Goal: Task Accomplishment & Management: Complete application form

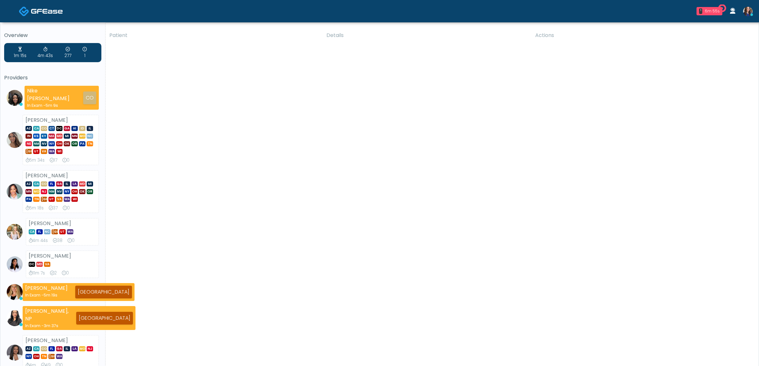
click at [748, 15] on img at bounding box center [748, 12] width 10 height 10
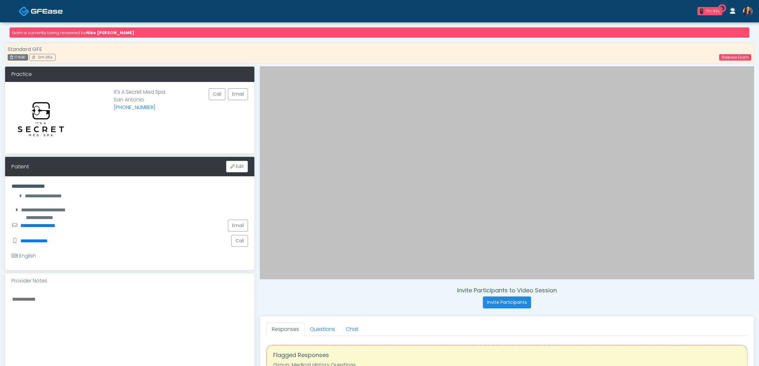
click at [39, 8] on img at bounding box center [47, 11] width 32 height 6
click at [40, 11] on img at bounding box center [47, 11] width 32 height 6
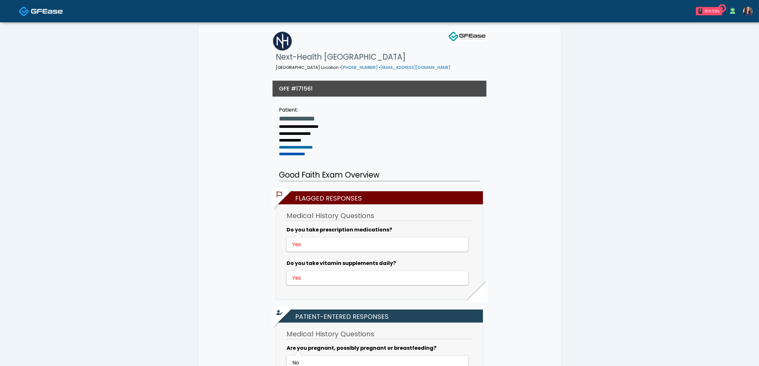
click at [299, 152] on link "**********" at bounding box center [292, 154] width 26 height 4
drag, startPoint x: 314, startPoint y: 140, endPoint x: 272, endPoint y: 139, distance: 42.7
click at [272, 139] on ul "**********" at bounding box center [299, 136] width 66 height 44
copy link "**********"
click at [27, 7] on img at bounding box center [24, 11] width 11 height 11
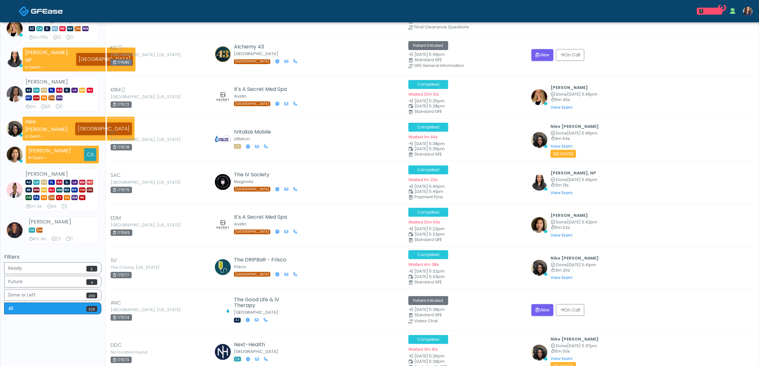
scroll to position [438, 0]
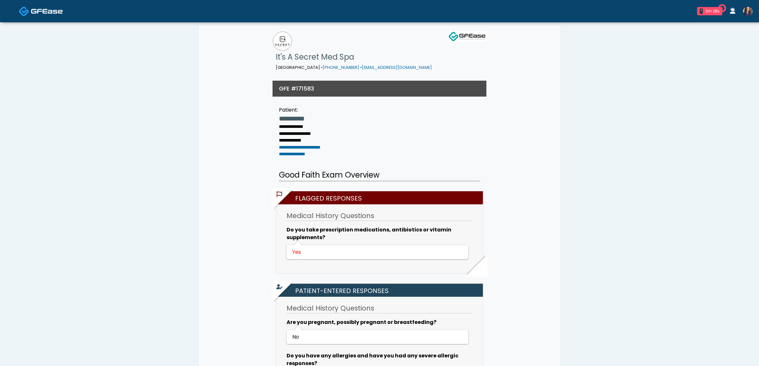
click at [745, 6] on link at bounding box center [747, 11] width 17 height 21
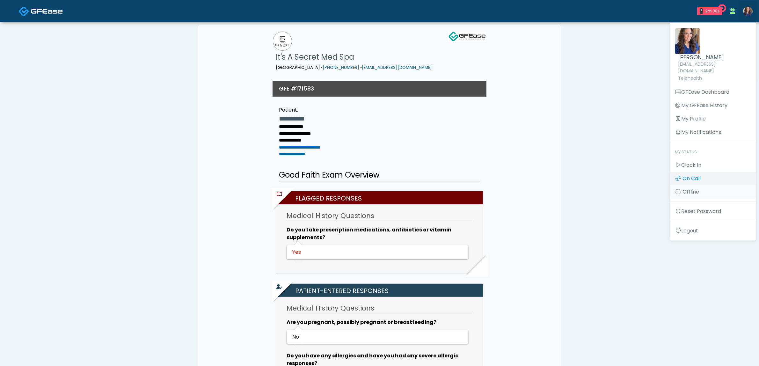
click at [689, 161] on span "Clock In" at bounding box center [691, 164] width 20 height 7
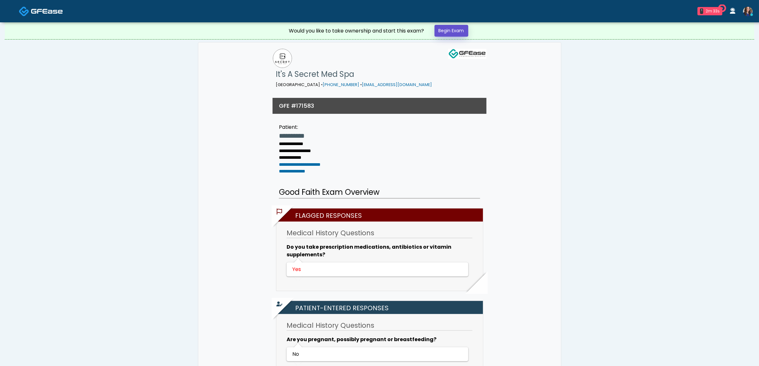
click at [458, 31] on link "Begin Exam" at bounding box center [451, 31] width 34 height 12
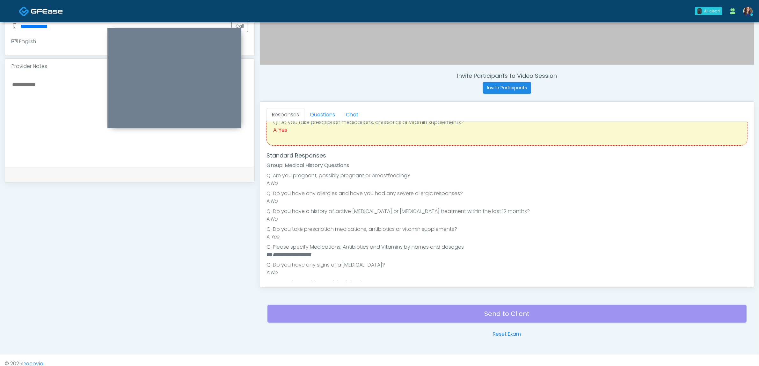
scroll to position [80, 0]
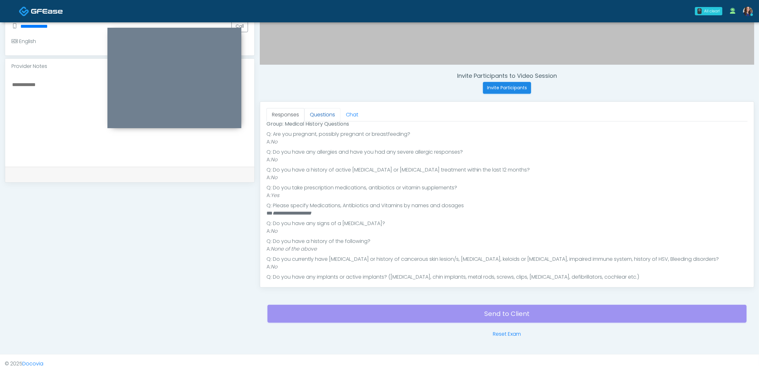
click at [326, 114] on link "Questions" at bounding box center [322, 114] width 36 height 13
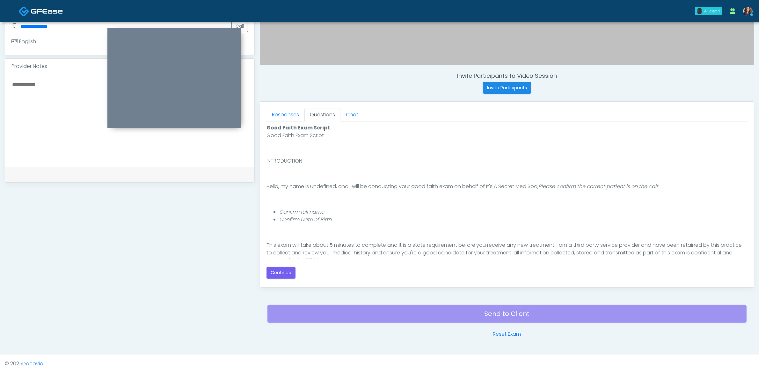
scroll to position [0, 0]
drag, startPoint x: 276, startPoint y: 273, endPoint x: 439, endPoint y: 238, distance: 166.3
click at [276, 273] on button "Continue" at bounding box center [280, 273] width 29 height 12
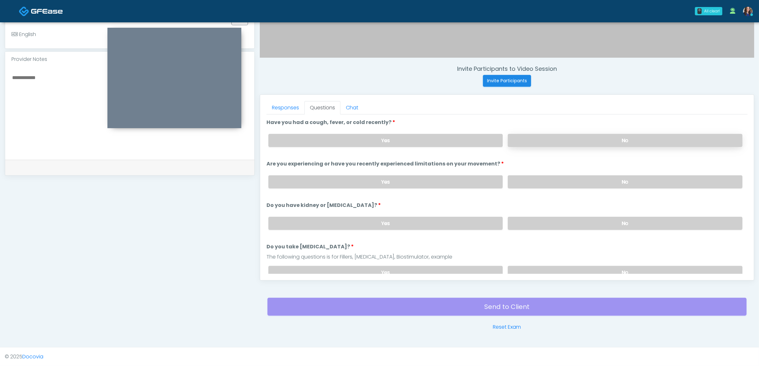
click at [619, 142] on label "No" at bounding box center [625, 140] width 235 height 13
click at [593, 176] on label "No" at bounding box center [625, 181] width 235 height 13
drag, startPoint x: 583, startPoint y: 217, endPoint x: 596, endPoint y: 266, distance: 51.1
click at [585, 222] on label "No" at bounding box center [625, 223] width 235 height 13
click at [589, 271] on label "No" at bounding box center [625, 272] width 235 height 13
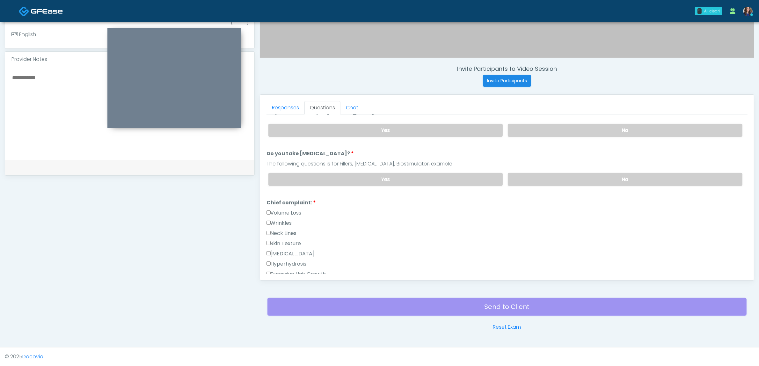
scroll to position [80, 0]
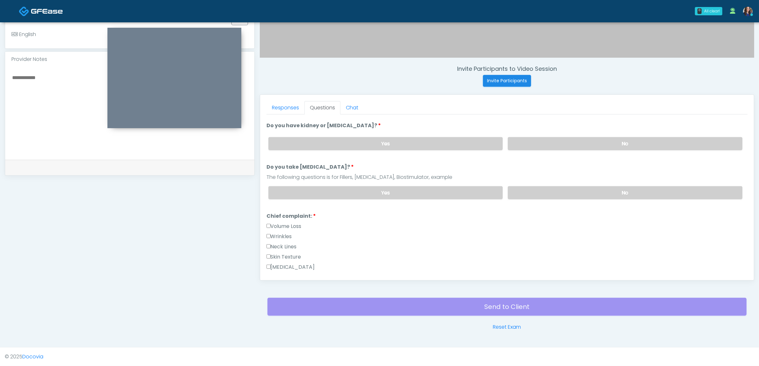
click at [287, 234] on label "Wrinkles" at bounding box center [278, 237] width 25 height 8
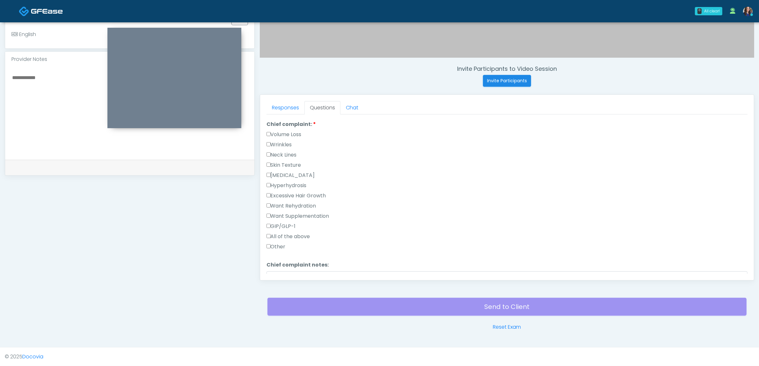
scroll to position [159, 0]
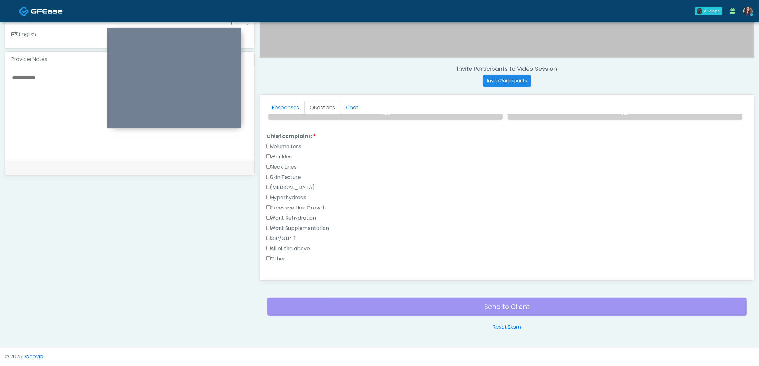
click at [281, 147] on label "Volume Loss" at bounding box center [283, 147] width 35 height 8
click at [279, 153] on label "Wrinkles" at bounding box center [278, 157] width 25 height 8
click at [288, 143] on label "Volume Loss" at bounding box center [283, 147] width 35 height 8
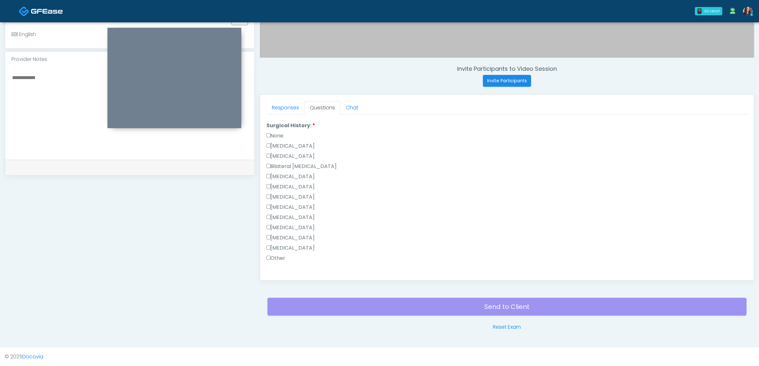
click at [280, 136] on label "None" at bounding box center [274, 136] width 17 height 8
click at [280, 265] on button "Continue" at bounding box center [280, 271] width 29 height 12
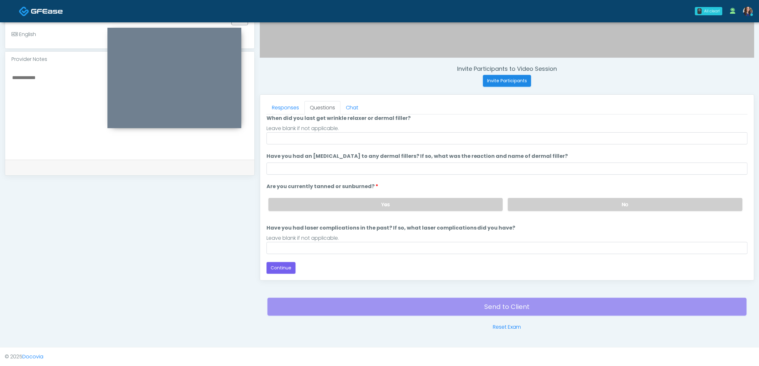
scroll to position [52, 0]
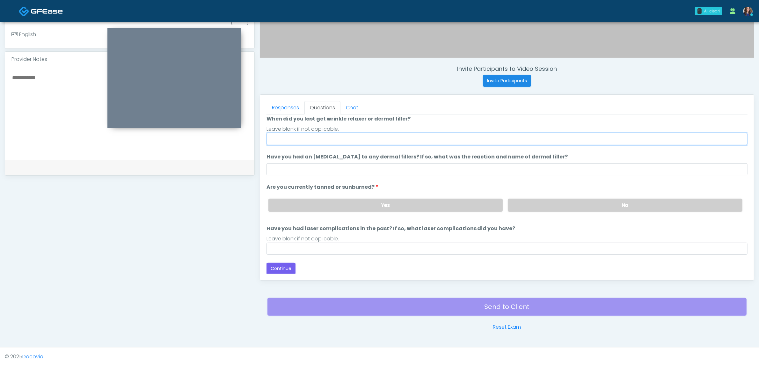
click at [326, 139] on input "When did you last get wrinkle relaxer or dermal filler?" at bounding box center [506, 139] width 481 height 12
drag, startPoint x: 289, startPoint y: 139, endPoint x: 313, endPoint y: 137, distance: 23.6
click at [313, 137] on input "**********" at bounding box center [506, 139] width 481 height 12
type input "**********"
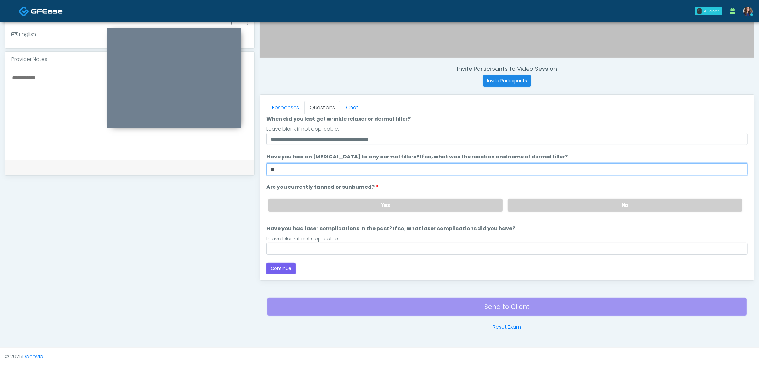
type input "**"
drag, startPoint x: 614, startPoint y: 214, endPoint x: 615, endPoint y: 210, distance: 3.9
click at [614, 214] on div "Yes No" at bounding box center [505, 204] width 484 height 23
click at [617, 199] on label "No" at bounding box center [625, 205] width 235 height 13
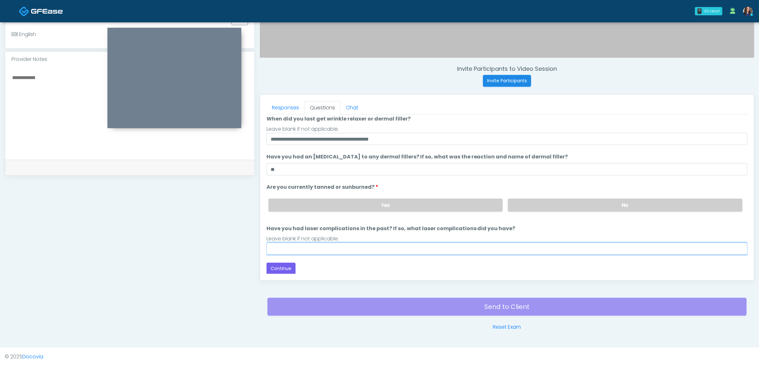
click at [421, 246] on input "Have you had laser complications in the past? If so, what laser complications d…" at bounding box center [506, 249] width 481 height 12
type input "**"
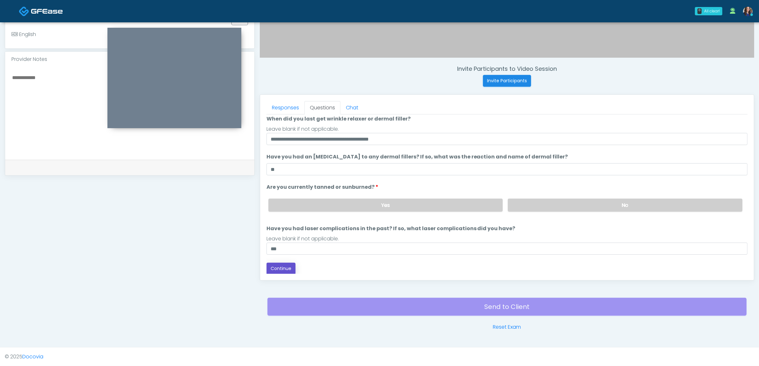
click at [273, 265] on button "Continue" at bounding box center [280, 269] width 29 height 12
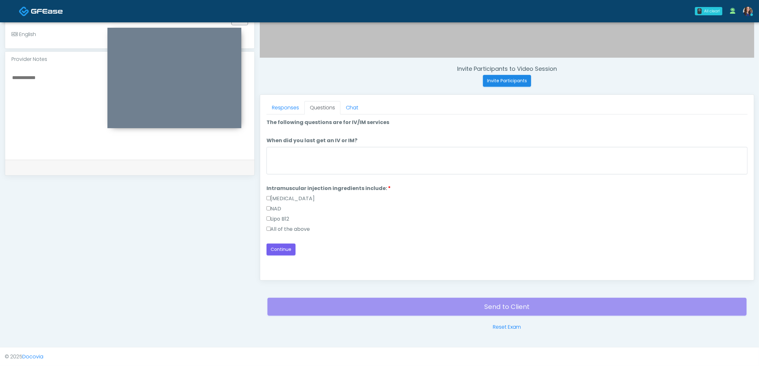
click at [287, 232] on label "All of the above" at bounding box center [288, 229] width 44 height 8
click at [280, 247] on button "Continue" at bounding box center [280, 250] width 29 height 12
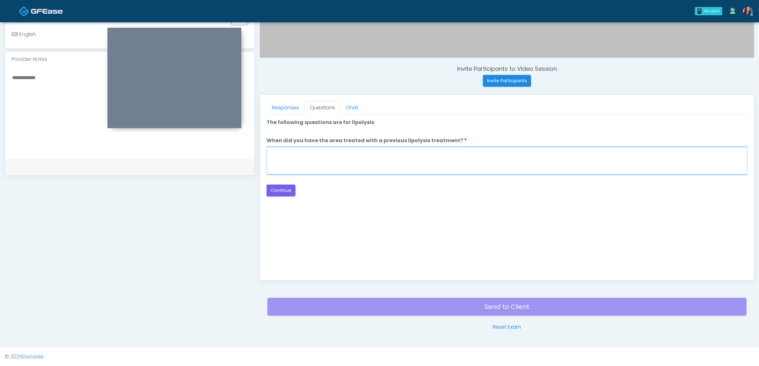
click at [359, 155] on textarea "When did you have the area treated with a previous lipolysis treatment?" at bounding box center [506, 160] width 481 height 27
type textarea "**"
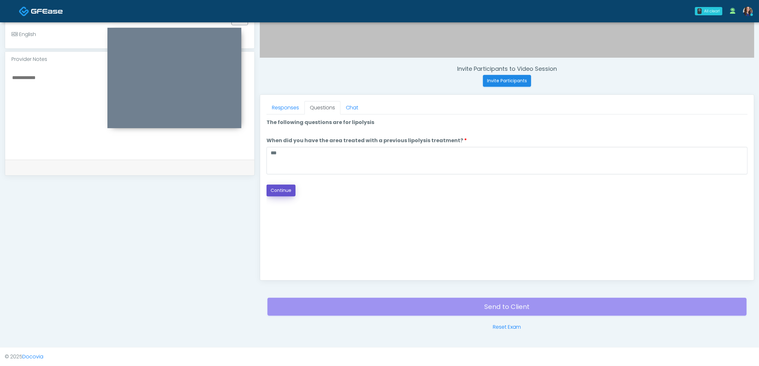
click at [276, 194] on button "Continue" at bounding box center [280, 191] width 29 height 12
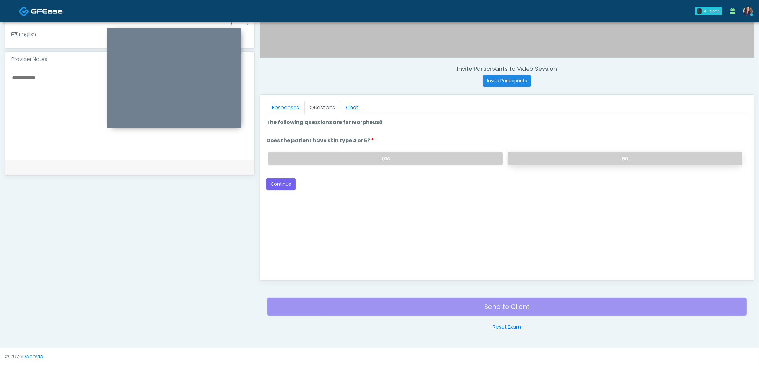
click at [555, 155] on label "No" at bounding box center [625, 158] width 235 height 13
click at [287, 182] on button "Continue" at bounding box center [280, 184] width 29 height 12
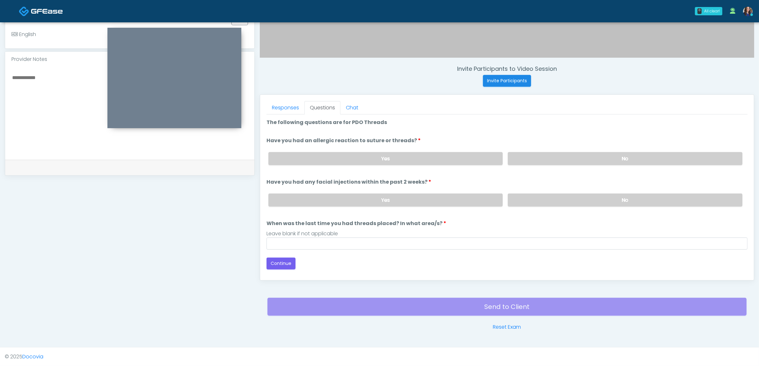
drag, startPoint x: 576, startPoint y: 152, endPoint x: 564, endPoint y: 174, distance: 24.8
click at [576, 155] on div "Yes No" at bounding box center [505, 158] width 484 height 23
drag, startPoint x: 556, startPoint y: 155, endPoint x: 532, endPoint y: 198, distance: 49.1
click at [555, 159] on label "No" at bounding box center [625, 158] width 235 height 13
drag, startPoint x: 535, startPoint y: 198, endPoint x: 464, endPoint y: 247, distance: 86.2
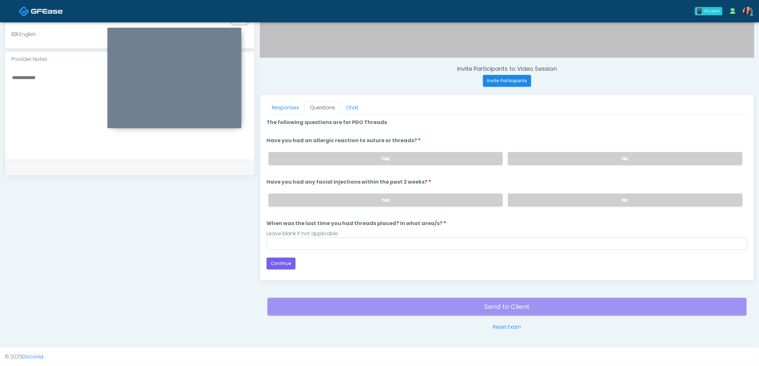
click at [531, 202] on label "No" at bounding box center [625, 199] width 235 height 13
click at [456, 245] on input "When was the last time you had threads placed? In what area/s?" at bounding box center [506, 243] width 481 height 12
type input "*"
click at [237, 247] on div "**********" at bounding box center [379, 88] width 749 height 486
type input "**"
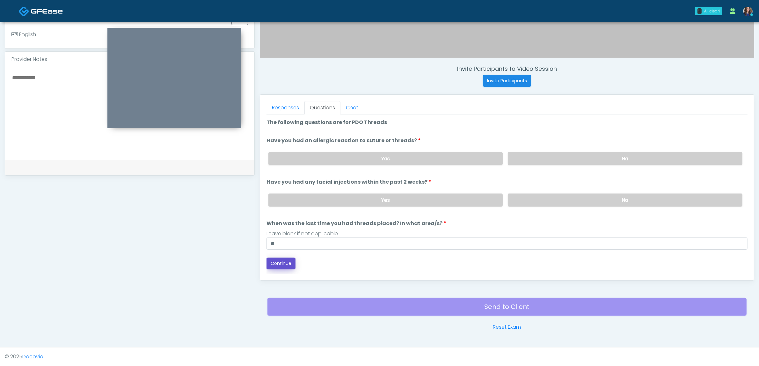
click at [281, 260] on button "Continue" at bounding box center [280, 264] width 29 height 12
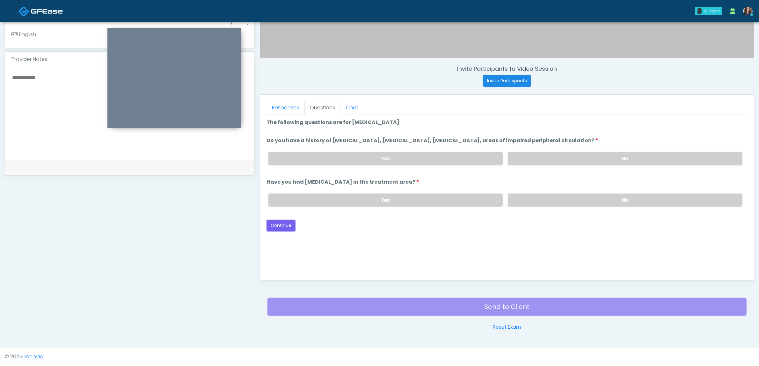
drag, startPoint x: 551, startPoint y: 156, endPoint x: 542, endPoint y: 214, distance: 57.6
click at [552, 159] on label "No" at bounding box center [625, 158] width 235 height 13
click at [549, 197] on label "No" at bounding box center [625, 199] width 235 height 13
click at [278, 227] on button "Continue" at bounding box center [280, 226] width 29 height 12
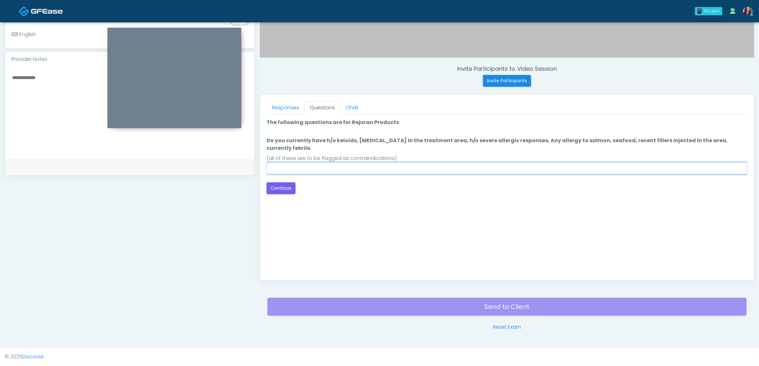
click at [323, 162] on input "Do you currently have h/o keloids, skin infection in the treatment area, h/o se…" at bounding box center [506, 168] width 481 height 12
type input "**********"
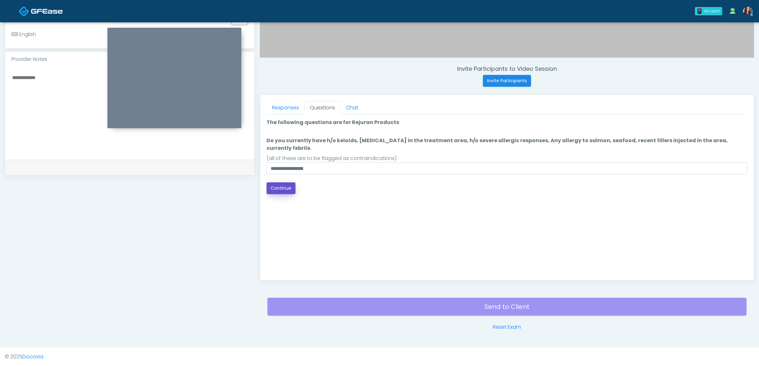
click at [281, 182] on button "Continue" at bounding box center [280, 188] width 29 height 12
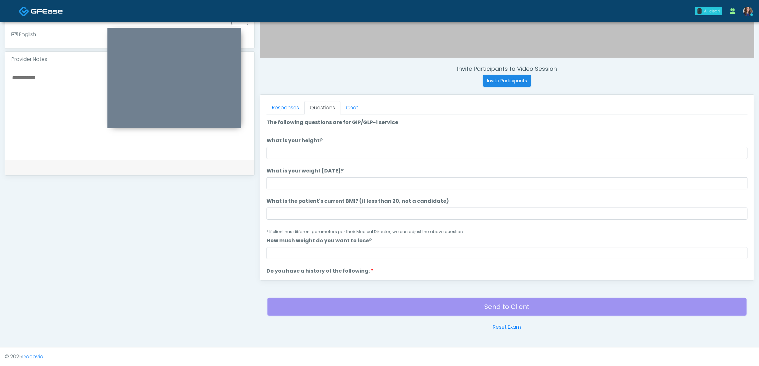
click at [347, 146] on li "What is your height? What is your height?" at bounding box center [506, 148] width 481 height 22
click at [347, 150] on input "What is your height?" at bounding box center [506, 153] width 481 height 12
type input "*****"
click at [422, 179] on input "What is your weight today?" at bounding box center [506, 183] width 481 height 12
type input "***"
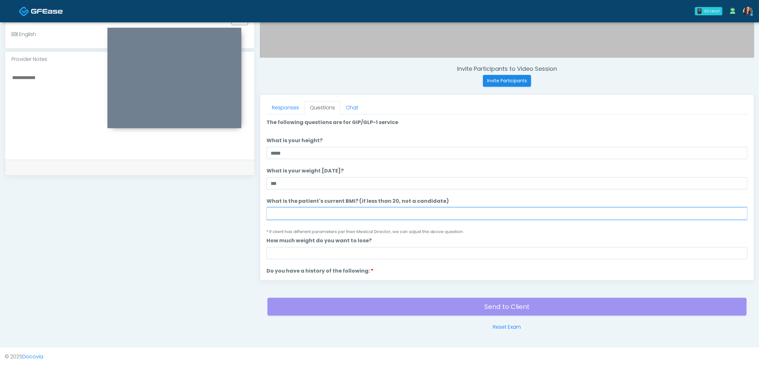
click at [399, 212] on input "What is the patient's current BMI? (if less than 20, not a candidate)" at bounding box center [506, 213] width 481 height 12
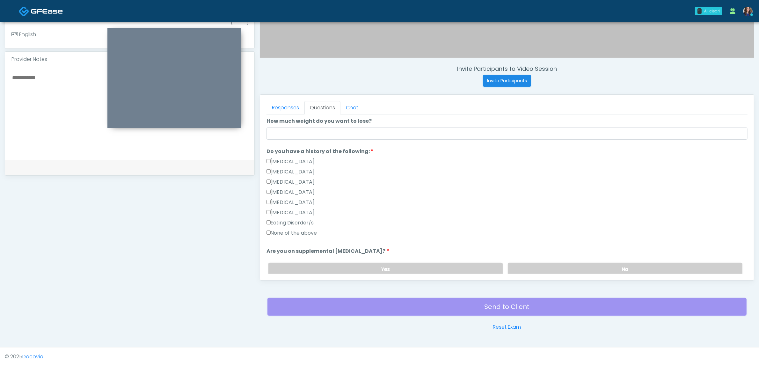
type input "**"
drag, startPoint x: 263, startPoint y: 231, endPoint x: 272, endPoint y: 231, distance: 8.6
click at [263, 231] on div "Responses Questions Chat Good Faith Exam Script Good Faith Exam Script INTRODUC…" at bounding box center [507, 187] width 494 height 185
click at [272, 231] on label "None of the above" at bounding box center [291, 233] width 51 height 8
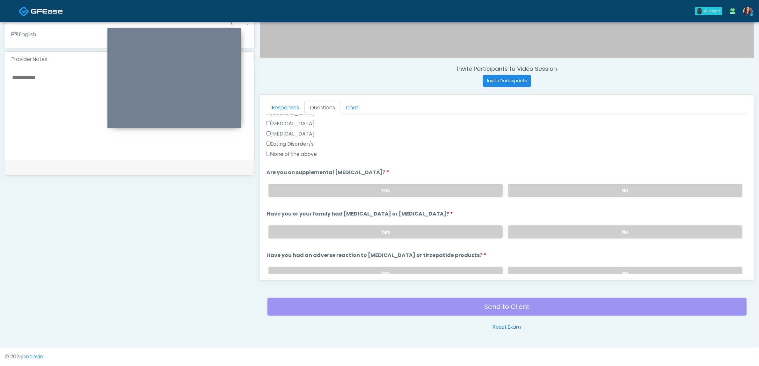
scroll to position [199, 0]
drag, startPoint x: 604, startPoint y: 186, endPoint x: 602, endPoint y: 209, distance: 23.3
click at [603, 186] on label "No" at bounding box center [625, 189] width 235 height 13
click at [585, 222] on div "Yes No" at bounding box center [505, 230] width 484 height 23
click at [582, 229] on label "No" at bounding box center [625, 230] width 235 height 13
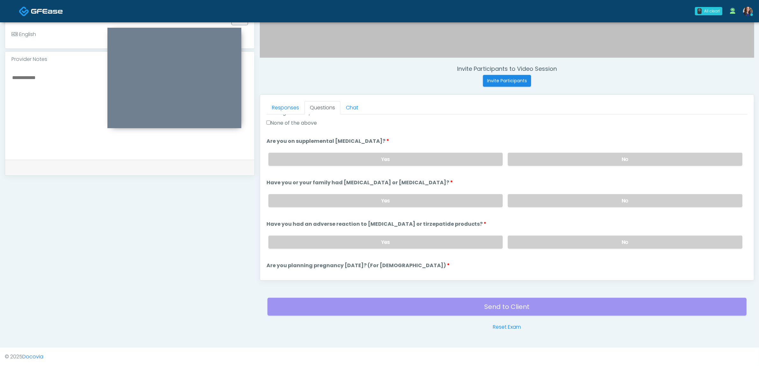
scroll to position [279, 0]
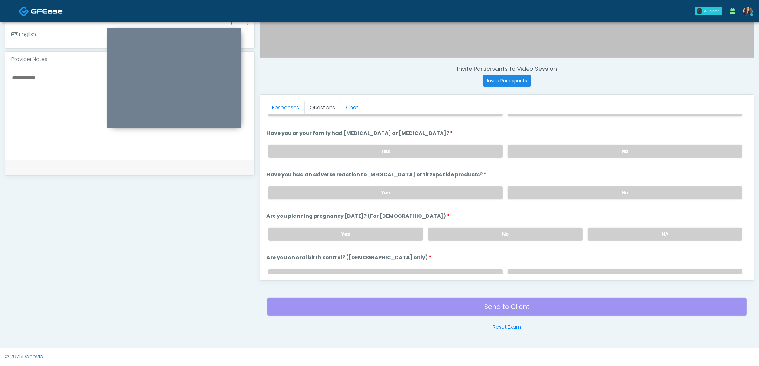
click at [597, 183] on div "Yes No" at bounding box center [505, 192] width 484 height 23
click at [574, 184] on div "Yes No" at bounding box center [505, 192] width 484 height 23
drag, startPoint x: 545, startPoint y: 197, endPoint x: 515, endPoint y: 228, distance: 43.3
click at [544, 197] on label "No" at bounding box center [625, 192] width 235 height 13
click at [512, 232] on label "No" at bounding box center [505, 234] width 155 height 13
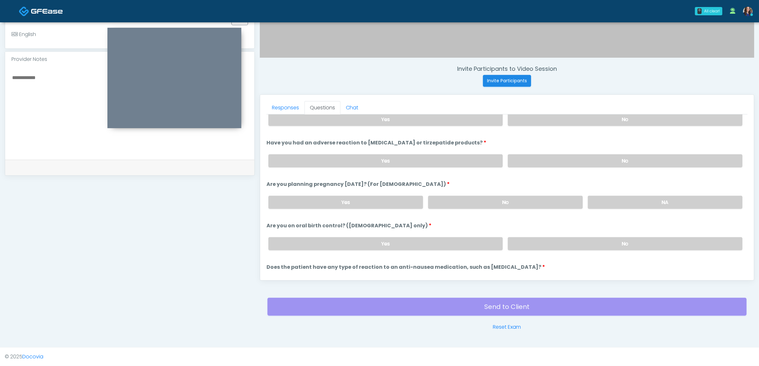
scroll to position [349, 0]
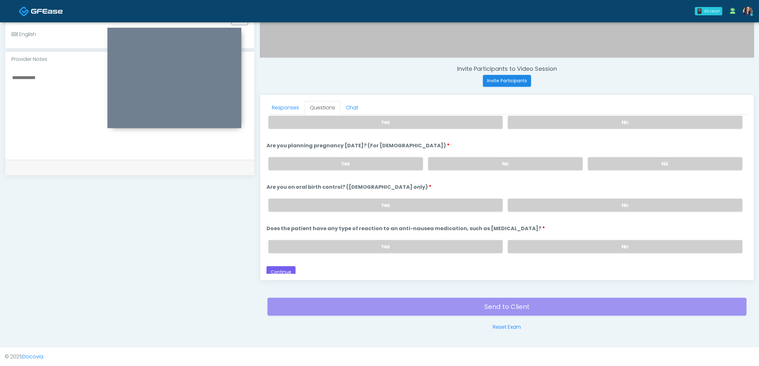
click at [612, 203] on label "No" at bounding box center [625, 205] width 235 height 13
click at [607, 248] on label "No" at bounding box center [625, 246] width 235 height 13
click at [284, 266] on button "Continue" at bounding box center [280, 272] width 29 height 12
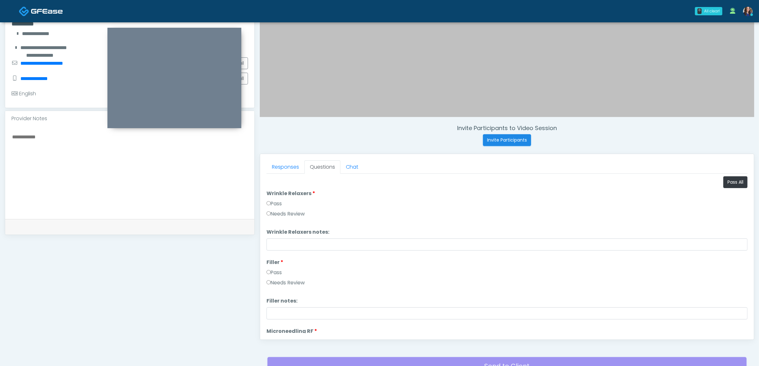
scroll to position [88, 0]
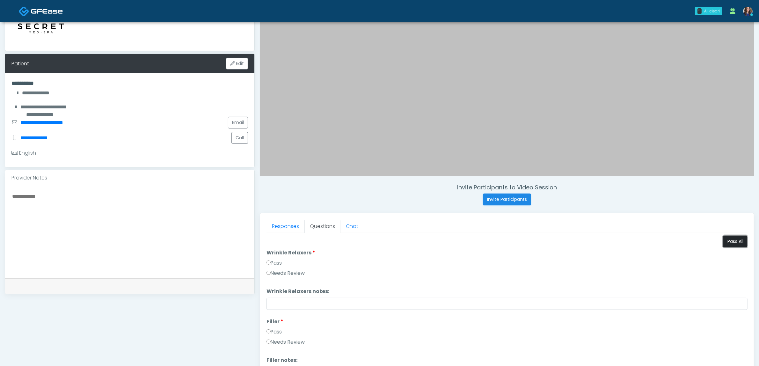
click at [729, 238] on button "Pass All" at bounding box center [735, 242] width 24 height 12
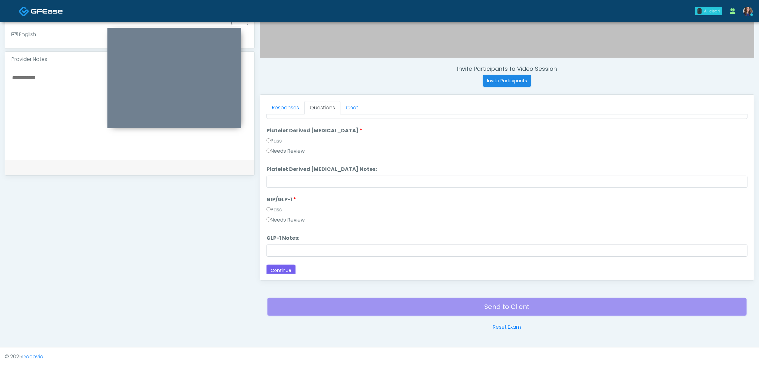
scroll to position [1255, 0]
click at [289, 264] on button "Continue" at bounding box center [280, 269] width 29 height 12
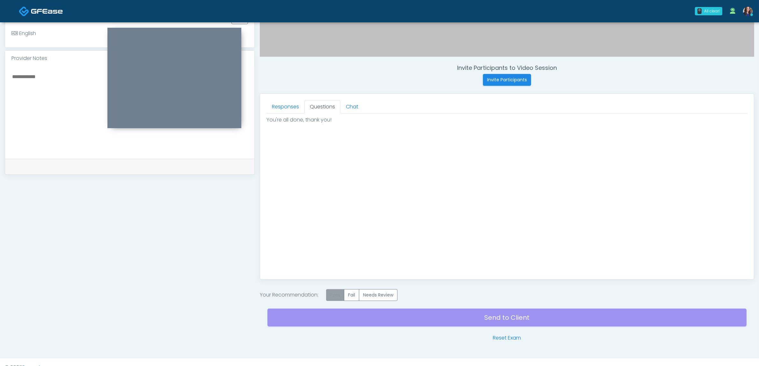
click at [341, 297] on label "Pass" at bounding box center [335, 295] width 18 height 12
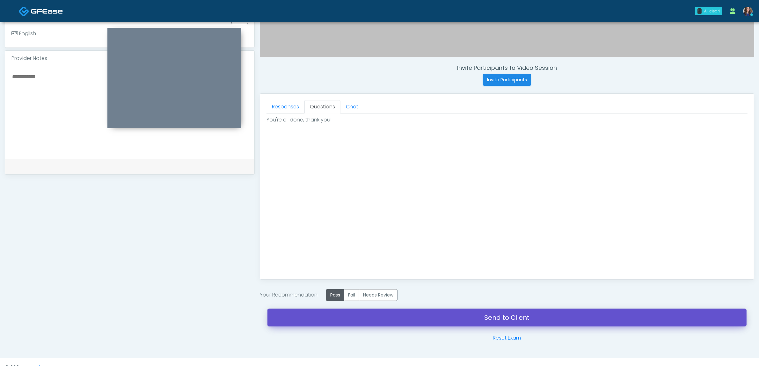
click at [425, 317] on link "Send to Client" at bounding box center [506, 318] width 479 height 18
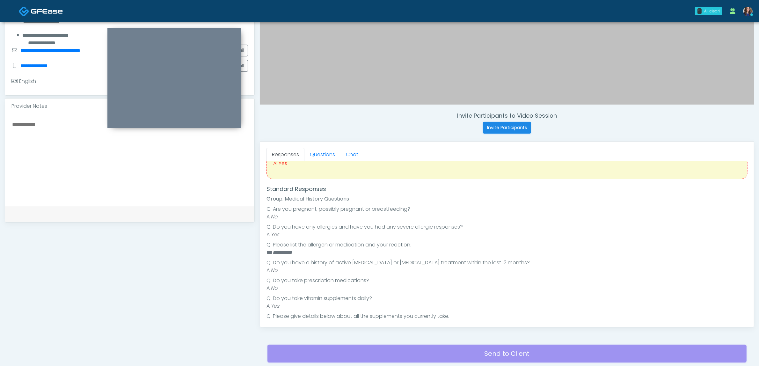
scroll to position [80, 0]
click at [325, 156] on link "Questions" at bounding box center [322, 154] width 36 height 13
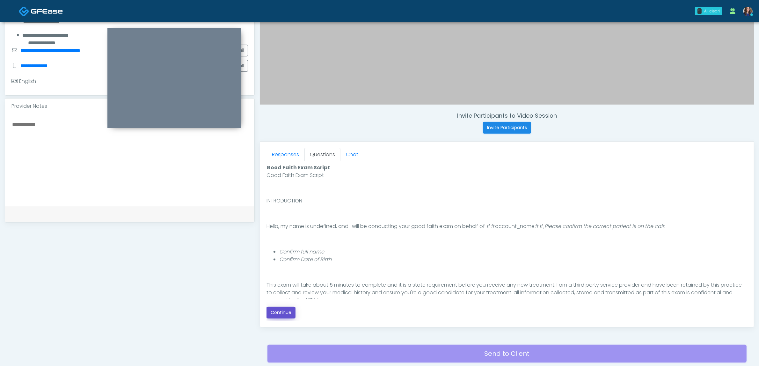
click at [278, 312] on button "Continue" at bounding box center [280, 313] width 29 height 12
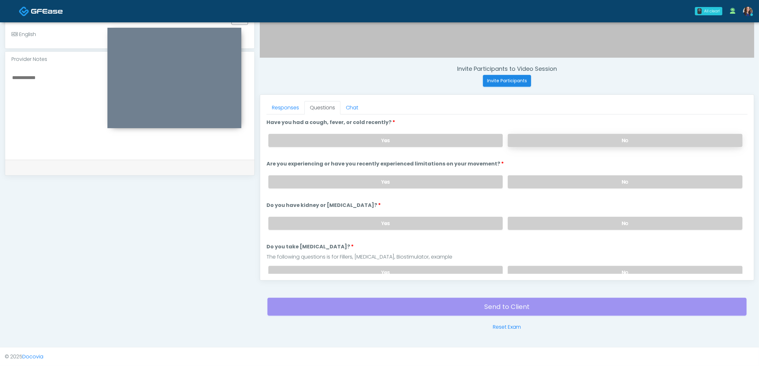
click at [598, 140] on label "No" at bounding box center [625, 140] width 235 height 13
click at [591, 185] on label "No" at bounding box center [625, 181] width 235 height 13
click at [577, 227] on label "No" at bounding box center [625, 223] width 235 height 13
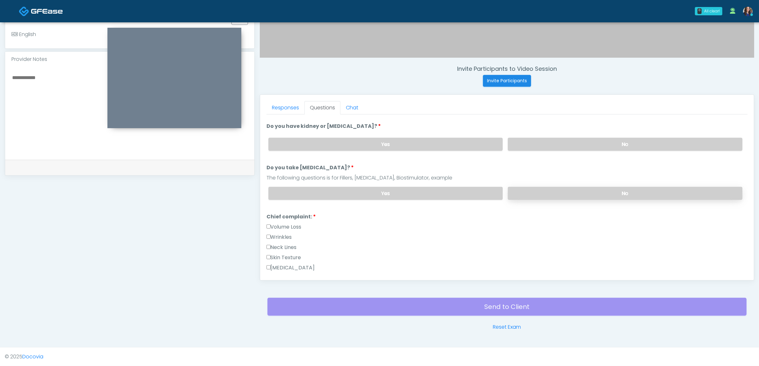
scroll to position [80, 0]
drag, startPoint x: 583, startPoint y: 192, endPoint x: 546, endPoint y: 203, distance: 39.4
click at [583, 192] on label "No" at bounding box center [625, 192] width 235 height 13
click at [273, 234] on label "Wrinkles" at bounding box center [278, 237] width 25 height 8
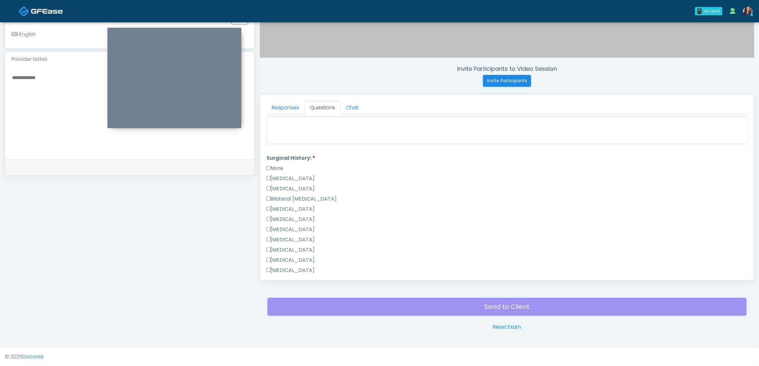
scroll to position [319, 0]
click at [278, 203] on label "Breast Augmentation" at bounding box center [290, 206] width 48 height 8
click at [274, 245] on label "Other" at bounding box center [275, 248] width 19 height 8
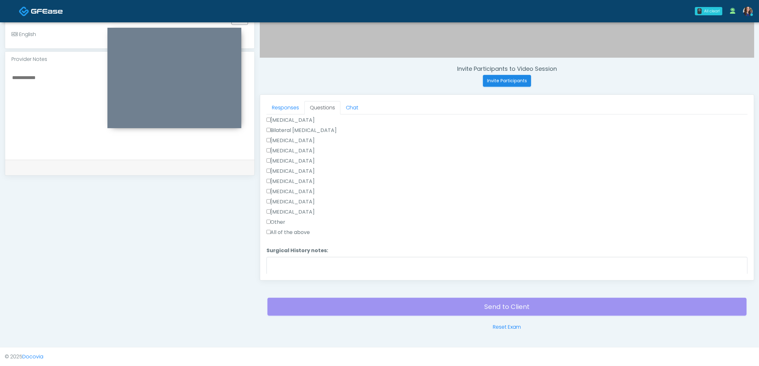
scroll to position [398, 0]
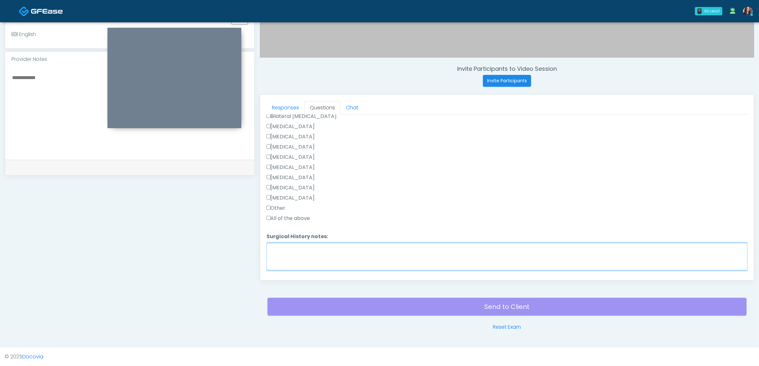
click at [318, 243] on textarea "Surgical History notes:" at bounding box center [506, 256] width 481 height 27
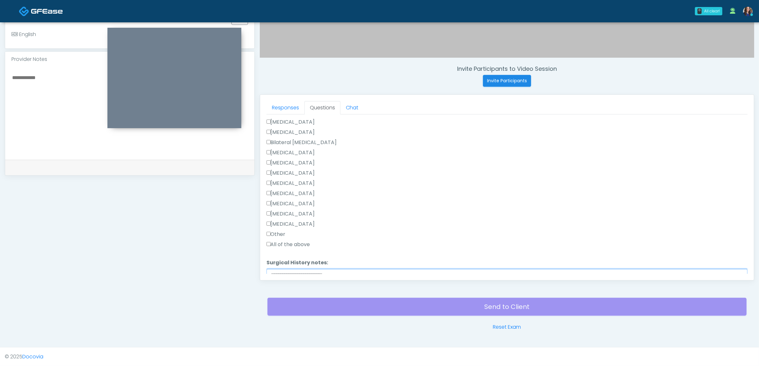
scroll to position [359, 0]
type textarea "**********"
click at [293, 134] on label "Cesarean Section" at bounding box center [290, 136] width 48 height 8
drag, startPoint x: 280, startPoint y: 265, endPoint x: 327, endPoint y: 254, distance: 48.9
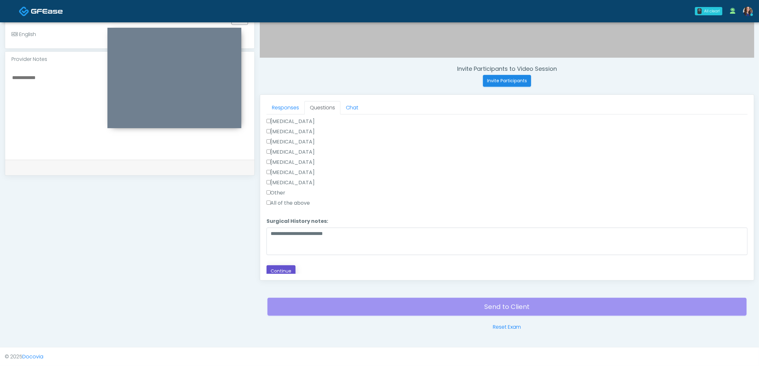
click at [280, 265] on button "Continue" at bounding box center [280, 271] width 29 height 12
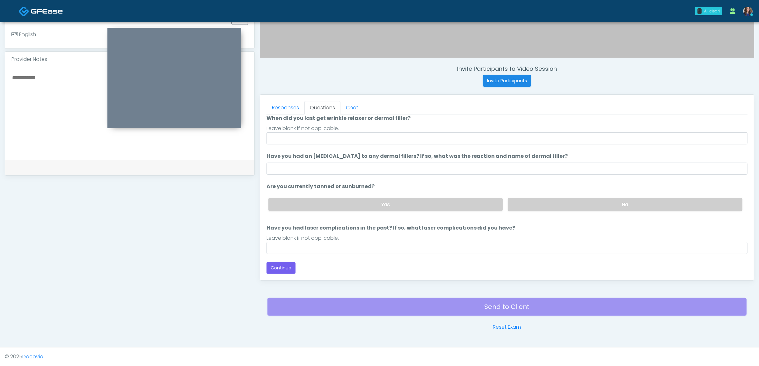
scroll to position [52, 0]
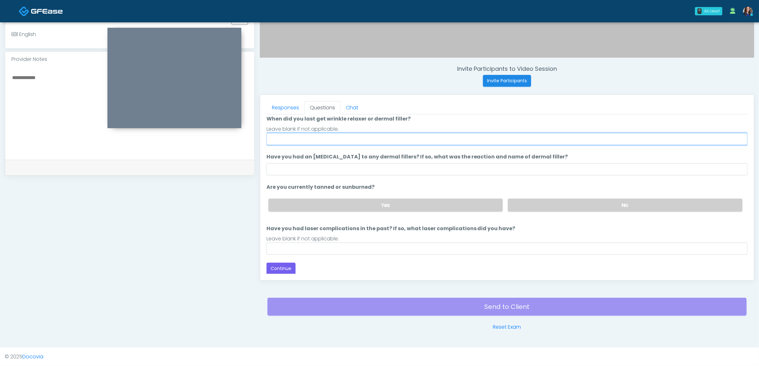
click at [293, 138] on input "When did you last get wrinkle relaxer or dermal filler?" at bounding box center [506, 139] width 481 height 12
click at [292, 136] on input "**********" at bounding box center [506, 139] width 481 height 12
drag, startPoint x: 290, startPoint y: 136, endPoint x: 311, endPoint y: 134, distance: 20.8
click at [311, 134] on input "**********" at bounding box center [506, 139] width 481 height 12
drag, startPoint x: 347, startPoint y: 138, endPoint x: 437, endPoint y: 132, distance: 90.1
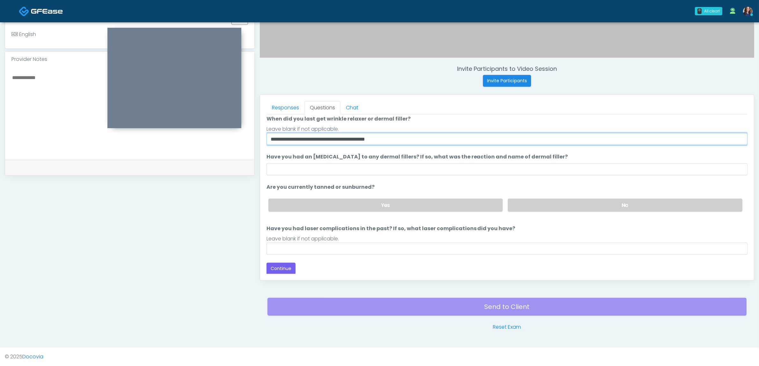
click at [420, 140] on input "**********" at bounding box center [506, 139] width 481 height 12
type input "**********"
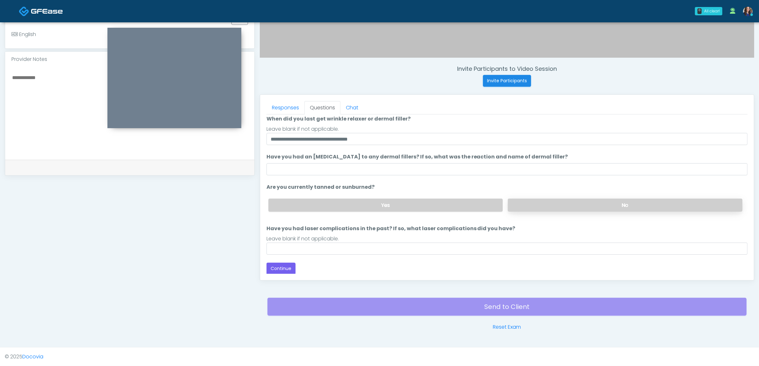
click at [573, 206] on label "No" at bounding box center [625, 205] width 235 height 13
click at [434, 249] on input "Have you had laser complications in the past? If so, what laser complications d…" at bounding box center [506, 249] width 481 height 12
type input "**"
click at [286, 264] on button "Continue" at bounding box center [280, 269] width 29 height 12
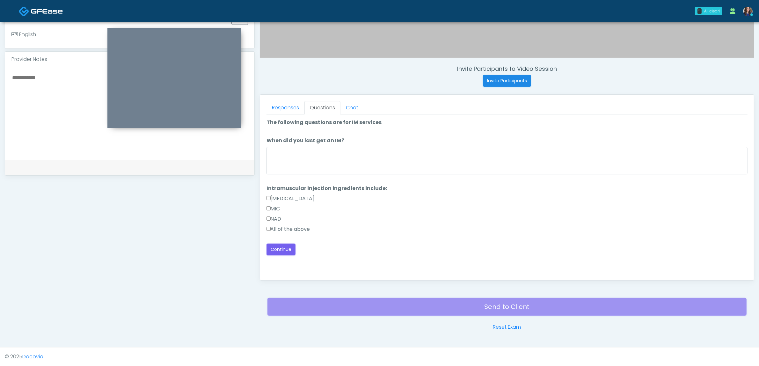
scroll to position [0, 0]
click at [280, 228] on label "All of the above" at bounding box center [288, 229] width 44 height 8
click at [283, 248] on button "Continue" at bounding box center [280, 250] width 29 height 12
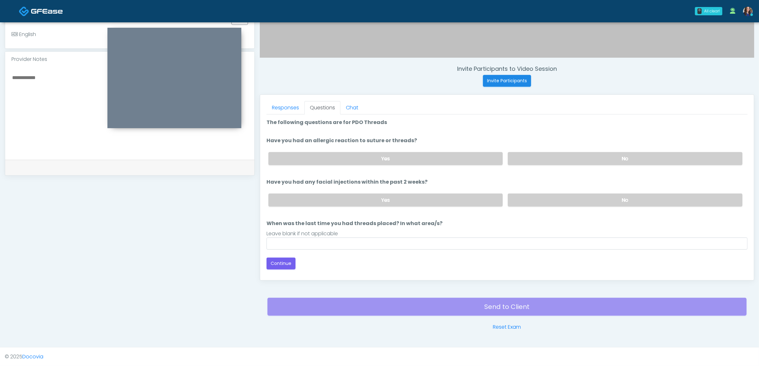
drag, startPoint x: 557, startPoint y: 159, endPoint x: 566, endPoint y: 182, distance: 25.0
click at [558, 161] on label "No" at bounding box center [625, 158] width 235 height 13
click at [559, 198] on label "No" at bounding box center [625, 199] width 235 height 13
click at [338, 240] on input "When was the last time you had threads placed? In what area/s?" at bounding box center [506, 243] width 481 height 12
type input "**"
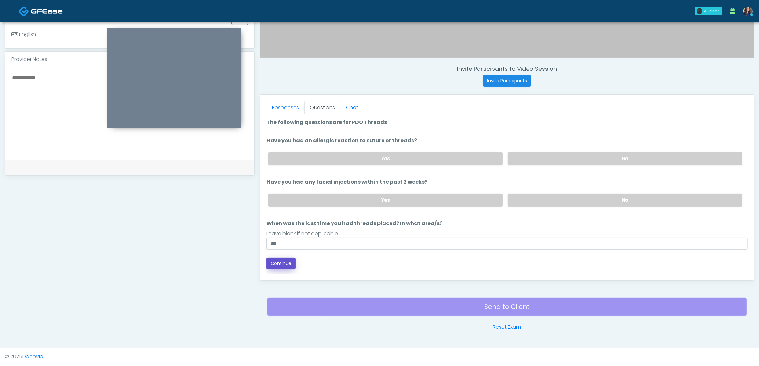
click at [285, 259] on button "Continue" at bounding box center [280, 264] width 29 height 12
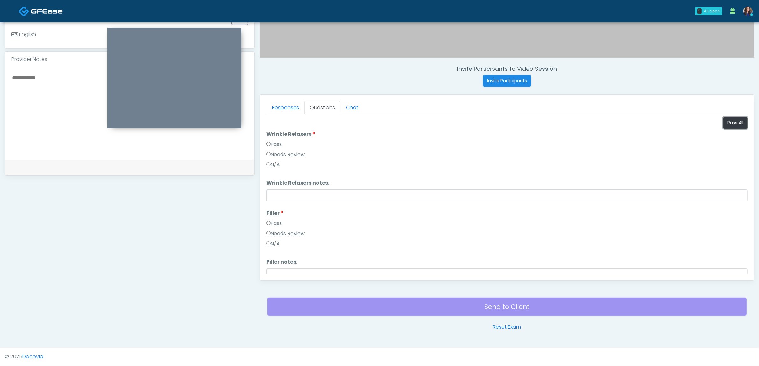
drag, startPoint x: 731, startPoint y: 120, endPoint x: 488, endPoint y: 174, distance: 249.3
click at [731, 120] on button "Pass All" at bounding box center [735, 123] width 24 height 12
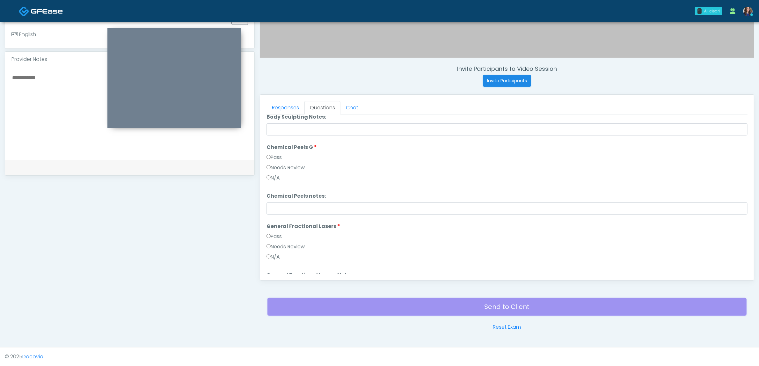
scroll to position [658, 0]
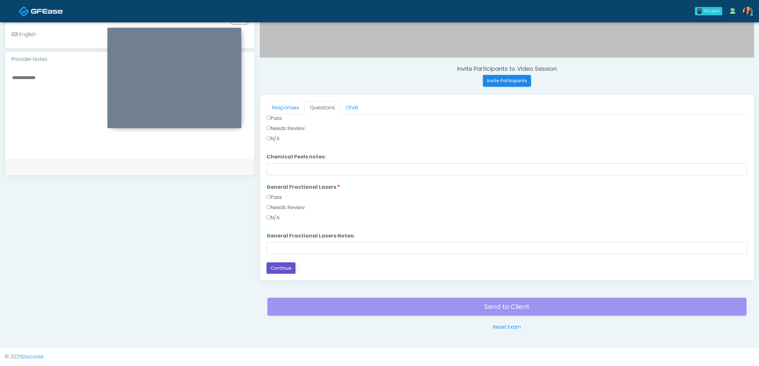
drag, startPoint x: 275, startPoint y: 269, endPoint x: 284, endPoint y: 251, distance: 20.7
click at [275, 269] on button "Continue" at bounding box center [280, 268] width 29 height 12
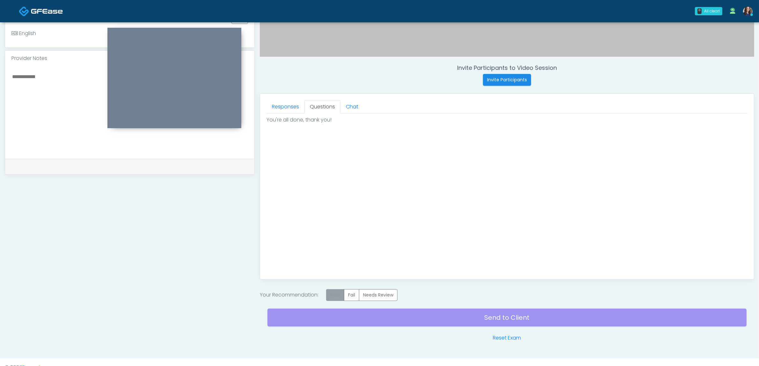
click at [336, 300] on label "Pass" at bounding box center [335, 295] width 18 height 12
drag, startPoint x: 418, startPoint y: 321, endPoint x: 467, endPoint y: 300, distance: 53.7
click at [423, 321] on div "Send to Client Reset Exam" at bounding box center [506, 321] width 479 height 41
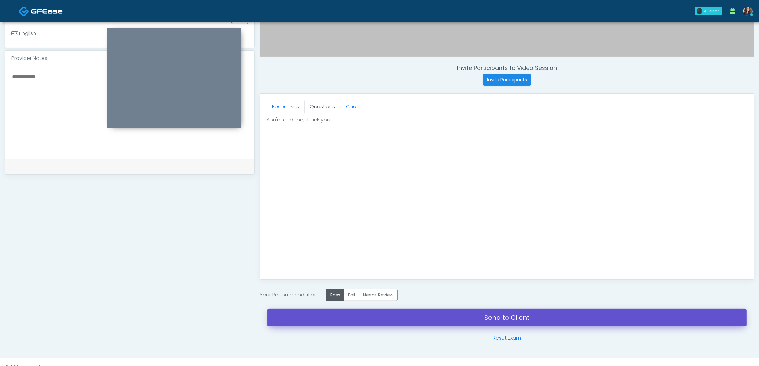
click at [467, 320] on link "Send to Client" at bounding box center [506, 318] width 479 height 18
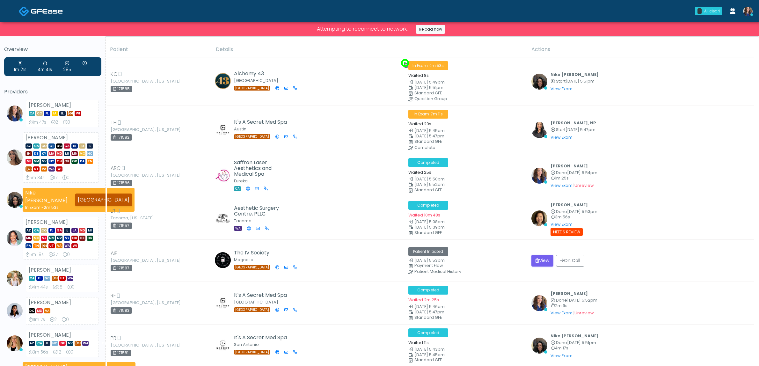
scroll to position [839, 0]
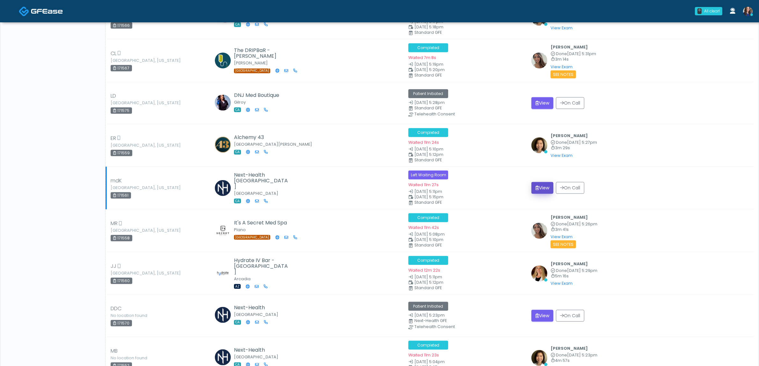
click at [539, 189] on button "View" at bounding box center [542, 188] width 22 height 12
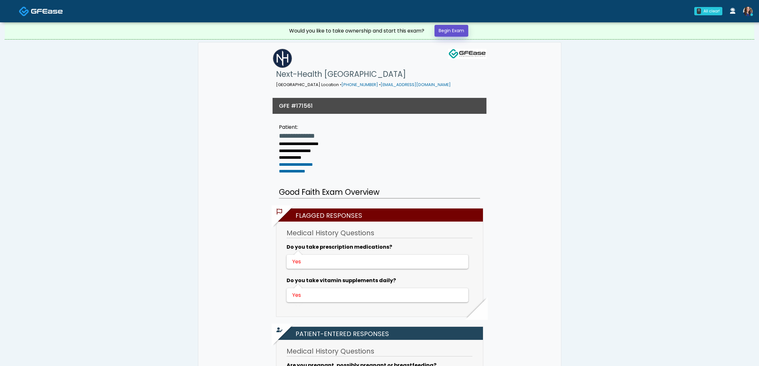
click at [448, 28] on link "Begin Exam" at bounding box center [451, 31] width 34 height 12
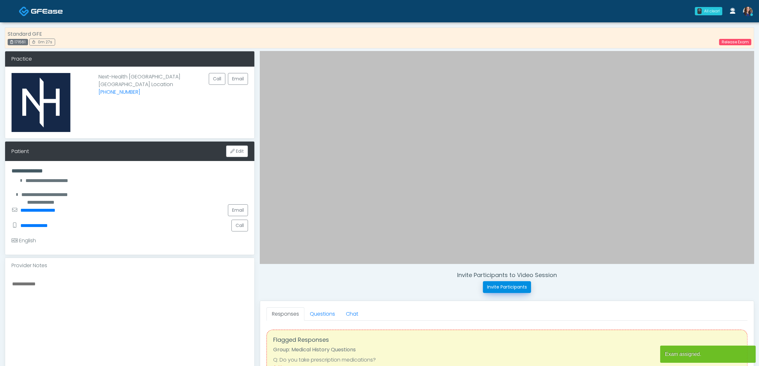
click at [520, 292] on button "Invite Participants" at bounding box center [507, 287] width 48 height 12
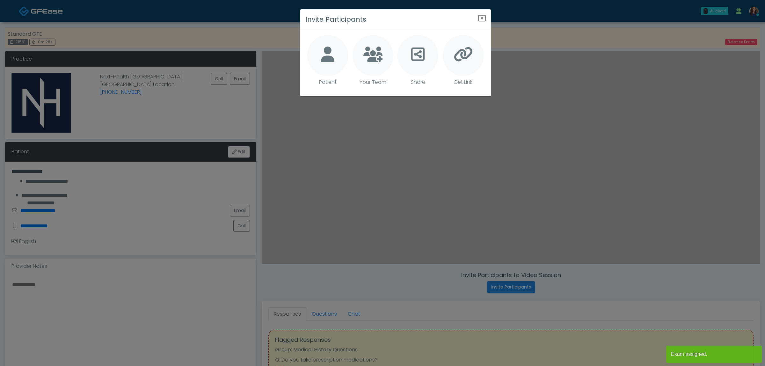
drag, startPoint x: 325, startPoint y: 48, endPoint x: 362, endPoint y: 54, distance: 36.9
click at [329, 48] on icon at bounding box center [327, 54] width 13 height 15
type textarea "**********"
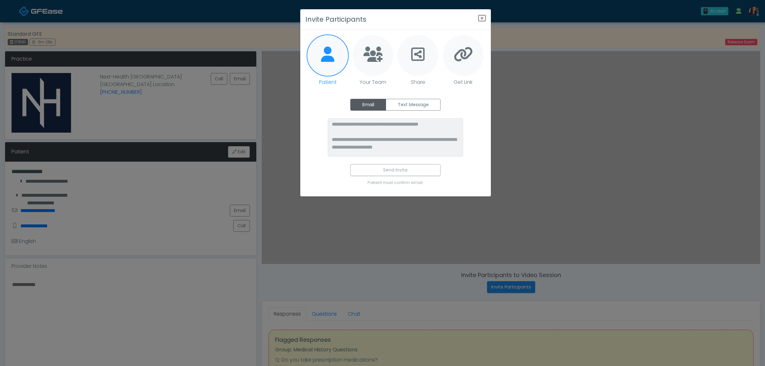
drag, startPoint x: 411, startPoint y: 98, endPoint x: 401, endPoint y: 125, distance: 28.4
click at [411, 100] on label "Text Message" at bounding box center [413, 105] width 55 height 12
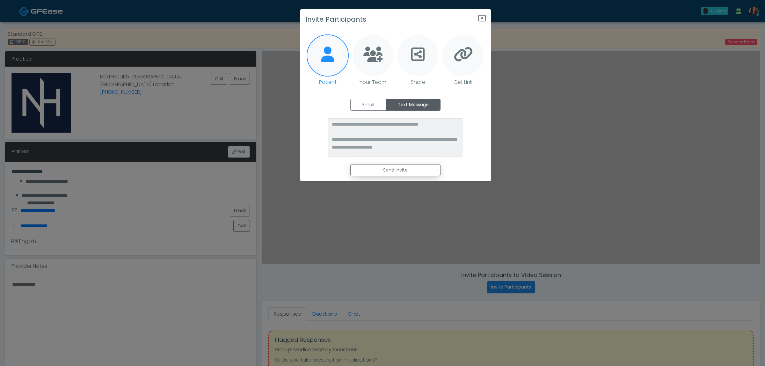
click at [382, 171] on button "Send Invite" at bounding box center [395, 170] width 90 height 12
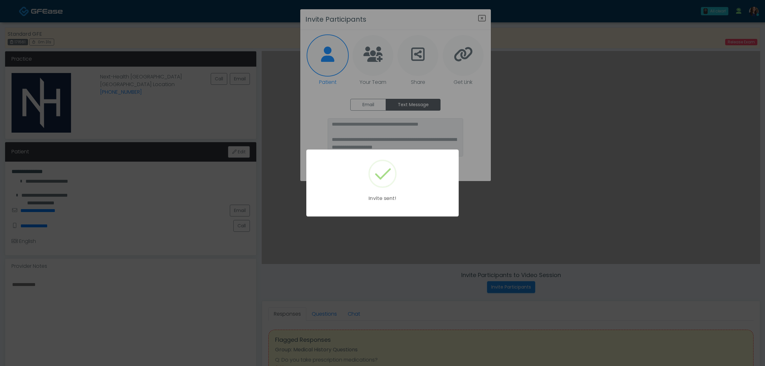
click at [483, 19] on div "Invite sent!" at bounding box center [382, 183] width 765 height 366
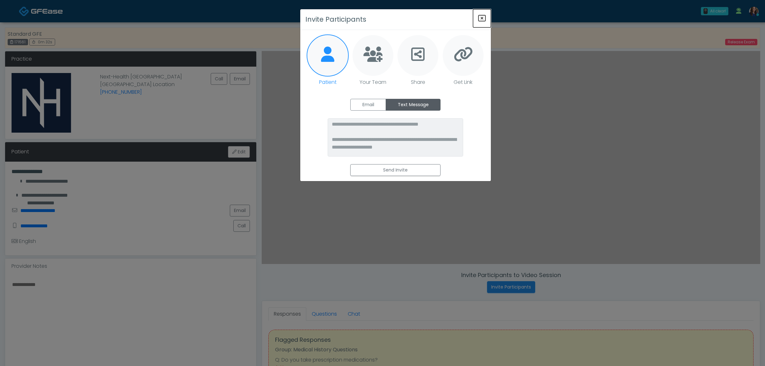
click at [482, 20] on icon "Close" at bounding box center [482, 18] width 8 height 8
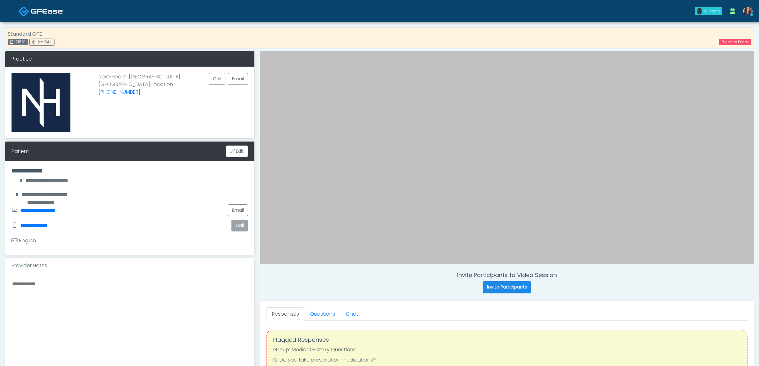
click at [232, 227] on button "Call" at bounding box center [239, 226] width 17 height 12
click at [732, 43] on link "Release Exam" at bounding box center [735, 42] width 32 height 6
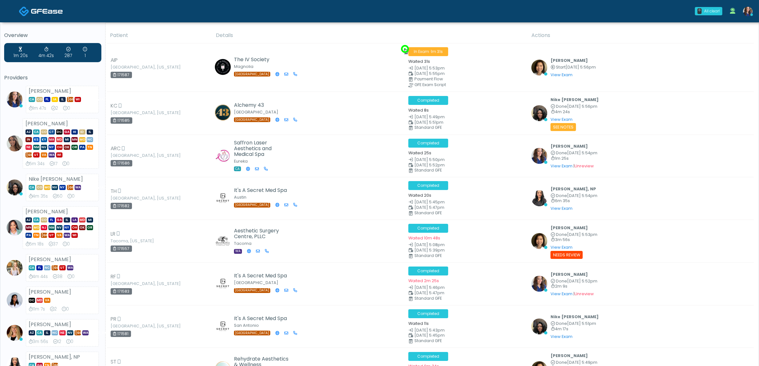
drag, startPoint x: 467, startPoint y: 256, endPoint x: 450, endPoint y: 31, distance: 225.6
click at [748, 6] on link at bounding box center [747, 11] width 17 height 21
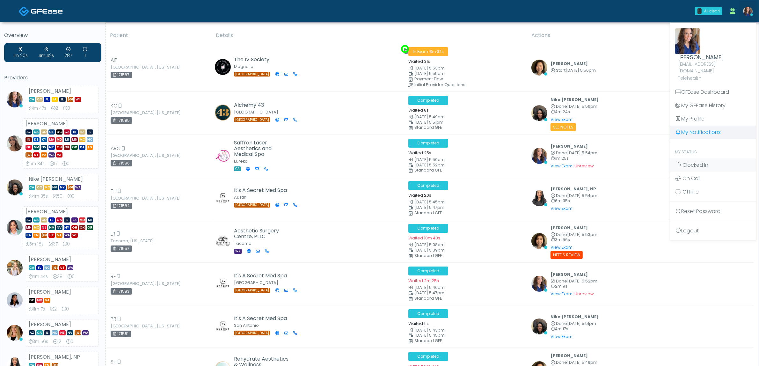
click at [708, 126] on link "My Notifications" at bounding box center [713, 132] width 86 height 13
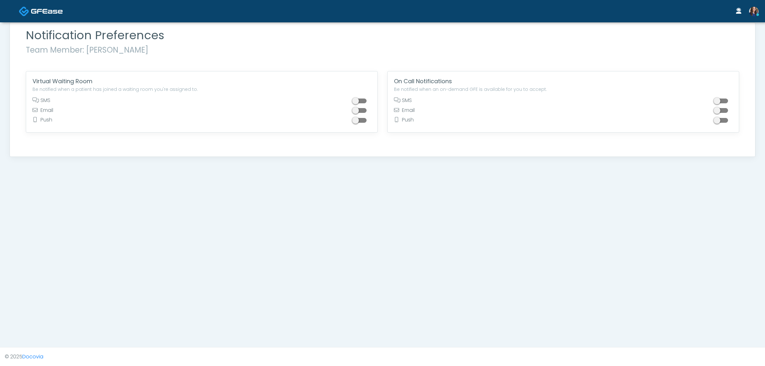
click at [364, 100] on span at bounding box center [360, 100] width 13 height 5
click at [41, 10] on img at bounding box center [47, 11] width 32 height 6
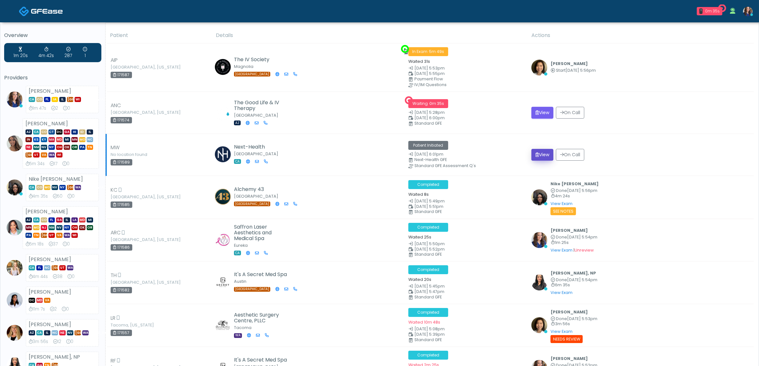
click at [542, 153] on button "View" at bounding box center [542, 155] width 22 height 12
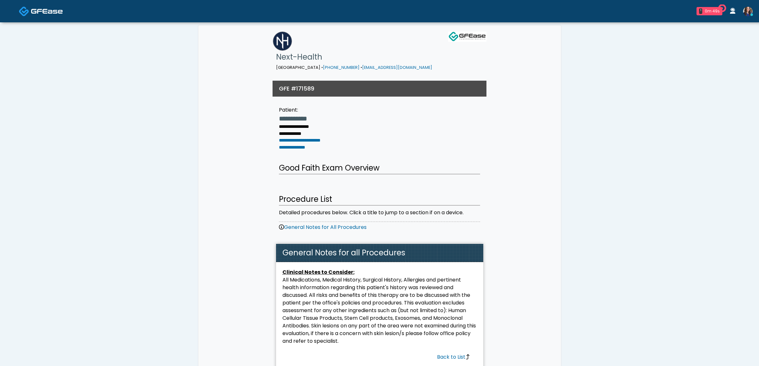
click at [47, 9] on img at bounding box center [47, 11] width 32 height 6
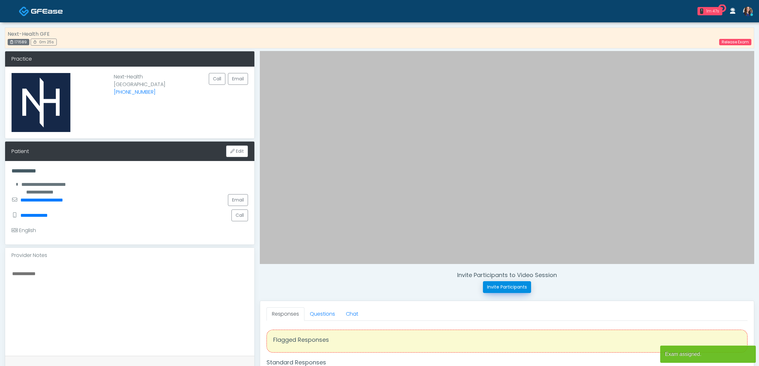
click at [506, 286] on button "Invite Participants" at bounding box center [507, 287] width 48 height 12
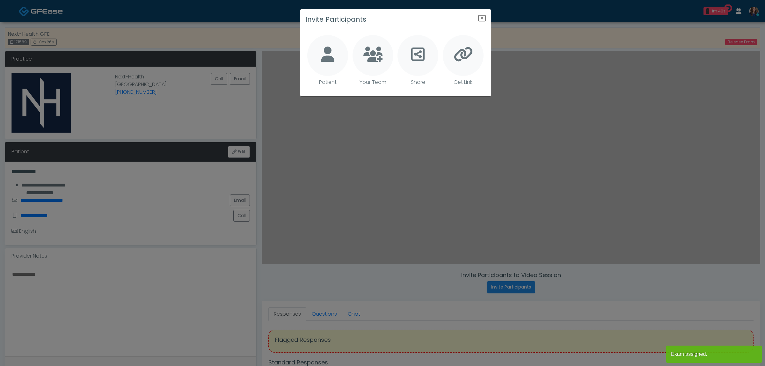
click at [324, 48] on icon at bounding box center [327, 54] width 13 height 15
type textarea "**********"
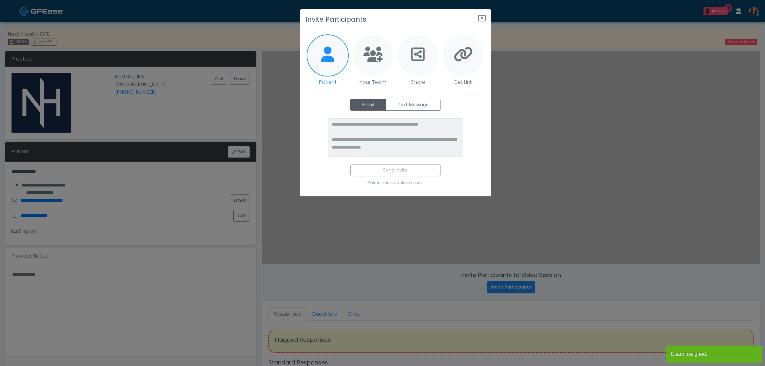
drag, startPoint x: 398, startPoint y: 101, endPoint x: 406, endPoint y: 144, distance: 43.8
click at [399, 102] on label "Text Message" at bounding box center [413, 105] width 55 height 12
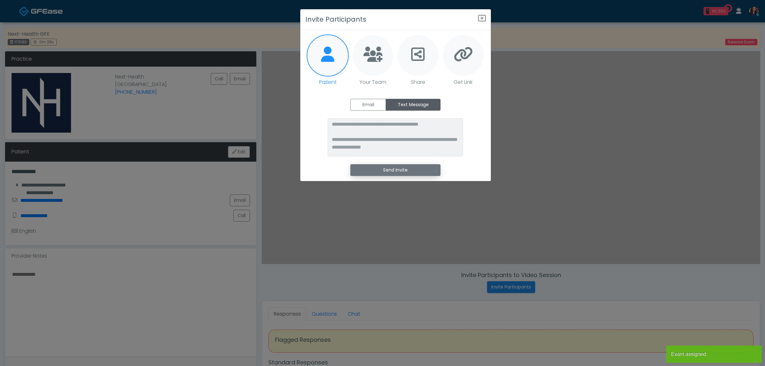
click at [403, 168] on button "Send Invite" at bounding box center [395, 170] width 90 height 12
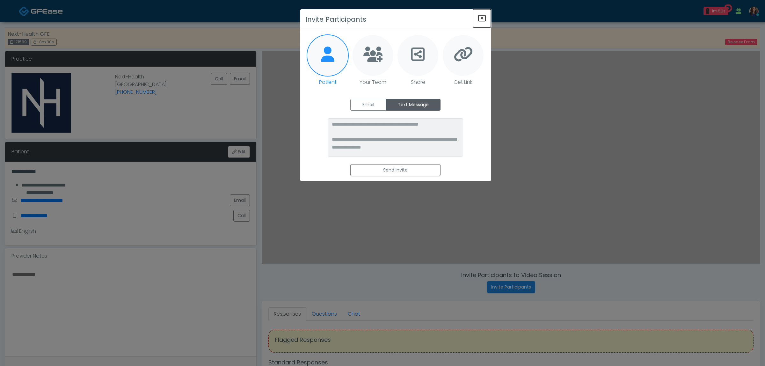
click at [481, 18] on icon "Close" at bounding box center [482, 18] width 8 height 8
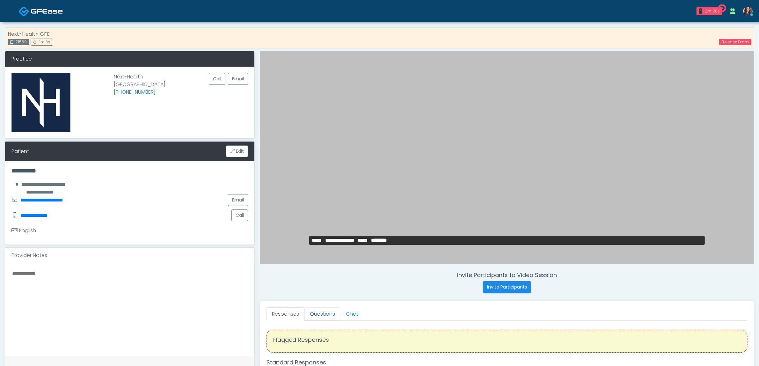
click at [327, 316] on link "Questions" at bounding box center [322, 313] width 36 height 13
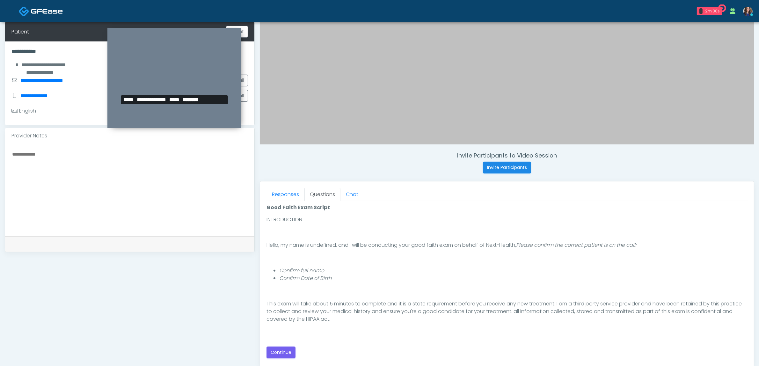
scroll to position [40, 0]
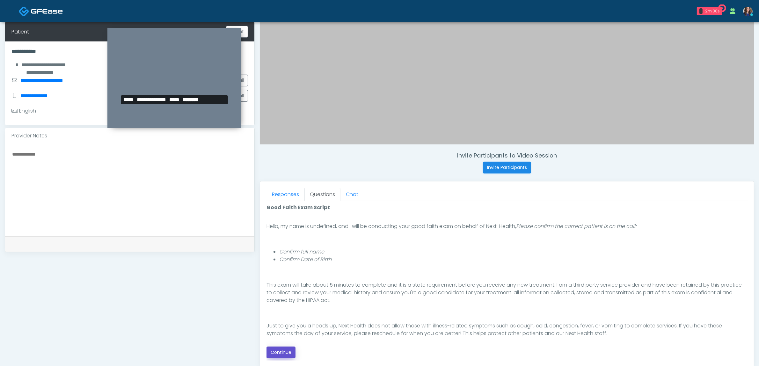
drag, startPoint x: 280, startPoint y: 355, endPoint x: 288, endPoint y: 353, distance: 8.4
click at [280, 356] on button "Continue" at bounding box center [280, 352] width 29 height 12
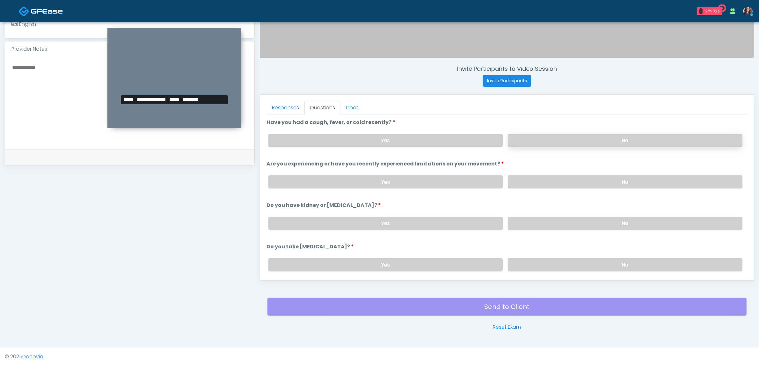
click at [560, 134] on label "No" at bounding box center [625, 140] width 235 height 13
click at [560, 183] on label "No" at bounding box center [625, 181] width 235 height 13
drag, startPoint x: 550, startPoint y: 226, endPoint x: 572, endPoint y: 230, distance: 22.6
click at [550, 226] on label "No" at bounding box center [625, 223] width 235 height 13
click at [566, 262] on label "No" at bounding box center [625, 264] width 235 height 13
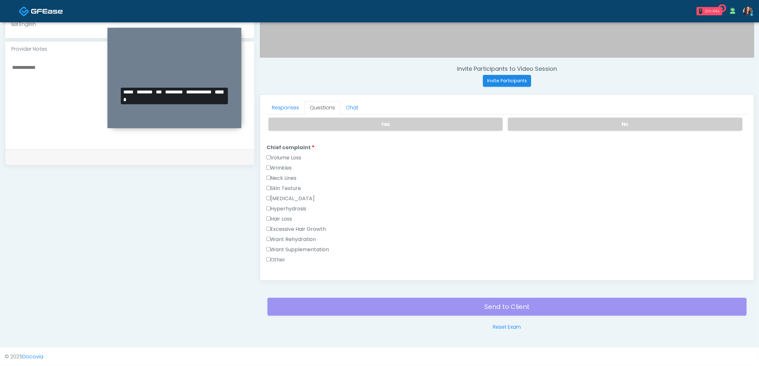
scroll to position [159, 0]
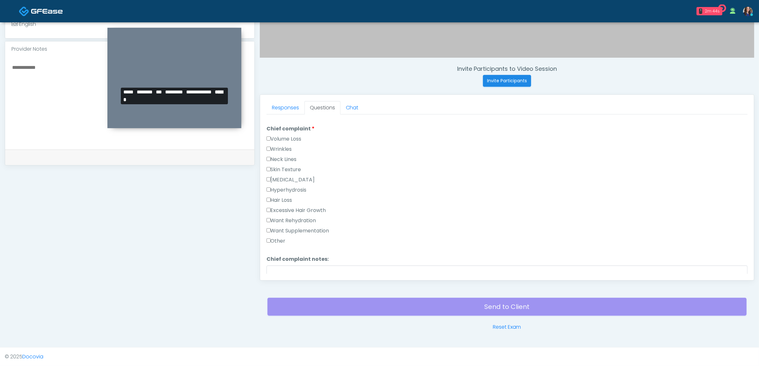
click at [292, 230] on label "Want Supplementation" at bounding box center [297, 231] width 63 height 8
click at [292, 217] on label "Want Rehydration" at bounding box center [291, 221] width 50 height 8
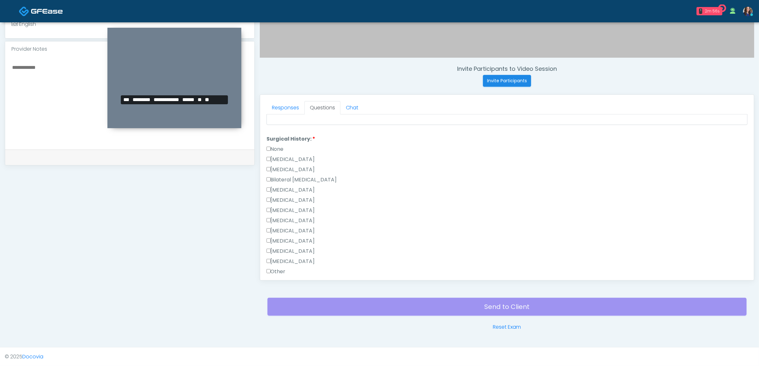
scroll to position [319, 0]
click at [276, 149] on li "Surgical History: Surgical History: None Cesarean Section Hysterectomy Bilatera…" at bounding box center [506, 215] width 481 height 143
click at [274, 156] on label "None" at bounding box center [274, 158] width 17 height 8
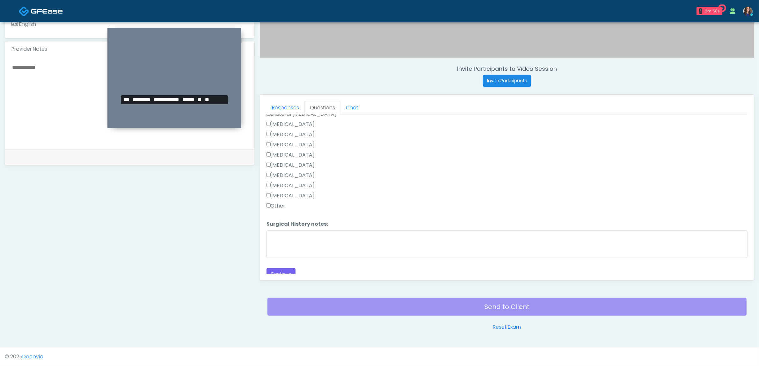
scroll to position [396, 0]
click at [282, 272] on button "Continue" at bounding box center [280, 271] width 29 height 12
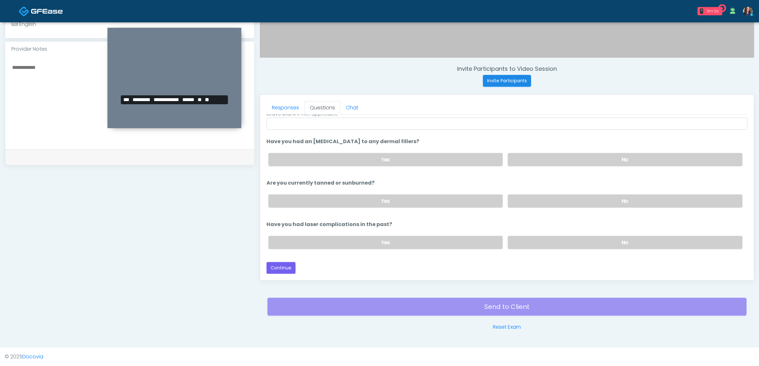
scroll to position [73, 0]
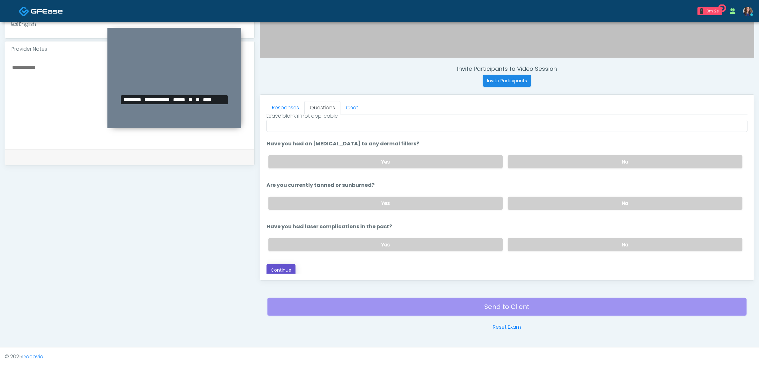
drag, startPoint x: 284, startPoint y: 263, endPoint x: 353, endPoint y: 258, distance: 69.3
click at [353, 258] on div "Loading... Connecting to your agent... Please wait while we prepare your person…" at bounding box center [506, 161] width 481 height 230
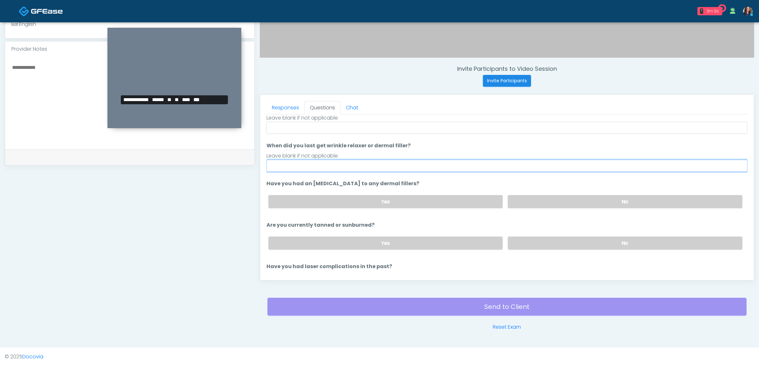
click at [340, 166] on input "When did you last get wrinkle relaxer or dermal filler?" at bounding box center [506, 166] width 481 height 12
type input "**********"
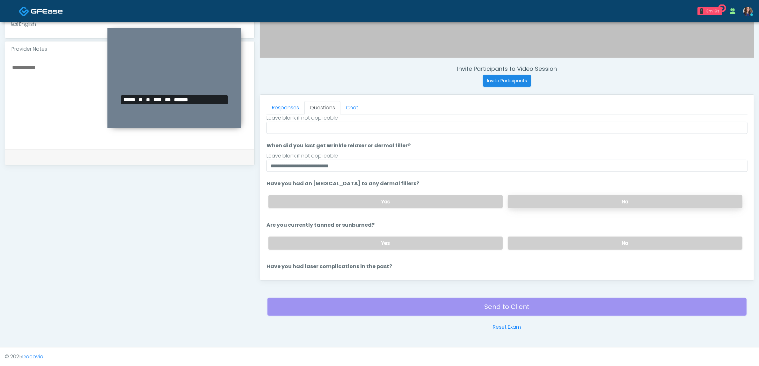
click at [583, 201] on label "No" at bounding box center [625, 201] width 235 height 13
click at [582, 241] on label "No" at bounding box center [625, 242] width 235 height 13
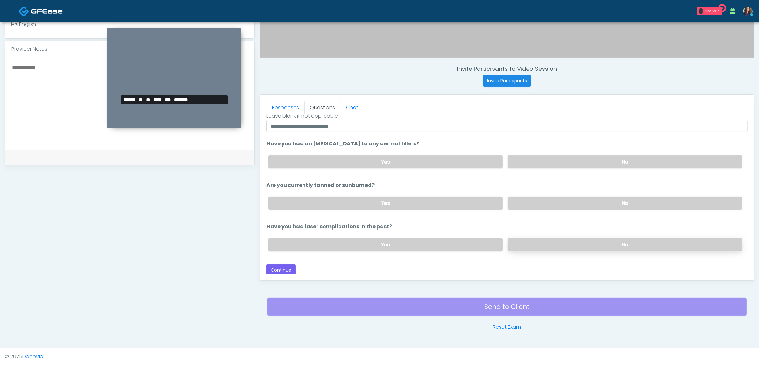
click at [582, 238] on label "No" at bounding box center [625, 244] width 235 height 13
click at [273, 270] on button "Continue" at bounding box center [280, 270] width 29 height 12
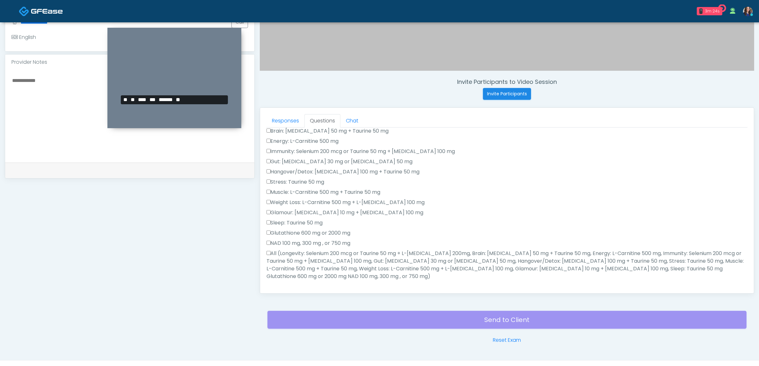
scroll to position [221, 0]
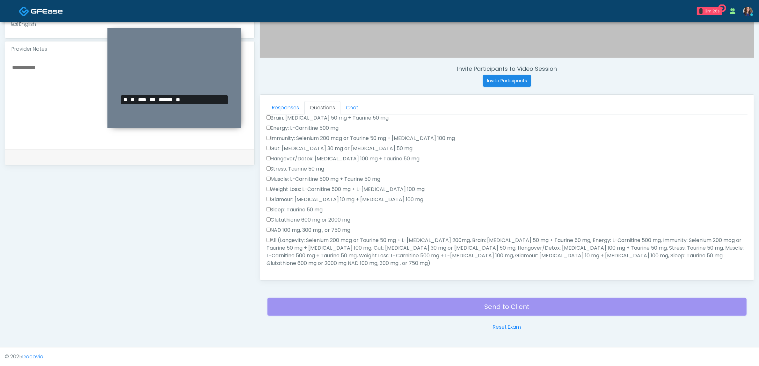
click at [316, 250] on label "All (Longevity: Selenium 200 mcg or Taurine 50 mg + L-Arginine 200mg, Brain: Gl…" at bounding box center [506, 251] width 481 height 31
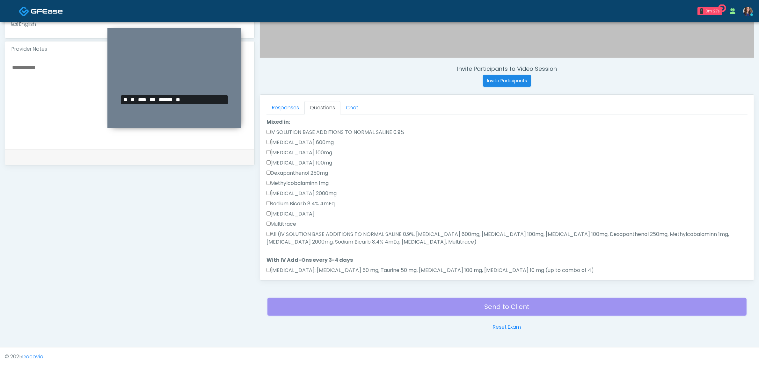
click at [303, 232] on label "All (IV SOLUTION BASE ADDITIONS TO NORMAL SALINE 0.9%, Magnesium Chloride 600mg…" at bounding box center [506, 237] width 481 height 15
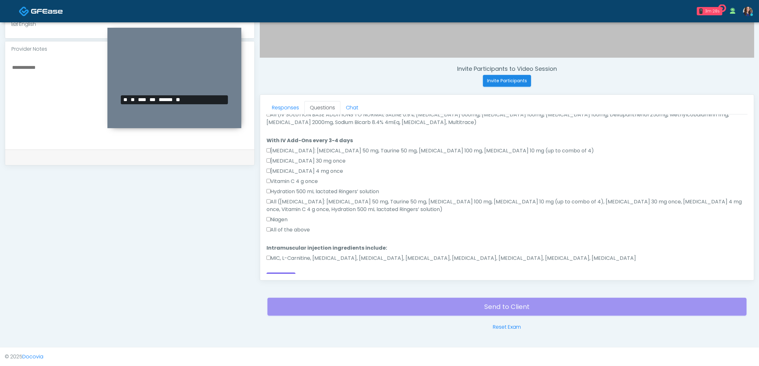
scroll to position [354, 0]
drag, startPoint x: 284, startPoint y: 247, endPoint x: 284, endPoint y: 236, distance: 10.5
click at [285, 252] on label "MIC, L-Carnitine, Methylcobalamin, Glycine, B-Complex, Lycine, Biotin, Vitamin …" at bounding box center [451, 256] width 370 height 8
click at [277, 223] on label "All of the above" at bounding box center [288, 227] width 44 height 8
click at [285, 107] on link "Responses" at bounding box center [285, 107] width 38 height 13
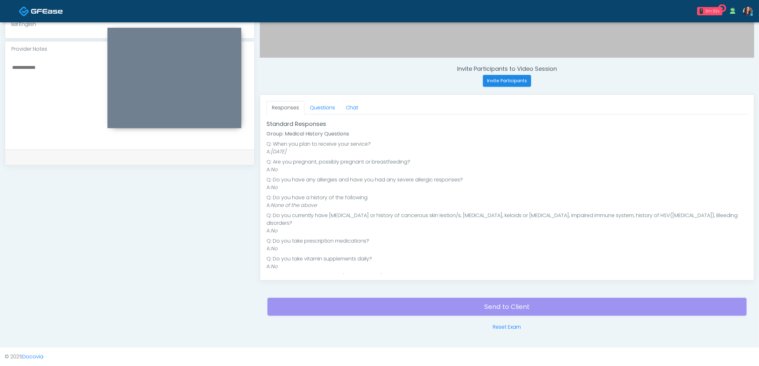
scroll to position [80, 0]
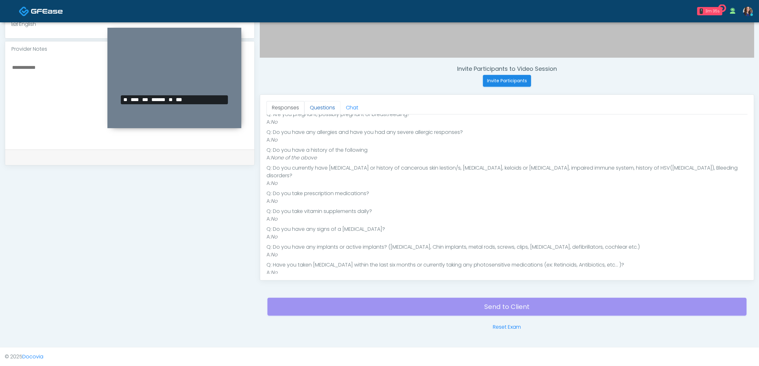
click at [321, 108] on link "Questions" at bounding box center [322, 107] width 36 height 13
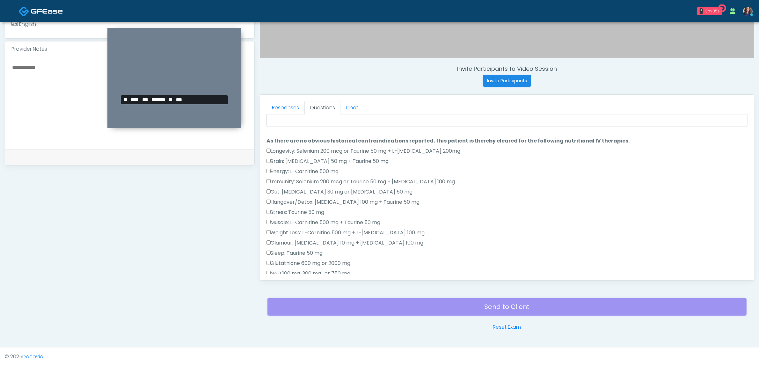
scroll to position [0, 0]
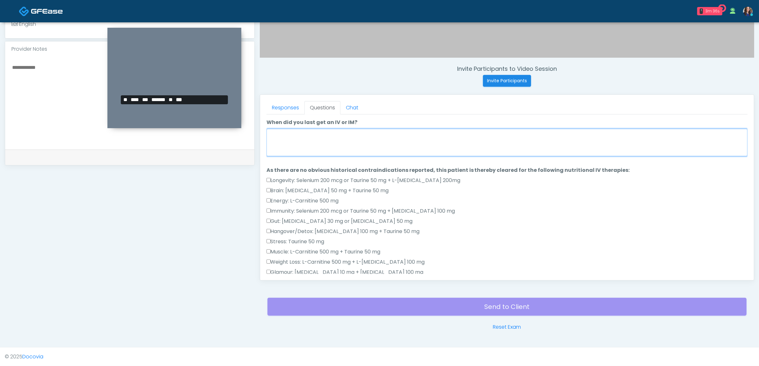
click at [321, 139] on textarea "When did you last get an IV or IM?" at bounding box center [506, 142] width 481 height 27
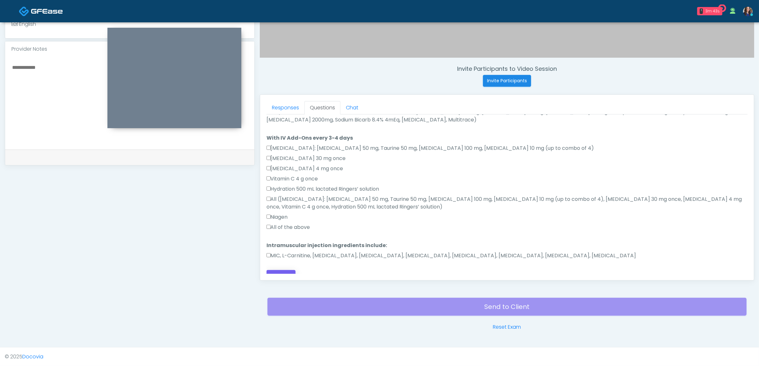
scroll to position [207, 0]
type textarea "**********"
click at [288, 270] on button "Continue" at bounding box center [280, 276] width 29 height 12
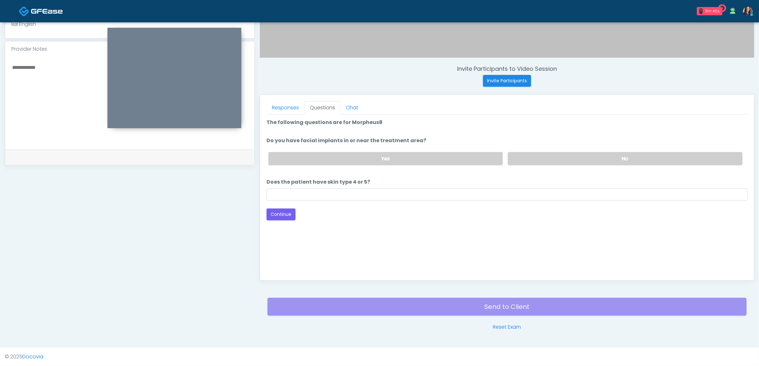
scroll to position [0, 0]
click at [572, 147] on div "Yes No" at bounding box center [505, 158] width 484 height 23
click at [563, 154] on label "No" at bounding box center [625, 158] width 235 height 13
click at [382, 193] on input "Does the patient have skin type 4 or 5?" at bounding box center [506, 194] width 481 height 12
type input "**"
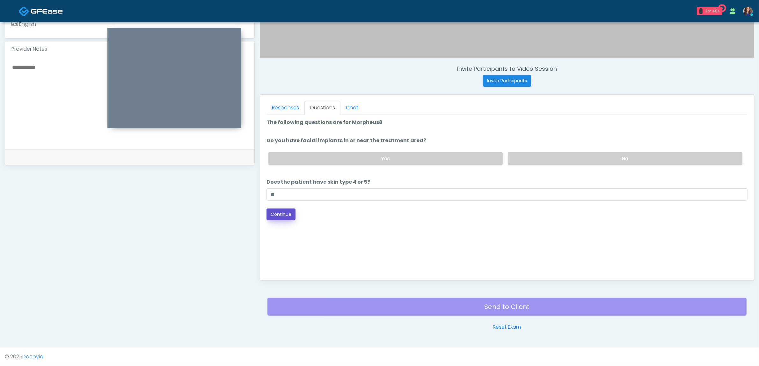
click at [287, 209] on button "Continue" at bounding box center [280, 214] width 29 height 12
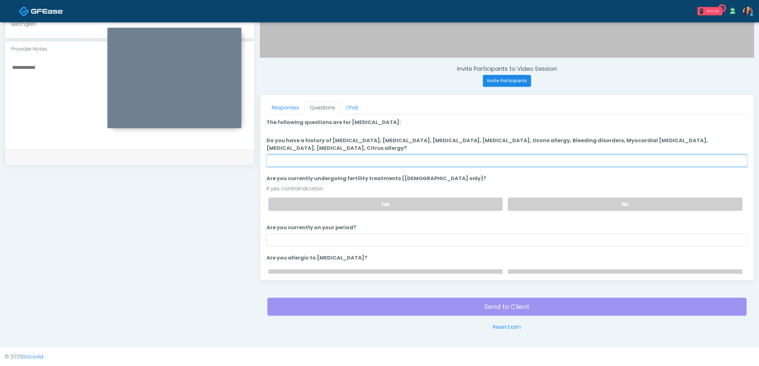
drag, startPoint x: 330, startPoint y: 160, endPoint x: 329, endPoint y: 165, distance: 5.1
click at [330, 160] on input "Do you have a history of Hyperthyroidism, Hypotension, Hypocalcemia, Hypoglycem…" at bounding box center [506, 161] width 481 height 12
type input "**"
click at [531, 207] on label "No" at bounding box center [625, 204] width 235 height 13
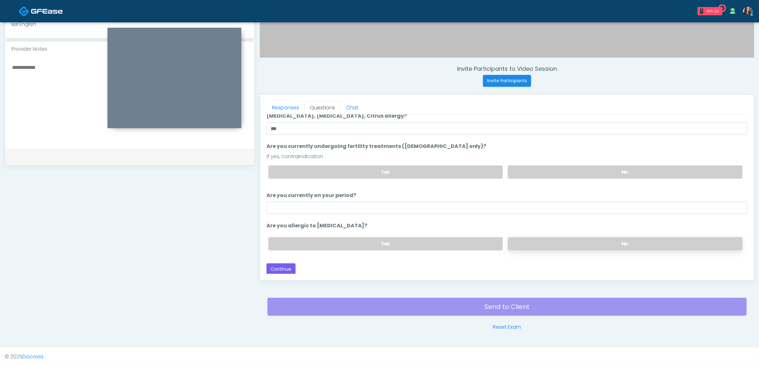
drag, startPoint x: 523, startPoint y: 241, endPoint x: 514, endPoint y: 243, distance: 9.4
click at [517, 243] on label "No" at bounding box center [625, 243] width 235 height 13
click at [287, 267] on button "Continue" at bounding box center [280, 269] width 29 height 12
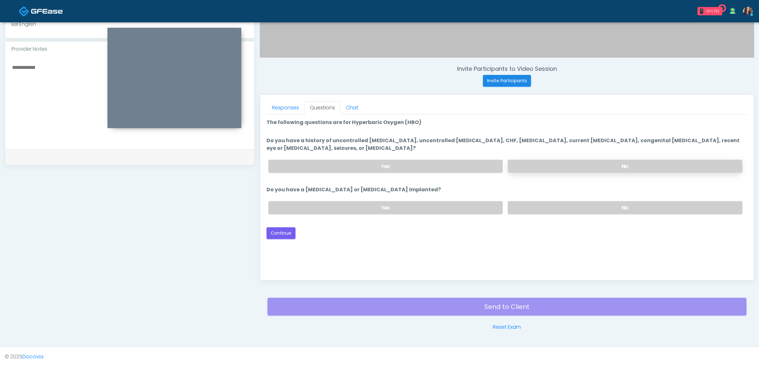
click at [563, 161] on label "No" at bounding box center [625, 166] width 235 height 13
drag, startPoint x: 557, startPoint y: 201, endPoint x: 508, endPoint y: 222, distance: 53.4
click at [557, 203] on label "No" at bounding box center [625, 207] width 235 height 13
click at [280, 232] on button "Continue" at bounding box center [280, 233] width 29 height 12
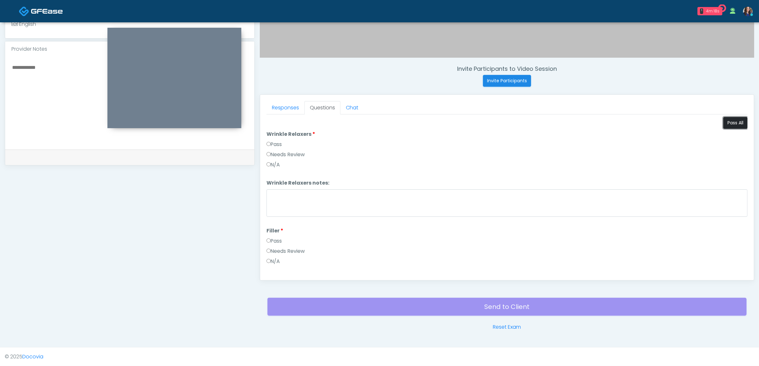
click at [727, 120] on button "Pass All" at bounding box center [735, 123] width 24 height 12
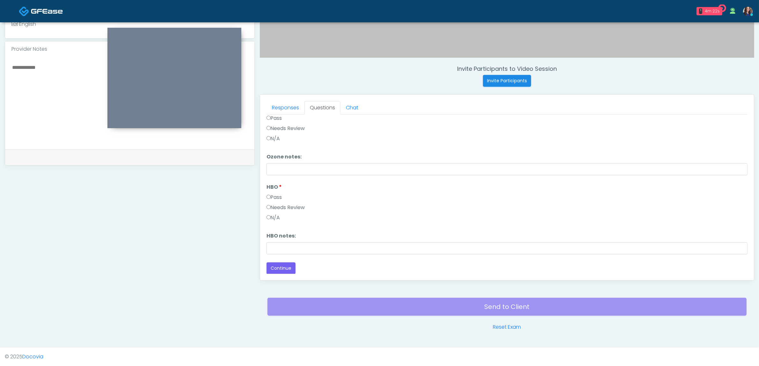
click at [283, 264] on button "Continue" at bounding box center [280, 268] width 29 height 12
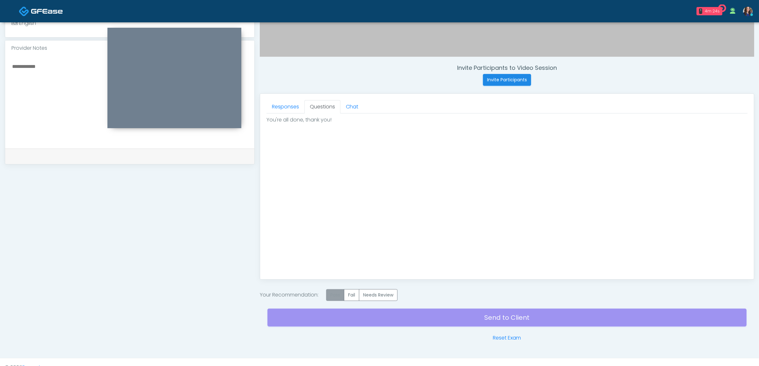
click at [330, 292] on div "Your Recommendation: Pass Fail Needs Review" at bounding box center [507, 295] width 494 height 12
click at [333, 294] on label "Pass" at bounding box center [335, 295] width 18 height 12
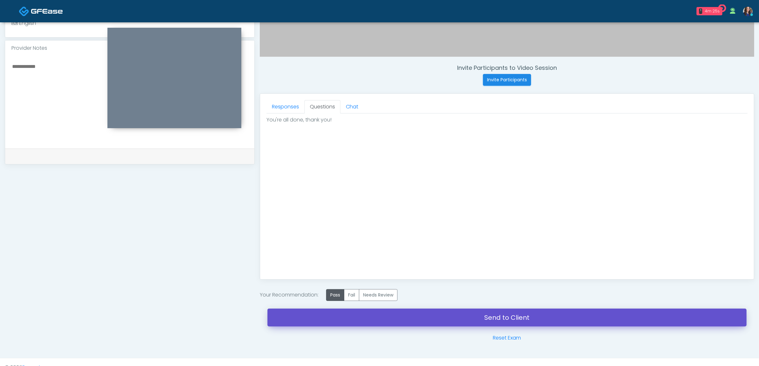
drag, startPoint x: 411, startPoint y: 321, endPoint x: 408, endPoint y: 36, distance: 285.0
click at [411, 320] on link "Send to Client" at bounding box center [506, 318] width 479 height 18
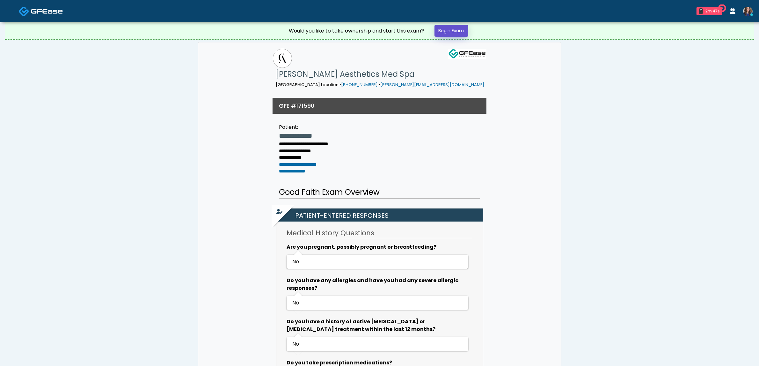
click at [447, 31] on link "Begin Exam" at bounding box center [451, 31] width 34 height 12
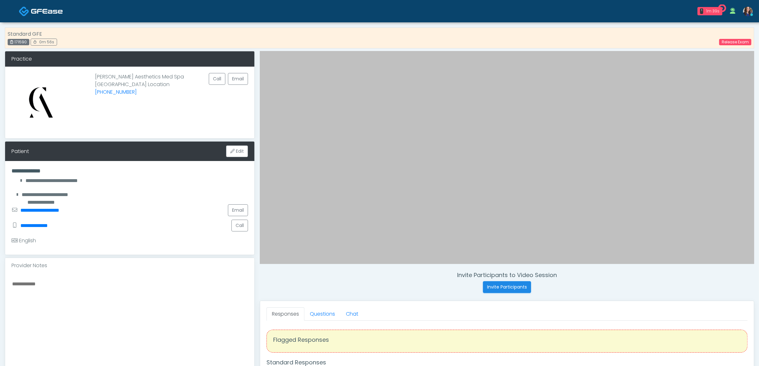
scroll to position [40, 0]
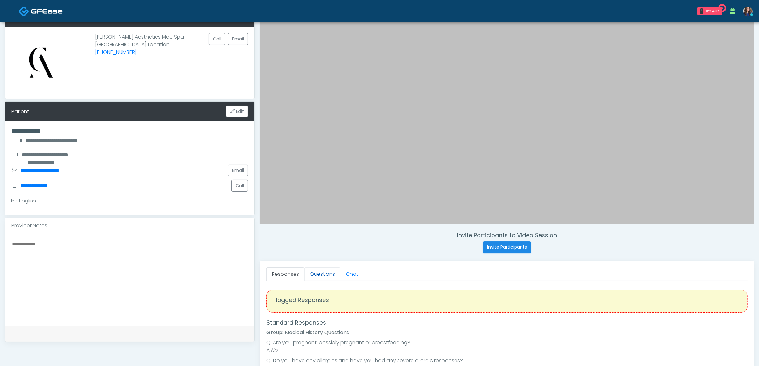
click at [319, 271] on link "Questions" at bounding box center [322, 273] width 36 height 13
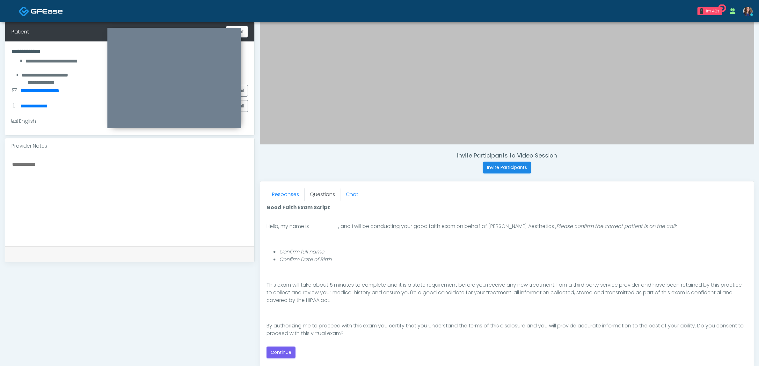
scroll to position [43, 0]
drag, startPoint x: 281, startPoint y: 352, endPoint x: 301, endPoint y: 346, distance: 20.0
click at [282, 352] on button "Continue" at bounding box center [280, 352] width 29 height 12
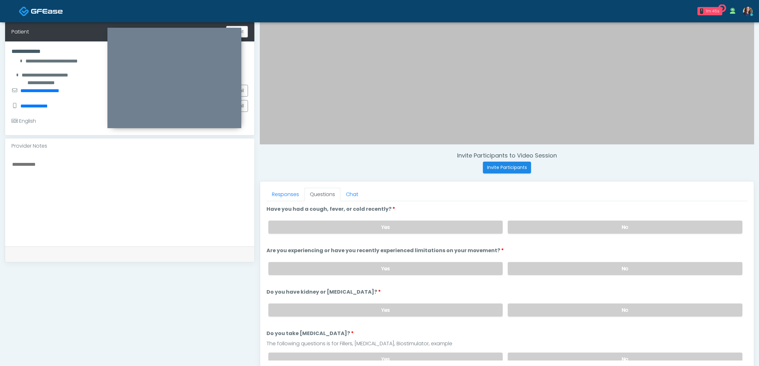
scroll to position [207, 0]
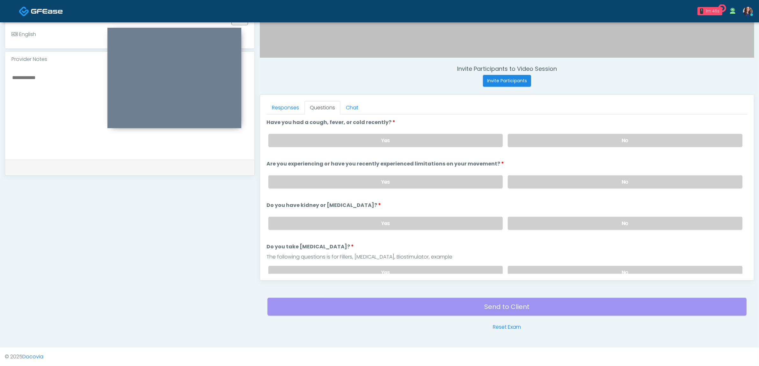
click at [516, 134] on label "No" at bounding box center [625, 140] width 235 height 13
drag, startPoint x: 512, startPoint y: 186, endPoint x: 520, endPoint y: 184, distance: 7.7
click at [512, 186] on label "No" at bounding box center [625, 181] width 235 height 13
click at [519, 225] on label "No" at bounding box center [625, 223] width 235 height 13
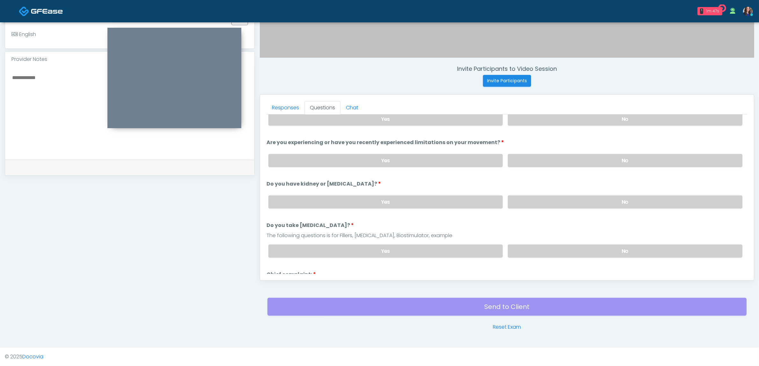
scroll to position [40, 0]
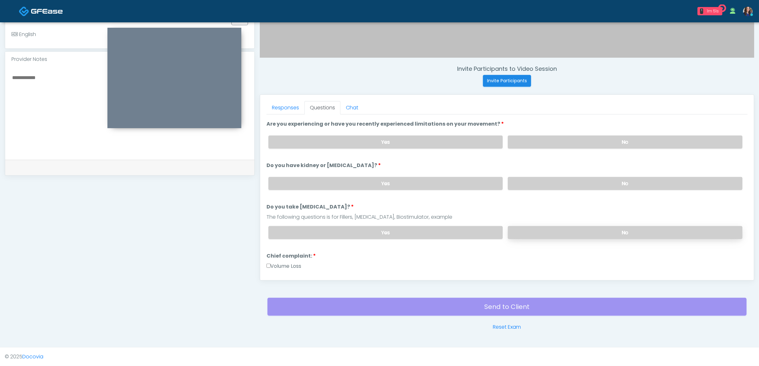
click at [531, 231] on label "No" at bounding box center [625, 232] width 235 height 13
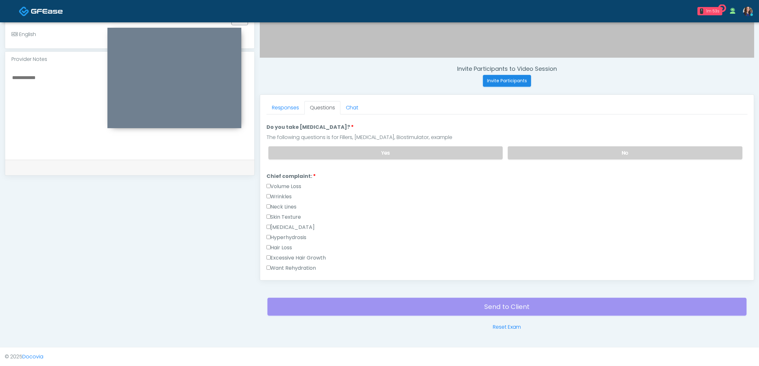
scroll to position [159, 0]
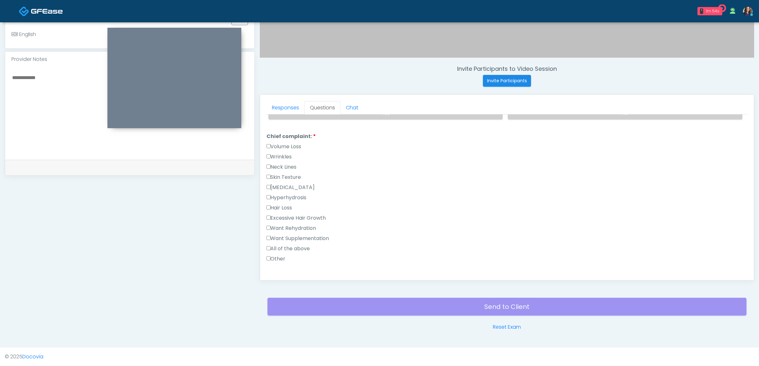
click at [310, 214] on label "Excessive Hair Growth" at bounding box center [296, 218] width 60 height 8
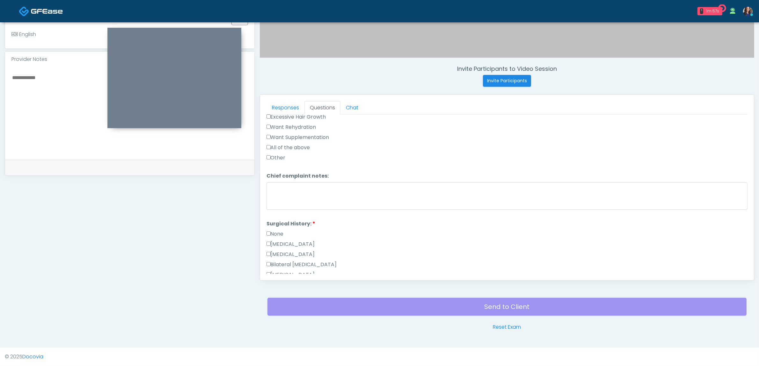
scroll to position [279, 0]
click at [276, 214] on label "None" at bounding box center [274, 216] width 17 height 8
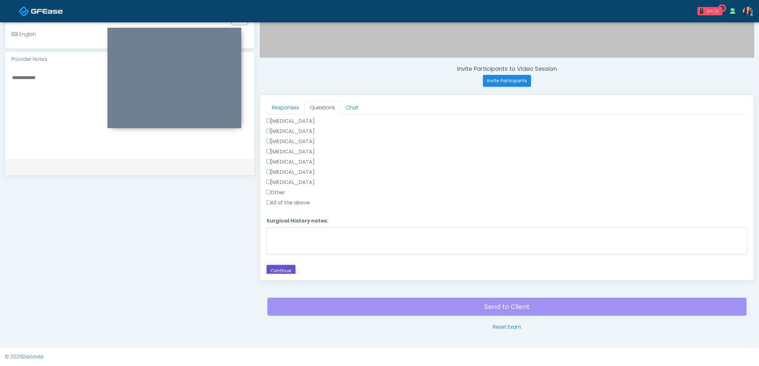
click at [282, 265] on button "Continue" at bounding box center [280, 271] width 29 height 12
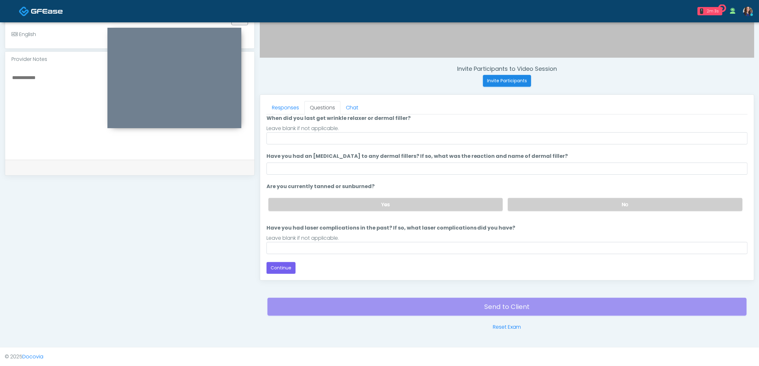
scroll to position [52, 0]
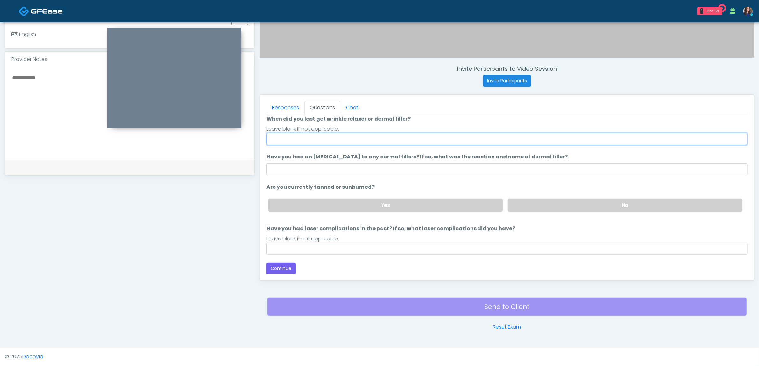
drag, startPoint x: 319, startPoint y: 136, endPoint x: 327, endPoint y: 142, distance: 10.4
click at [319, 136] on input "When did you last get wrinkle relaxer or dermal filler?" at bounding box center [506, 139] width 481 height 12
type input "**"
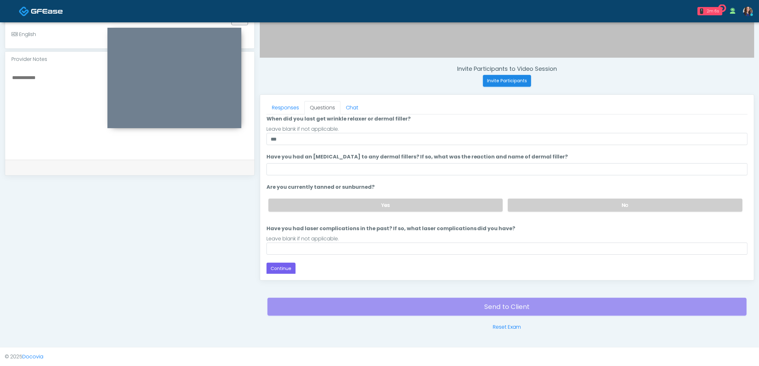
click at [579, 213] on div "Yes No" at bounding box center [505, 204] width 484 height 23
drag, startPoint x: 572, startPoint y: 203, endPoint x: 570, endPoint y: 211, distance: 7.8
click at [571, 207] on label "No" at bounding box center [625, 205] width 235 height 13
click at [495, 244] on input "Have you had laser complications in the past? If so, what laser complications d…" at bounding box center [506, 249] width 481 height 12
type input "**"
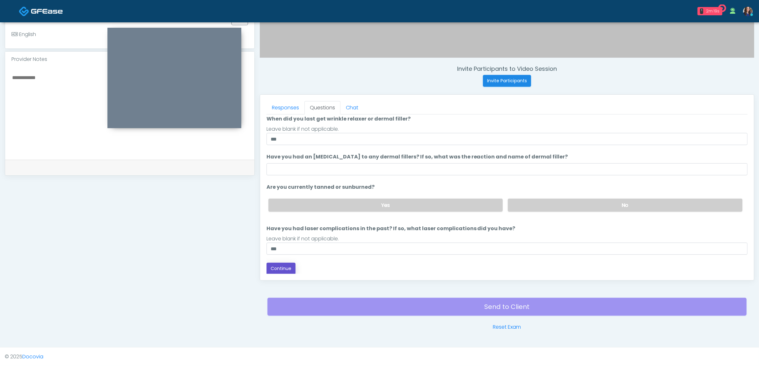
click at [279, 271] on button "Continue" at bounding box center [280, 269] width 29 height 12
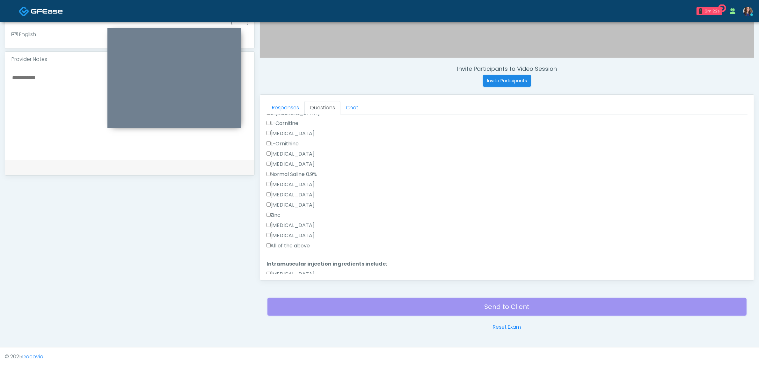
scroll to position [173, 0]
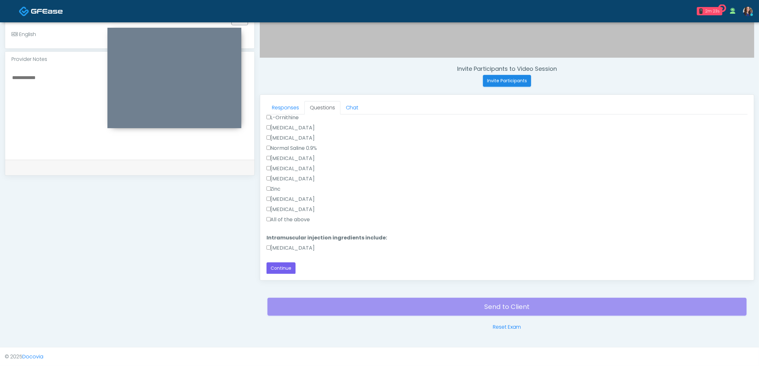
drag, startPoint x: 285, startPoint y: 223, endPoint x: 292, endPoint y: 217, distance: 9.1
click at [285, 222] on div "All of the above" at bounding box center [506, 221] width 481 height 10
click at [292, 219] on label "All of the above" at bounding box center [288, 220] width 44 height 8
click at [285, 249] on label "Methylcobalamin" at bounding box center [290, 248] width 48 height 8
click at [279, 107] on link "Responses" at bounding box center [285, 107] width 38 height 13
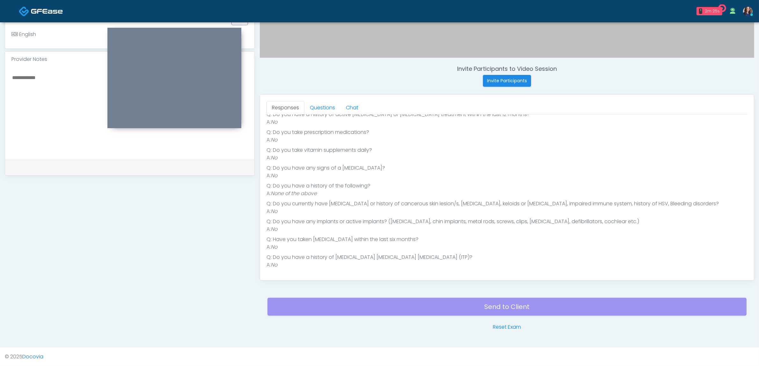
scroll to position [98, 0]
drag, startPoint x: 312, startPoint y: 103, endPoint x: 311, endPoint y: 141, distance: 38.6
click at [311, 104] on link "Questions" at bounding box center [322, 107] width 36 height 13
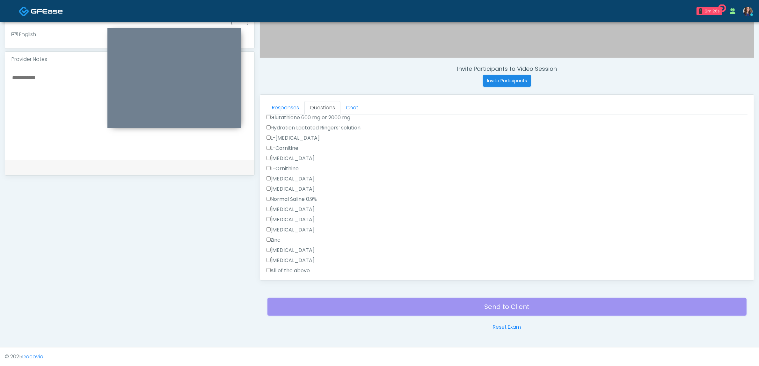
scroll to position [173, 0]
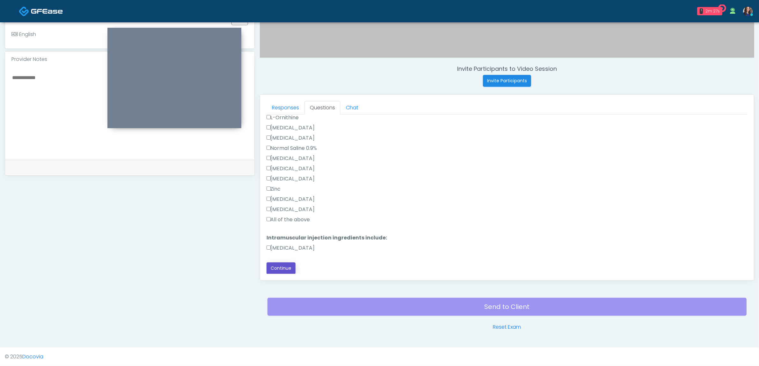
drag, startPoint x: 293, startPoint y: 266, endPoint x: 299, endPoint y: 265, distance: 6.5
click at [294, 266] on button "Continue" at bounding box center [280, 268] width 29 height 12
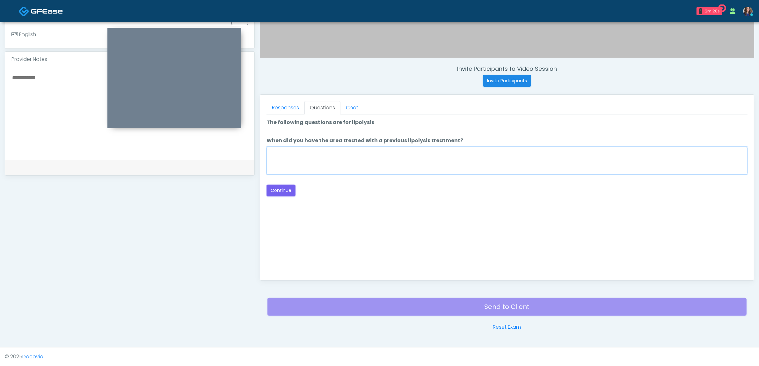
click at [428, 160] on textarea "When did you have the area treated with a previous lipolysis treatment?" at bounding box center [506, 160] width 481 height 27
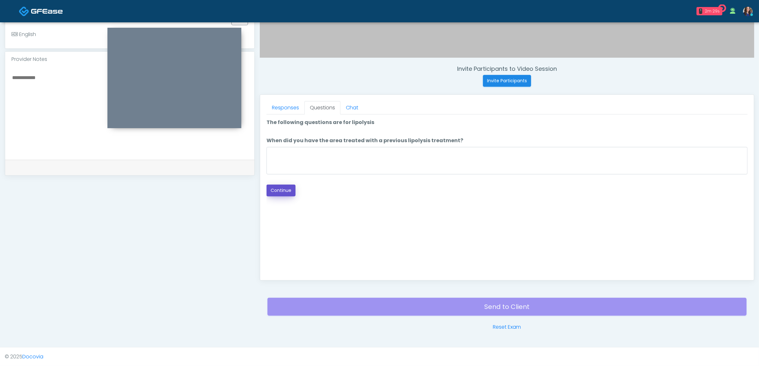
drag, startPoint x: 282, startPoint y: 189, endPoint x: 298, endPoint y: 187, distance: 16.1
click at [292, 188] on button "Continue" at bounding box center [280, 191] width 29 height 12
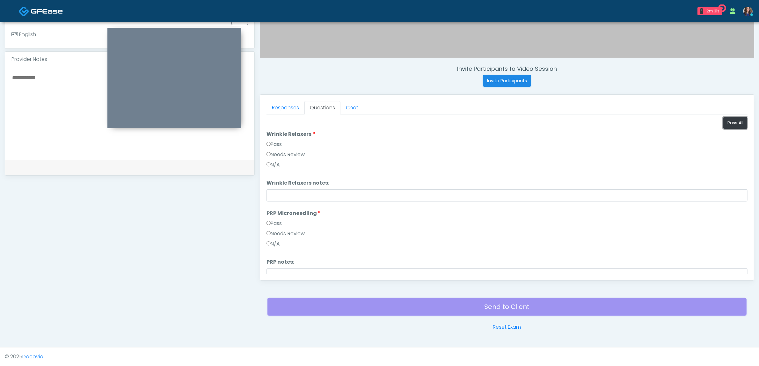
click at [725, 123] on button "Pass All" at bounding box center [735, 123] width 24 height 12
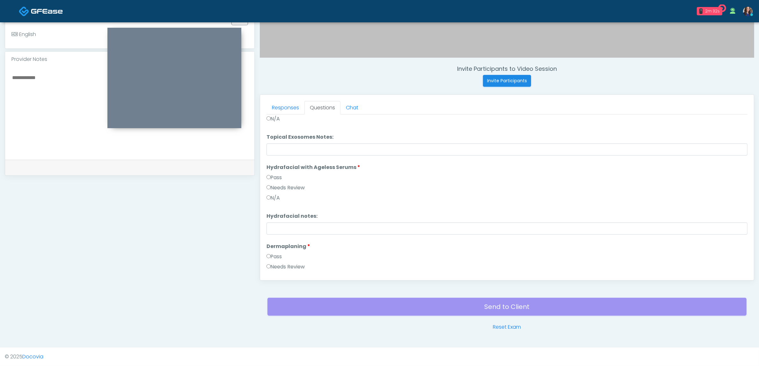
scroll to position [658, 0]
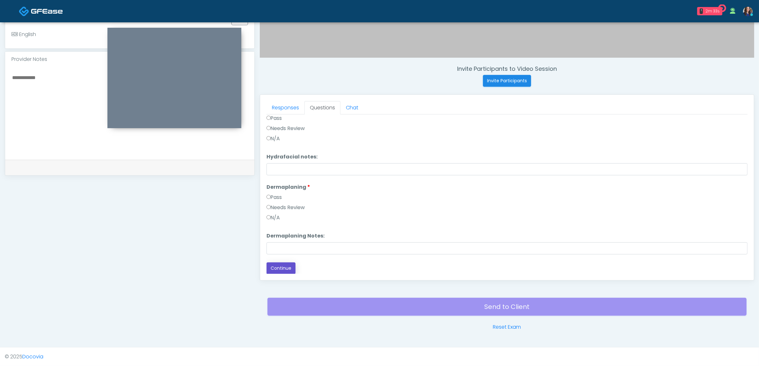
click at [287, 265] on button "Continue" at bounding box center [280, 268] width 29 height 12
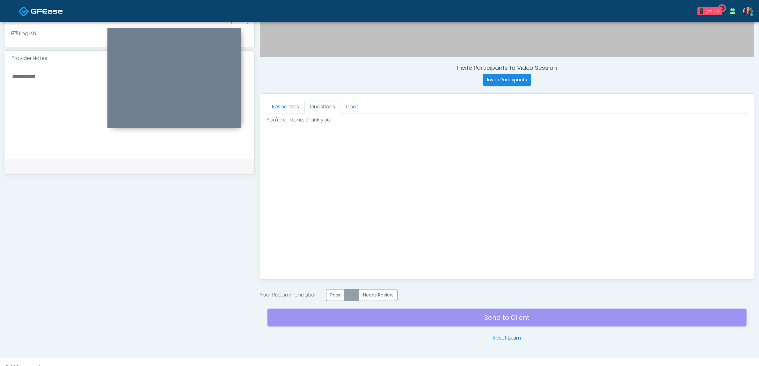
click at [344, 293] on label "Pass" at bounding box center [335, 295] width 18 height 12
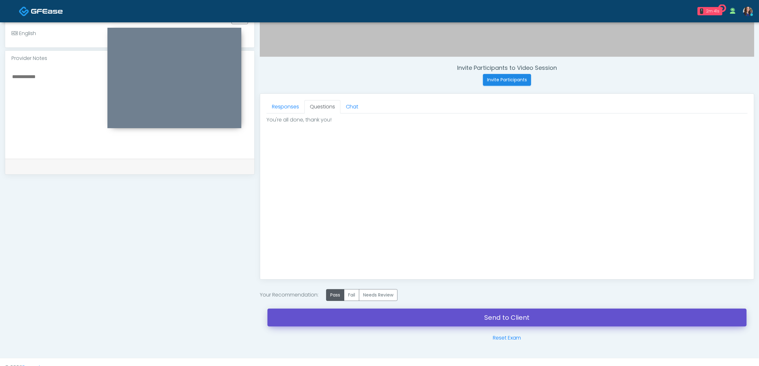
click at [456, 322] on link "Send to Client" at bounding box center [506, 318] width 479 height 18
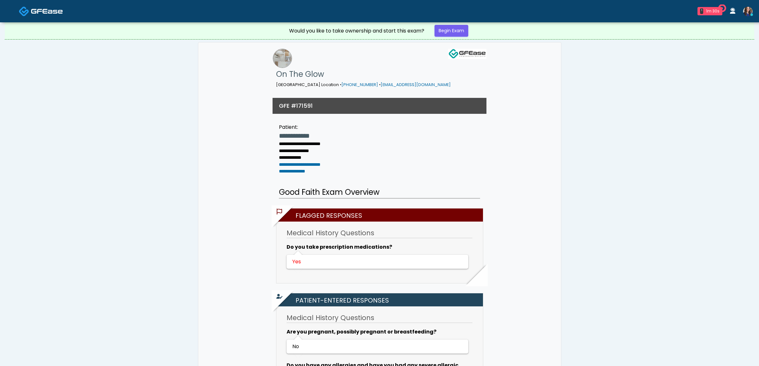
click at [459, 29] on link "Begin Exam" at bounding box center [451, 31] width 34 height 12
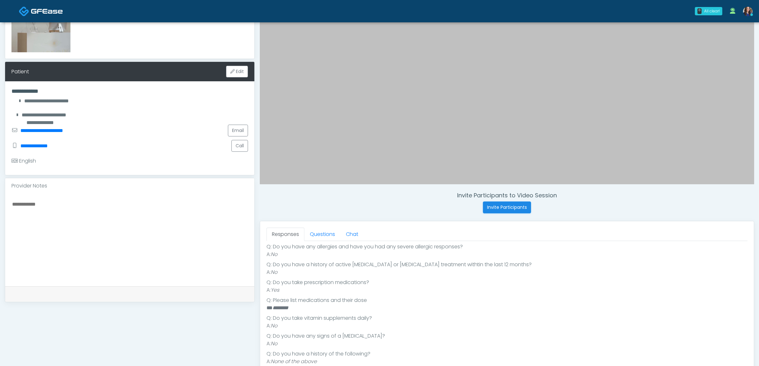
scroll to position [128, 0]
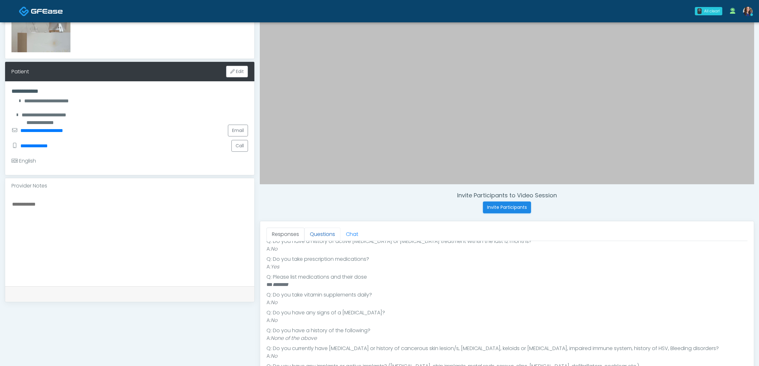
click at [328, 235] on link "Questions" at bounding box center [322, 234] width 36 height 13
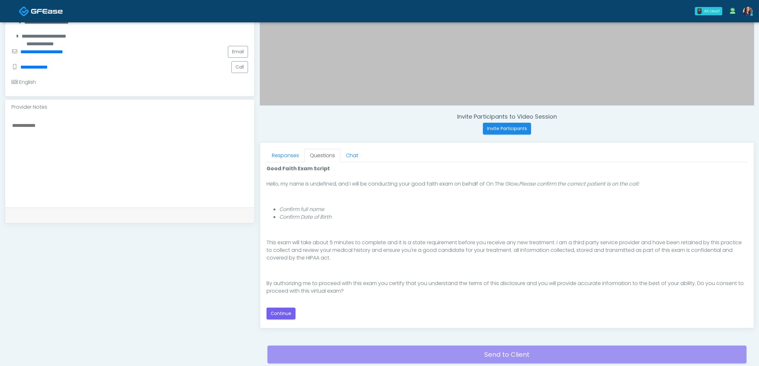
scroll to position [159, 0]
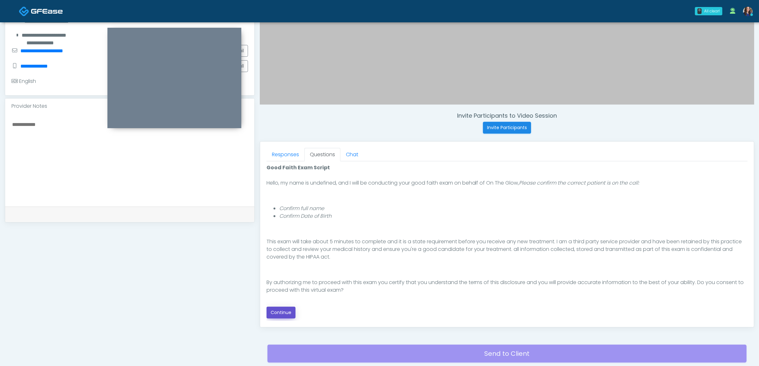
drag, startPoint x: 281, startPoint y: 309, endPoint x: 295, endPoint y: 309, distance: 13.4
click at [282, 309] on button "Continue" at bounding box center [280, 313] width 29 height 12
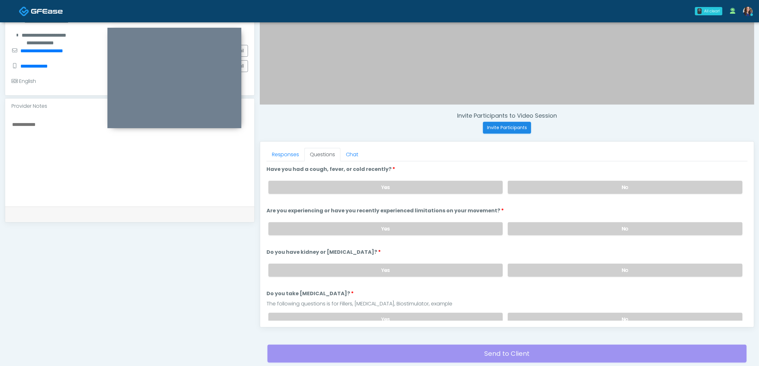
scroll to position [207, 0]
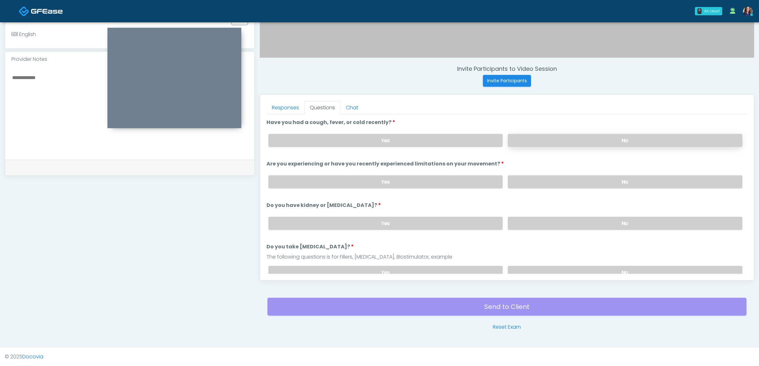
click at [557, 142] on label "No" at bounding box center [625, 140] width 235 height 13
drag, startPoint x: 564, startPoint y: 178, endPoint x: 564, endPoint y: 182, distance: 4.8
click at [564, 179] on label "No" at bounding box center [625, 181] width 235 height 13
click at [561, 219] on label "No" at bounding box center [625, 223] width 235 height 13
click at [556, 266] on label "No" at bounding box center [625, 272] width 235 height 13
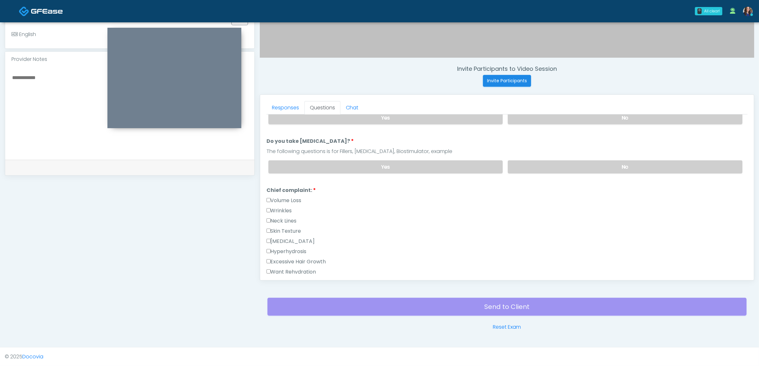
scroll to position [120, 0]
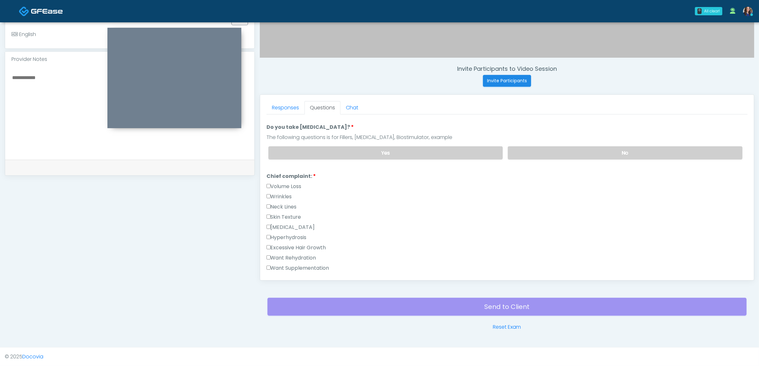
click at [299, 244] on label "Excessive Hair Growth" at bounding box center [296, 248] width 60 height 8
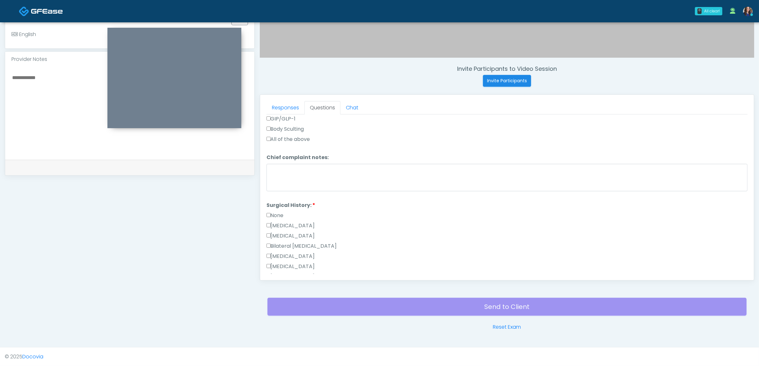
scroll to position [319, 0]
click at [292, 182] on label "[MEDICAL_DATA]" at bounding box center [290, 186] width 48 height 8
click at [294, 178] on div "None" at bounding box center [506, 177] width 481 height 10
click at [298, 182] on label "[MEDICAL_DATA]" at bounding box center [290, 186] width 48 height 8
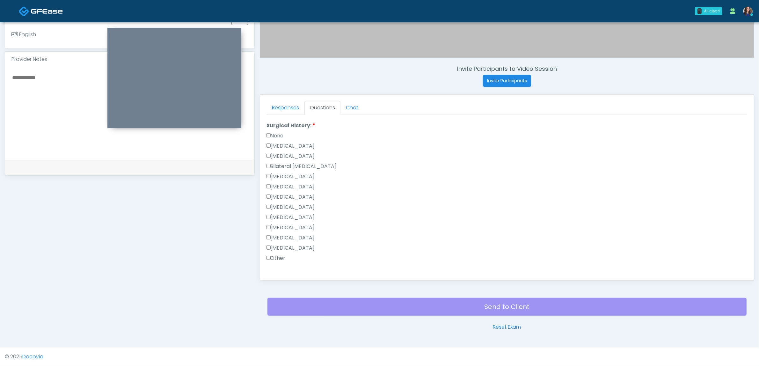
click at [289, 142] on label "[MEDICAL_DATA]" at bounding box center [290, 146] width 48 height 8
click at [286, 224] on label "[MEDICAL_DATA]" at bounding box center [290, 228] width 48 height 8
click at [287, 267] on button "Continue" at bounding box center [280, 271] width 29 height 12
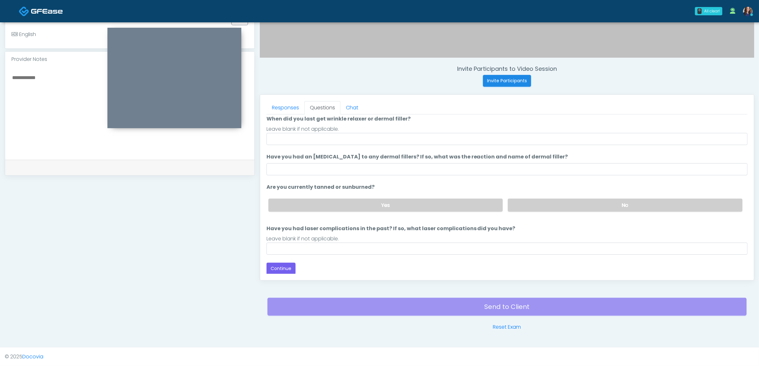
click at [394, 127] on div "Leave blank if not applicable." at bounding box center [506, 129] width 481 height 8
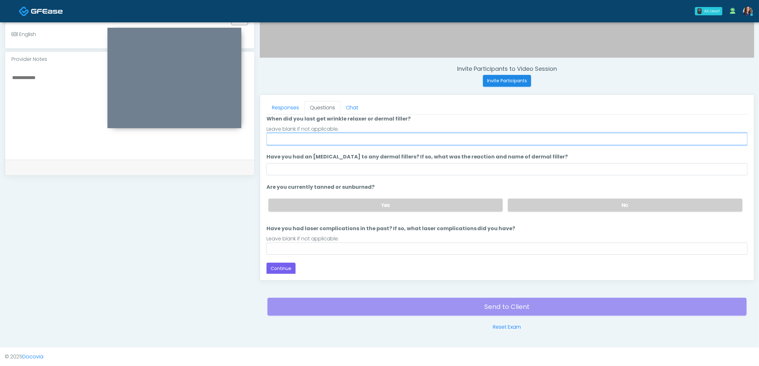
click at [390, 134] on input "When did you last get wrinkle relaxer or dermal filler?" at bounding box center [506, 139] width 481 height 12
drag, startPoint x: 287, startPoint y: 138, endPoint x: 351, endPoint y: 139, distance: 63.8
click at [351, 139] on input "**********" at bounding box center [506, 139] width 481 height 12
type input "**********"
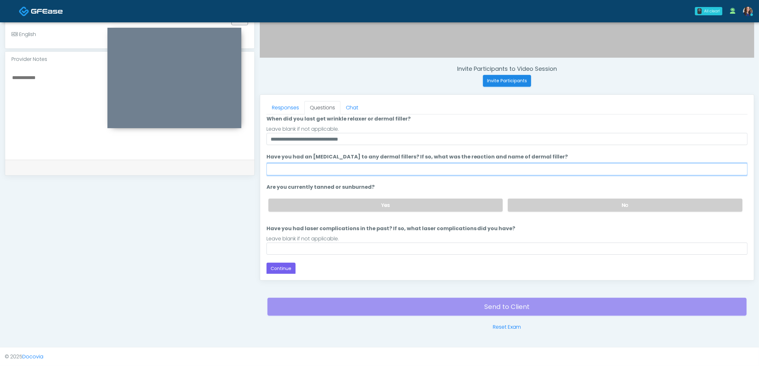
drag, startPoint x: 333, startPoint y: 172, endPoint x: 334, endPoint y: 168, distance: 4.2
click at [333, 172] on input "Have you had an allergic response to any dermal fillers? If so, what was the re…" at bounding box center [506, 169] width 481 height 12
type input "**"
click at [581, 206] on label "No" at bounding box center [625, 205] width 235 height 13
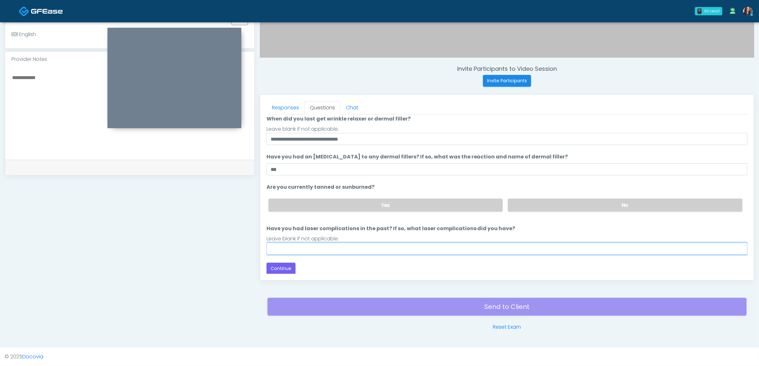
click at [441, 249] on input "Have you had laser complications in the past? If so, what laser complications d…" at bounding box center [506, 249] width 481 height 12
type input "**********"
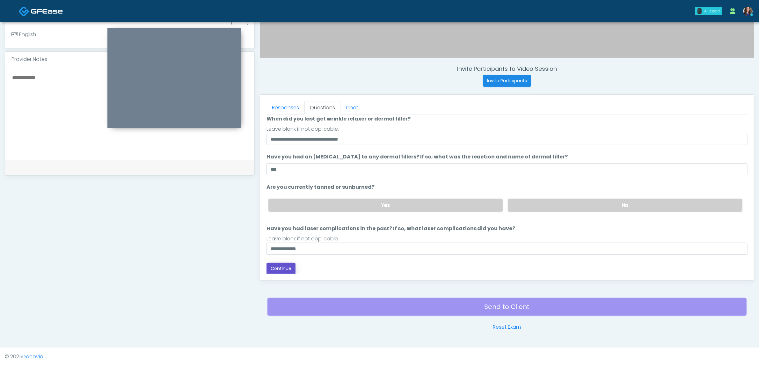
click at [278, 268] on button "Continue" at bounding box center [280, 269] width 29 height 12
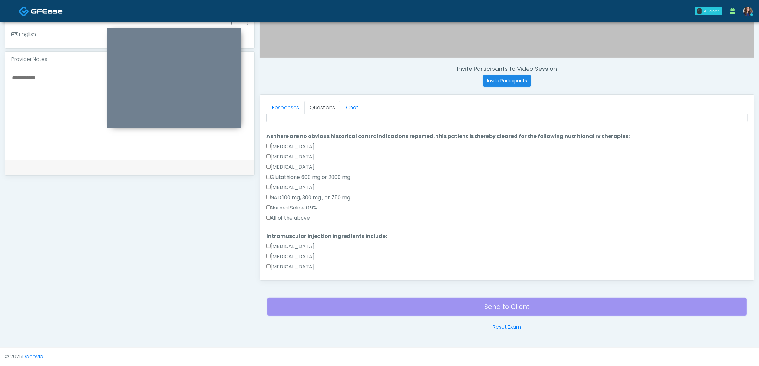
click at [295, 214] on label "All of the above" at bounding box center [288, 218] width 44 height 8
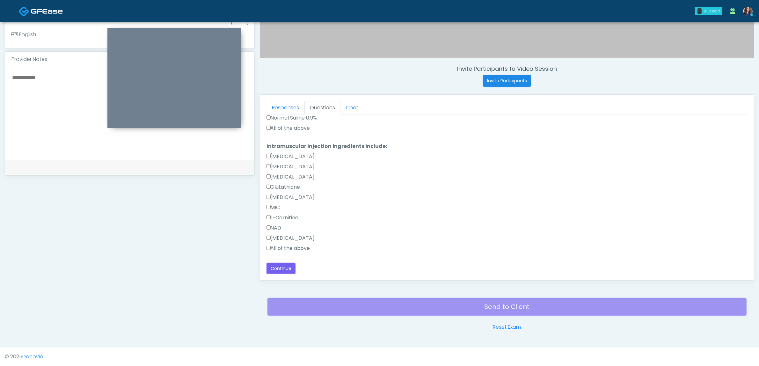
scroll to position [142, 0]
drag, startPoint x: 287, startPoint y: 246, endPoint x: 290, endPoint y: 252, distance: 7.3
click at [288, 246] on label "All of the above" at bounding box center [288, 248] width 44 height 8
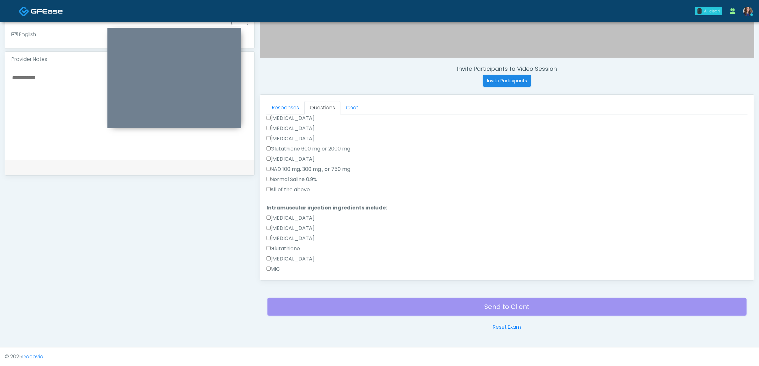
scroll to position [0, 0]
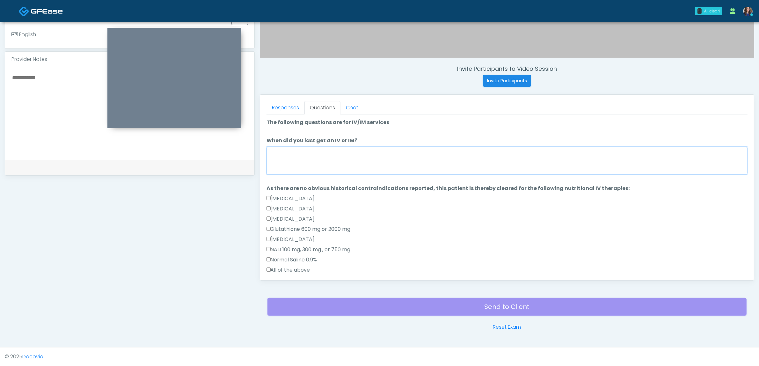
click at [323, 160] on textarea "When did you last get an IV or IM?" at bounding box center [506, 160] width 481 height 27
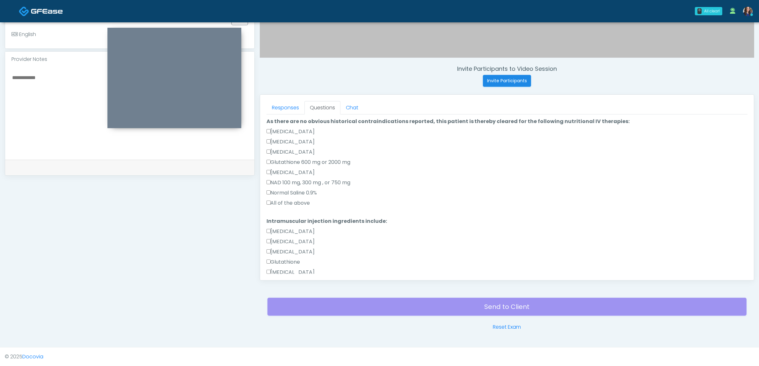
scroll to position [142, 0]
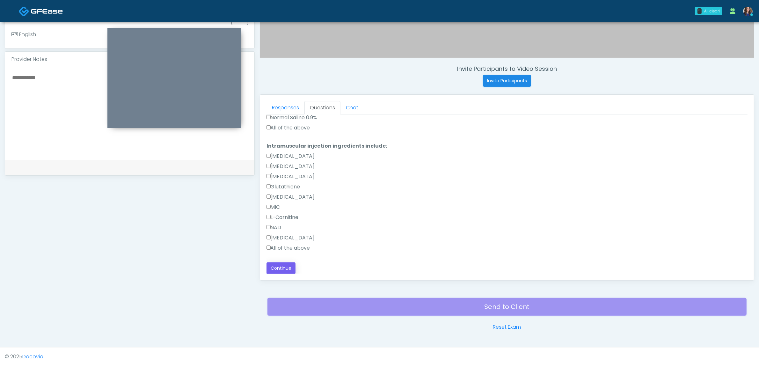
type textarea "**********"
click at [287, 270] on button "Continue" at bounding box center [280, 268] width 29 height 12
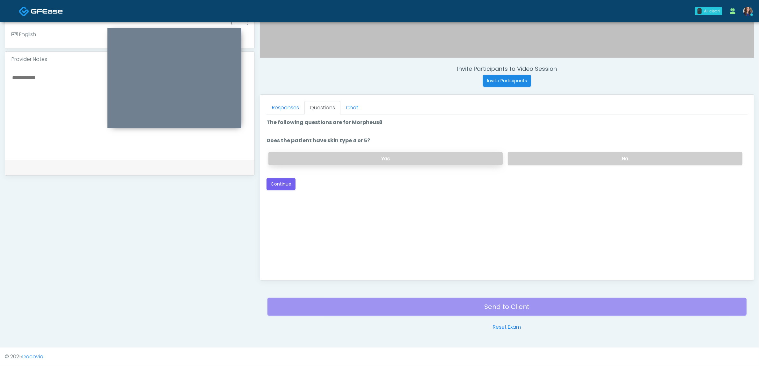
drag, startPoint x: 563, startPoint y: 161, endPoint x: 483, endPoint y: 161, distance: 79.7
click at [563, 161] on label "No" at bounding box center [625, 158] width 235 height 13
click at [280, 182] on button "Continue" at bounding box center [280, 184] width 29 height 12
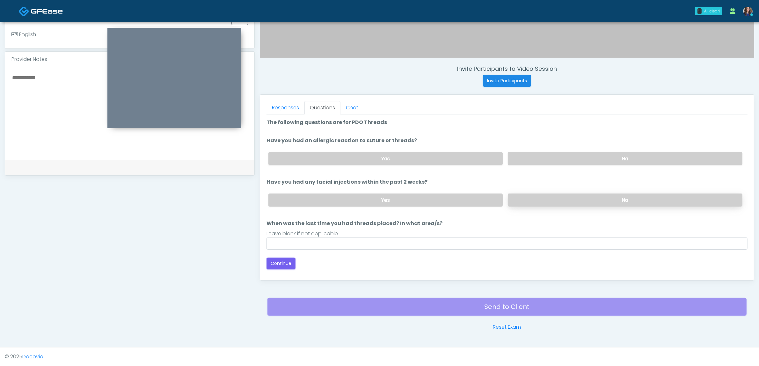
drag, startPoint x: 571, startPoint y: 166, endPoint x: 551, endPoint y: 196, distance: 36.6
click at [571, 166] on div "Yes No" at bounding box center [505, 158] width 484 height 23
drag, startPoint x: 556, startPoint y: 158, endPoint x: 556, endPoint y: 200, distance: 42.1
click at [556, 159] on label "No" at bounding box center [625, 158] width 235 height 13
click at [556, 206] on div "Yes No" at bounding box center [505, 199] width 484 height 23
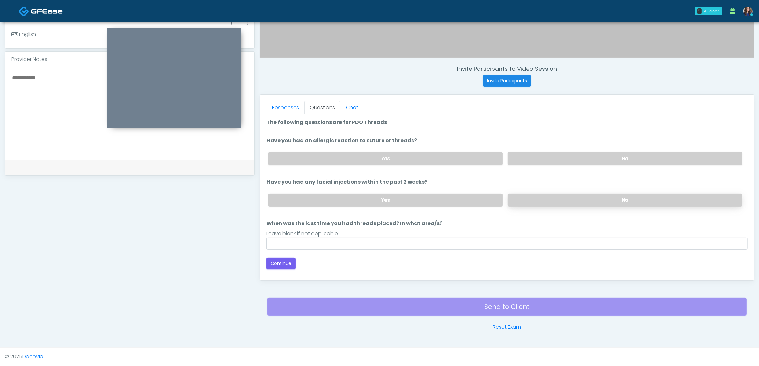
click at [558, 201] on label "No" at bounding box center [625, 199] width 235 height 13
click at [429, 249] on div "Loading... Connecting to your agent... Please wait while we prepare your person…" at bounding box center [506, 194] width 481 height 151
drag, startPoint x: 394, startPoint y: 244, endPoint x: 384, endPoint y: 246, distance: 9.8
click at [393, 244] on input "When was the last time you had threads placed? In what area/s?" at bounding box center [506, 243] width 481 height 12
type input "**"
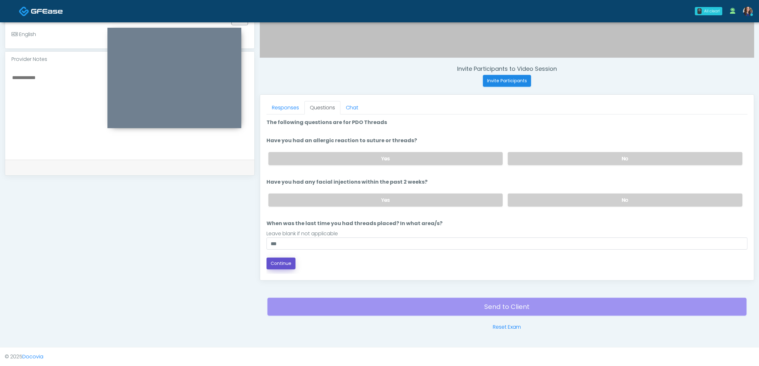
click at [280, 261] on button "Continue" at bounding box center [280, 264] width 29 height 12
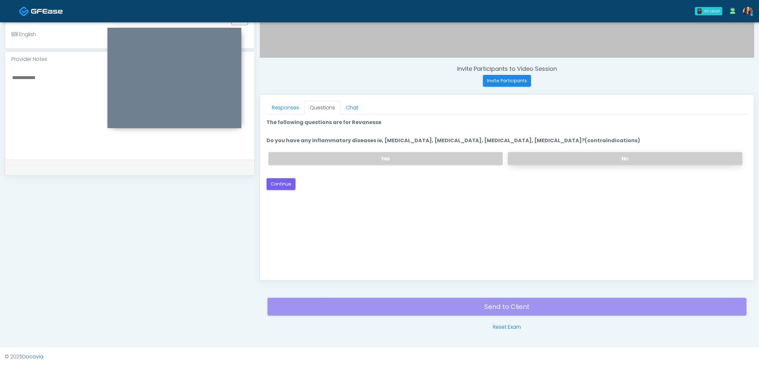
click at [558, 158] on label "No" at bounding box center [625, 158] width 235 height 13
click at [287, 186] on button "Continue" at bounding box center [280, 184] width 29 height 12
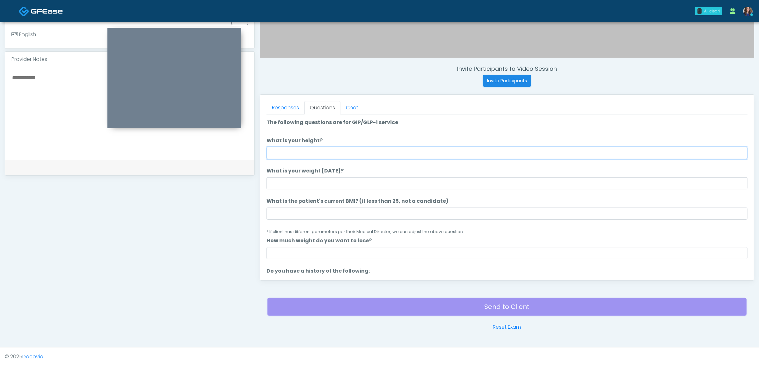
click at [457, 157] on input "What is your height?" at bounding box center [506, 153] width 481 height 12
type input "*****"
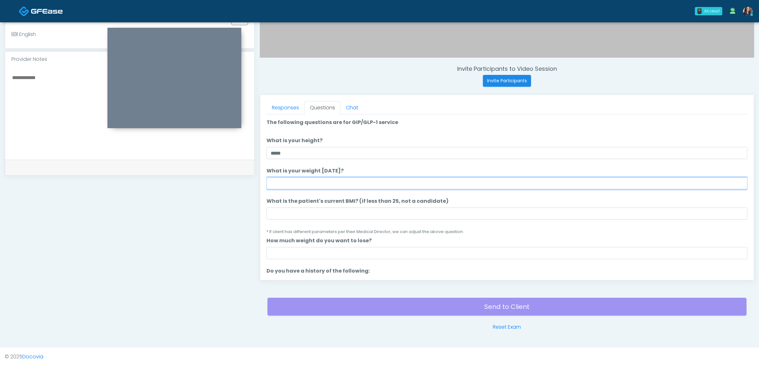
click at [393, 182] on input "What is your weight [DATE]?" at bounding box center [506, 183] width 481 height 12
type input "***"
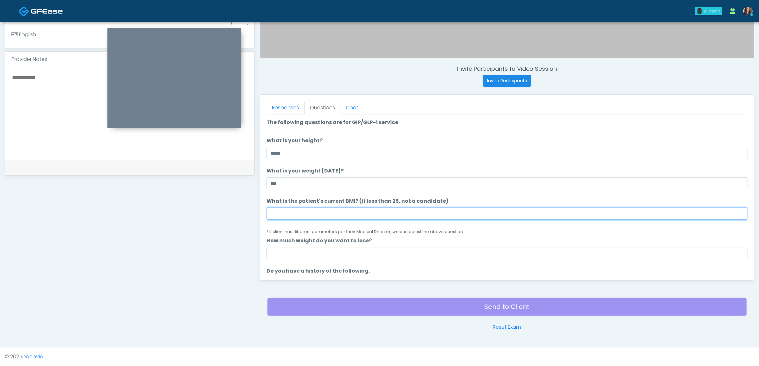
click at [316, 219] on input "What is the patient's current BMI? (if less than 25, not a candidate)" at bounding box center [506, 213] width 481 height 12
type input "**"
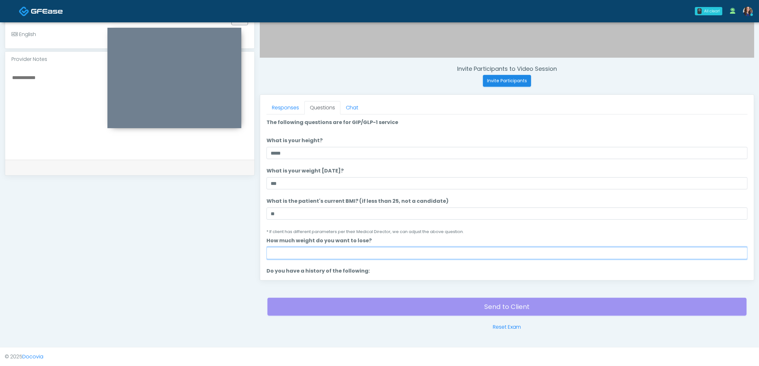
click at [302, 254] on input "How much weight do you want to lose?" at bounding box center [506, 253] width 481 height 12
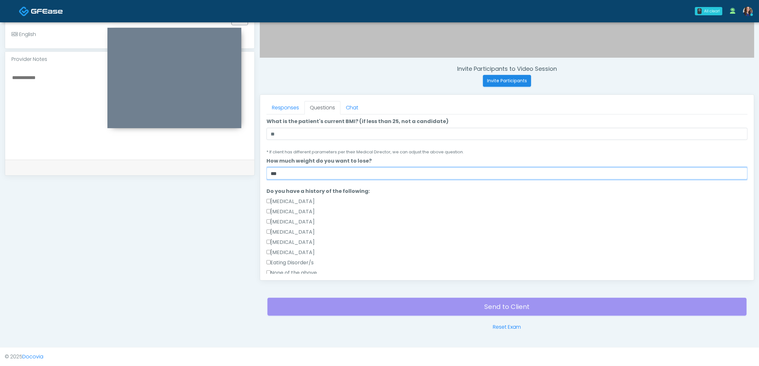
scroll to position [120, 0]
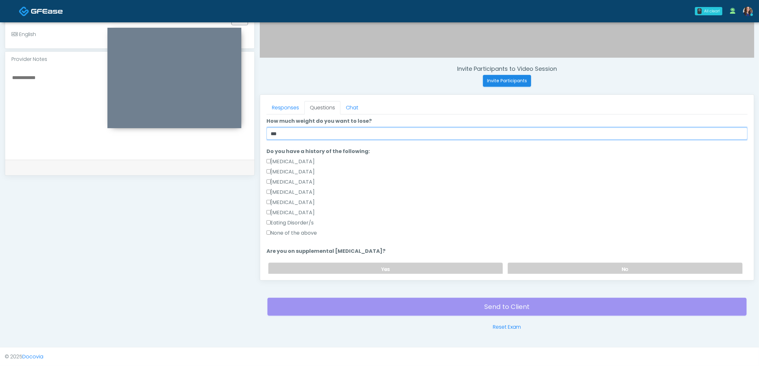
type input "***"
click at [280, 233] on label "None of the above" at bounding box center [291, 233] width 51 height 8
click at [559, 267] on label "No" at bounding box center [625, 269] width 235 height 13
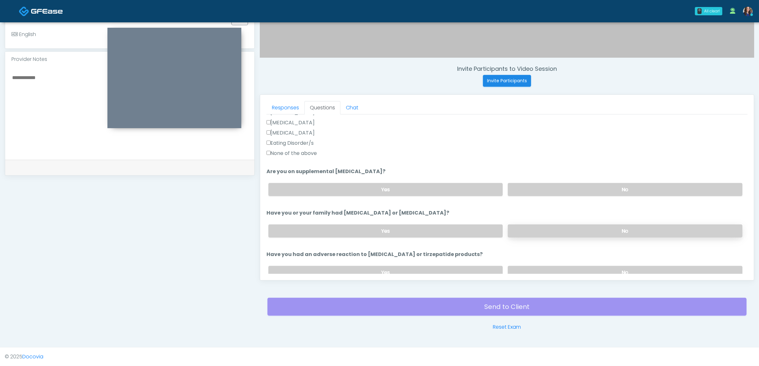
click at [578, 230] on label "No" at bounding box center [625, 230] width 235 height 13
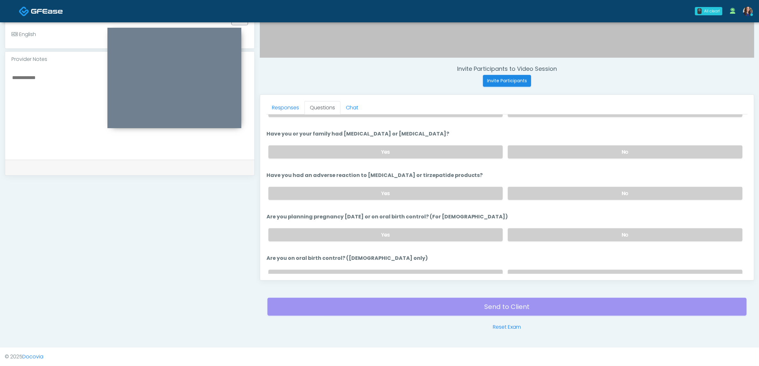
scroll to position [279, 0]
drag, startPoint x: 595, startPoint y: 200, endPoint x: 595, endPoint y: 210, distance: 10.2
click at [595, 201] on div "Yes No" at bounding box center [505, 192] width 484 height 23
click at [594, 194] on label "No" at bounding box center [625, 192] width 235 height 13
click at [599, 235] on label "No" at bounding box center [625, 234] width 235 height 13
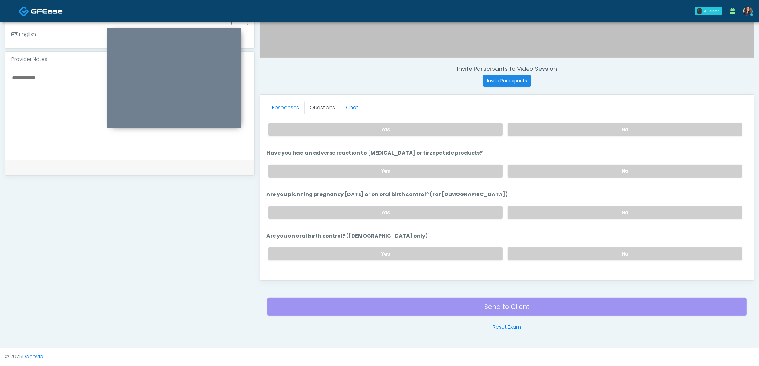
scroll to position [349, 0]
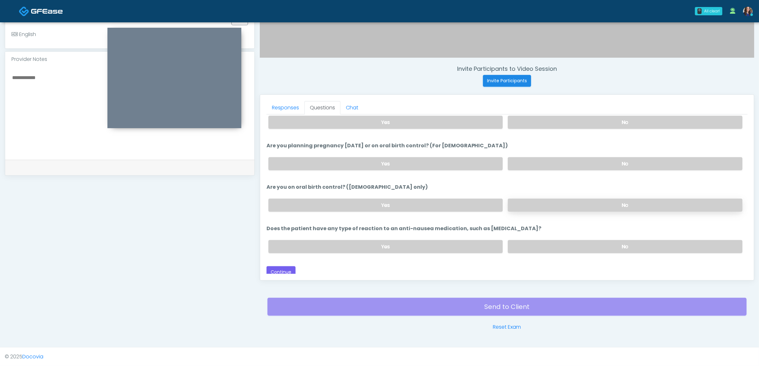
click at [601, 200] on label "No" at bounding box center [625, 205] width 235 height 13
drag, startPoint x: 598, startPoint y: 246, endPoint x: 552, endPoint y: 252, distance: 46.6
click at [597, 246] on label "No" at bounding box center [625, 246] width 235 height 13
click at [283, 270] on button "Continue" at bounding box center [280, 272] width 29 height 12
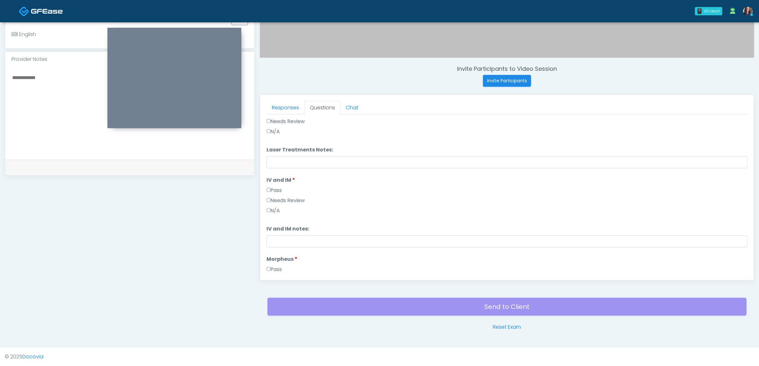
drag, startPoint x: 32, startPoint y: 87, endPoint x: 34, endPoint y: 99, distance: 12.6
click at [32, 89] on textarea at bounding box center [129, 112] width 236 height 78
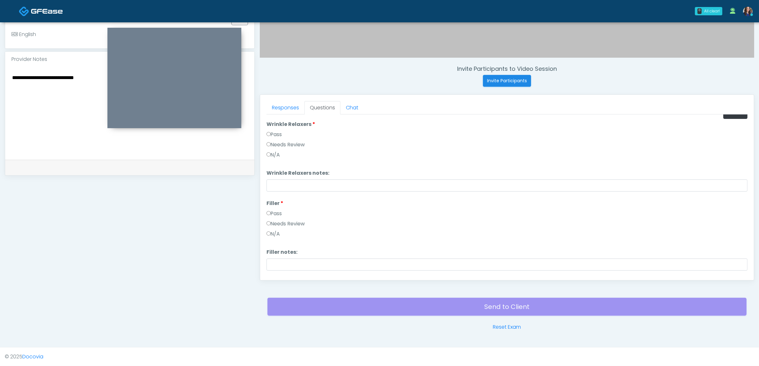
scroll to position [0, 0]
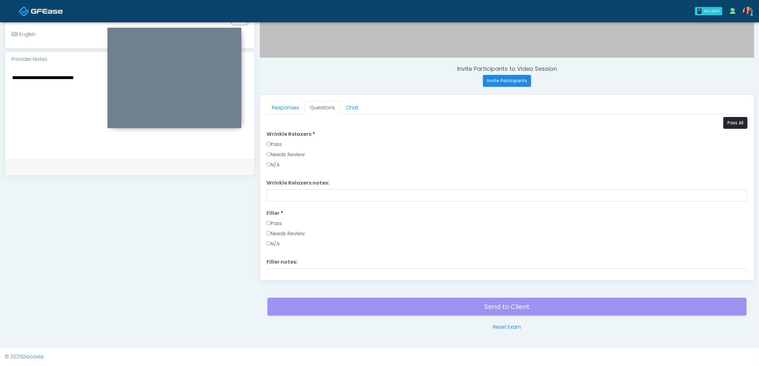
type textarea "**********"
click at [728, 123] on button "Pass All" at bounding box center [735, 123] width 24 height 12
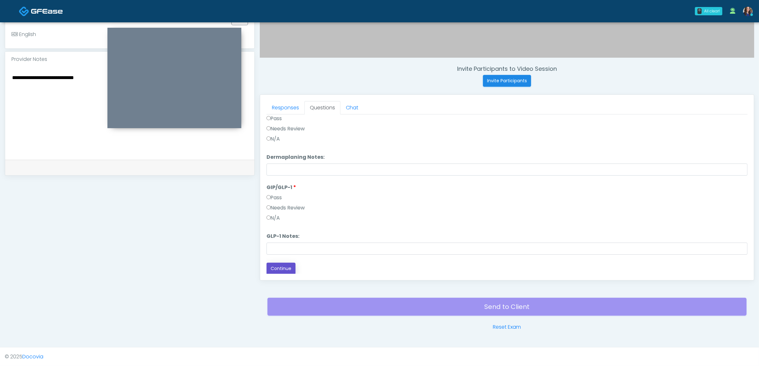
click at [286, 271] on button "Continue" at bounding box center [280, 269] width 29 height 12
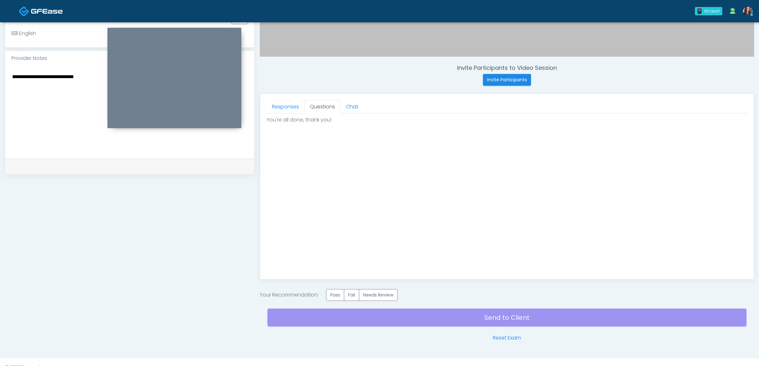
drag, startPoint x: 335, startPoint y: 298, endPoint x: 391, endPoint y: 319, distance: 60.0
click at [336, 298] on label "Pass" at bounding box center [335, 295] width 18 height 12
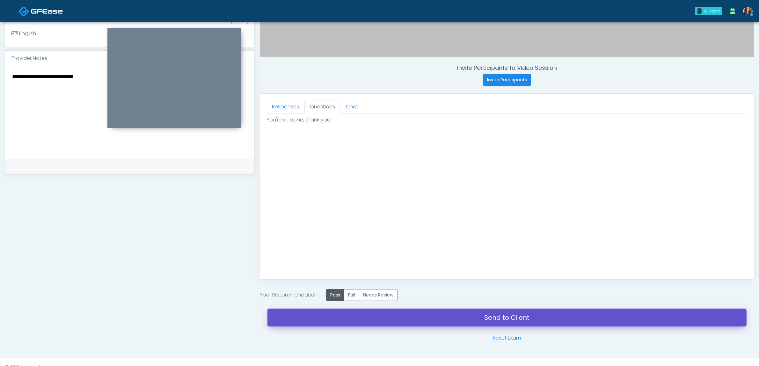
drag, startPoint x: 422, startPoint y: 319, endPoint x: 414, endPoint y: 39, distance: 279.6
click at [421, 319] on link "Send to Client" at bounding box center [506, 318] width 479 height 18
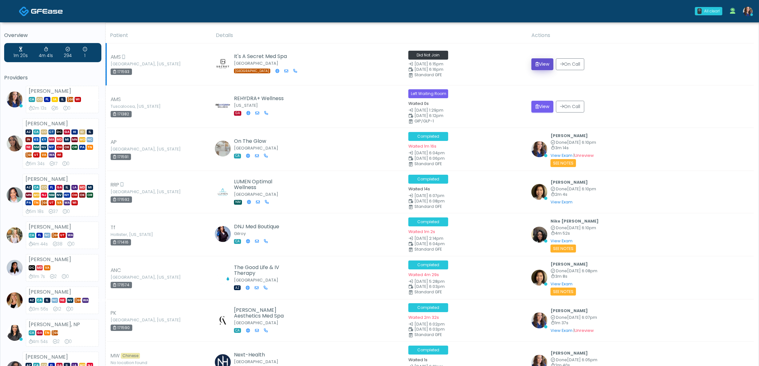
click at [547, 65] on button "View" at bounding box center [542, 64] width 22 height 12
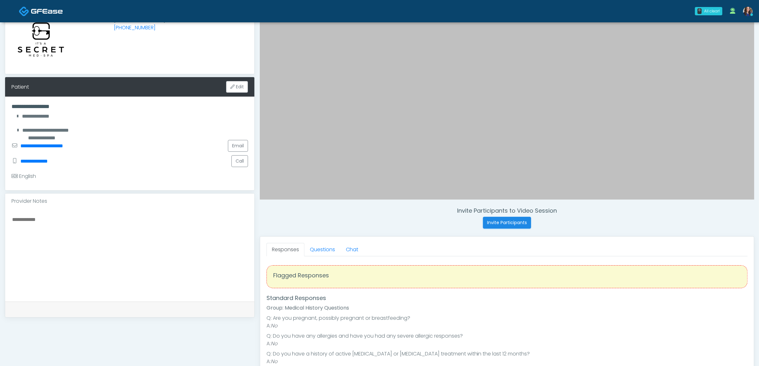
scroll to position [80, 0]
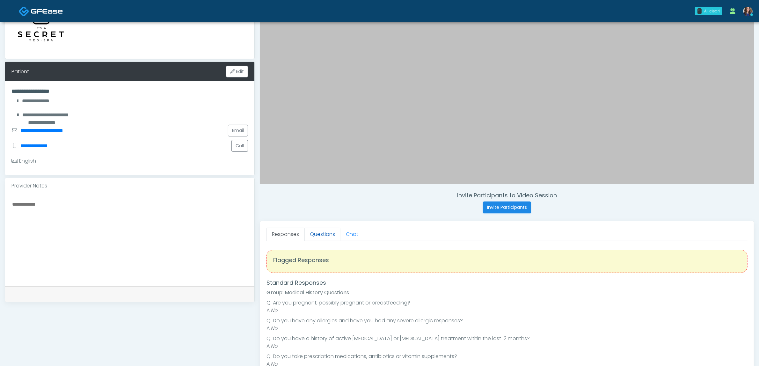
click at [322, 241] on link "Questions" at bounding box center [322, 234] width 36 height 13
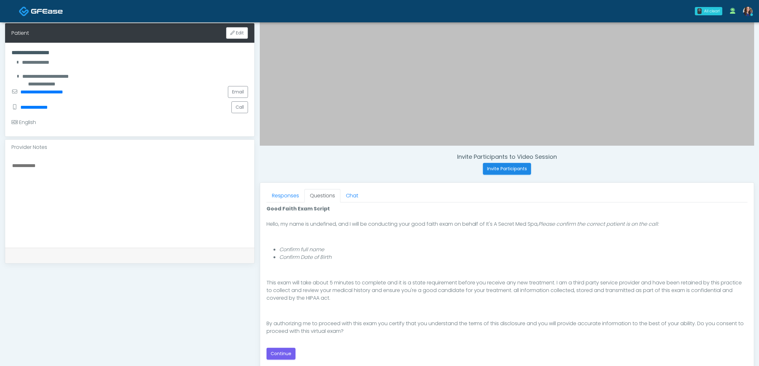
scroll to position [199, 0]
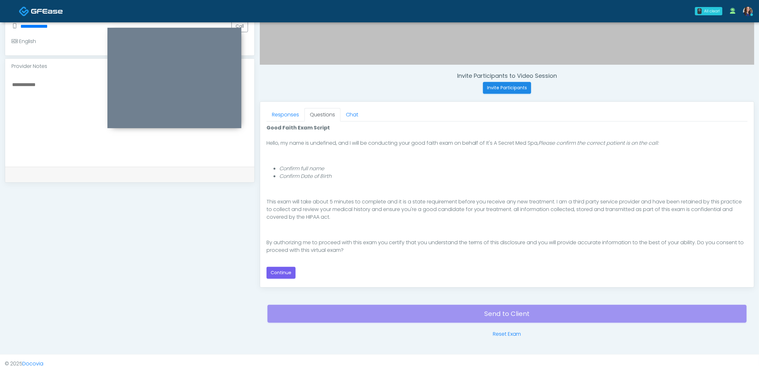
click at [284, 265] on div "Good Faith Exam Script Good Faith Exam Script INTRODUCTION Hello, my name is un…" at bounding box center [506, 201] width 481 height 155
click at [283, 271] on button "Continue" at bounding box center [280, 273] width 29 height 12
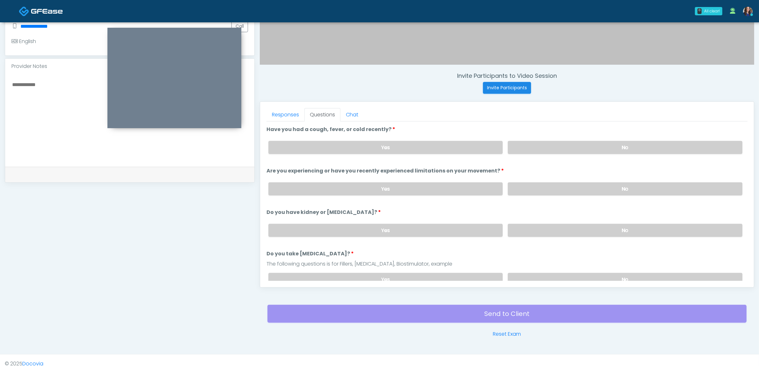
scroll to position [207, 0]
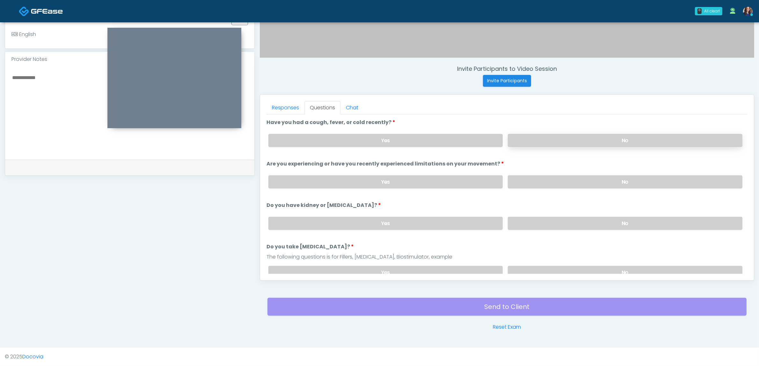
click at [564, 134] on label "No" at bounding box center [625, 140] width 235 height 13
click at [555, 168] on li "Are you experiencing or have you recently experienced limitations on your movem…" at bounding box center [506, 176] width 481 height 33
drag, startPoint x: 551, startPoint y: 176, endPoint x: 546, endPoint y: 191, distance: 16.2
click at [549, 181] on label "No" at bounding box center [625, 181] width 235 height 13
drag, startPoint x: 537, startPoint y: 215, endPoint x: 529, endPoint y: 228, distance: 15.2
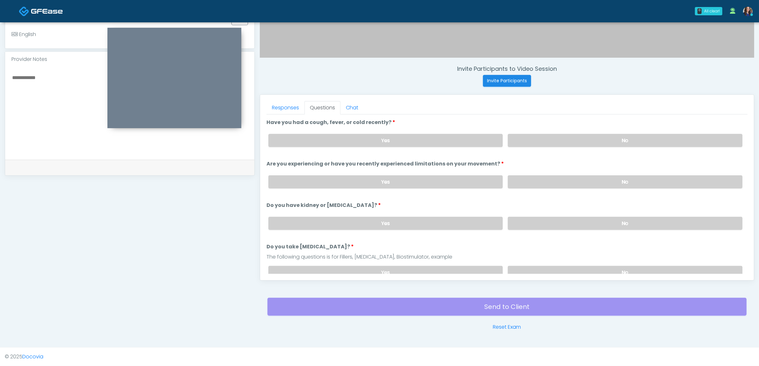
click at [538, 217] on label "No" at bounding box center [625, 223] width 235 height 13
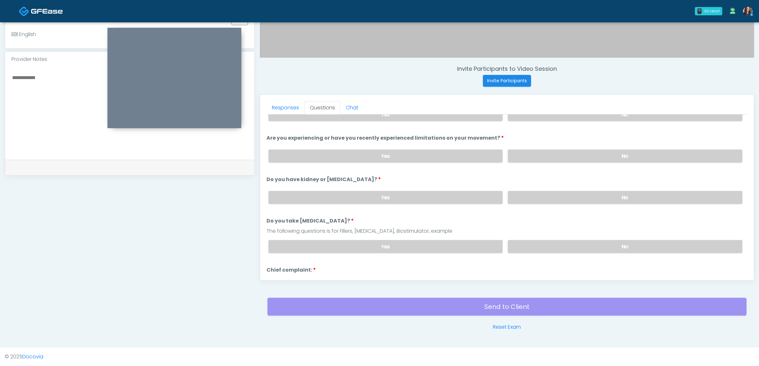
scroll to position [40, 0]
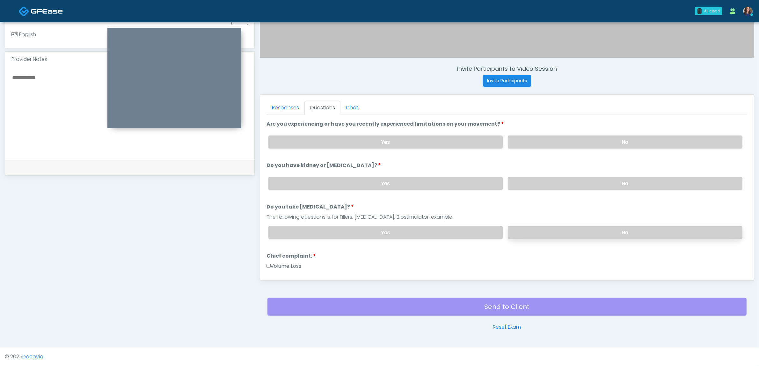
click at [539, 227] on label "No" at bounding box center [625, 232] width 235 height 13
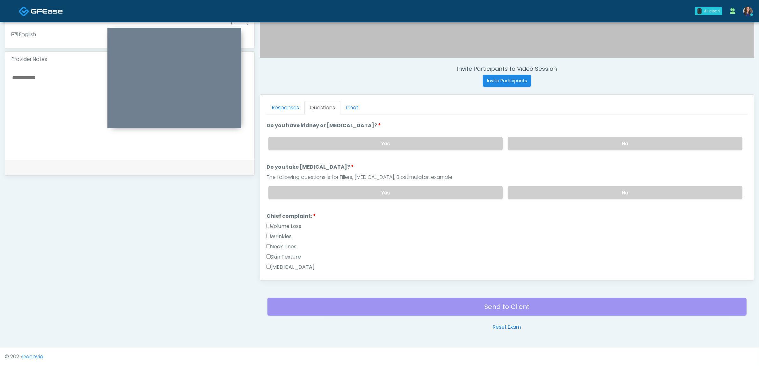
drag, startPoint x: 287, startPoint y: 223, endPoint x: 286, endPoint y: 230, distance: 7.1
click at [286, 223] on label "Volume Loss" at bounding box center [283, 226] width 35 height 8
click at [287, 233] on label "Wrinkles" at bounding box center [278, 237] width 25 height 8
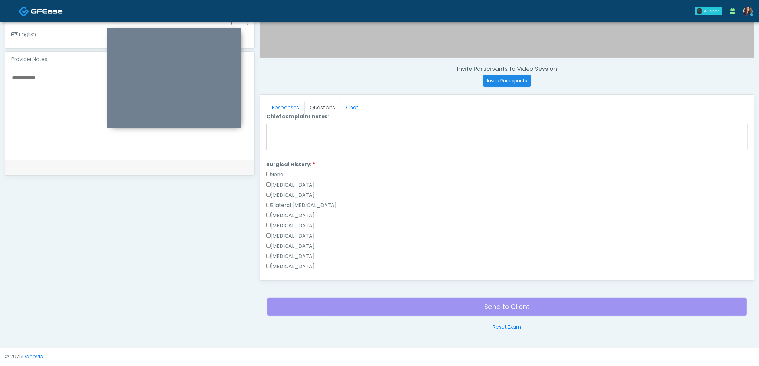
scroll to position [359, 0]
click at [270, 132] on label "None" at bounding box center [274, 136] width 17 height 8
click at [273, 197] on label "None" at bounding box center [274, 200] width 17 height 8
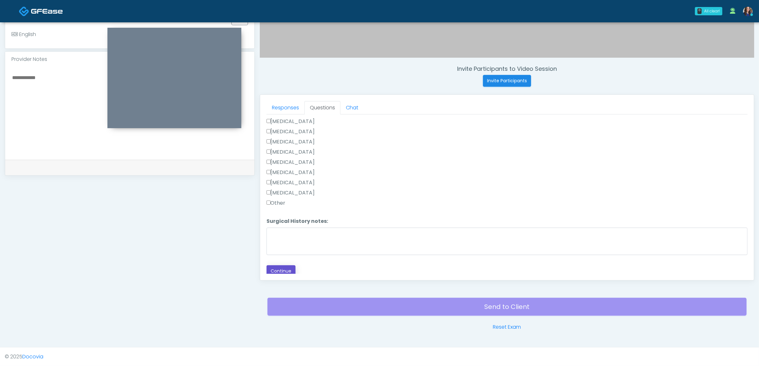
click at [286, 265] on button "Continue" at bounding box center [280, 271] width 29 height 12
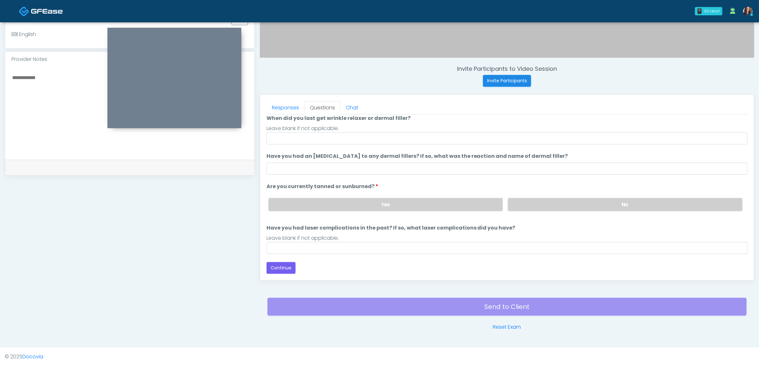
scroll to position [52, 0]
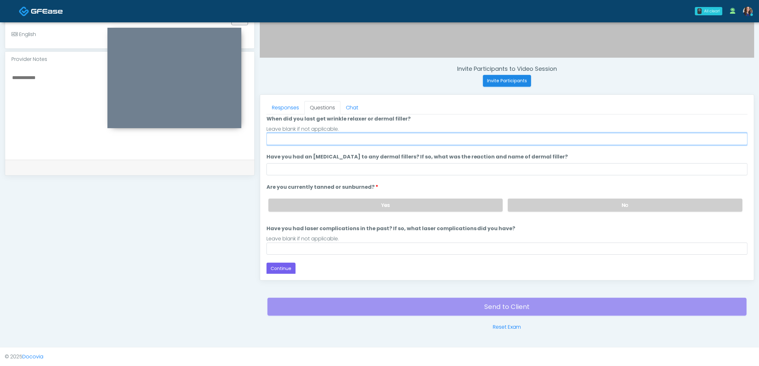
click at [316, 133] on input "When did you last get wrinkle relaxer or dermal filler?" at bounding box center [506, 139] width 481 height 12
drag, startPoint x: 291, startPoint y: 139, endPoint x: 312, endPoint y: 139, distance: 21.0
click at [312, 139] on input "**********" at bounding box center [506, 139] width 481 height 12
type input "**********"
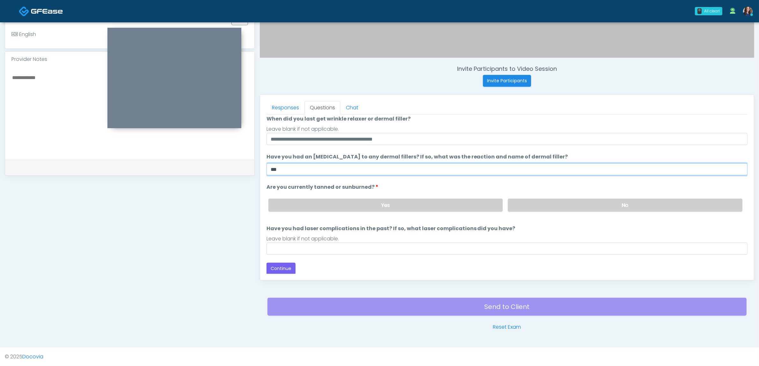
type input "**"
click at [568, 196] on div "Yes No" at bounding box center [505, 204] width 484 height 23
click at [543, 203] on label "No" at bounding box center [625, 205] width 235 height 13
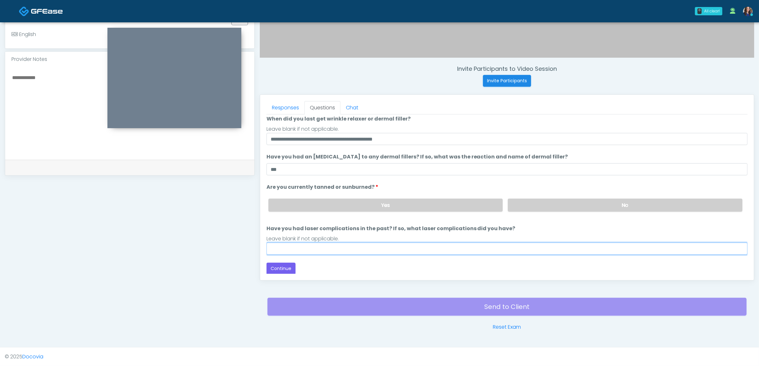
click at [329, 252] on input "Have you had laser complications in the past? If so, what laser complications d…" at bounding box center [506, 249] width 481 height 12
type input "**"
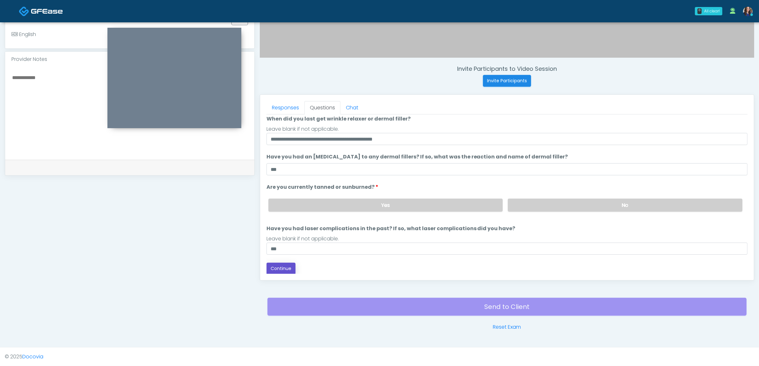
click at [284, 268] on button "Continue" at bounding box center [280, 269] width 29 height 12
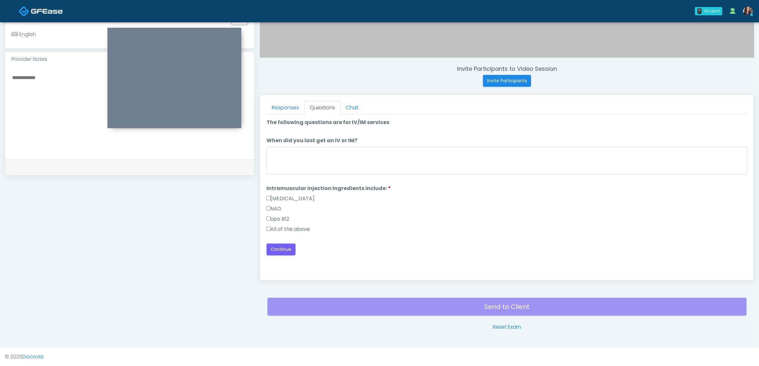
click at [283, 225] on label "All of the above" at bounding box center [288, 229] width 44 height 8
drag, startPoint x: 279, startPoint y: 247, endPoint x: 292, endPoint y: 246, distance: 12.5
click at [280, 247] on button "Continue" at bounding box center [280, 250] width 29 height 12
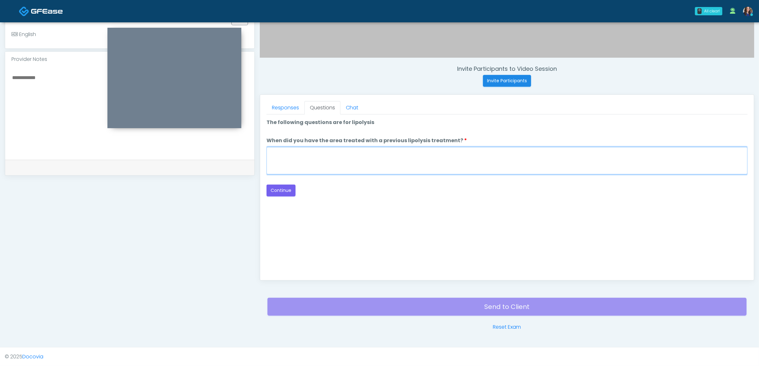
click at [423, 166] on textarea "When did you have the area treated with a previous lipolysis treatment?" at bounding box center [506, 160] width 481 height 27
type textarea "**"
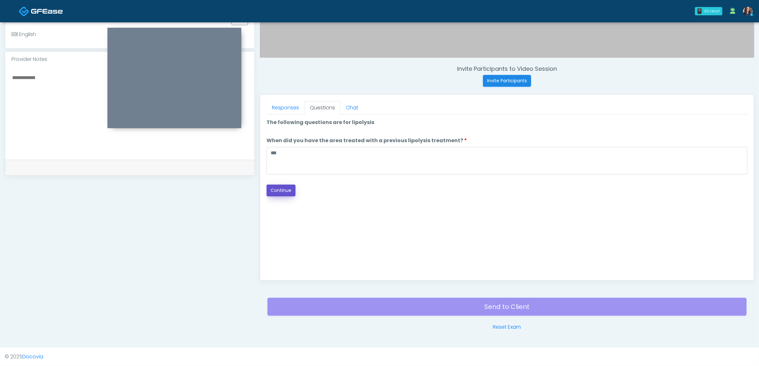
click at [272, 187] on button "Continue" at bounding box center [280, 191] width 29 height 12
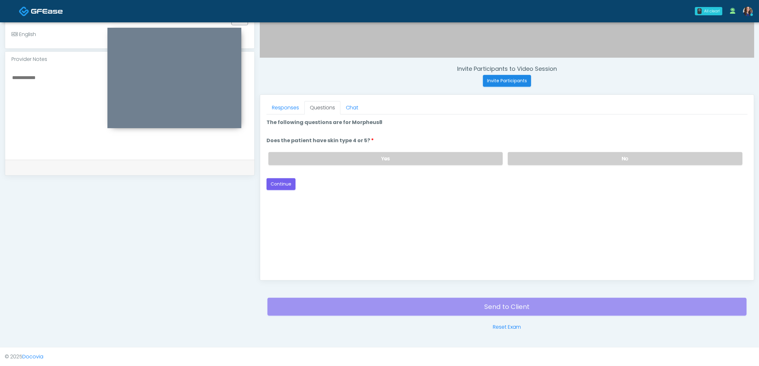
drag, startPoint x: 534, startPoint y: 156, endPoint x: 437, endPoint y: 174, distance: 98.1
click at [534, 156] on label "No" at bounding box center [625, 158] width 235 height 13
click at [275, 182] on button "Continue" at bounding box center [280, 184] width 29 height 12
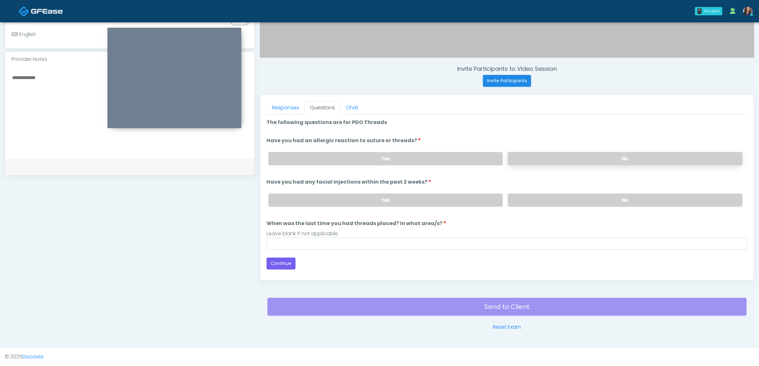
click at [537, 155] on label "No" at bounding box center [625, 158] width 235 height 13
click at [527, 198] on label "No" at bounding box center [625, 199] width 235 height 13
click at [429, 244] on input "When was the last time you had threads placed? In what area/s?" at bounding box center [506, 243] width 481 height 12
type input "*"
type input "**"
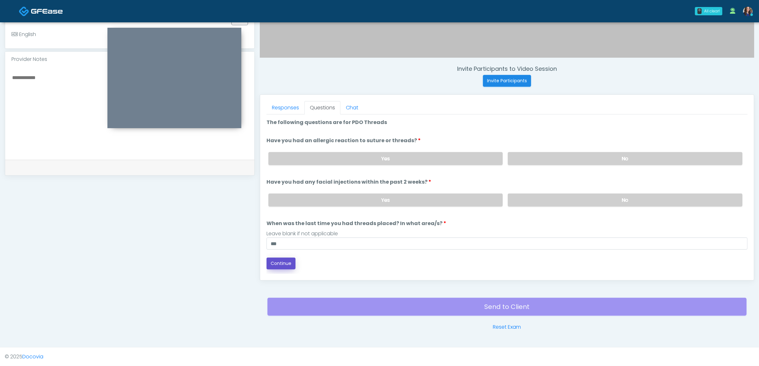
drag, startPoint x: 286, startPoint y: 262, endPoint x: 330, endPoint y: 246, distance: 47.2
click at [286, 262] on button "Continue" at bounding box center [280, 264] width 29 height 12
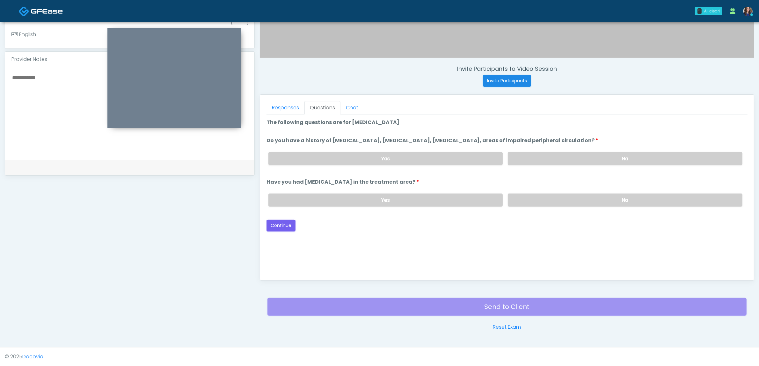
click at [570, 149] on div "Yes No" at bounding box center [505, 158] width 484 height 23
drag, startPoint x: 566, startPoint y: 156, endPoint x: 558, endPoint y: 178, distance: 22.4
click at [565, 158] on label "No" at bounding box center [625, 158] width 235 height 13
click at [552, 197] on label "No" at bounding box center [625, 199] width 235 height 13
click at [280, 222] on button "Continue" at bounding box center [280, 226] width 29 height 12
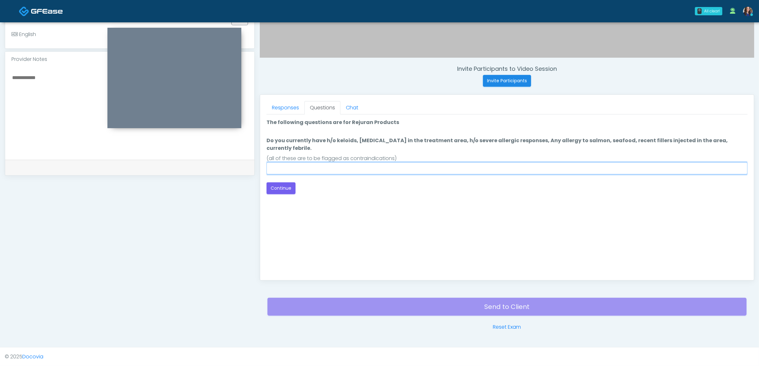
click at [327, 162] on input "Do you currently have h/o keloids, skin infection in the treatment area, h/o se…" at bounding box center [506, 168] width 481 height 12
type input "**"
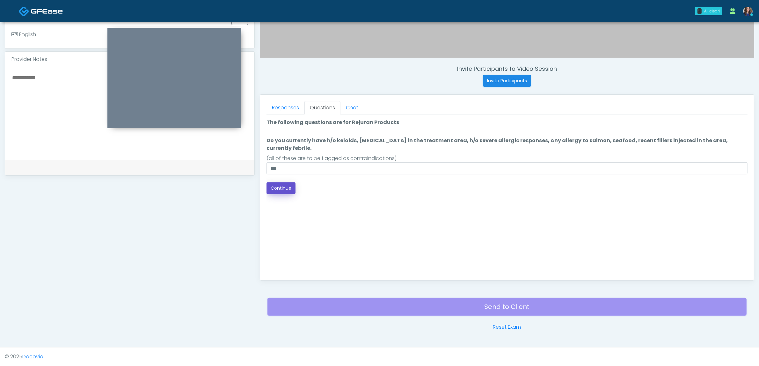
drag, startPoint x: 271, startPoint y: 176, endPoint x: 280, endPoint y: 178, distance: 8.9
click at [272, 182] on button "Continue" at bounding box center [280, 188] width 29 height 12
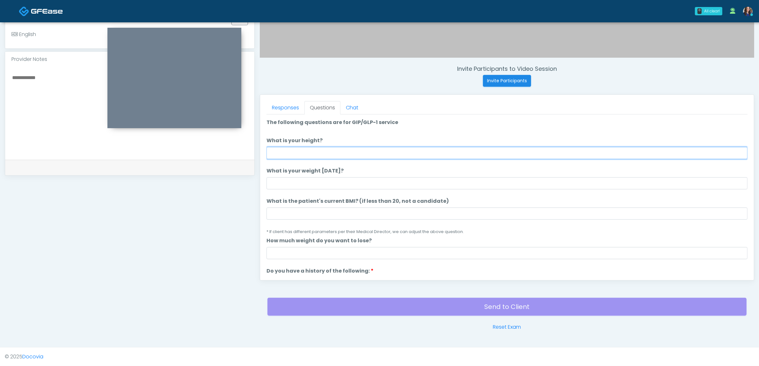
click at [414, 153] on input "What is your height?" at bounding box center [506, 153] width 481 height 12
type input "*****"
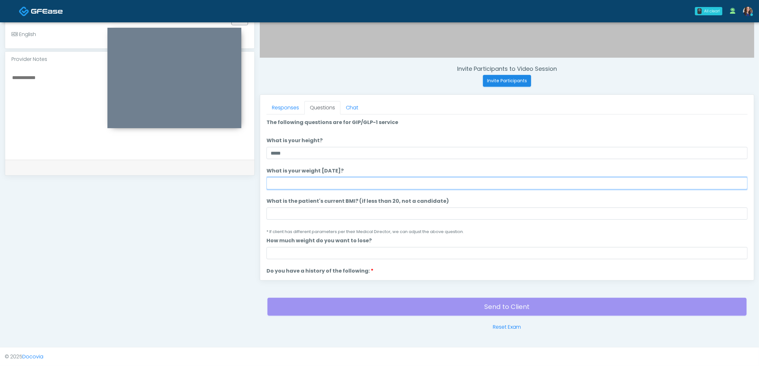
click at [402, 180] on input "What is your weight today?" at bounding box center [506, 183] width 481 height 12
type input "***"
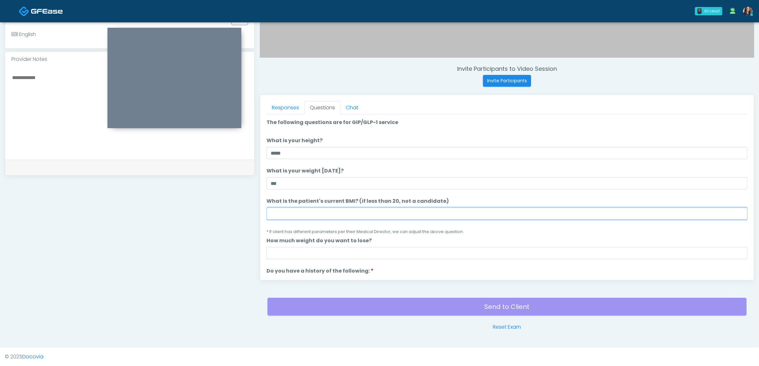
click at [345, 214] on input "What is the patient's current BMI? (if less than 20, not a candidate)" at bounding box center [506, 213] width 481 height 12
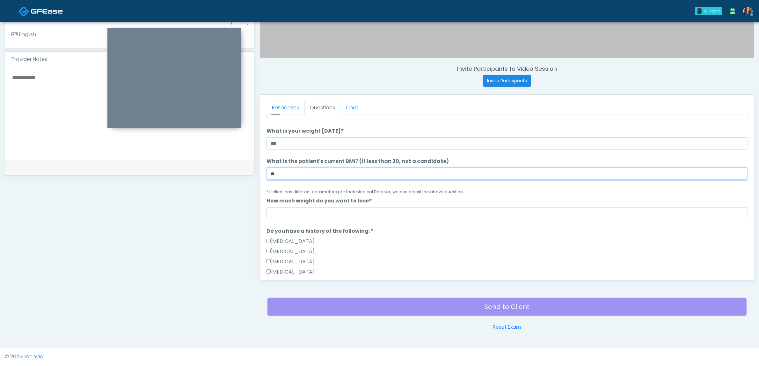
type input "**"
click at [402, 207] on input "How much weight do you want to lose?" at bounding box center [506, 213] width 481 height 12
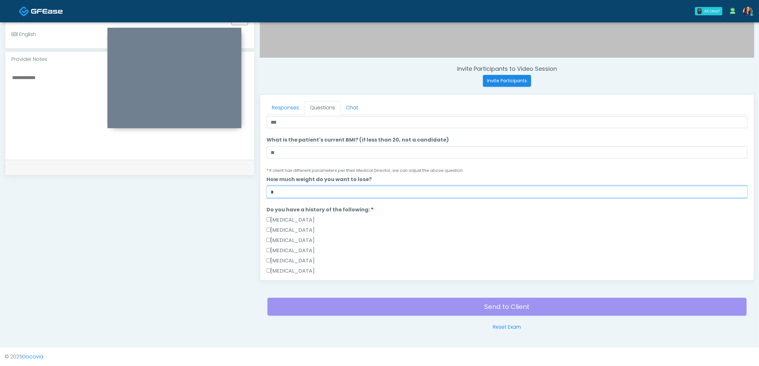
scroll to position [80, 0]
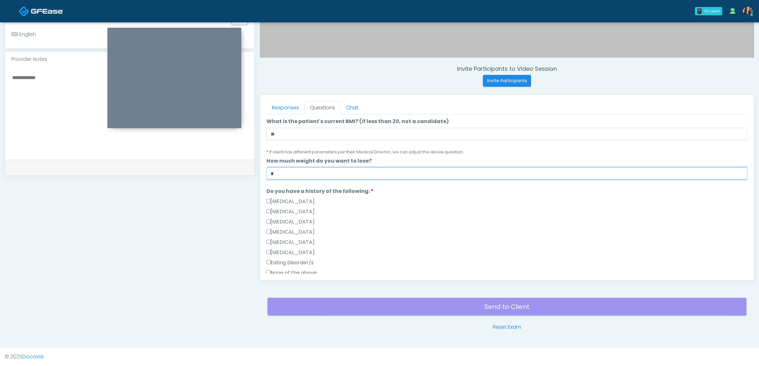
type input "*"
click at [422, 202] on div "Gallbladder Disease" at bounding box center [506, 203] width 481 height 10
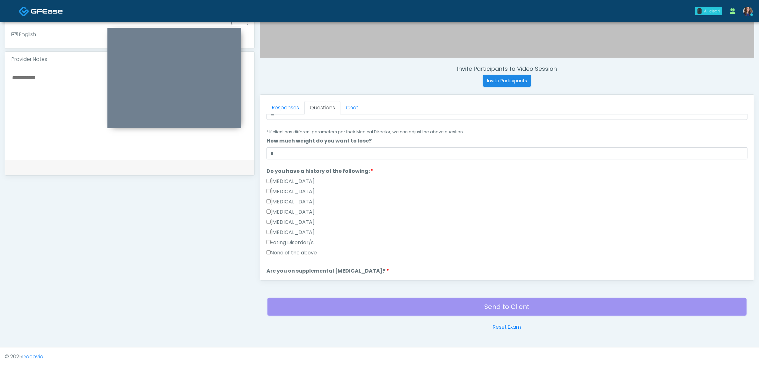
scroll to position [120, 0]
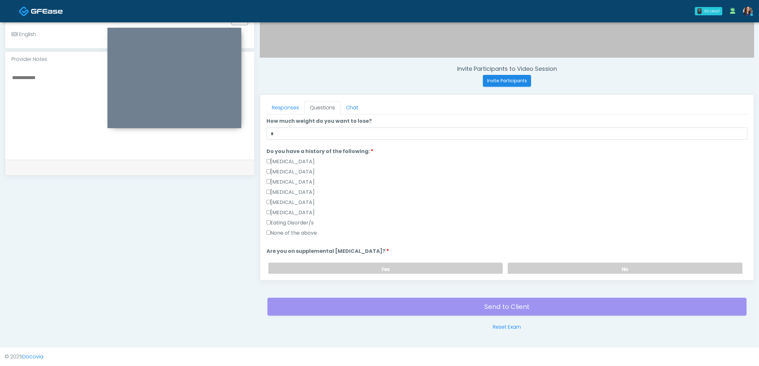
drag, startPoint x: 271, startPoint y: 234, endPoint x: 279, endPoint y: 234, distance: 8.0
click at [271, 234] on label "None of the above" at bounding box center [291, 233] width 51 height 8
drag, startPoint x: 298, startPoint y: 229, endPoint x: 333, endPoint y: 229, distance: 35.4
click at [297, 229] on label "None of the above" at bounding box center [291, 233] width 51 height 8
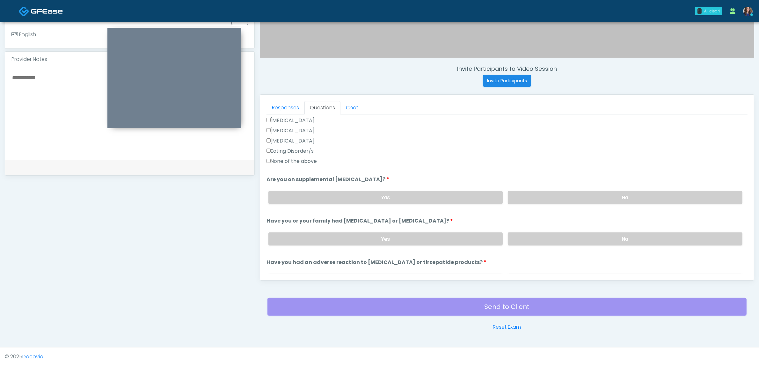
scroll to position [199, 0]
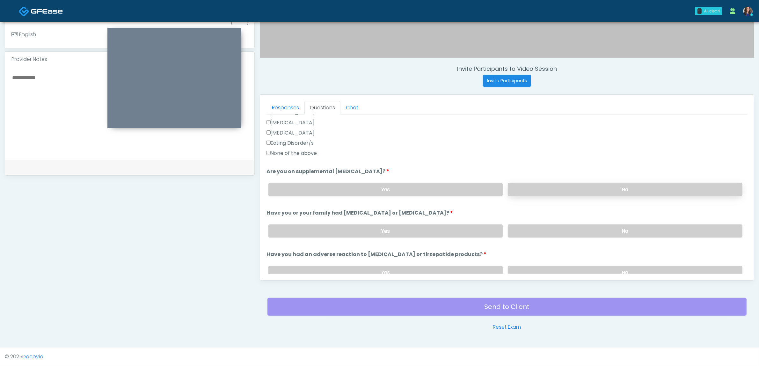
click at [598, 190] on label "No" at bounding box center [625, 189] width 235 height 13
click at [585, 229] on label "No" at bounding box center [625, 230] width 235 height 13
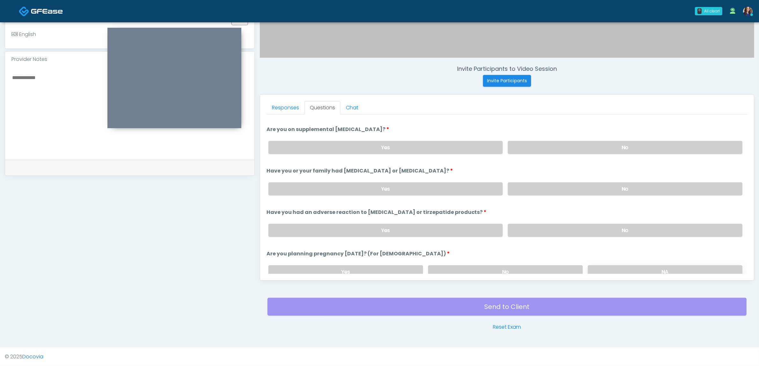
scroll to position [279, 0]
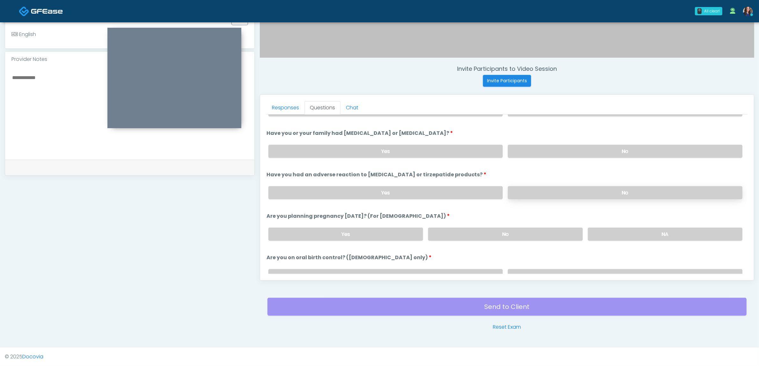
click at [606, 193] on label "No" at bounding box center [625, 192] width 235 height 13
click at [543, 228] on label "No" at bounding box center [505, 234] width 155 height 13
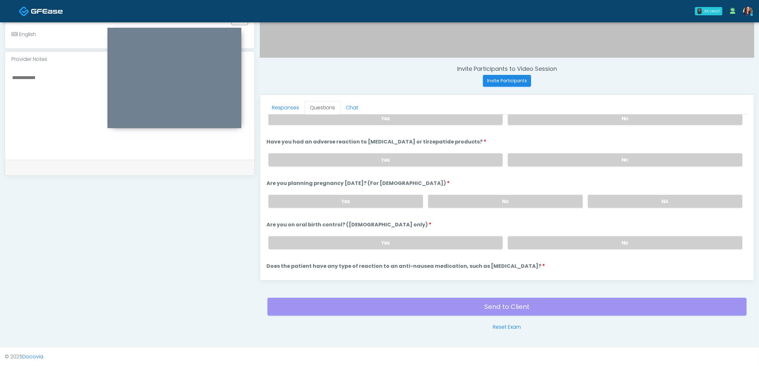
scroll to position [349, 0]
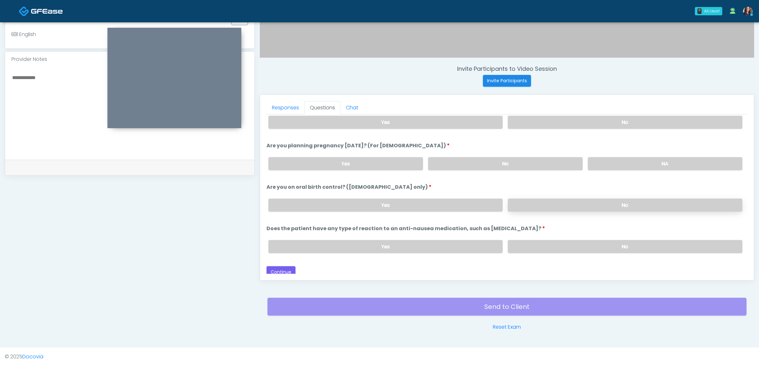
click at [595, 199] on label "No" at bounding box center [625, 205] width 235 height 13
drag, startPoint x: 575, startPoint y: 241, endPoint x: 561, endPoint y: 242, distance: 14.1
click at [575, 241] on label "No" at bounding box center [625, 246] width 235 height 13
click at [282, 267] on button "Continue" at bounding box center [280, 272] width 29 height 12
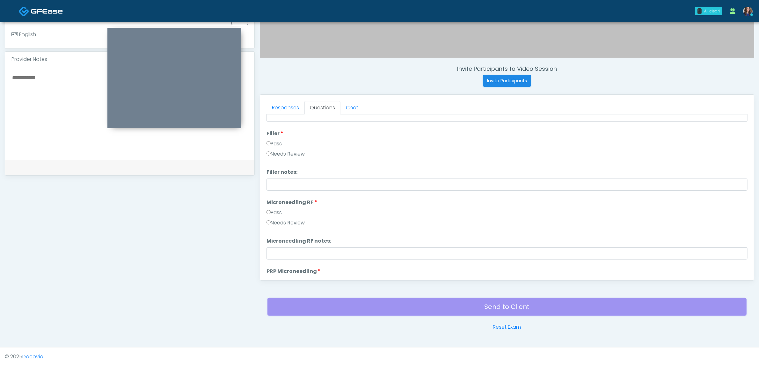
scroll to position [0, 0]
click at [730, 123] on button "Pass All" at bounding box center [735, 123] width 24 height 12
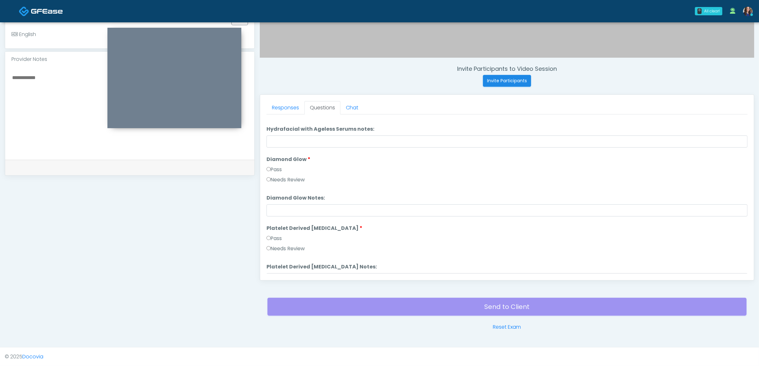
scroll to position [1255, 0]
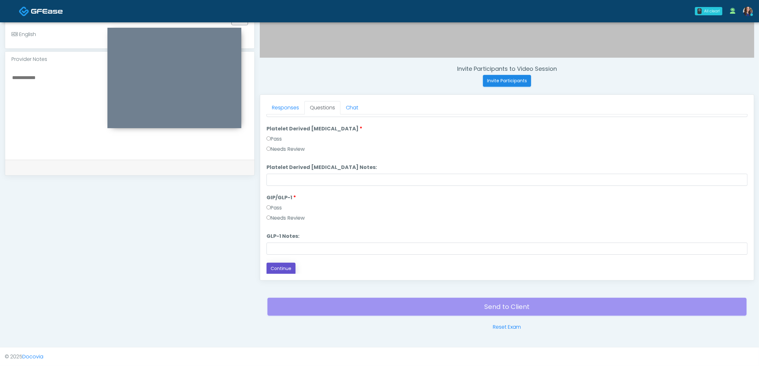
click at [287, 268] on button "Continue" at bounding box center [280, 269] width 29 height 12
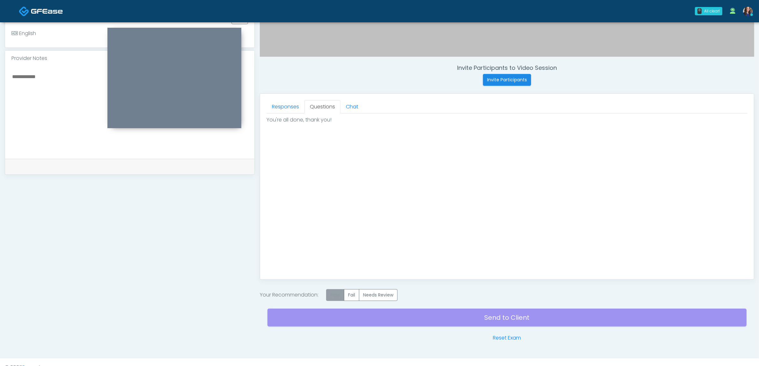
click at [333, 294] on label "Pass" at bounding box center [335, 295] width 18 height 12
drag, startPoint x: 429, startPoint y: 329, endPoint x: 444, endPoint y: 321, distance: 16.8
click at [430, 329] on div "Send to Client Reset Exam" at bounding box center [506, 321] width 479 height 41
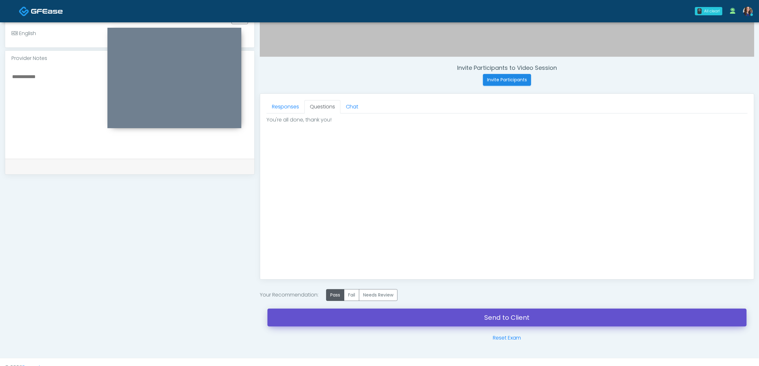
drag, startPoint x: 445, startPoint y: 318, endPoint x: 422, endPoint y: 39, distance: 280.5
click at [445, 318] on link "Send to Client" at bounding box center [506, 318] width 479 height 18
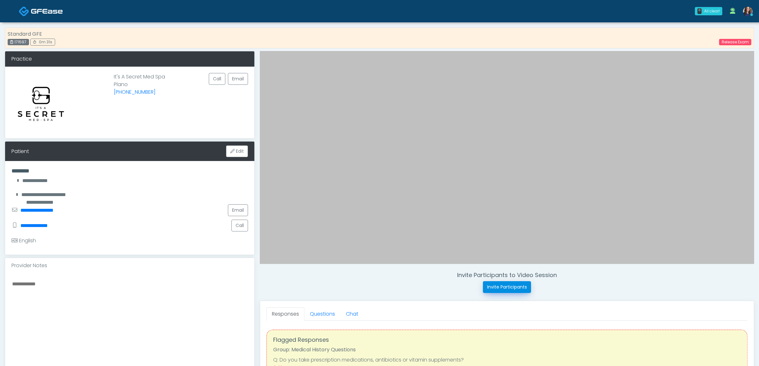
click at [498, 286] on button "Invite Participants" at bounding box center [507, 287] width 48 height 12
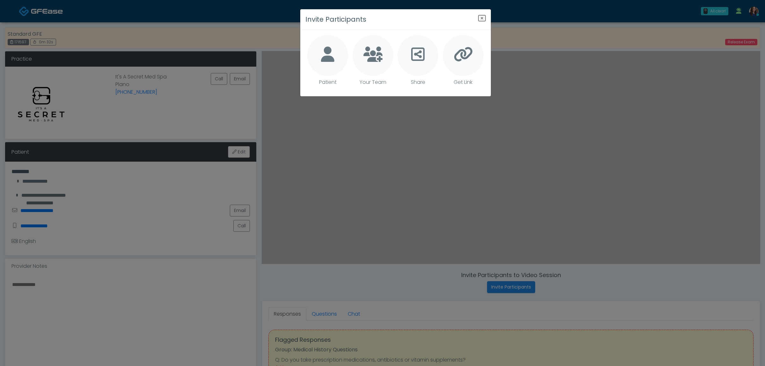
click at [332, 57] on icon at bounding box center [327, 54] width 13 height 15
type textarea "**********"
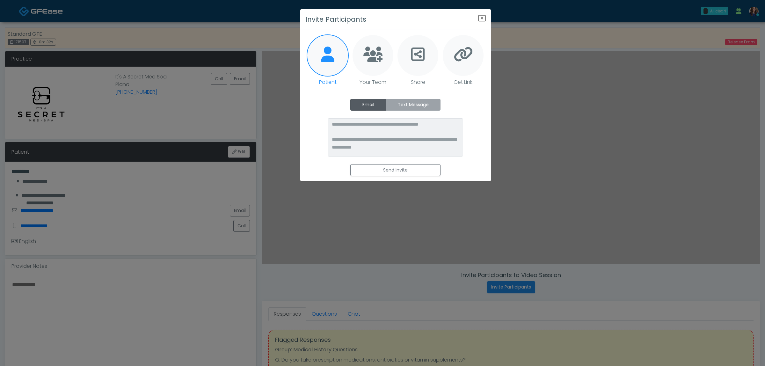
click at [407, 106] on label "Text Message" at bounding box center [413, 105] width 55 height 12
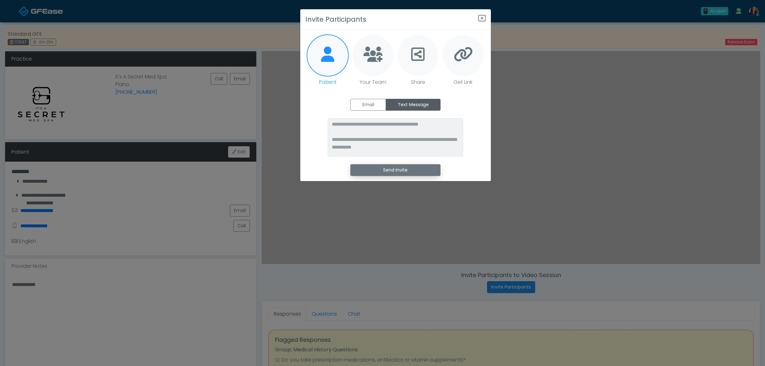
click at [393, 168] on button "Send Invite" at bounding box center [395, 170] width 90 height 12
click at [479, 18] on icon "Close" at bounding box center [482, 18] width 8 height 8
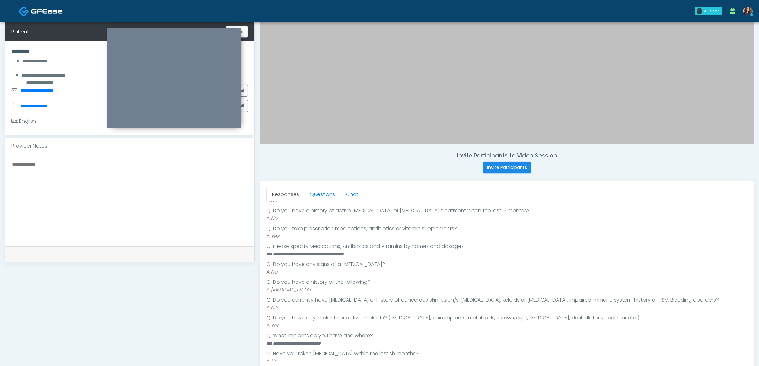
scroll to position [146, 0]
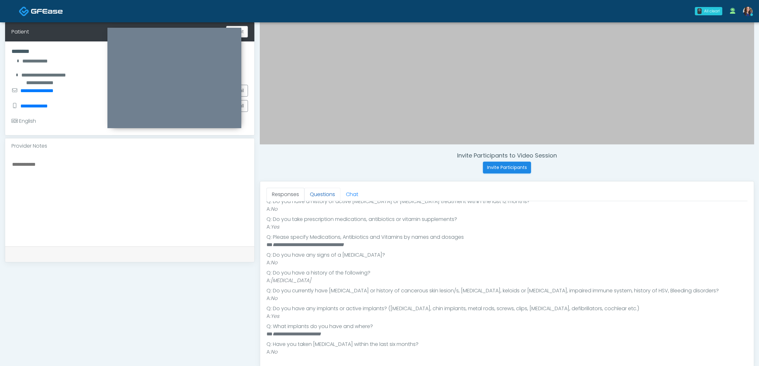
click at [319, 197] on link "Questions" at bounding box center [322, 194] width 36 height 13
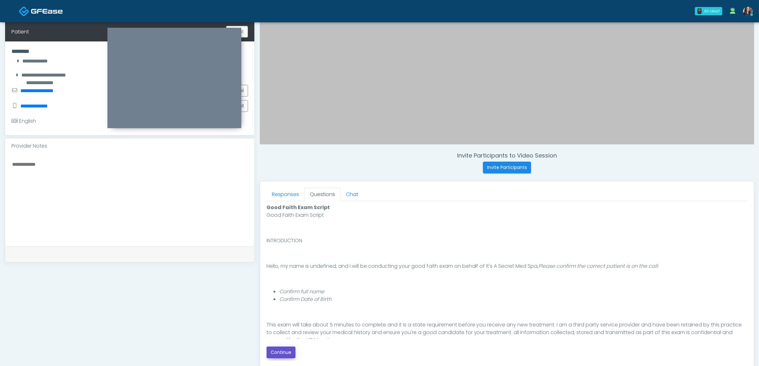
click at [281, 350] on button "Continue" at bounding box center [280, 352] width 29 height 12
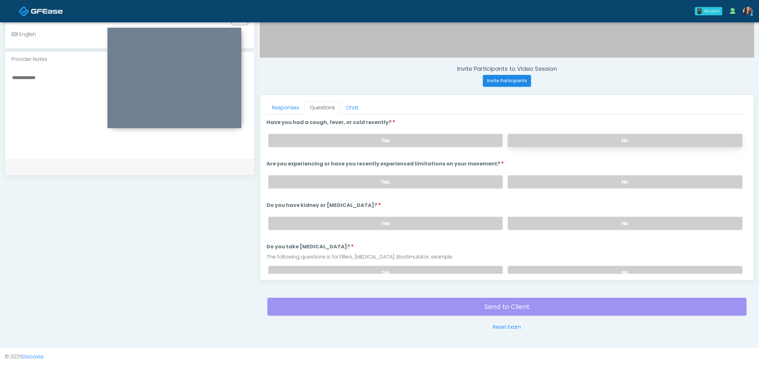
click at [537, 137] on label "No" at bounding box center [625, 140] width 235 height 13
click at [537, 176] on label "No" at bounding box center [625, 181] width 235 height 13
click at [531, 221] on label "No" at bounding box center [625, 223] width 235 height 13
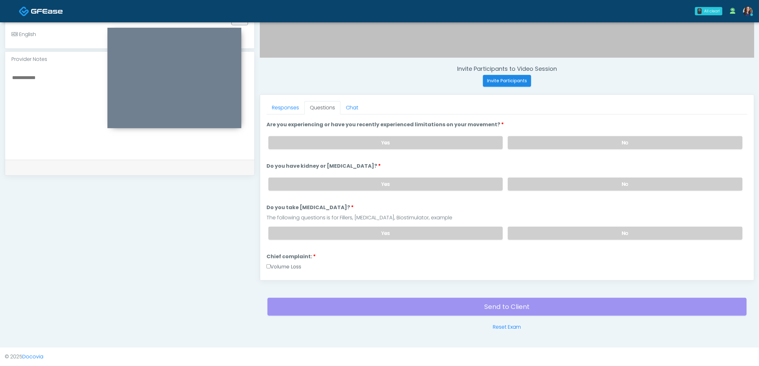
scroll to position [40, 0]
click at [550, 229] on label "No" at bounding box center [625, 232] width 235 height 13
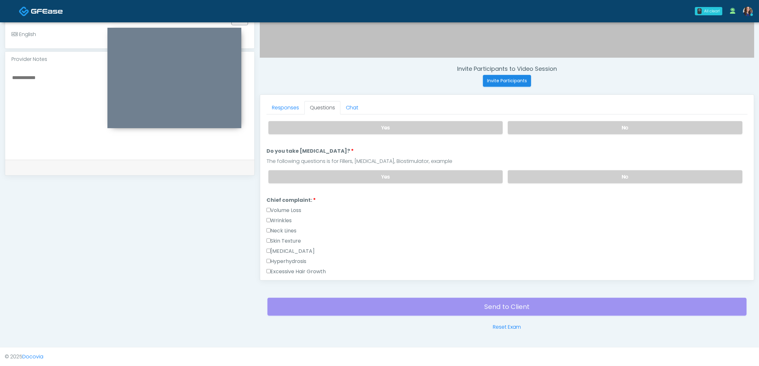
scroll to position [120, 0]
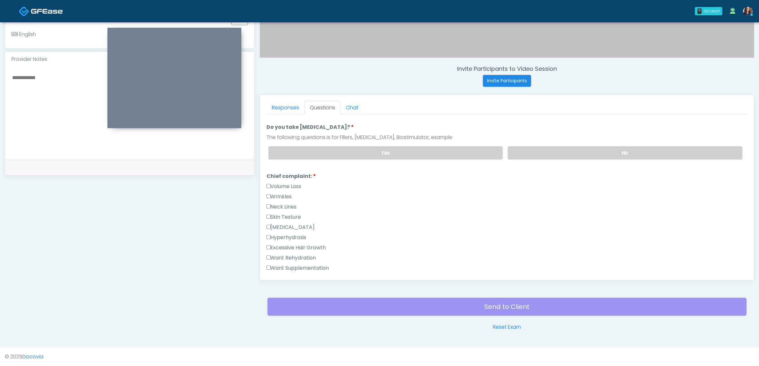
drag, startPoint x: 273, startPoint y: 183, endPoint x: 281, endPoint y: 190, distance: 9.7
click at [274, 183] on label "Volume Loss" at bounding box center [283, 187] width 35 height 8
click at [284, 194] on label "Wrinkles" at bounding box center [278, 197] width 25 height 8
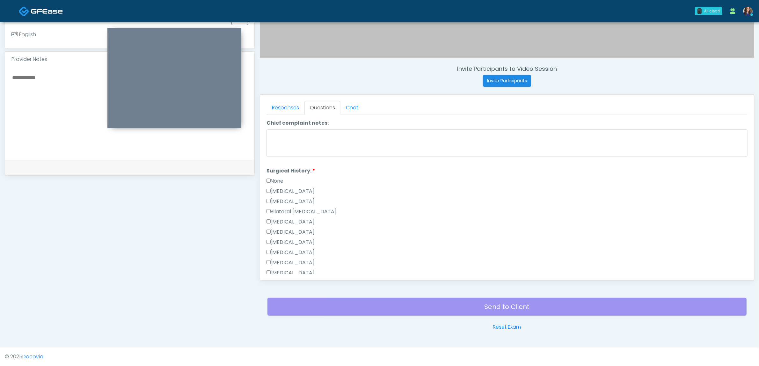
scroll to position [319, 0]
click at [288, 213] on label "Breast Augmentation" at bounding box center [290, 217] width 48 height 8
click at [287, 213] on label "Breast Augmentation" at bounding box center [290, 217] width 48 height 8
click at [315, 214] on label "Breast Augmentation" at bounding box center [290, 217] width 48 height 8
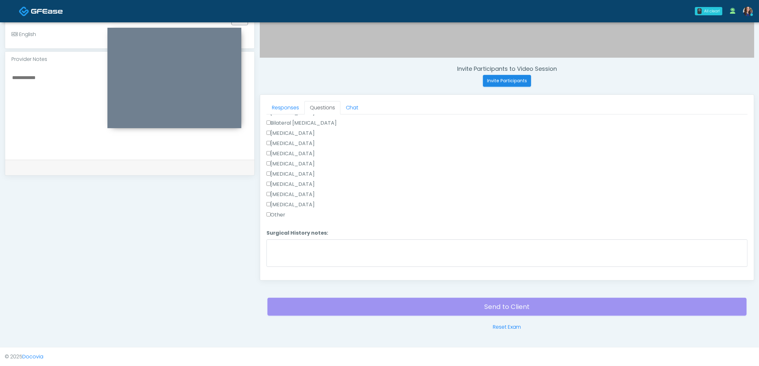
scroll to position [414, 0]
click at [284, 201] on label "Other" at bounding box center [275, 203] width 19 height 8
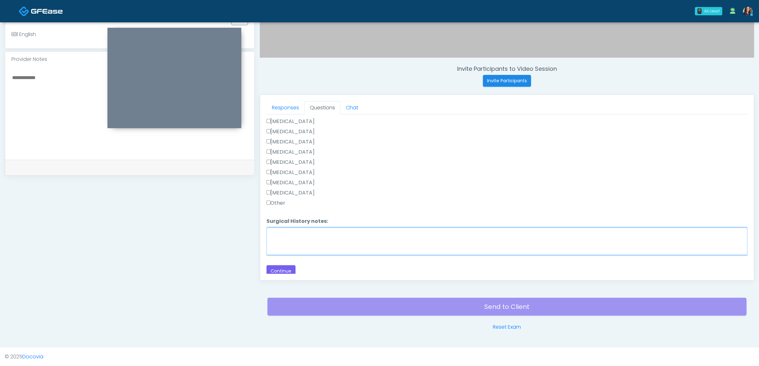
click at [307, 238] on textarea "Surgical History notes:" at bounding box center [506, 241] width 481 height 27
click at [276, 200] on label "Other" at bounding box center [275, 203] width 19 height 8
click at [284, 231] on textarea "Surgical History notes:" at bounding box center [506, 241] width 481 height 27
type textarea "**********"
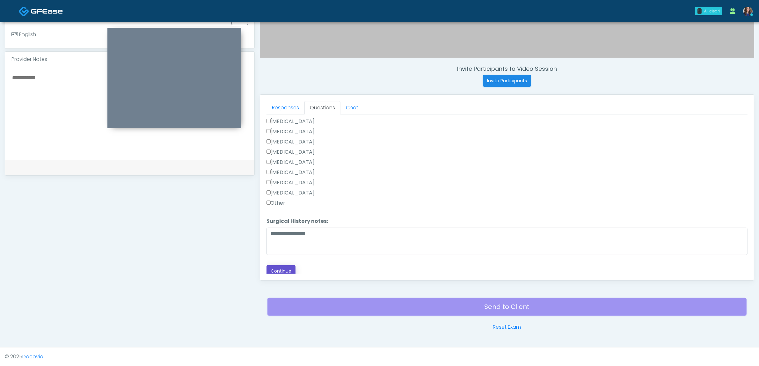
click at [282, 269] on button "Continue" at bounding box center [280, 271] width 29 height 12
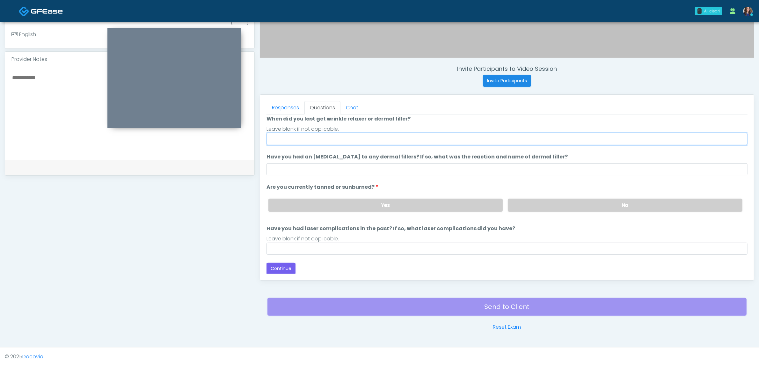
click at [302, 138] on input "When did you last get wrinkle relaxer or dermal filler?" at bounding box center [506, 139] width 481 height 12
drag, startPoint x: 292, startPoint y: 135, endPoint x: 306, endPoint y: 133, distance: 13.8
click at [305, 133] on input "**********" at bounding box center [506, 139] width 481 height 12
drag, startPoint x: 312, startPoint y: 136, endPoint x: 287, endPoint y: 141, distance: 25.8
click at [287, 141] on input "**********" at bounding box center [506, 139] width 481 height 12
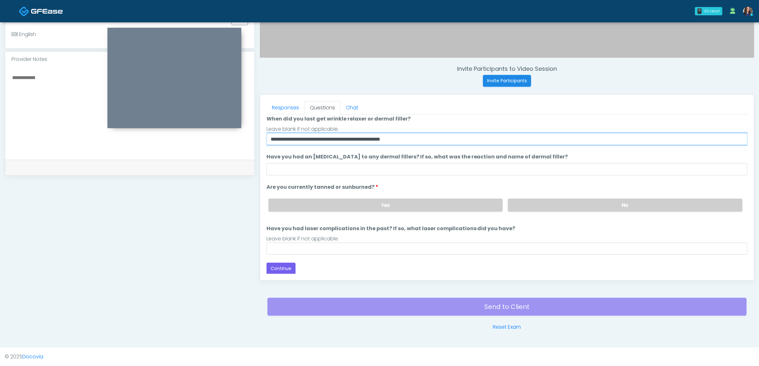
type input "**********"
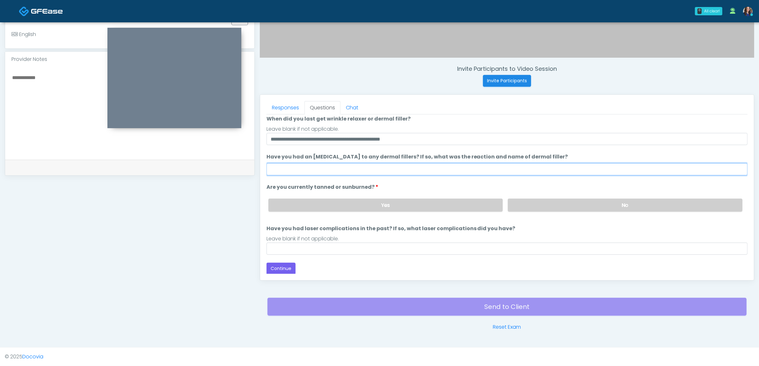
click at [273, 166] on input "Have you had an allergic response to any dermal fillers? If so, what was the re…" at bounding box center [506, 169] width 481 height 12
type input "**"
drag, startPoint x: 512, startPoint y: 206, endPoint x: 463, endPoint y: 211, distance: 49.0
click at [512, 206] on label "No" at bounding box center [625, 205] width 235 height 13
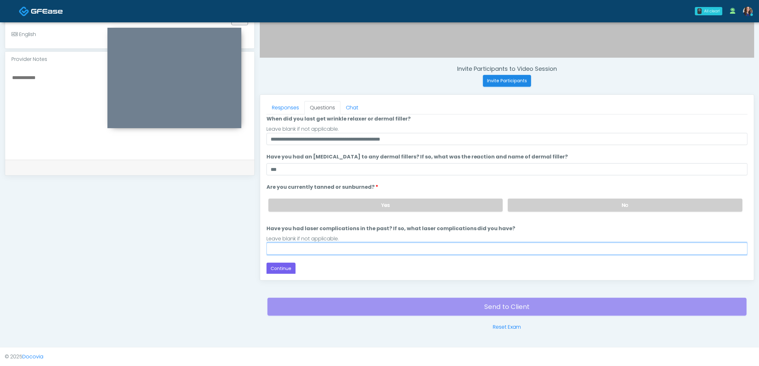
click at [295, 251] on input "Have you had laser complications in the past? If so, what laser complications d…" at bounding box center [506, 249] width 481 height 12
type input "**"
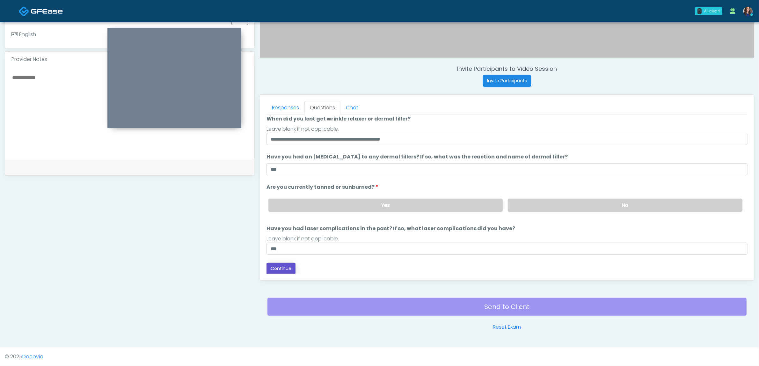
click at [278, 268] on button "Continue" at bounding box center [280, 269] width 29 height 12
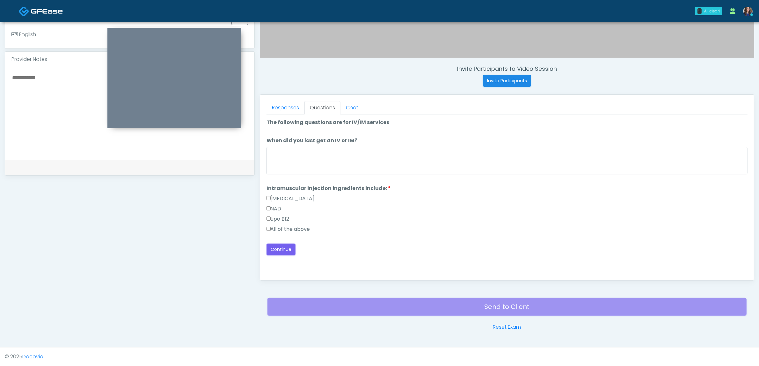
click at [295, 230] on label "All of the above" at bounding box center [288, 229] width 44 height 8
click at [284, 248] on button "Continue" at bounding box center [280, 250] width 29 height 12
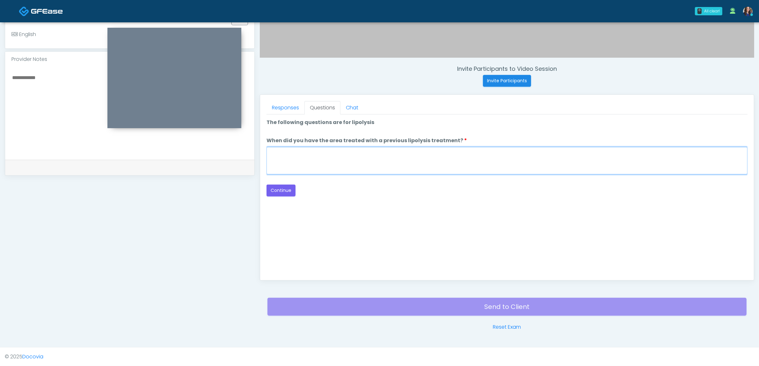
click at [390, 150] on textarea "When did you have the area treated with a previous lipolysis treatment?" at bounding box center [506, 160] width 481 height 27
type textarea "**"
click at [282, 183] on div "Loading... Connecting to your agent... Please wait while we prepare your person…" at bounding box center [506, 158] width 481 height 78
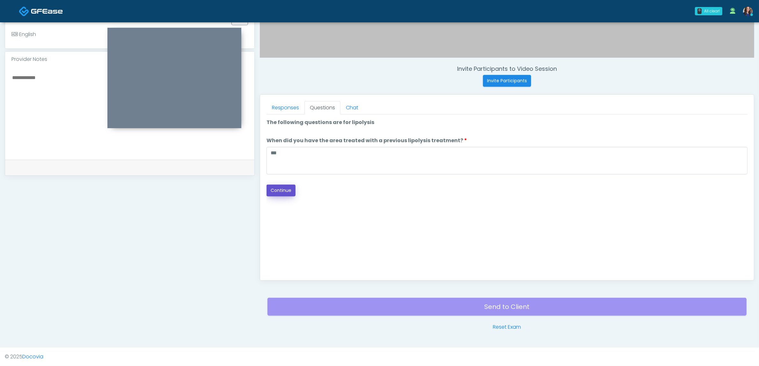
click at [285, 189] on button "Continue" at bounding box center [280, 191] width 29 height 12
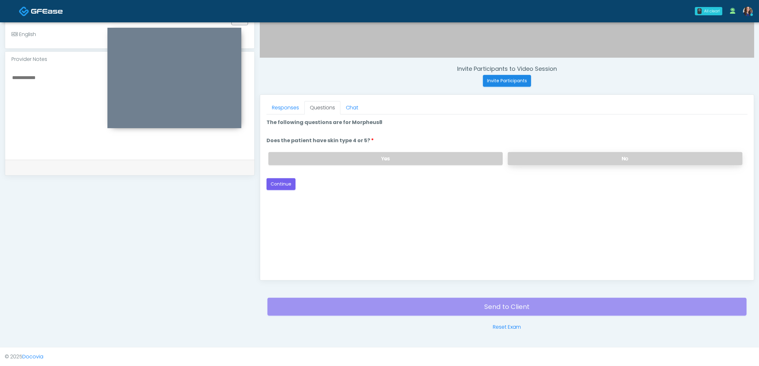
click at [547, 158] on label "No" at bounding box center [625, 158] width 235 height 13
drag, startPoint x: 275, startPoint y: 178, endPoint x: 291, endPoint y: 178, distance: 15.9
click at [275, 178] on button "Continue" at bounding box center [280, 184] width 29 height 12
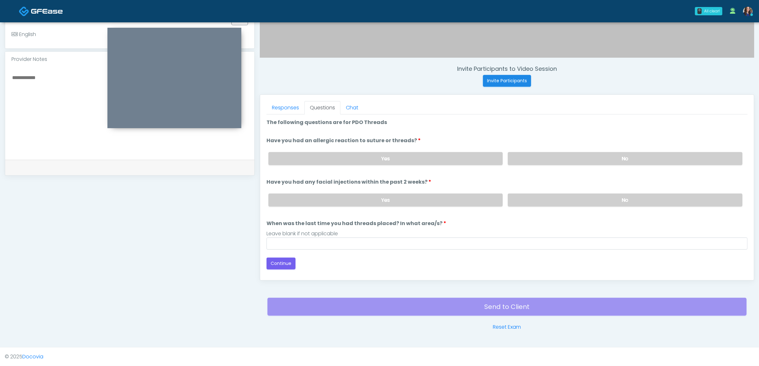
click at [549, 156] on label "No" at bounding box center [625, 158] width 235 height 13
click at [534, 199] on label "No" at bounding box center [625, 199] width 235 height 13
click at [396, 243] on input "When was the last time you had threads placed? In what area/s?" at bounding box center [506, 243] width 481 height 12
type input "**"
click at [290, 267] on button "Continue" at bounding box center [280, 264] width 29 height 12
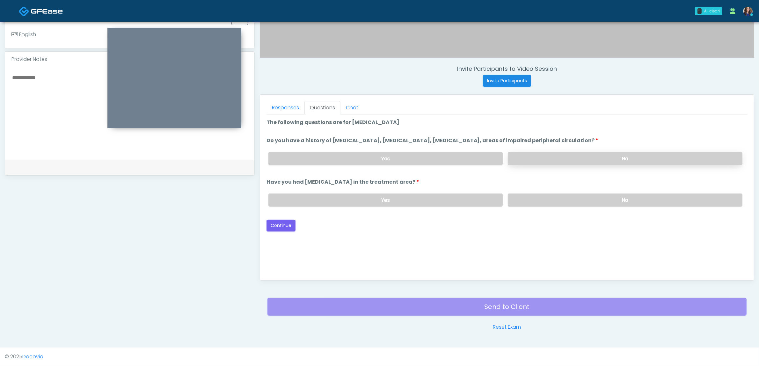
click at [580, 157] on label "No" at bounding box center [625, 158] width 235 height 13
click at [565, 204] on label "No" at bounding box center [625, 199] width 235 height 13
drag, startPoint x: 280, startPoint y: 222, endPoint x: 301, endPoint y: 220, distance: 20.8
click at [280, 222] on button "Continue" at bounding box center [280, 226] width 29 height 12
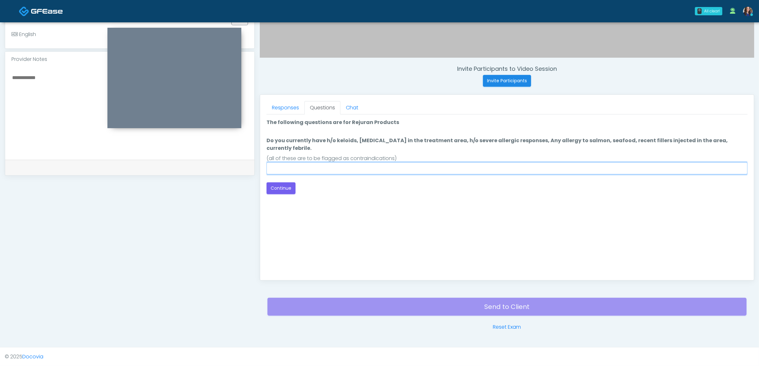
click at [338, 162] on input "Do you currently have h/o keloids, skin infection in the treatment area, h/o se…" at bounding box center [506, 168] width 481 height 12
type input "**"
drag, startPoint x: 427, startPoint y: 242, endPoint x: 287, endPoint y: 225, distance: 141.2
click at [419, 241] on div "Good Faith Exam Script Good Faith Exam Script INTRODUCTION Hello, my name is un…" at bounding box center [506, 193] width 481 height 159
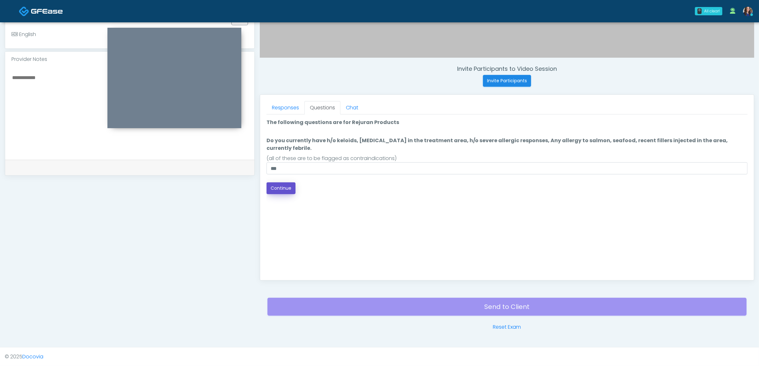
click at [283, 182] on button "Continue" at bounding box center [280, 188] width 29 height 12
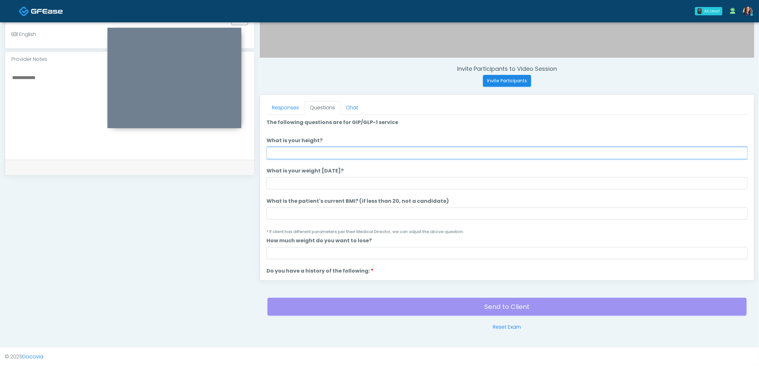
click at [452, 155] on input "What is your height?" at bounding box center [506, 153] width 481 height 12
type input "*****"
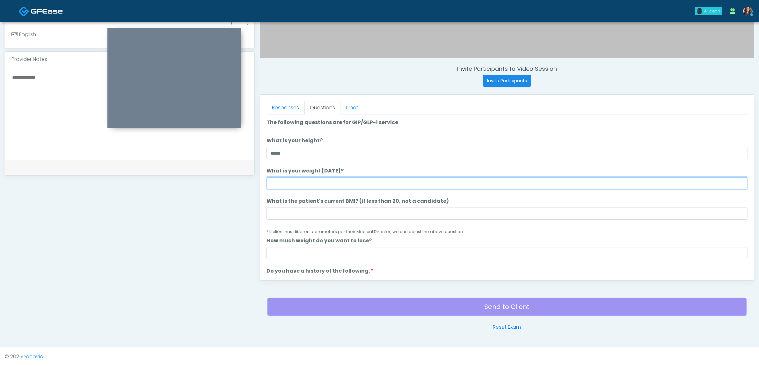
click at [382, 182] on input "What is your weight today?" at bounding box center [506, 183] width 481 height 12
type input "***"
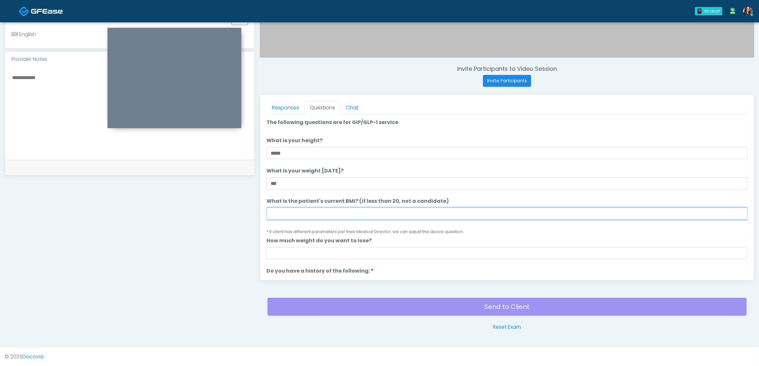
click at [361, 210] on input "What is the patient's current BMI? (if less than 20, not a candidate)" at bounding box center [506, 213] width 481 height 12
type input "**"
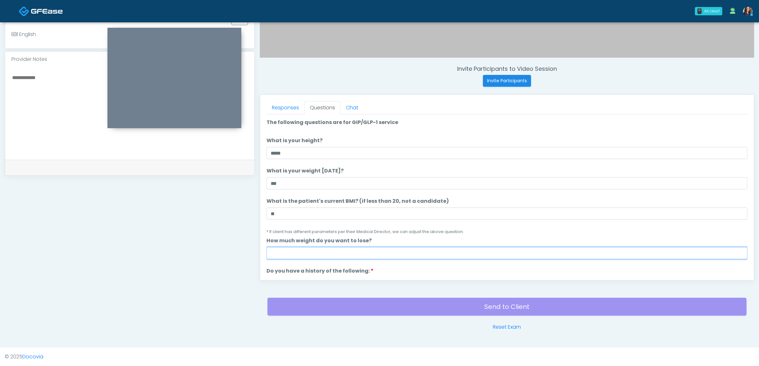
click at [423, 255] on input "How much weight do you want to lose?" at bounding box center [506, 253] width 481 height 12
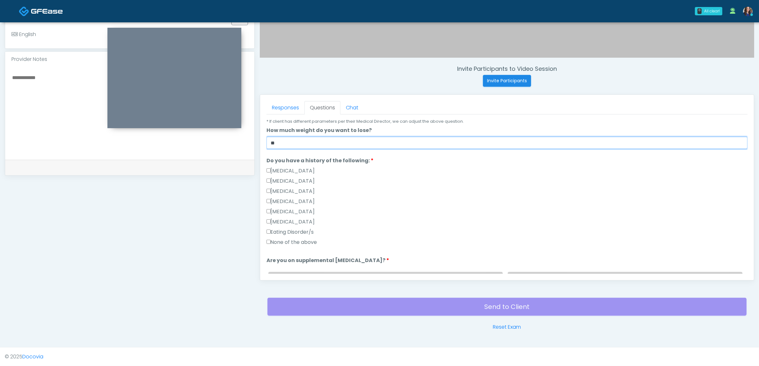
scroll to position [120, 0]
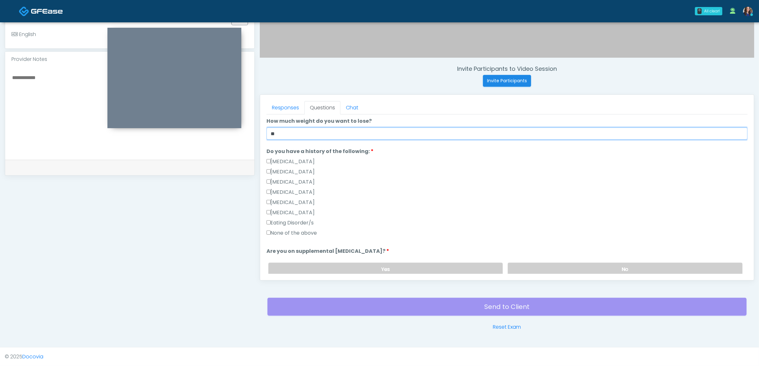
type input "**"
click at [298, 230] on label "None of the above" at bounding box center [291, 233] width 51 height 8
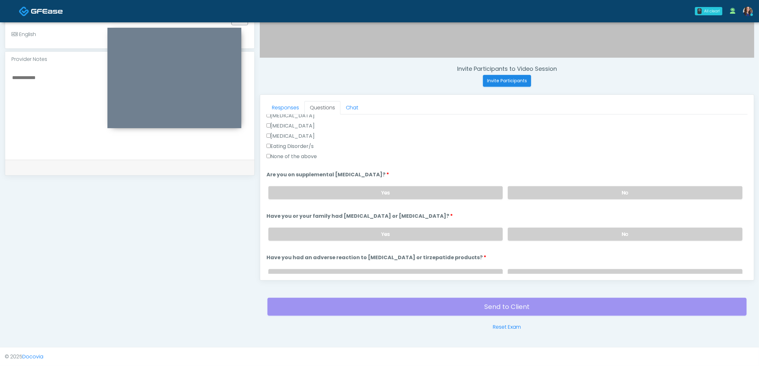
scroll to position [199, 0]
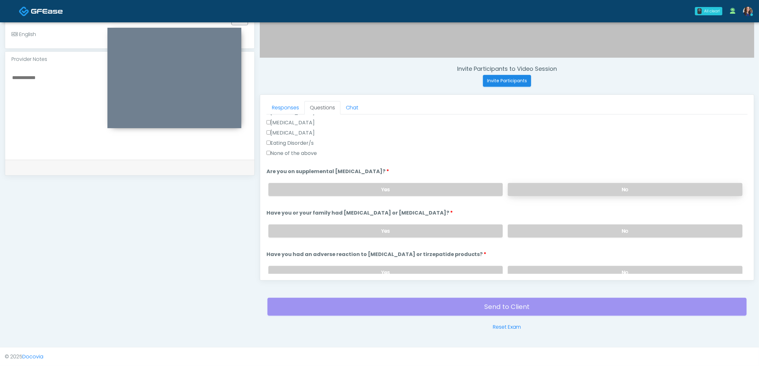
click at [570, 189] on label "No" at bounding box center [625, 189] width 235 height 13
drag, startPoint x: 569, startPoint y: 229, endPoint x: 577, endPoint y: 237, distance: 11.9
click at [569, 229] on label "No" at bounding box center [625, 230] width 235 height 13
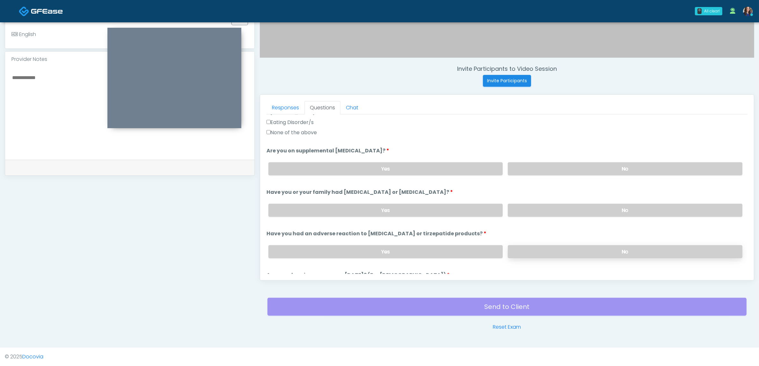
scroll to position [239, 0]
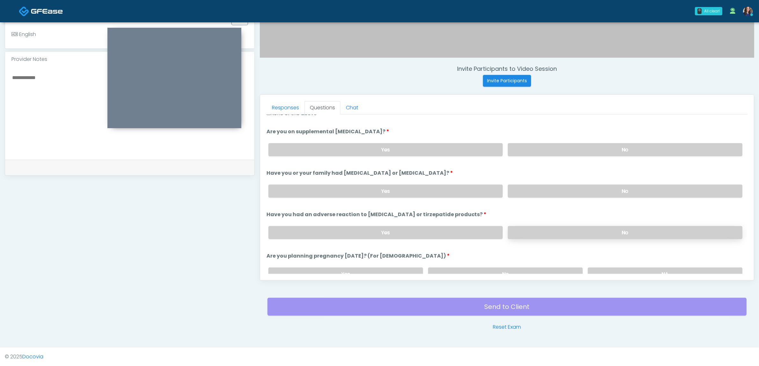
click at [553, 233] on label "No" at bounding box center [625, 232] width 235 height 13
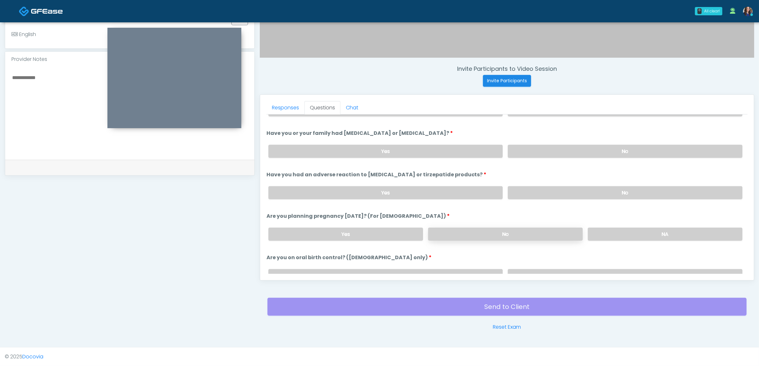
click at [478, 230] on label "No" at bounding box center [505, 234] width 155 height 13
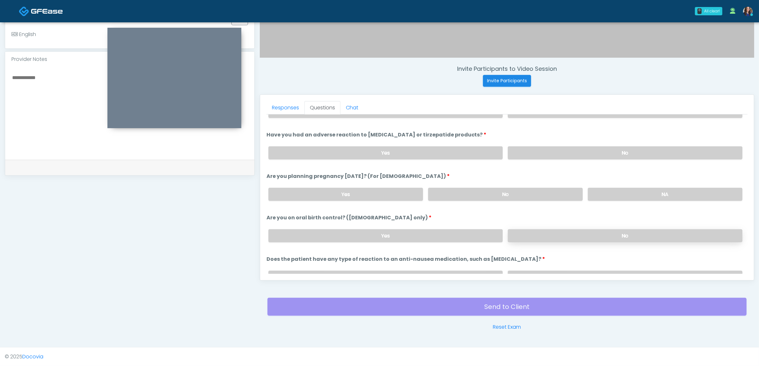
click at [595, 236] on label "No" at bounding box center [625, 235] width 235 height 13
drag, startPoint x: 576, startPoint y: 271, endPoint x: 571, endPoint y: 264, distance: 9.3
click at [576, 271] on label "No" at bounding box center [625, 277] width 235 height 13
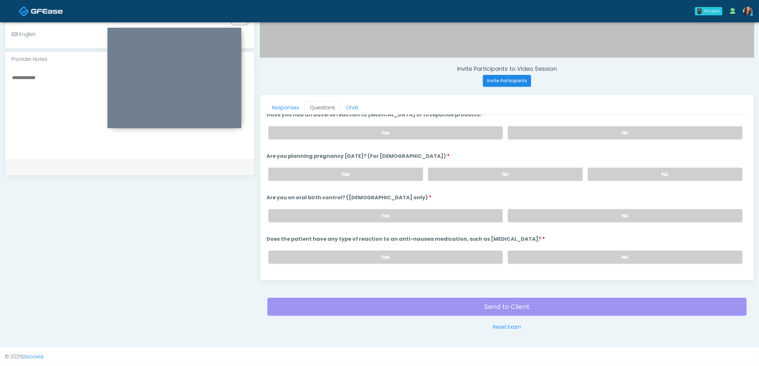
scroll to position [349, 0]
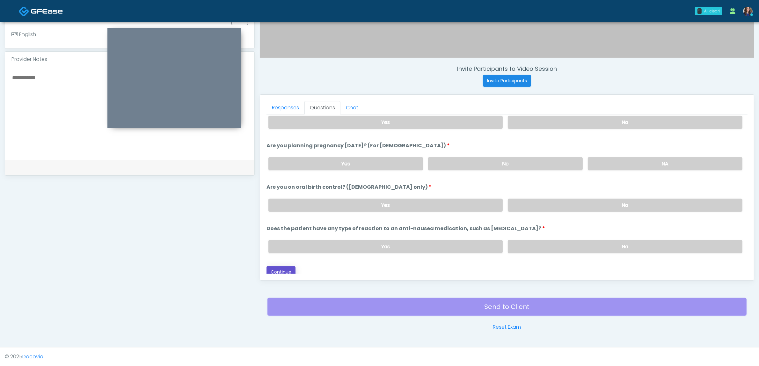
click at [273, 266] on button "Continue" at bounding box center [280, 272] width 29 height 12
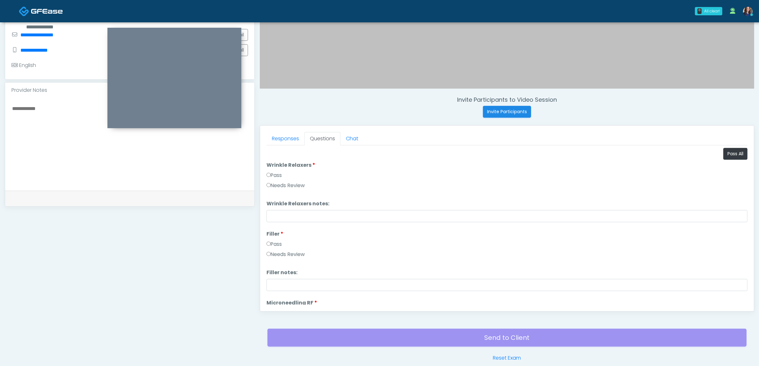
scroll to position [127, 0]
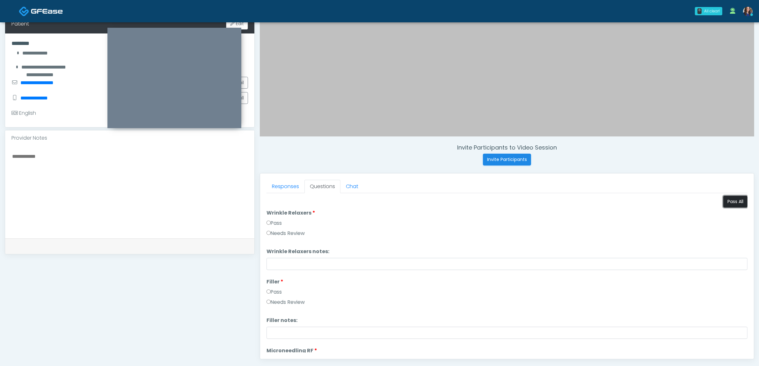
click at [727, 201] on button "Pass All" at bounding box center [735, 202] width 24 height 12
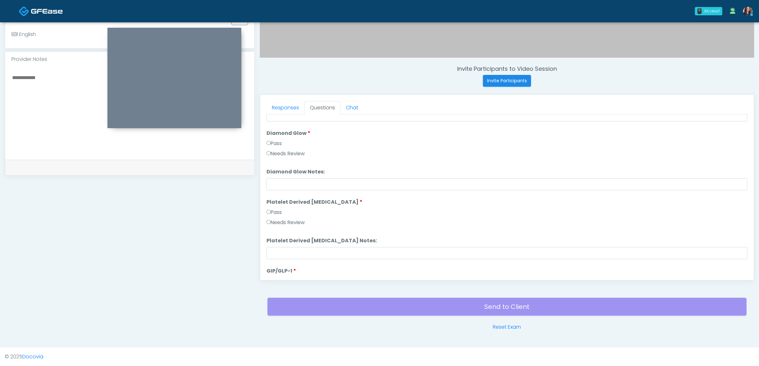
scroll to position [1255, 0]
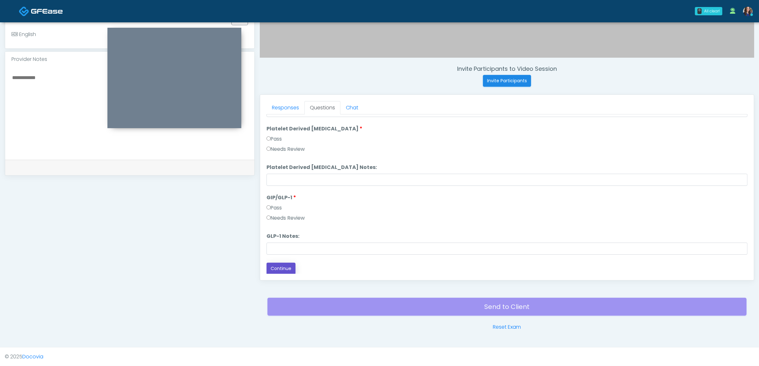
drag, startPoint x: 276, startPoint y: 262, endPoint x: 289, endPoint y: 267, distance: 14.3
click at [276, 263] on button "Continue" at bounding box center [280, 269] width 29 height 12
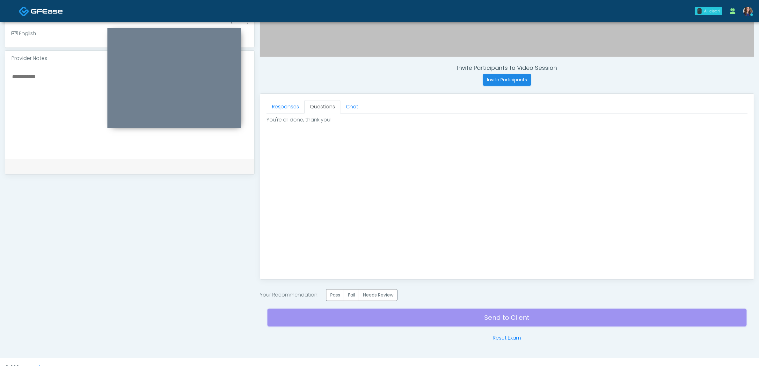
drag, startPoint x: 338, startPoint y: 295, endPoint x: 377, endPoint y: 317, distance: 44.7
click at [338, 295] on label "Pass" at bounding box center [335, 295] width 18 height 12
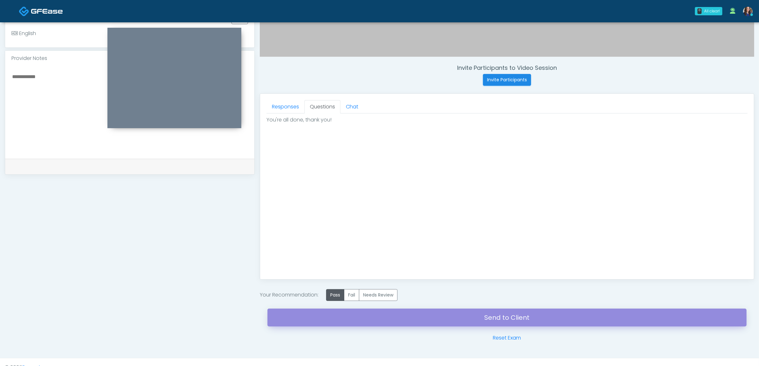
drag, startPoint x: 389, startPoint y: 319, endPoint x: 409, endPoint y: 34, distance: 285.9
click at [390, 319] on link "Send to Client" at bounding box center [506, 318] width 479 height 18
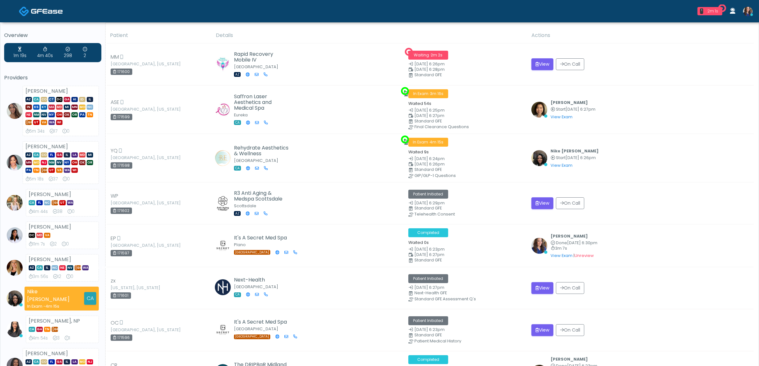
click at [346, 58] on td "Rapid Recovery Mobile IV [GEOGRAPHIC_DATA] AZ" at bounding box center [308, 64] width 193 height 42
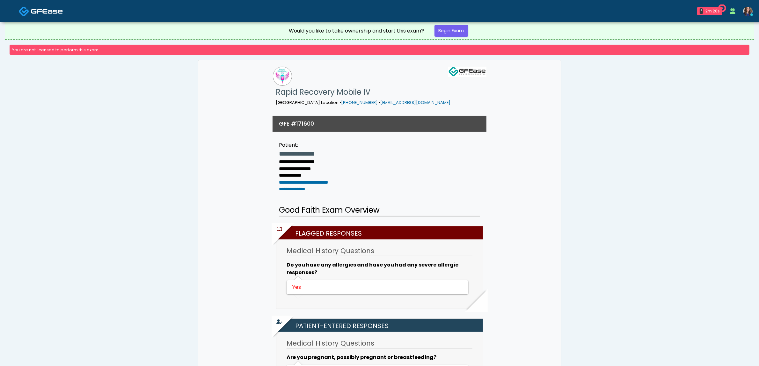
click at [40, 9] on img at bounding box center [47, 11] width 32 height 6
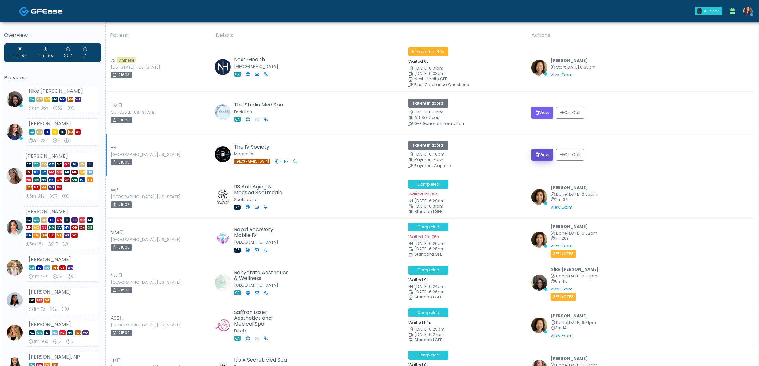
click at [544, 152] on button "View" at bounding box center [542, 155] width 22 height 12
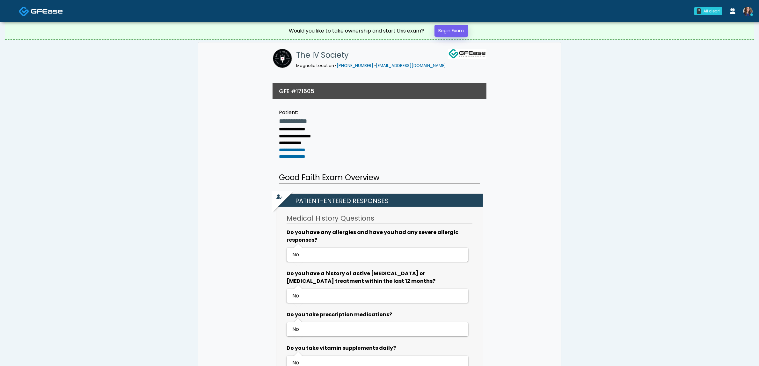
drag, startPoint x: 449, startPoint y: 21, endPoint x: 448, endPoint y: 34, distance: 12.8
click at [448, 31] on div "0 All clear! All clear! Nike Elizabeth Akinjero CA CO MO NV NY TX WA 4m 36s 52 …" at bounding box center [379, 340] width 759 height 680
click at [452, 28] on link "Begin Exam" at bounding box center [451, 31] width 34 height 12
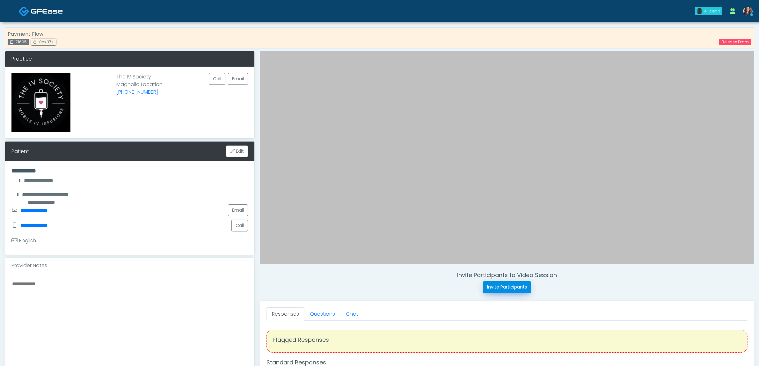
click at [514, 287] on button "Invite Participants" at bounding box center [507, 287] width 48 height 12
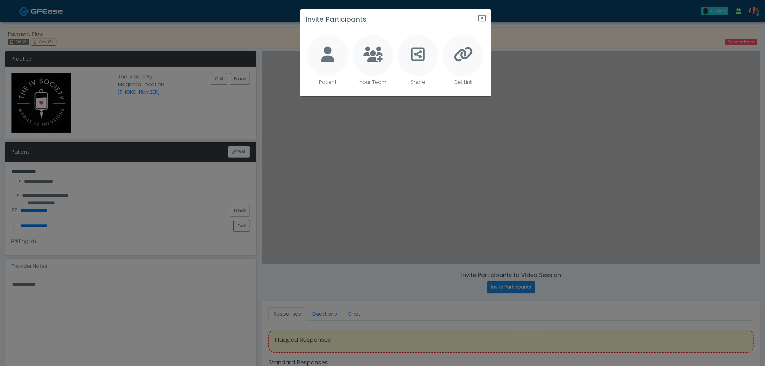
click at [325, 53] on icon at bounding box center [327, 54] width 13 height 15
type textarea "**********"
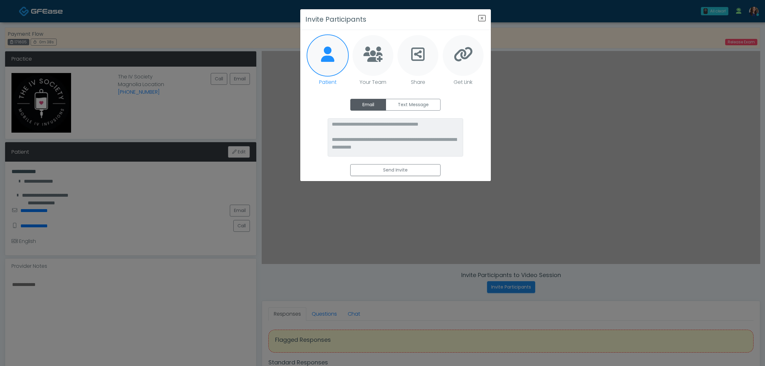
drag, startPoint x: 426, startPoint y: 99, endPoint x: 405, endPoint y: 134, distance: 40.5
click at [426, 101] on label "Text Message" at bounding box center [413, 105] width 55 height 12
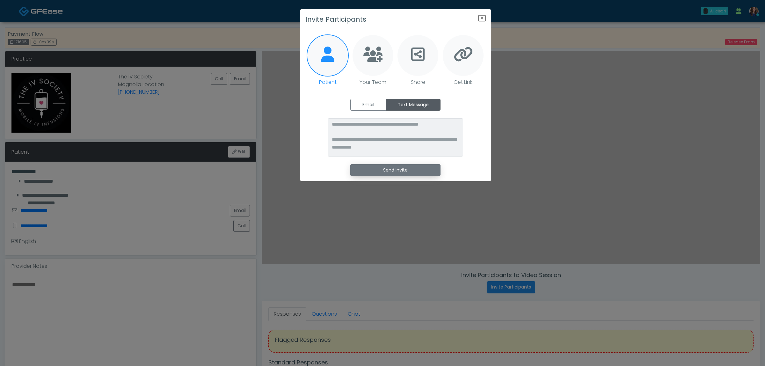
click at [398, 170] on button "Send Invite" at bounding box center [395, 170] width 90 height 12
click at [480, 18] on icon "Close" at bounding box center [482, 18] width 8 height 8
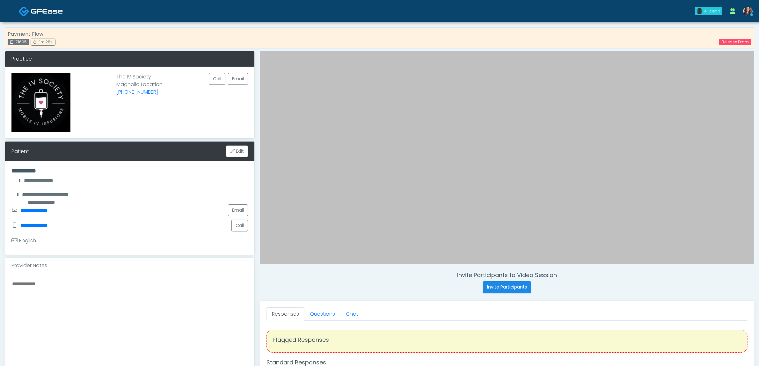
click at [18, 39] on div "Payment Flow 171605 1m 28s" at bounding box center [32, 37] width 48 height 15
click at [19, 39] on div "Payment Flow 171605 1m 28s" at bounding box center [32, 37] width 48 height 15
click at [19, 41] on div "171605" at bounding box center [19, 42] width 22 height 6
copy div "171605"
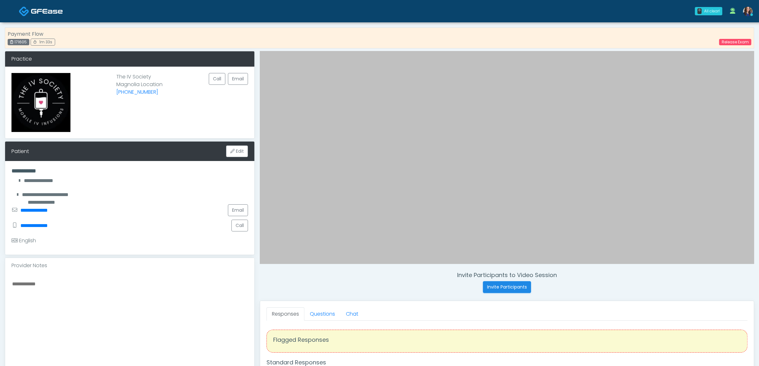
copy div "171605"
click at [739, 43] on link "Release Exam" at bounding box center [735, 42] width 32 height 6
click at [737, 44] on link "Release Exam" at bounding box center [735, 42] width 32 height 6
click at [729, 44] on link "Release Exam" at bounding box center [735, 42] width 32 height 6
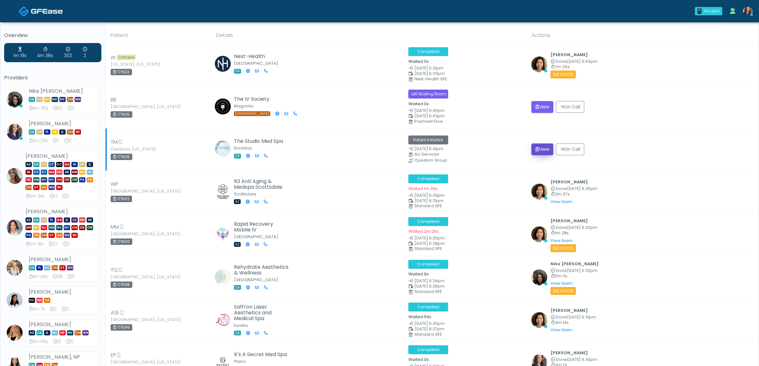
click at [541, 147] on button "View" at bounding box center [542, 149] width 22 height 12
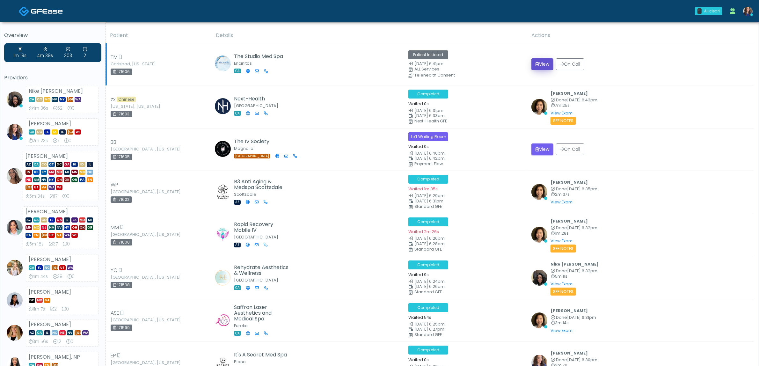
click at [539, 62] on button "View" at bounding box center [542, 64] width 22 height 12
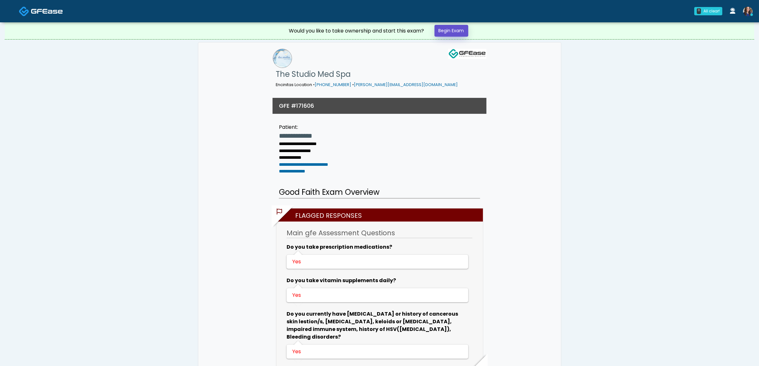
click at [454, 33] on link "Begin Exam" at bounding box center [451, 31] width 34 height 12
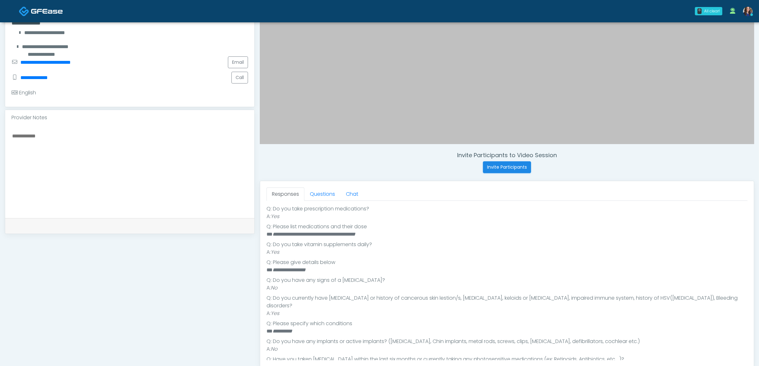
scroll to position [159, 0]
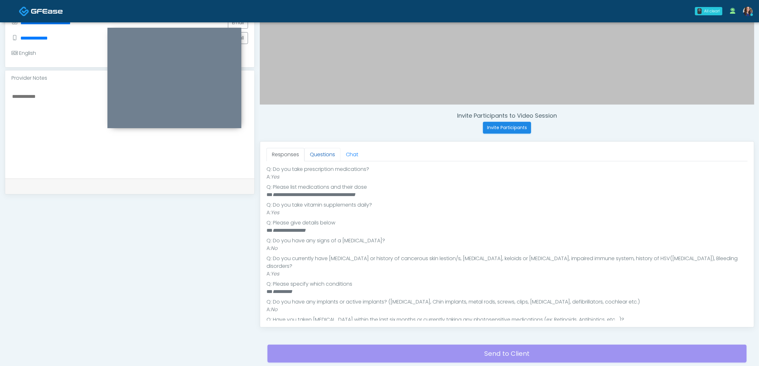
click at [316, 158] on link "Questions" at bounding box center [322, 154] width 36 height 13
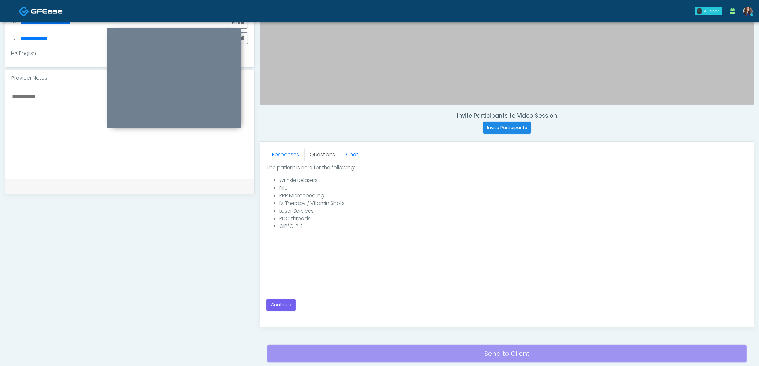
scroll to position [0, 0]
click at [286, 305] on button "Continue" at bounding box center [280, 305] width 29 height 12
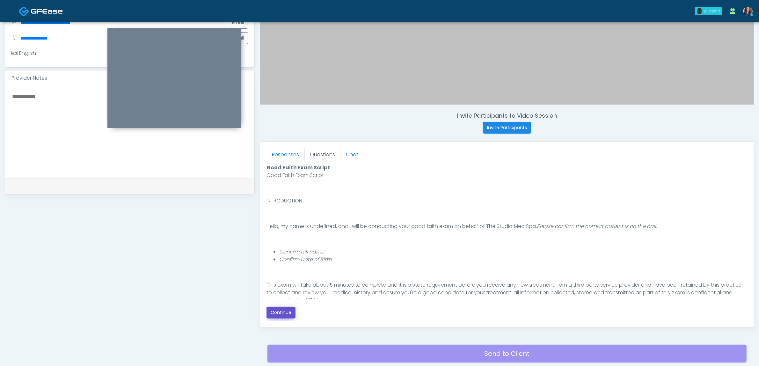
click at [284, 317] on button "Continue" at bounding box center [280, 313] width 29 height 12
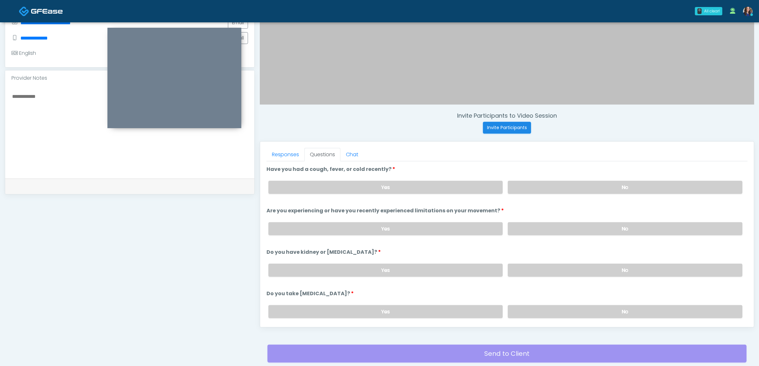
scroll to position [207, 0]
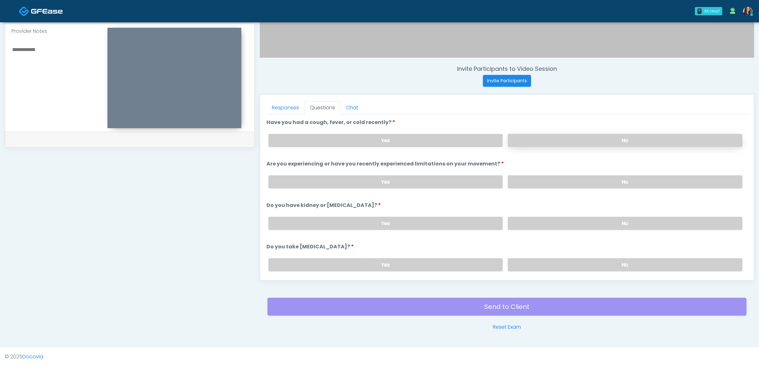
click at [608, 141] on label "No" at bounding box center [625, 140] width 235 height 13
click at [591, 179] on label "No" at bounding box center [625, 181] width 235 height 13
click at [587, 219] on label "No" at bounding box center [625, 223] width 235 height 13
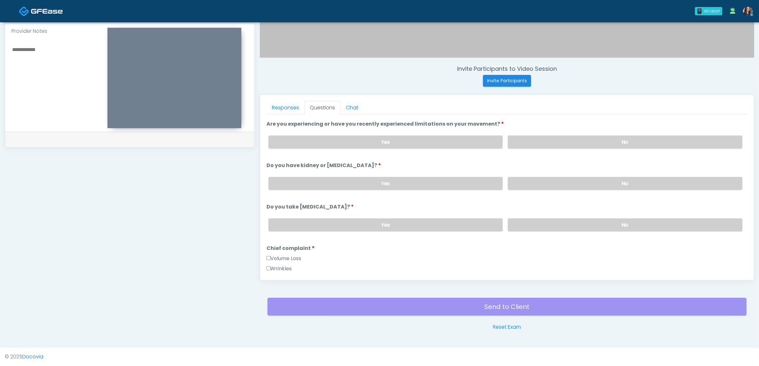
click at [577, 256] on div "Volume Loss" at bounding box center [506, 260] width 481 height 10
click at [585, 223] on label "No" at bounding box center [625, 224] width 235 height 13
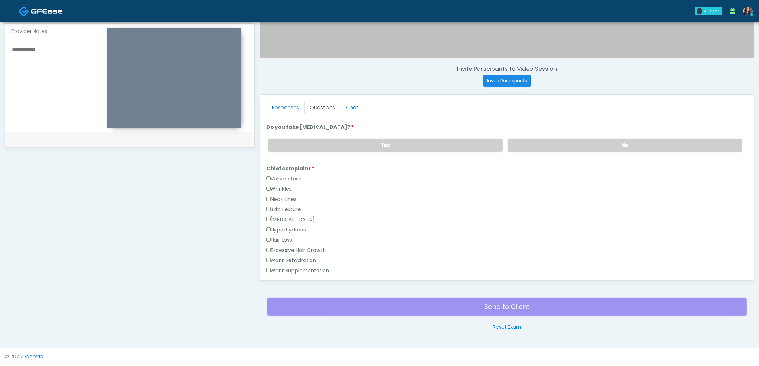
scroll to position [159, 0]
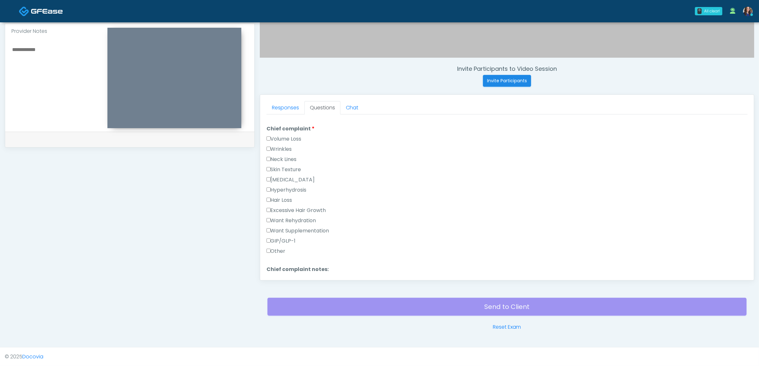
click at [284, 237] on label "GIP/GLP-1" at bounding box center [280, 241] width 29 height 8
click at [287, 185] on label "Rhinoplasty" at bounding box center [290, 189] width 48 height 8
click at [286, 266] on button "Continue" at bounding box center [280, 271] width 29 height 12
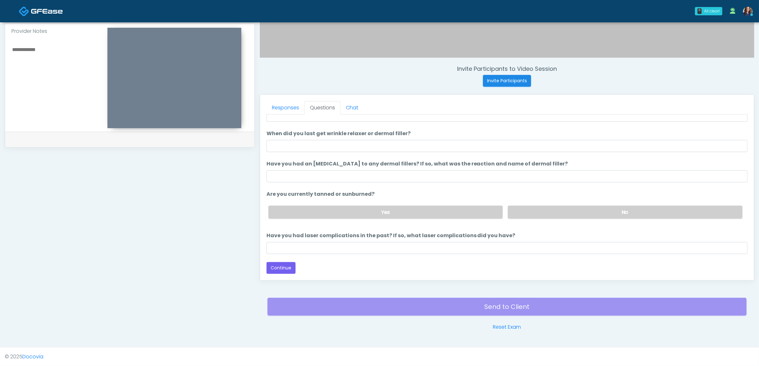
scroll to position [37, 0]
drag, startPoint x: 326, startPoint y: 142, endPoint x: 330, endPoint y: 147, distance: 5.9
click at [325, 142] on input "When did you last get wrinkle relaxer or dermal filler?" at bounding box center [506, 147] width 481 height 12
type input "**********"
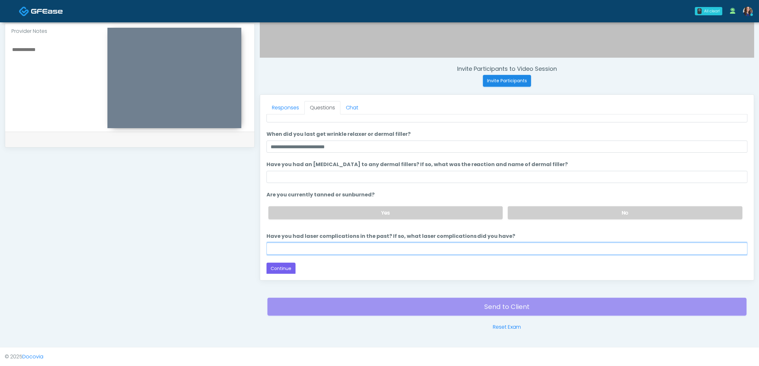
click at [292, 247] on input "Have you had laser complications in the past? If so, what laser complications d…" at bounding box center [506, 249] width 481 height 12
click at [305, 244] on input "Have you had laser complications in the past? If so, what laser complications d…" at bounding box center [506, 249] width 481 height 12
type input "**"
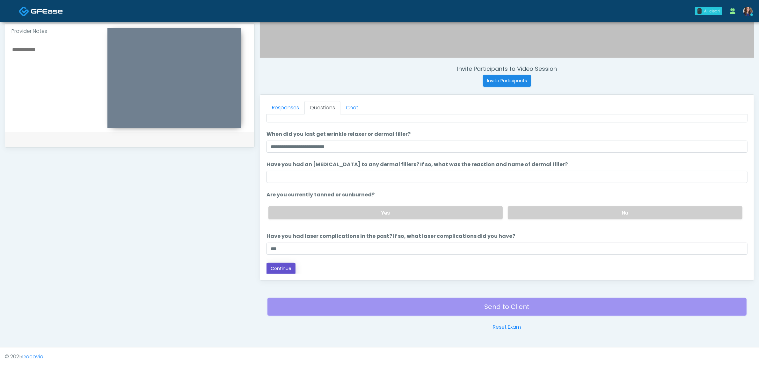
click at [284, 265] on button "Continue" at bounding box center [280, 269] width 29 height 12
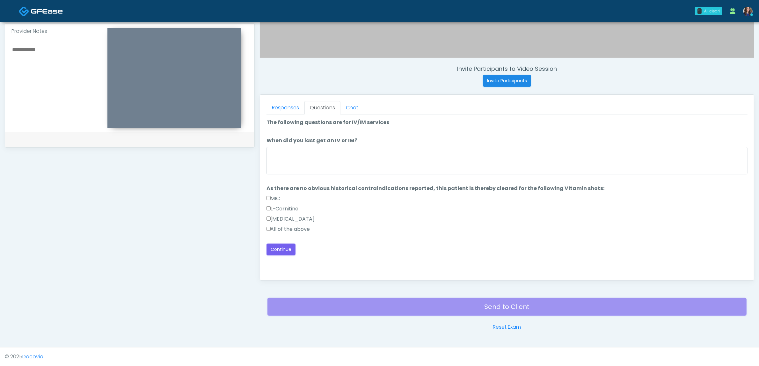
click at [272, 227] on label "All of the above" at bounding box center [288, 229] width 44 height 8
click at [278, 248] on button "Continue" at bounding box center [280, 250] width 29 height 12
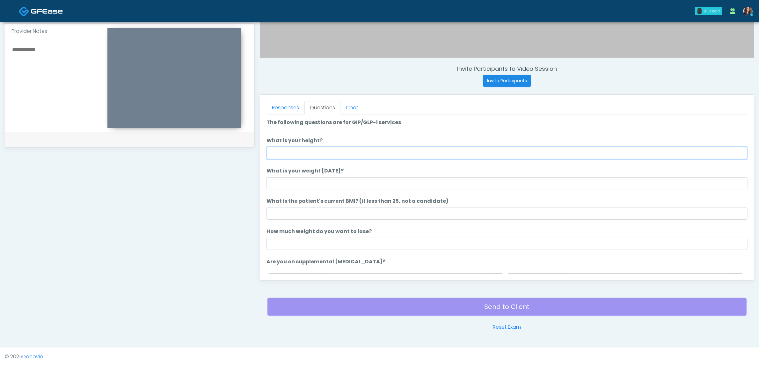
click at [353, 151] on input "What is your height?" at bounding box center [506, 153] width 481 height 12
type input "*****"
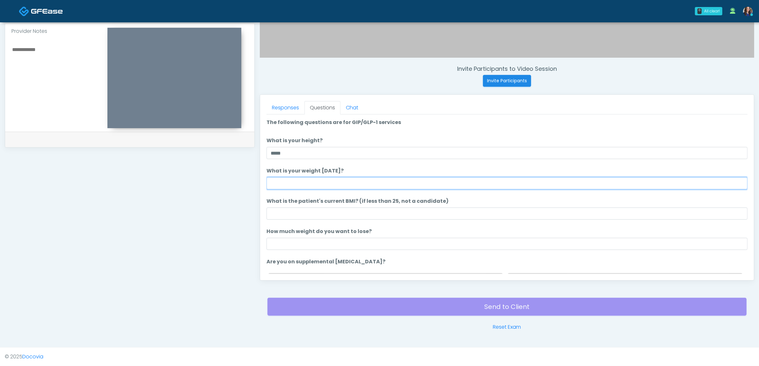
click at [338, 185] on input "What is your weight today?" at bounding box center [506, 183] width 481 height 12
type input "***"
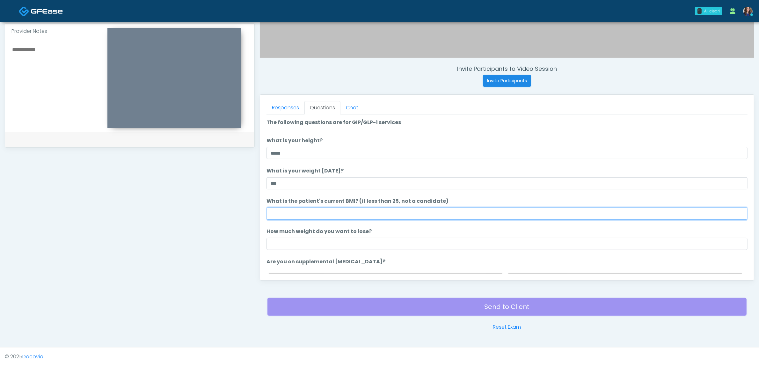
click at [335, 209] on input "What is the patient's current BMI? (if less than 25, not a candidate)" at bounding box center [506, 213] width 481 height 12
type input "**"
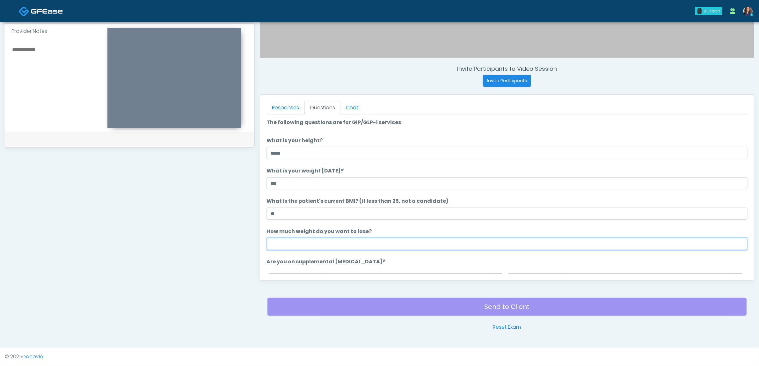
click at [339, 242] on input "How much weight do you want to lose?" at bounding box center [506, 244] width 481 height 12
type input "****"
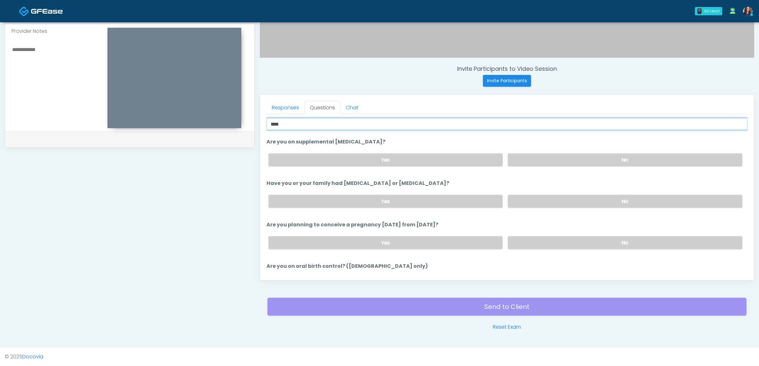
scroll to position [120, 0]
click at [281, 110] on link "Responses" at bounding box center [285, 107] width 38 height 13
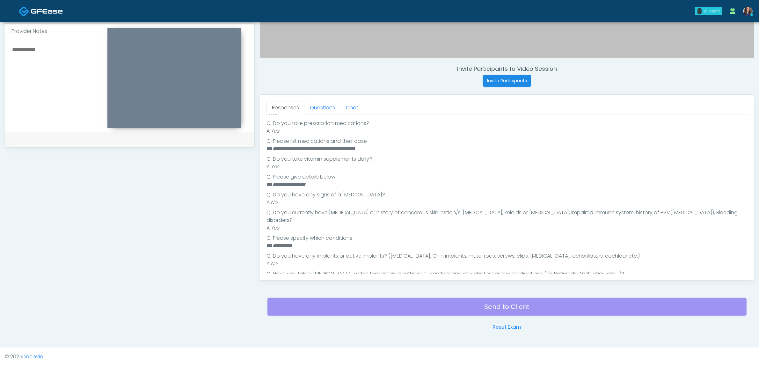
scroll to position [217, 0]
drag, startPoint x: 316, startPoint y: 109, endPoint x: 335, endPoint y: 111, distance: 19.5
click at [316, 109] on link "Questions" at bounding box center [322, 107] width 36 height 13
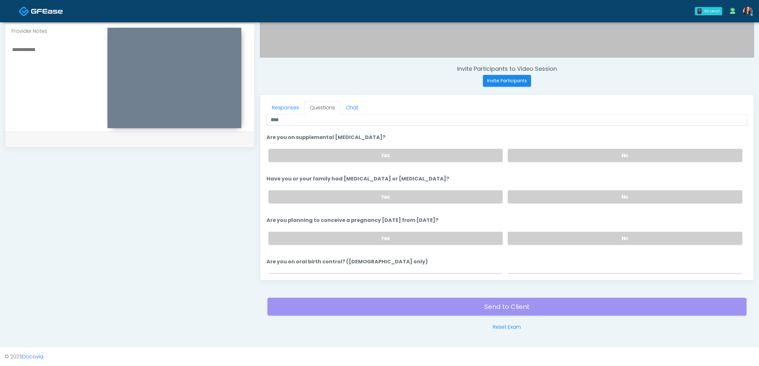
scroll to position [58, 0]
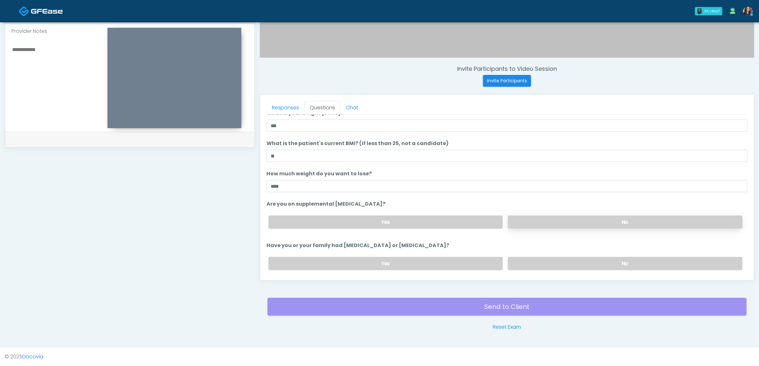
click at [566, 223] on label "No" at bounding box center [625, 221] width 235 height 13
click at [573, 262] on label "No" at bounding box center [625, 263] width 235 height 13
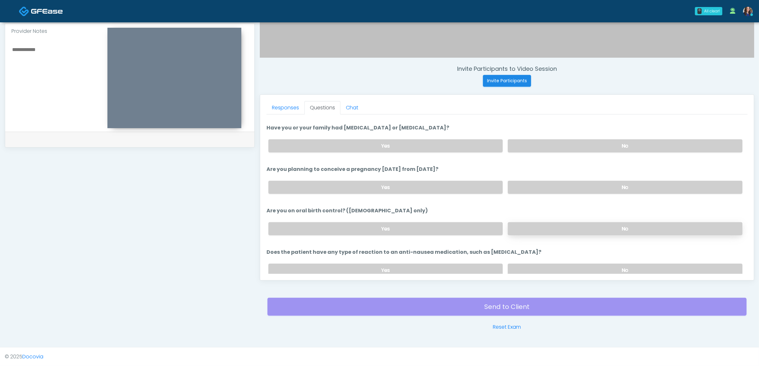
scroll to position [177, 0]
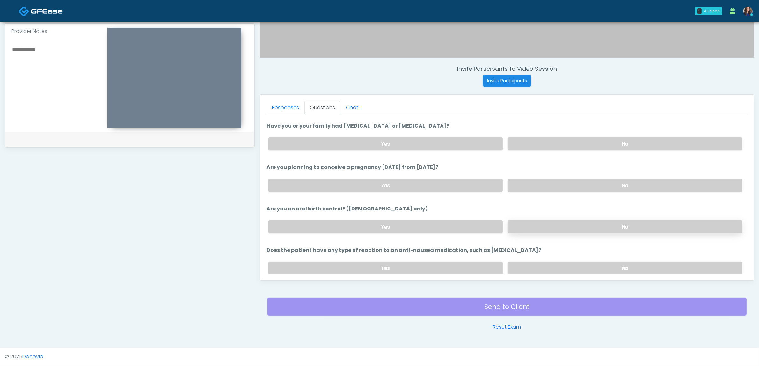
click at [587, 222] on label "No" at bounding box center [625, 226] width 235 height 13
click at [575, 185] on label "No" at bounding box center [625, 185] width 235 height 13
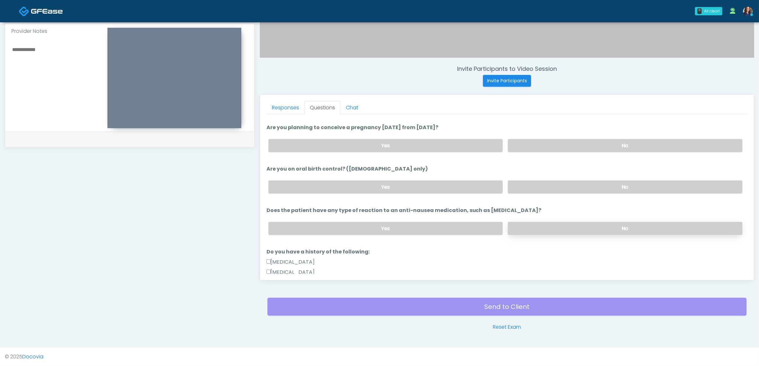
click at [560, 222] on label "No" at bounding box center [625, 228] width 235 height 13
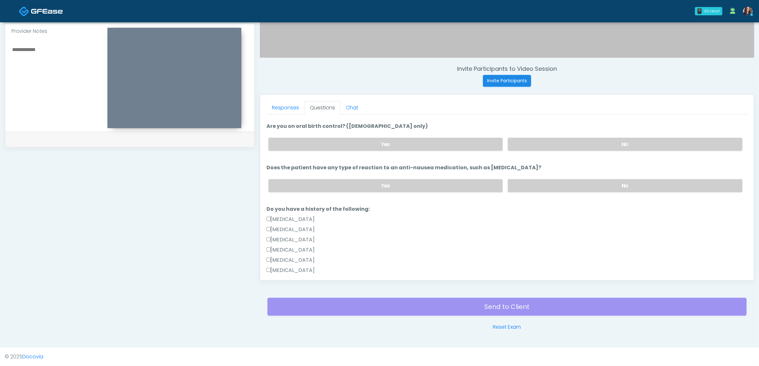
scroll to position [297, 0]
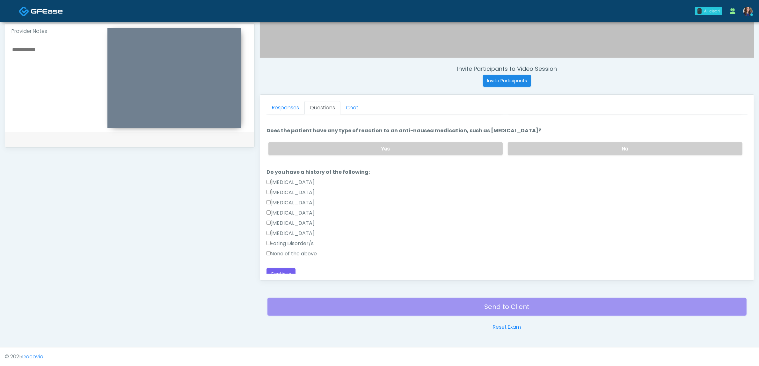
click at [313, 250] on label "None of the above" at bounding box center [291, 254] width 51 height 8
click at [284, 268] on button "Continue" at bounding box center [280, 274] width 29 height 12
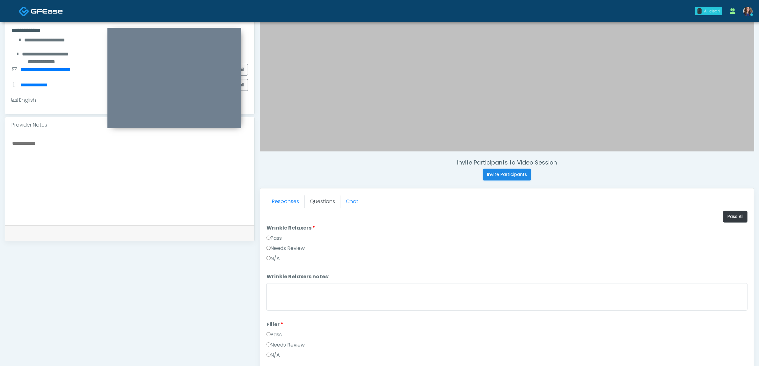
scroll to position [48, 0]
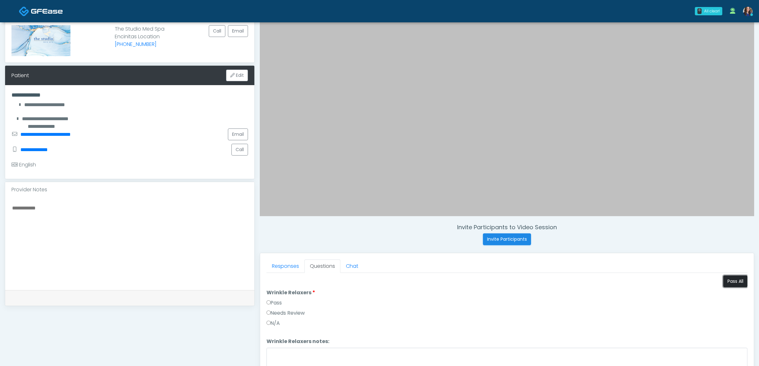
click at [723, 283] on button "Pass All" at bounding box center [735, 281] width 24 height 12
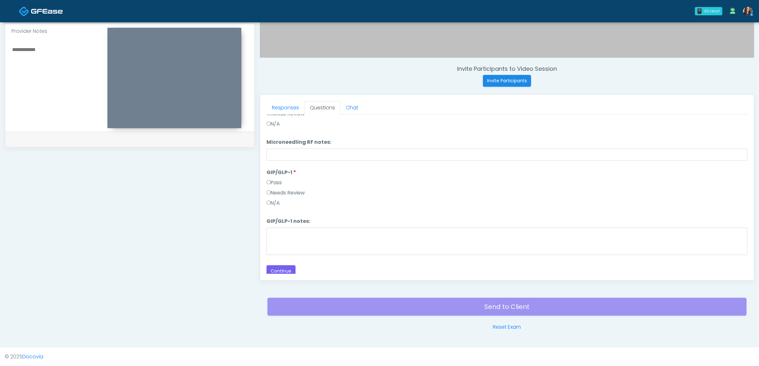
scroll to position [606, 0]
click at [280, 263] on button "Continue" at bounding box center [280, 268] width 29 height 12
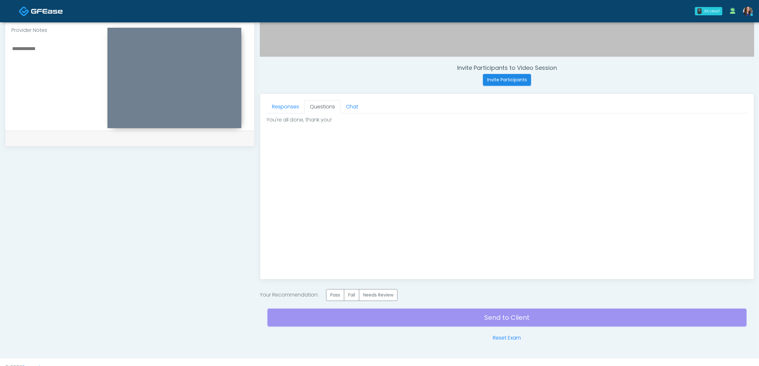
scroll to position [0, 0]
click at [341, 294] on label "Pass" at bounding box center [335, 295] width 18 height 12
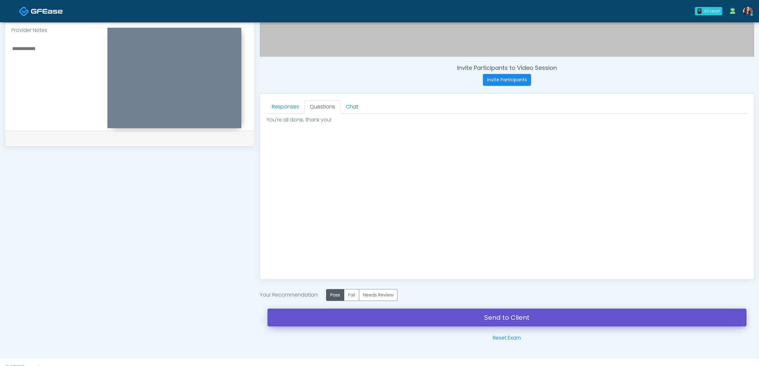
drag, startPoint x: 463, startPoint y: 319, endPoint x: 413, endPoint y: 34, distance: 289.9
click at [464, 319] on link "Send to Client" at bounding box center [506, 318] width 479 height 18
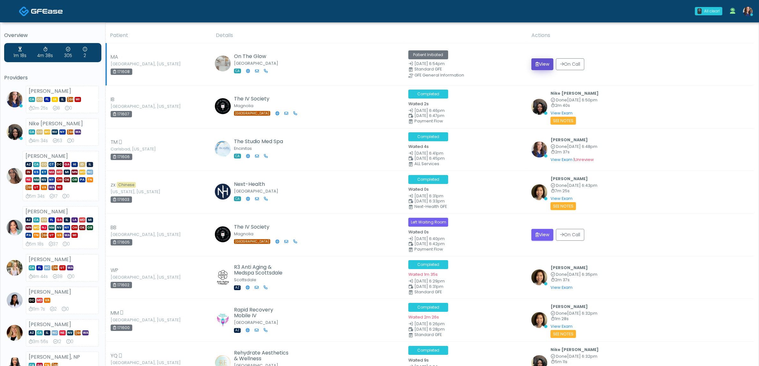
click at [545, 64] on button "View" at bounding box center [542, 64] width 22 height 12
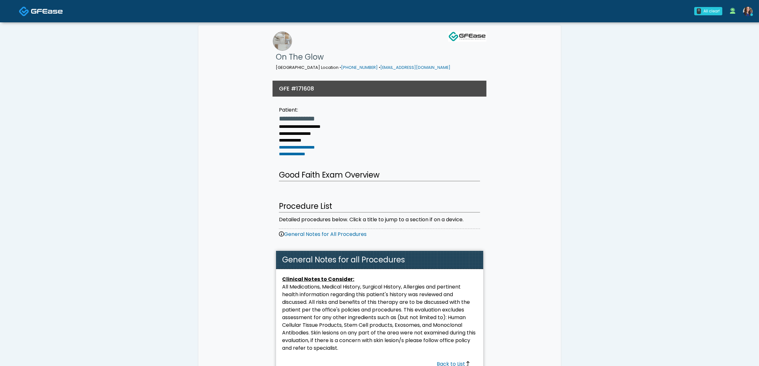
drag, startPoint x: 51, startPoint y: 11, endPoint x: 109, endPoint y: 28, distance: 60.6
click at [50, 11] on img at bounding box center [47, 11] width 32 height 6
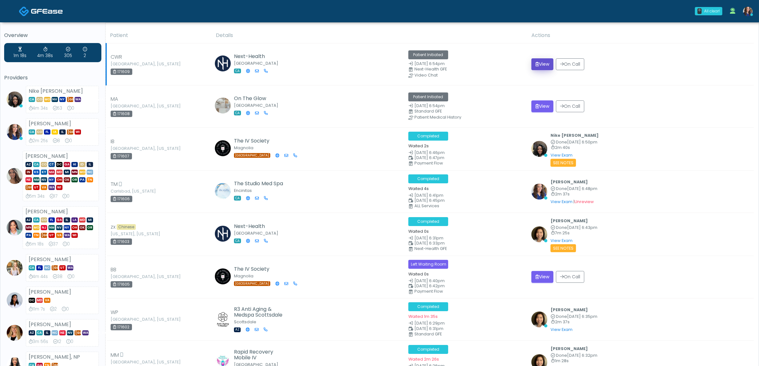
click at [538, 64] on button "View" at bounding box center [542, 64] width 22 height 12
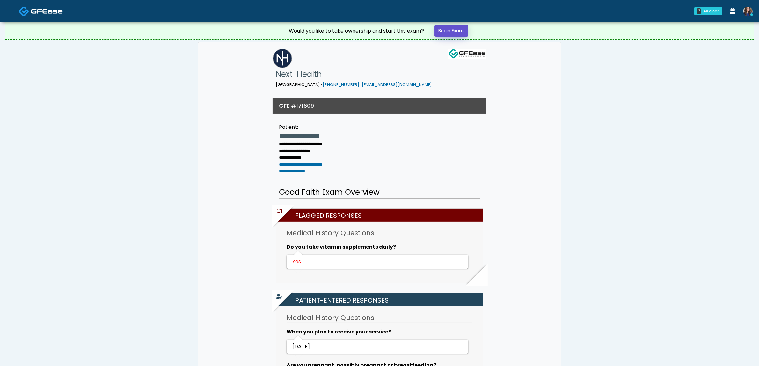
click at [456, 33] on link "Begin Exam" at bounding box center [451, 31] width 34 height 12
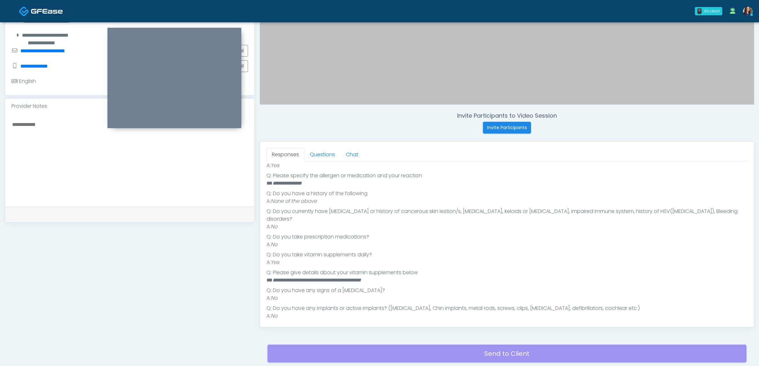
scroll to position [146, 0]
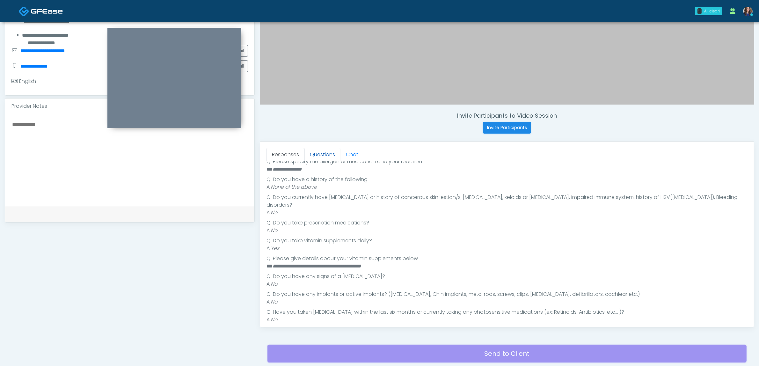
click at [325, 153] on link "Questions" at bounding box center [322, 154] width 36 height 13
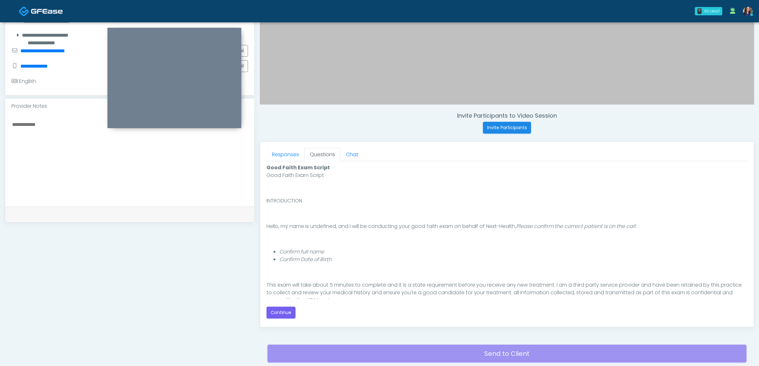
scroll to position [0, 0]
drag, startPoint x: 286, startPoint y: 314, endPoint x: 339, endPoint y: 308, distance: 53.6
click at [287, 314] on button "Continue" at bounding box center [280, 313] width 29 height 12
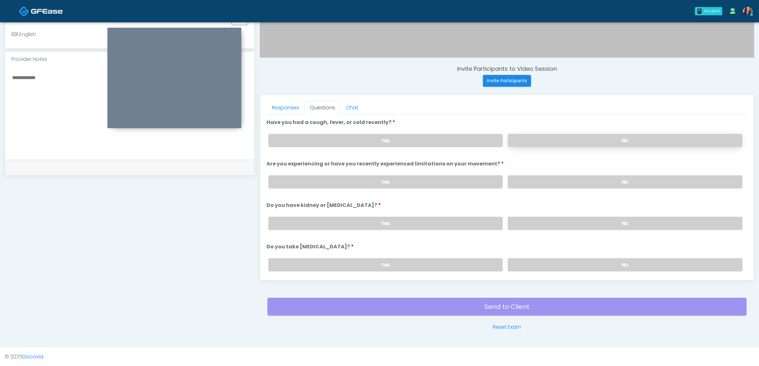
drag, startPoint x: 622, startPoint y: 137, endPoint x: 621, endPoint y: 142, distance: 5.0
click at [622, 137] on label "No" at bounding box center [625, 140] width 235 height 13
click at [607, 183] on label "No" at bounding box center [625, 181] width 235 height 13
click at [598, 221] on label "No" at bounding box center [625, 223] width 235 height 13
click at [589, 265] on label "No" at bounding box center [625, 264] width 235 height 13
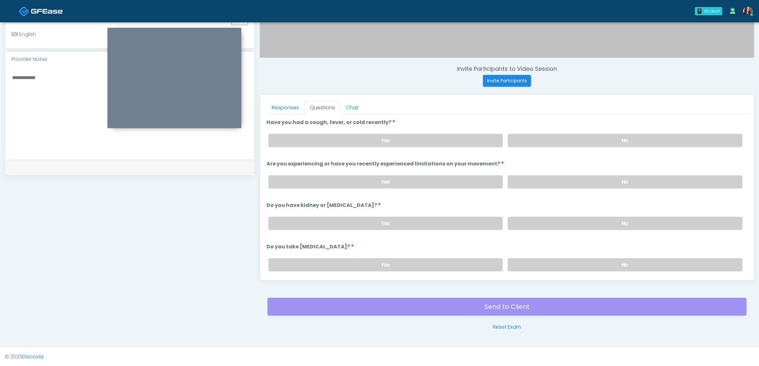
scroll to position [120, 0]
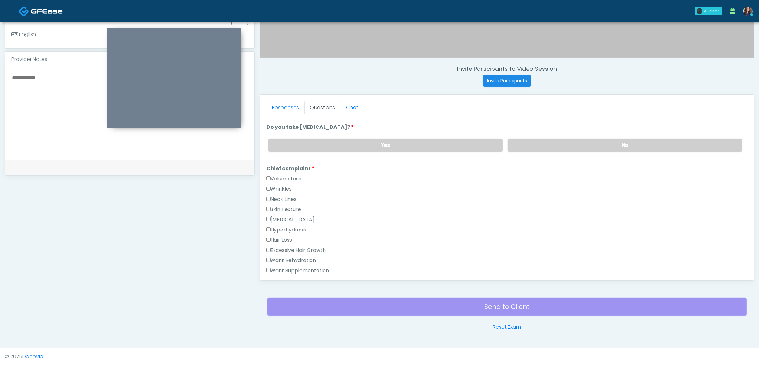
click at [284, 207] on label "Skin Texture" at bounding box center [283, 210] width 35 height 8
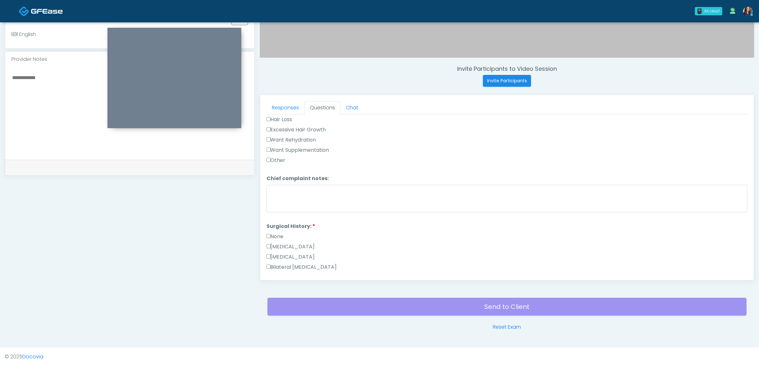
scroll to position [279, 0]
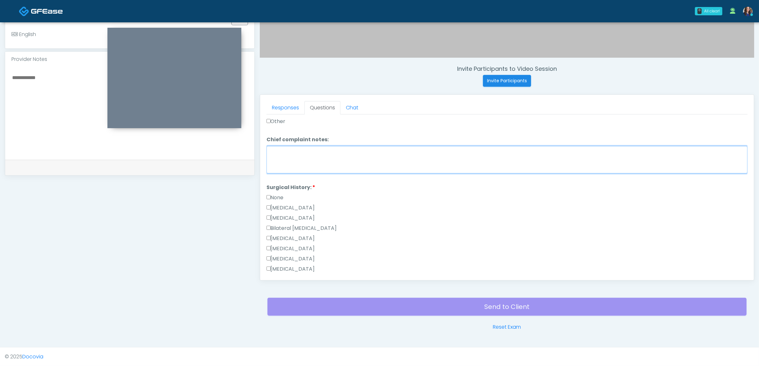
click at [297, 163] on textarea "Chief complaint notes:" at bounding box center [506, 159] width 481 height 27
type textarea "**********"
click at [302, 226] on label "Bilateral Tubal Ligation" at bounding box center [301, 228] width 70 height 8
click at [295, 224] on label "Bilateral Tubal Ligation" at bounding box center [301, 228] width 70 height 8
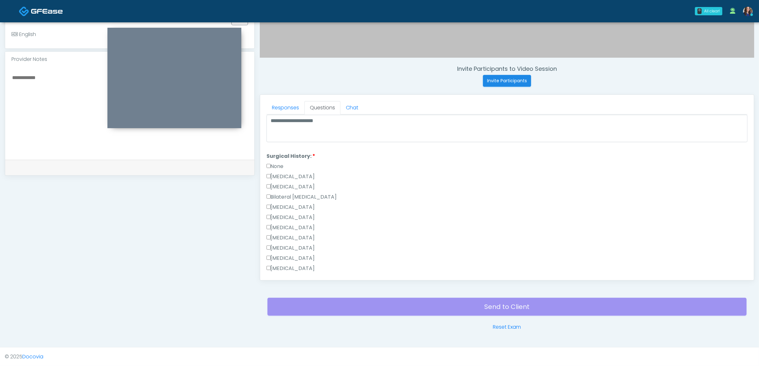
scroll to position [359, 0]
click at [283, 237] on label "Other" at bounding box center [275, 240] width 19 height 8
click at [284, 236] on label "Other" at bounding box center [275, 240] width 19 height 8
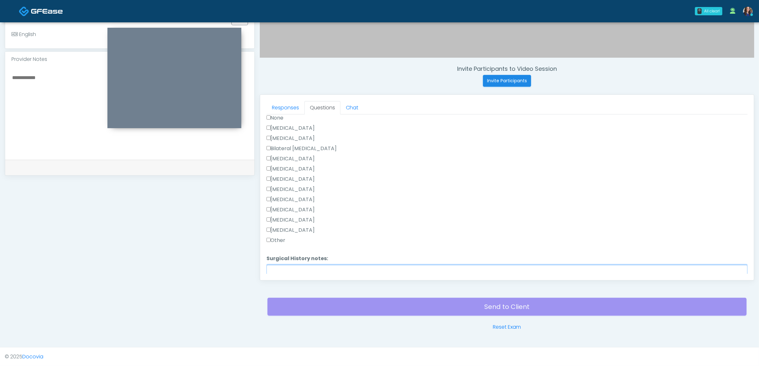
drag, startPoint x: 285, startPoint y: 267, endPoint x: 299, endPoint y: 269, distance: 14.5
click at [285, 267] on textarea "Surgical History notes:" at bounding box center [506, 278] width 481 height 27
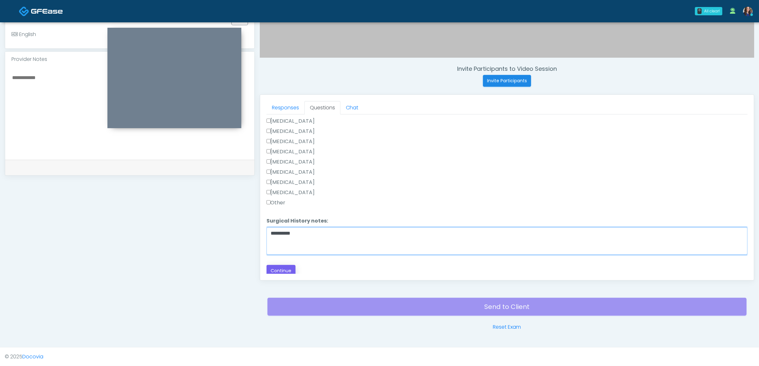
type textarea "**********"
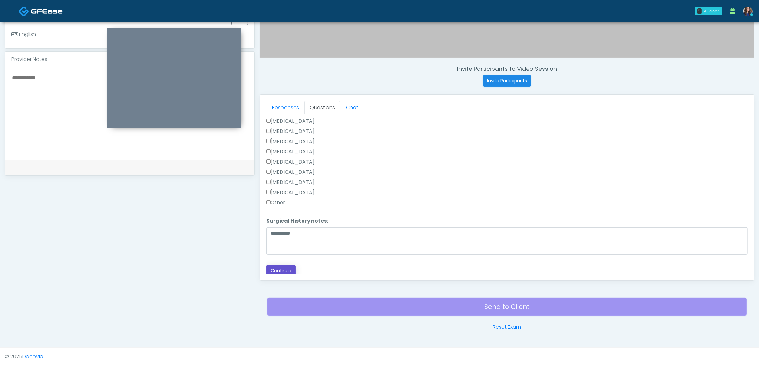
click at [274, 265] on button "Continue" at bounding box center [280, 271] width 29 height 12
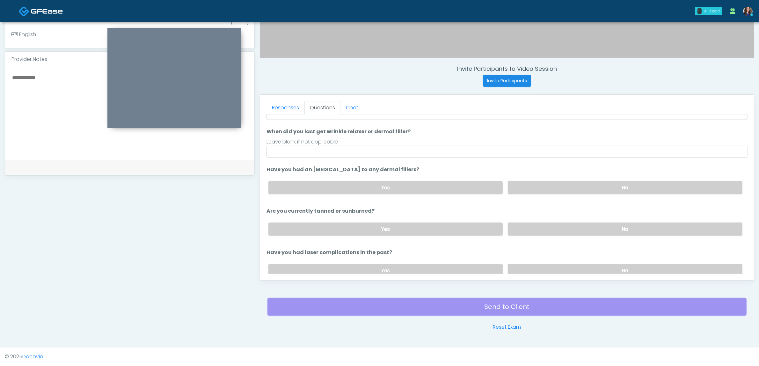
scroll to position [33, 0]
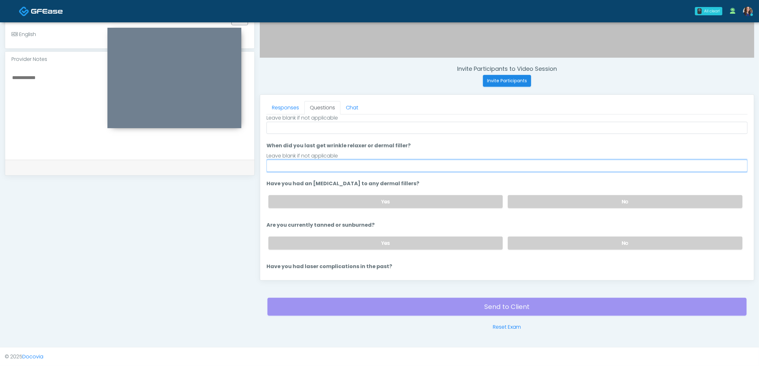
click at [332, 168] on input "When did you last get wrinkle relaxer or dermal filler?" at bounding box center [506, 166] width 481 height 12
type input "**********"
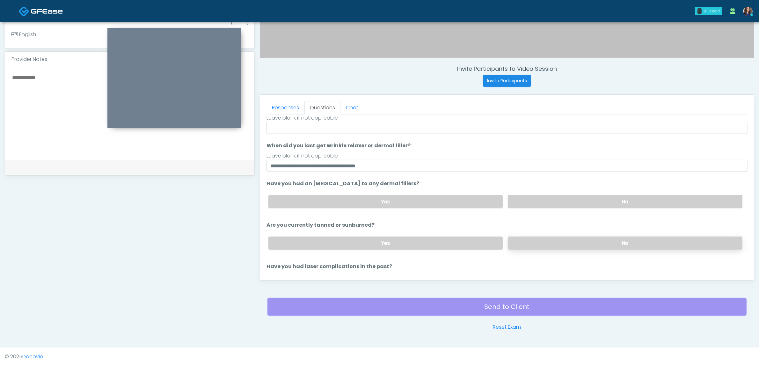
click at [564, 238] on label "No" at bounding box center [625, 242] width 235 height 13
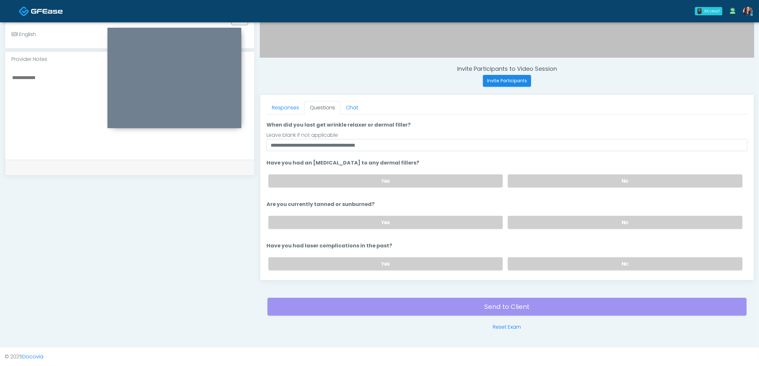
scroll to position [73, 0]
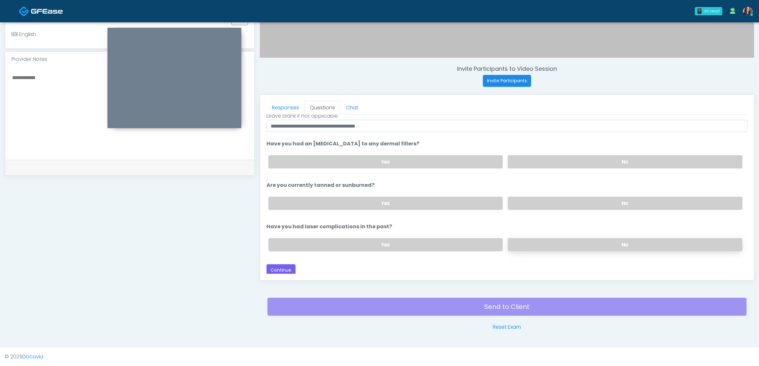
click at [563, 240] on label "No" at bounding box center [625, 244] width 235 height 13
click at [285, 267] on button "Continue" at bounding box center [280, 270] width 29 height 12
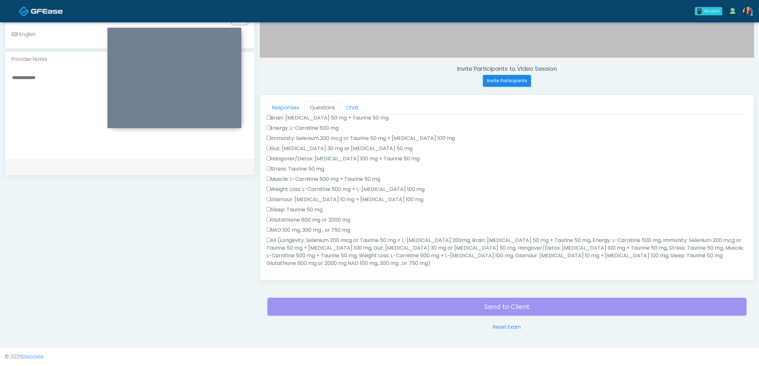
click at [287, 246] on label "All (Longevity: Selenium 200 mcg or Taurine 50 mg + L-Arginine 200mg, Brain: Gl…" at bounding box center [506, 251] width 481 height 31
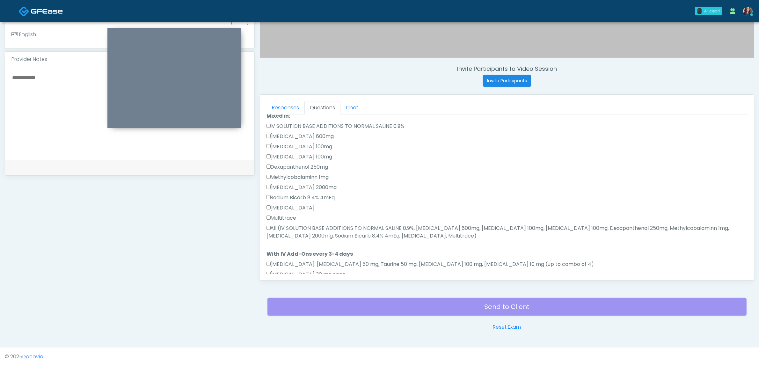
scroll to position [319, 0]
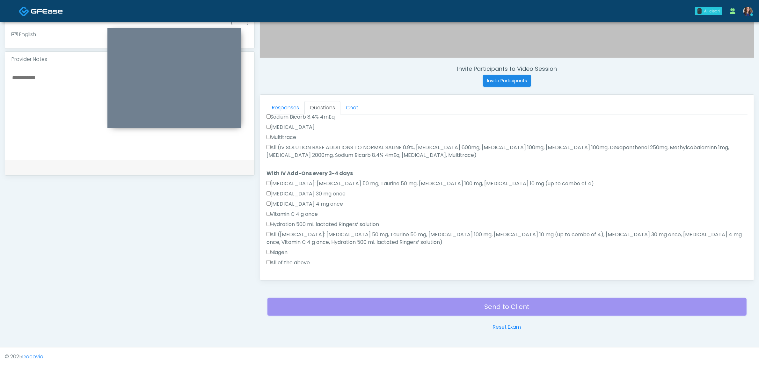
click at [291, 144] on label "All (IV SOLUTION BASE ADDITIONS TO NORMAL SALINE 0.9%, Magnesium Chloride 600mg…" at bounding box center [506, 151] width 481 height 15
click at [282, 259] on div "All of the above" at bounding box center [506, 264] width 481 height 10
click at [295, 259] on label "All of the above" at bounding box center [288, 263] width 44 height 8
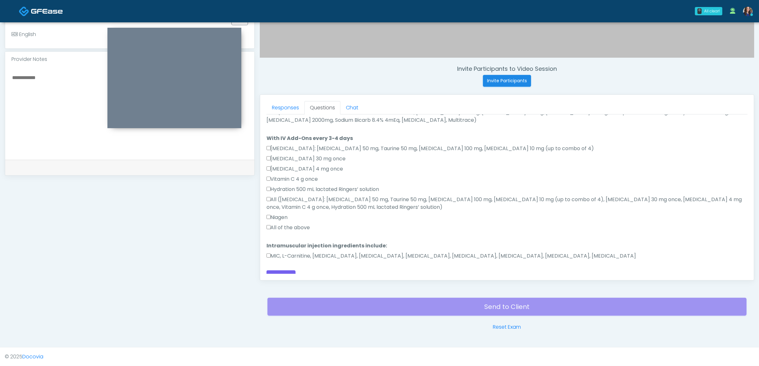
scroll to position [354, 0]
click at [295, 252] on label "MIC, L-Carnitine, Methylcobalamin, Glycine, B-Complex, Lycine, Biotin, Vitamin …" at bounding box center [451, 256] width 370 height 8
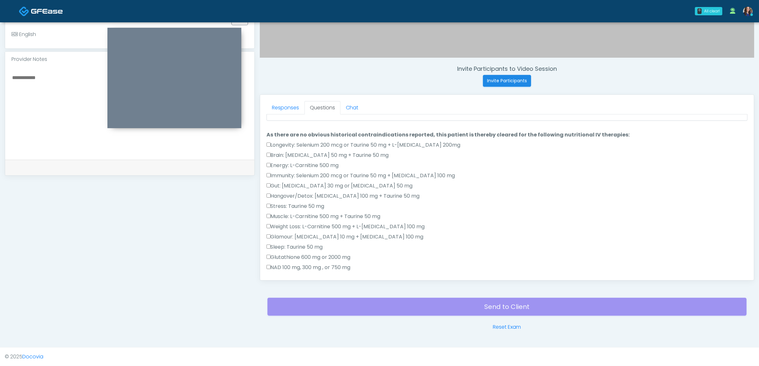
scroll to position [0, 0]
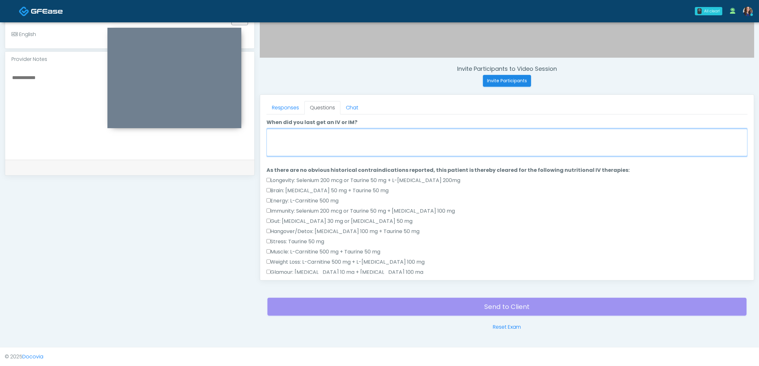
drag, startPoint x: 311, startPoint y: 141, endPoint x: 314, endPoint y: 142, distance: 3.4
click at [311, 141] on textarea "When did you last get an IV or IM?" at bounding box center [506, 142] width 481 height 27
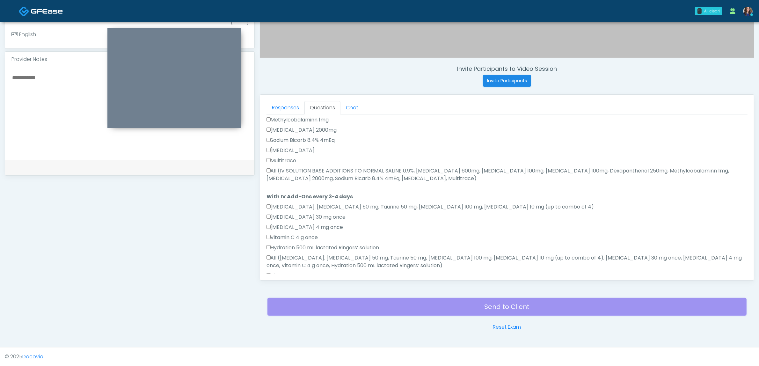
scroll to position [354, 0]
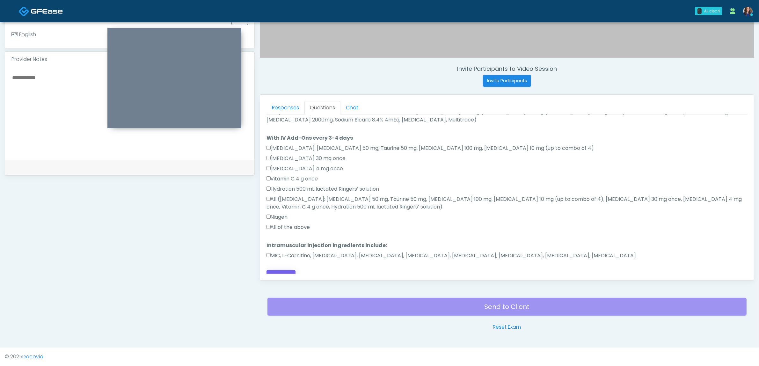
type textarea "**********"
click at [291, 270] on button "Continue" at bounding box center [280, 276] width 29 height 12
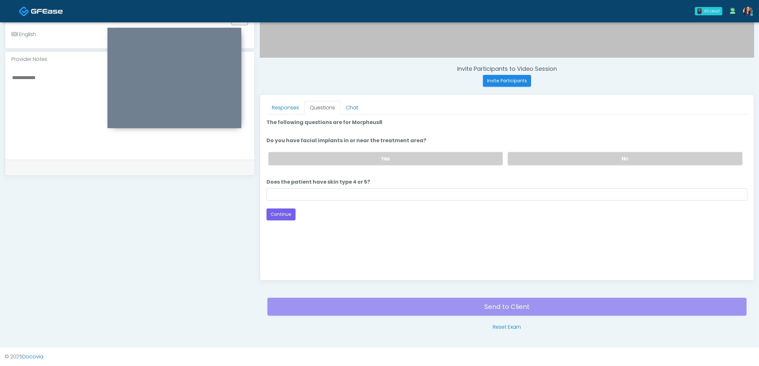
scroll to position [0, 0]
click at [569, 161] on label "No" at bounding box center [625, 158] width 235 height 13
click at [401, 194] on input "Does the patient have skin type 4 or 5?" at bounding box center [506, 194] width 481 height 12
type input "**"
click at [279, 205] on div "Loading... Connecting to your agent... Please wait while we prepare your person…" at bounding box center [506, 170] width 481 height 102
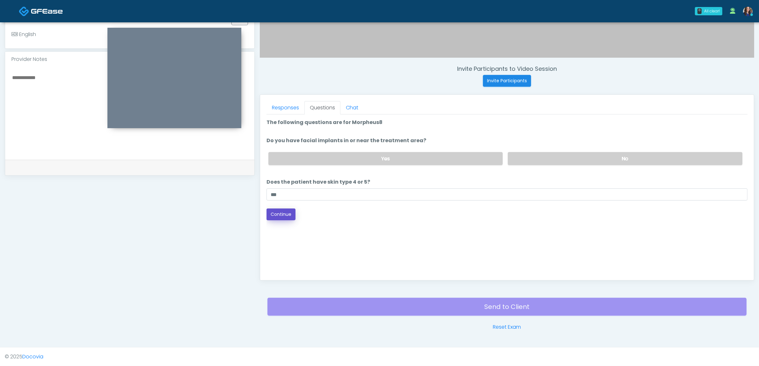
click at [285, 215] on button "Continue" at bounding box center [280, 214] width 29 height 12
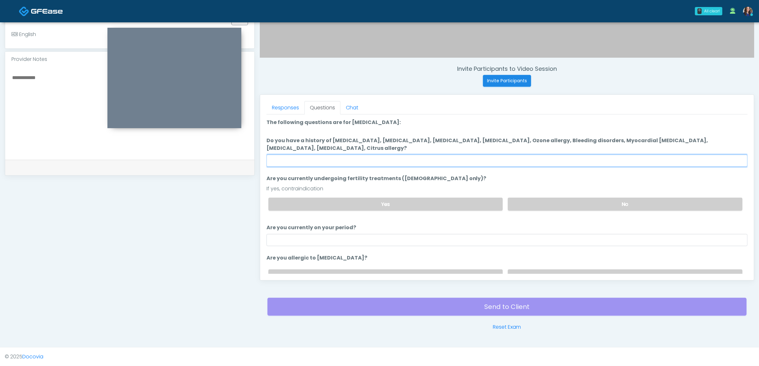
click at [449, 159] on input "Do you have a history of Hyperthyroidism, Hypotension, Hypocalcemia, Hypoglycem…" at bounding box center [506, 161] width 481 height 12
type input "**"
click at [544, 203] on label "No" at bounding box center [625, 204] width 235 height 13
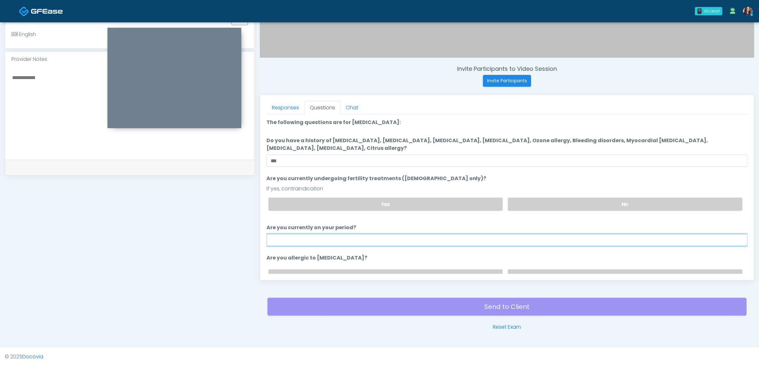
drag, startPoint x: 341, startPoint y: 240, endPoint x: 341, endPoint y: 244, distance: 4.5
click at [341, 240] on input "Are you currently on your period?" at bounding box center [506, 240] width 481 height 12
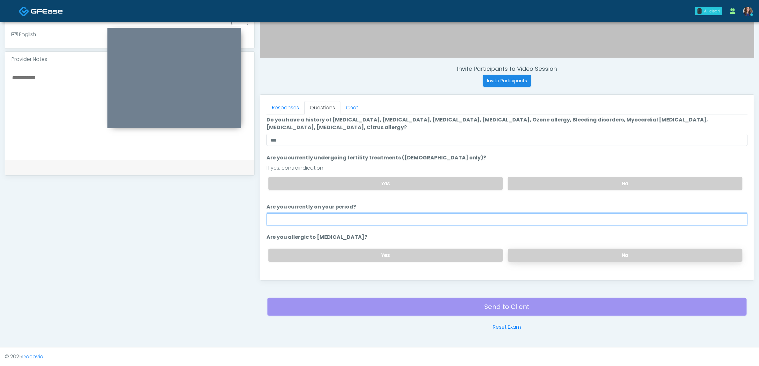
scroll to position [32, 0]
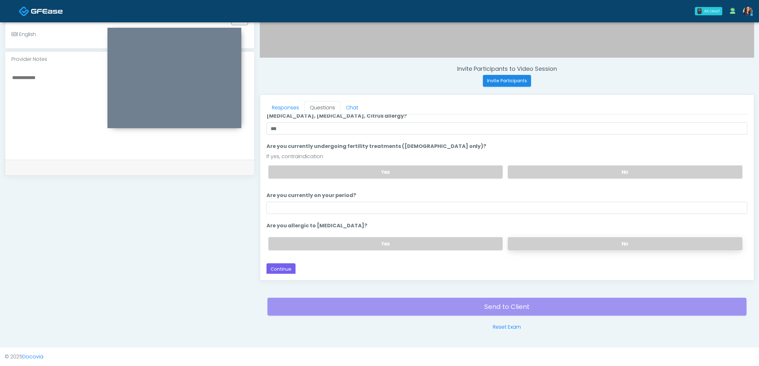
click at [601, 246] on label "No" at bounding box center [625, 243] width 235 height 13
click at [287, 266] on button "Continue" at bounding box center [280, 269] width 29 height 12
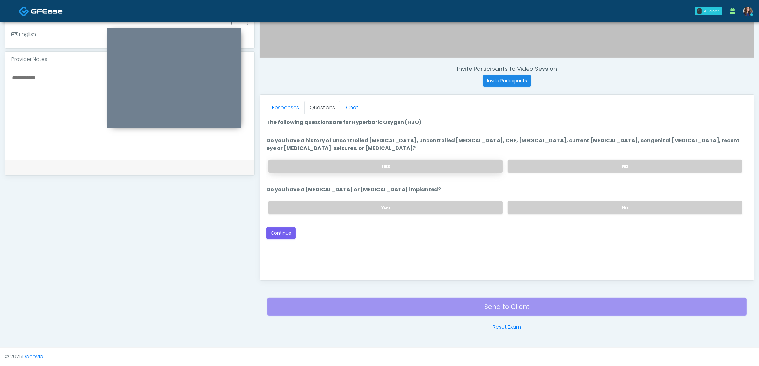
scroll to position [0, 0]
click at [565, 164] on label "No" at bounding box center [625, 166] width 235 height 13
drag, startPoint x: 555, startPoint y: 206, endPoint x: 511, endPoint y: 206, distance: 44.3
click at [556, 206] on label "No" at bounding box center [625, 207] width 235 height 13
click at [280, 227] on button "Continue" at bounding box center [280, 233] width 29 height 12
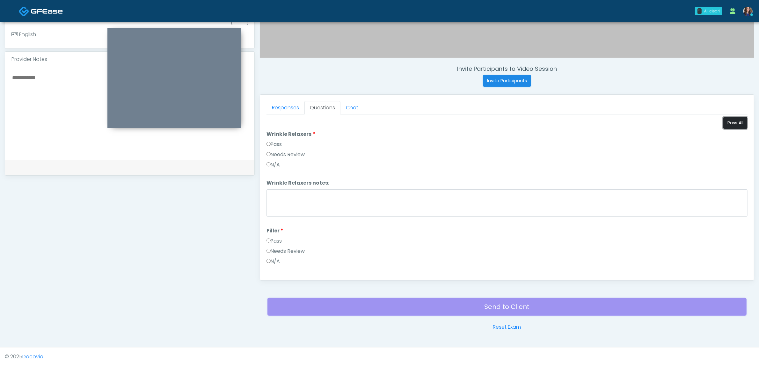
click at [738, 122] on button "Pass All" at bounding box center [735, 123] width 24 height 12
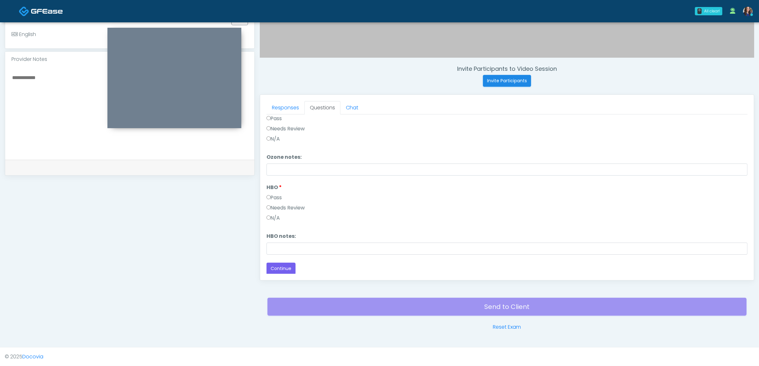
scroll to position [799, 0]
click at [291, 271] on button "Continue" at bounding box center [280, 268] width 29 height 12
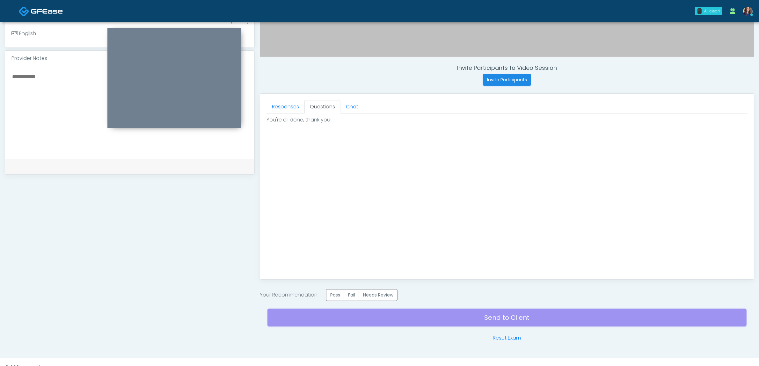
drag, startPoint x: 339, startPoint y: 295, endPoint x: 386, endPoint y: 309, distance: 48.6
click at [344, 297] on label "Pass" at bounding box center [335, 295] width 18 height 12
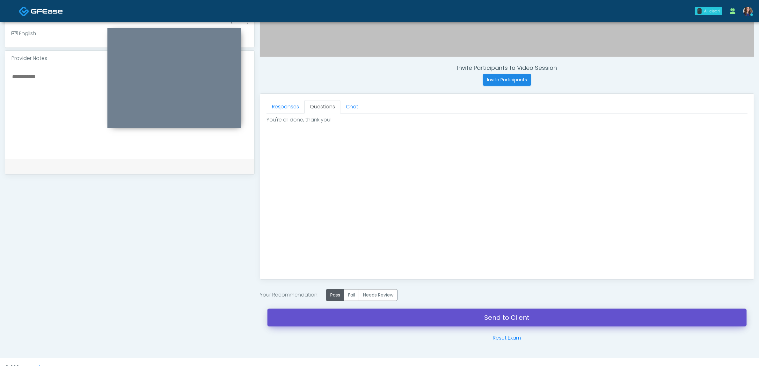
click at [399, 319] on link "Send to Client" at bounding box center [506, 318] width 479 height 18
click at [416, 321] on link "Send to Client" at bounding box center [506, 318] width 479 height 18
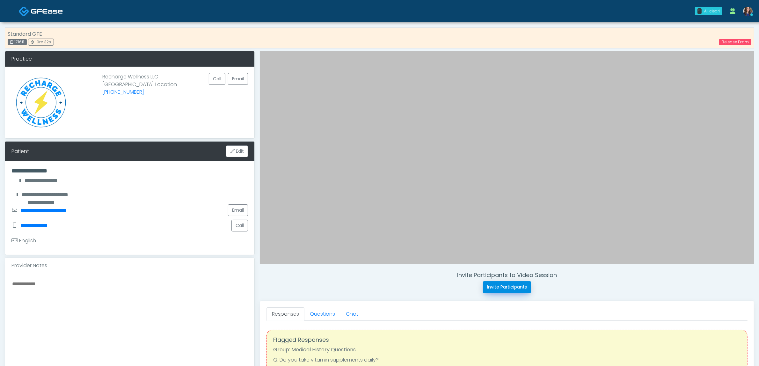
drag, startPoint x: 505, startPoint y: 287, endPoint x: 498, endPoint y: 267, distance: 21.2
click at [505, 287] on button "Invite Participants" at bounding box center [507, 287] width 48 height 12
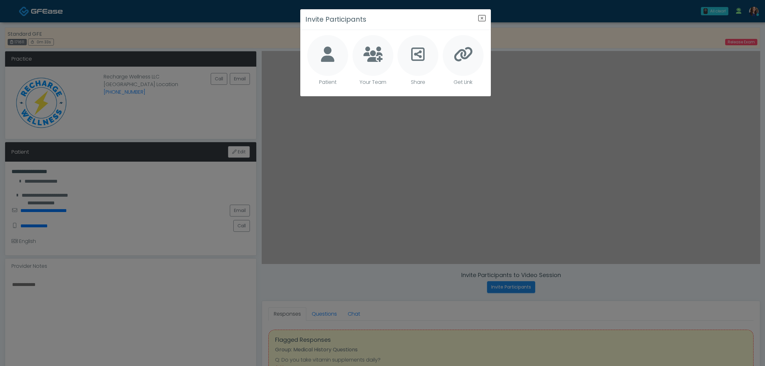
drag, startPoint x: 327, startPoint y: 48, endPoint x: 359, endPoint y: 61, distance: 33.5
click at [339, 52] on div at bounding box center [327, 55] width 41 height 41
type textarea "**********"
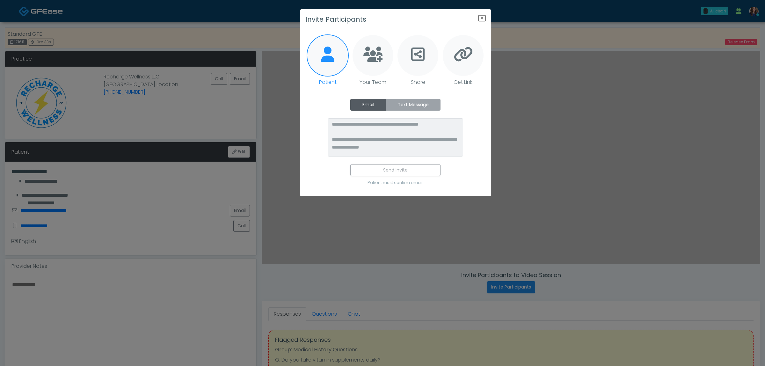
click at [435, 106] on label "Text Message" at bounding box center [413, 105] width 55 height 12
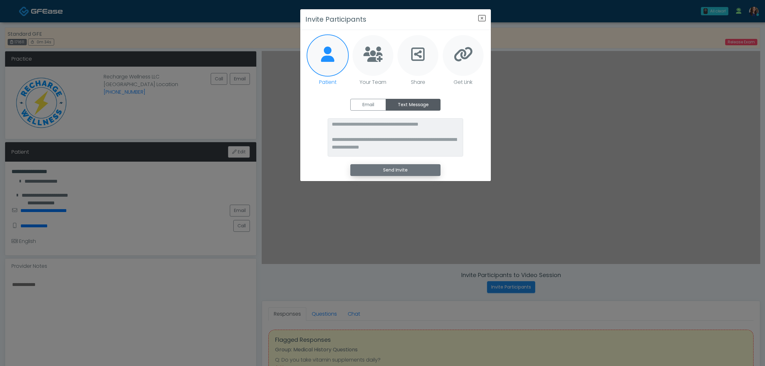
click at [404, 168] on button "Send Invite" at bounding box center [395, 170] width 90 height 12
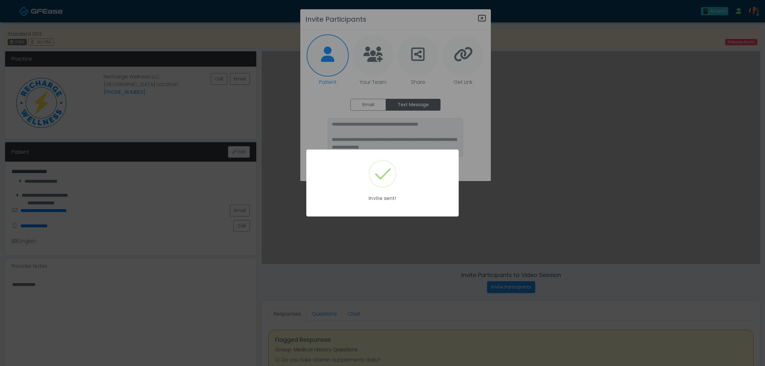
click at [480, 16] on div "Invite sent!" at bounding box center [382, 183] width 765 height 366
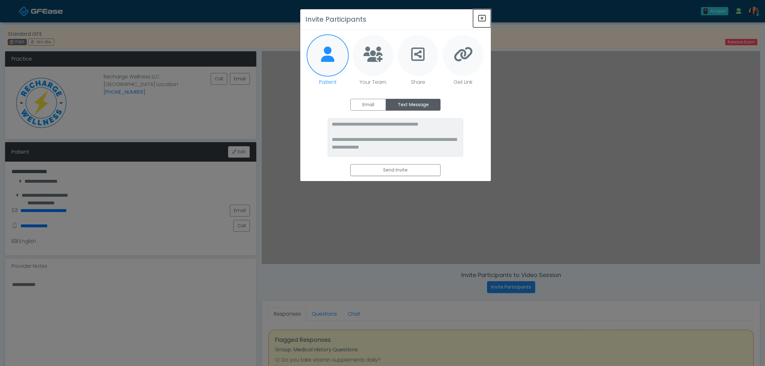
click at [480, 16] on icon "Close" at bounding box center [482, 18] width 8 height 8
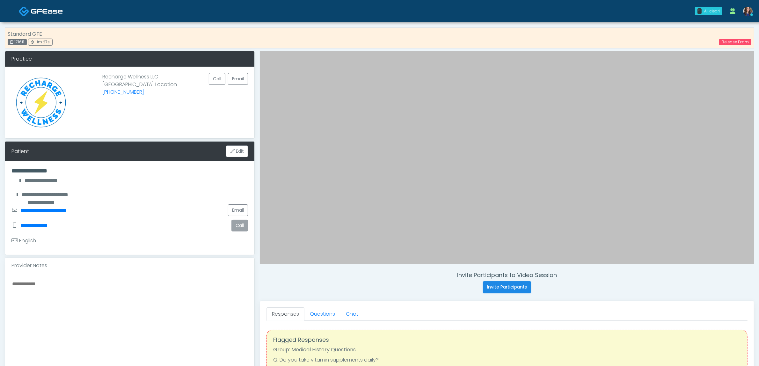
click at [238, 225] on button "Call" at bounding box center [239, 226] width 17 height 12
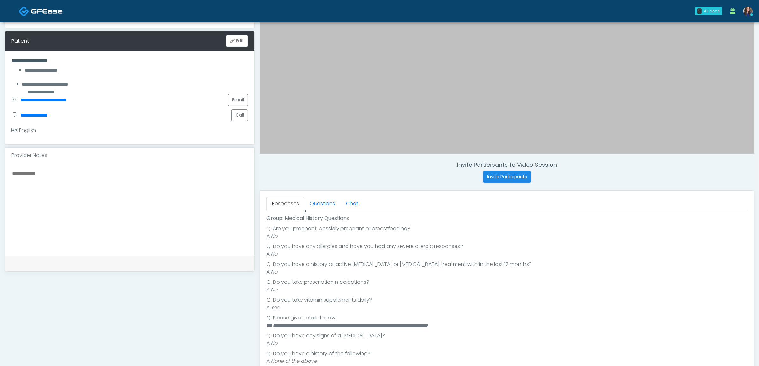
scroll to position [120, 0]
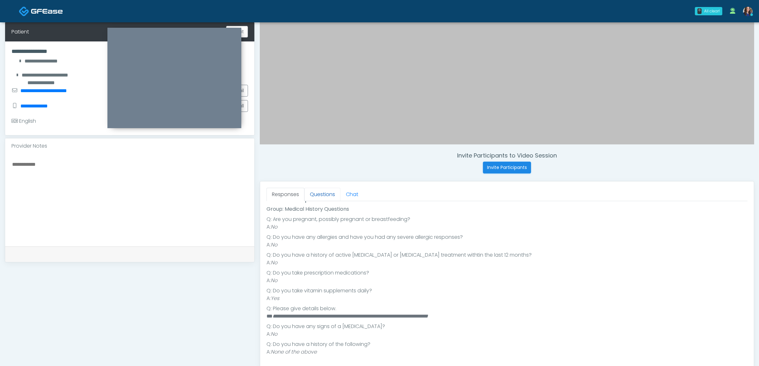
click at [327, 197] on link "Questions" at bounding box center [322, 194] width 36 height 13
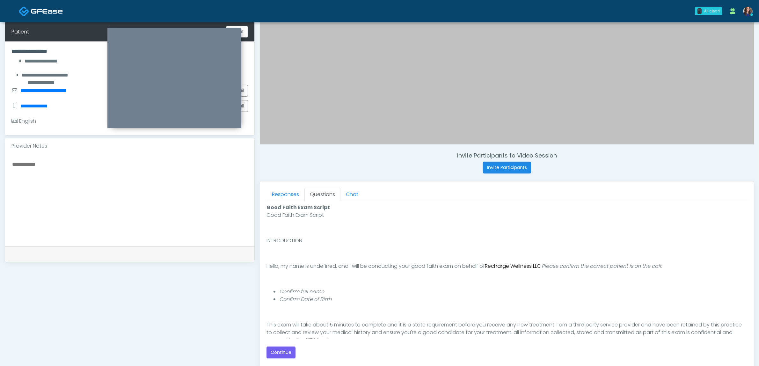
scroll to position [0, 0]
click at [279, 351] on button "Continue" at bounding box center [280, 352] width 29 height 12
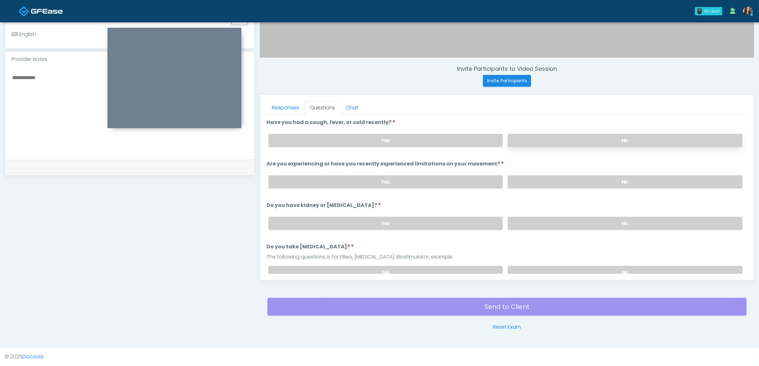
click at [563, 145] on label "No" at bounding box center [625, 140] width 235 height 13
drag, startPoint x: 556, startPoint y: 180, endPoint x: 550, endPoint y: 196, distance: 17.0
click at [556, 180] on label "No" at bounding box center [625, 181] width 235 height 13
drag, startPoint x: 542, startPoint y: 222, endPoint x: 545, endPoint y: 244, distance: 23.1
click at [542, 226] on label "No" at bounding box center [625, 223] width 235 height 13
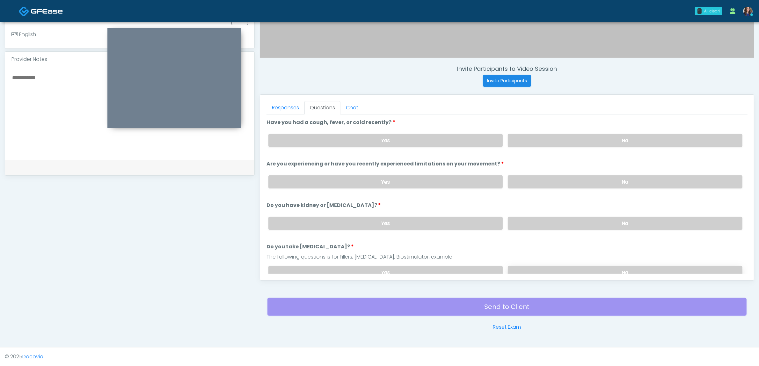
drag, startPoint x: 548, startPoint y: 272, endPoint x: 548, endPoint y: 268, distance: 3.6
click at [548, 272] on label "No" at bounding box center [625, 272] width 235 height 13
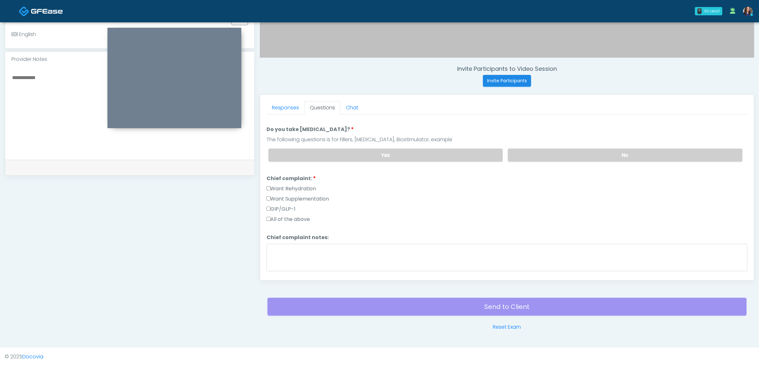
scroll to position [120, 0]
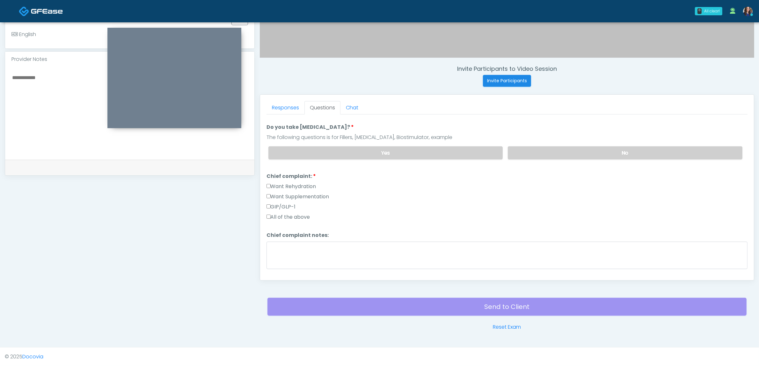
click at [283, 203] on label "GIP/GLP-1" at bounding box center [280, 207] width 29 height 8
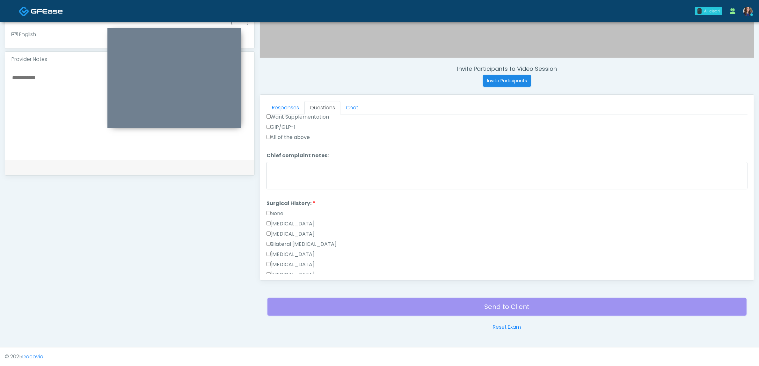
scroll to position [239, 0]
drag, startPoint x: 280, startPoint y: 168, endPoint x: 289, endPoint y: 172, distance: 10.6
click at [281, 170] on label "None" at bounding box center [274, 174] width 17 height 8
click at [284, 172] on label "None" at bounding box center [274, 174] width 17 height 8
click at [21, 96] on textarea at bounding box center [129, 112] width 236 height 78
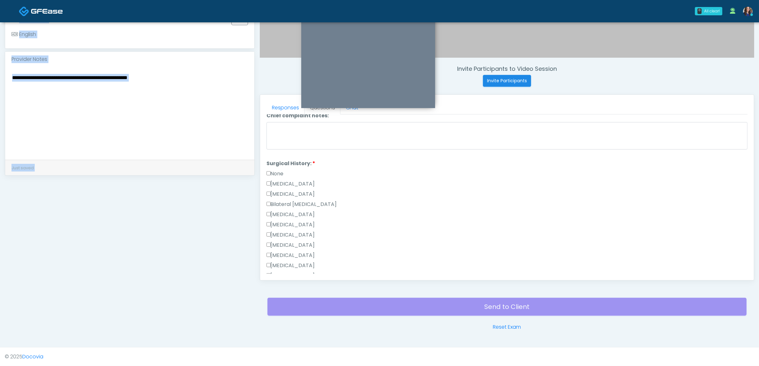
drag, startPoint x: 189, startPoint y: 30, endPoint x: 382, endPoint y: 10, distance: 194.8
click at [382, 10] on div "0 All clear! All clear! Samantha Ly AZ CA CO CT DC GA HI ID IL IN KS KY MA MD M…" at bounding box center [379, 80] width 759 height 572
click at [178, 88] on textarea "**********" at bounding box center [129, 112] width 236 height 78
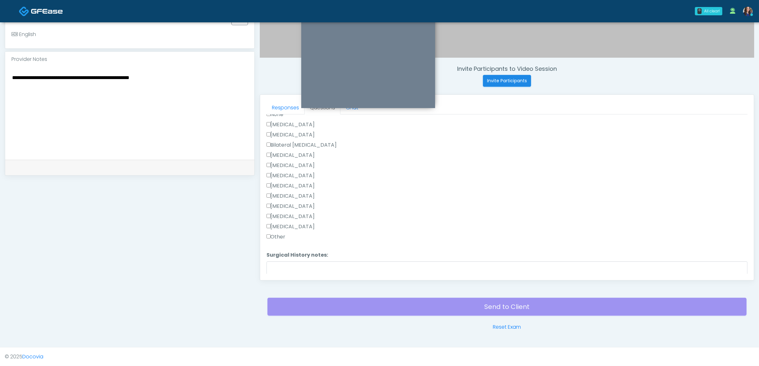
scroll to position [332, 0]
drag, startPoint x: 68, startPoint y: 79, endPoint x: 64, endPoint y: 79, distance: 4.1
click at [64, 79] on textarea "**********" at bounding box center [129, 112] width 236 height 78
type textarea "**********"
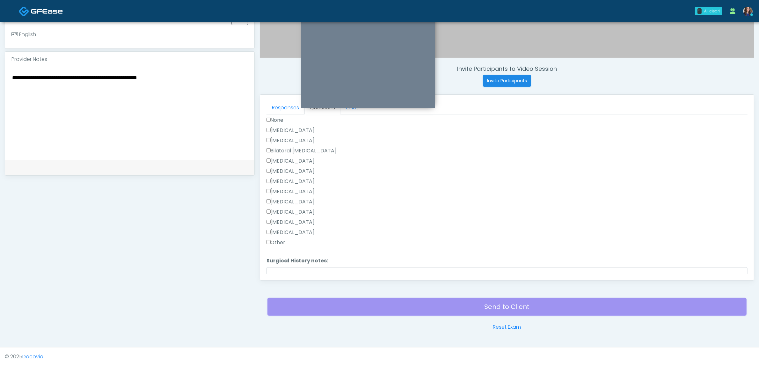
click at [292, 127] on label "Cesarean Section" at bounding box center [290, 131] width 48 height 8
click at [280, 116] on label "None" at bounding box center [274, 120] width 17 height 8
click at [284, 127] on label "Cesarean Section" at bounding box center [290, 131] width 48 height 8
click at [282, 265] on button "Continue" at bounding box center [280, 271] width 29 height 12
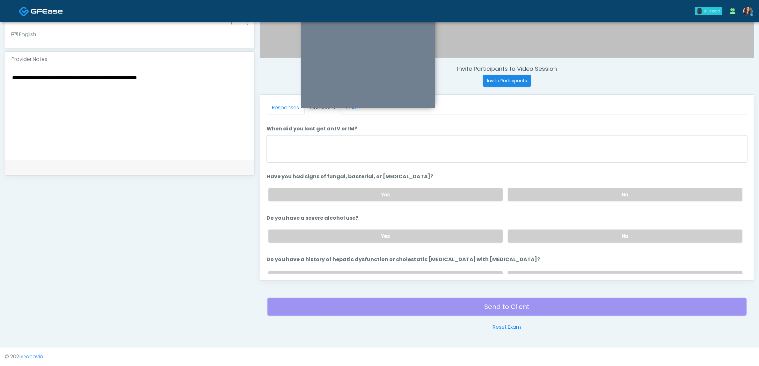
scroll to position [0, 0]
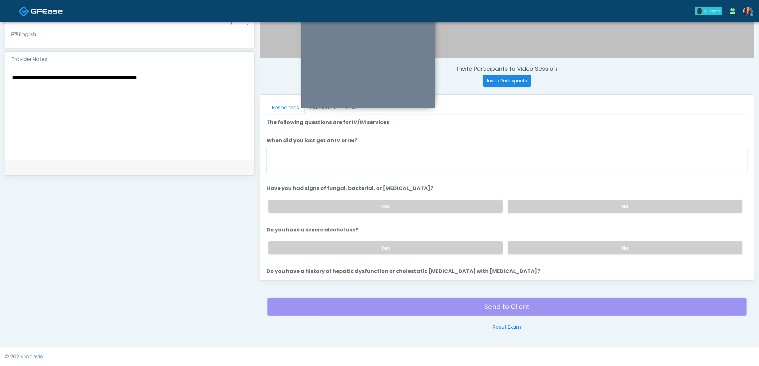
drag, startPoint x: 591, startPoint y: 206, endPoint x: 595, endPoint y: 221, distance: 15.7
click at [590, 206] on label "No" at bounding box center [625, 206] width 235 height 13
click at [592, 236] on div "Yes No" at bounding box center [505, 247] width 484 height 23
click at [589, 243] on label "No" at bounding box center [625, 247] width 235 height 13
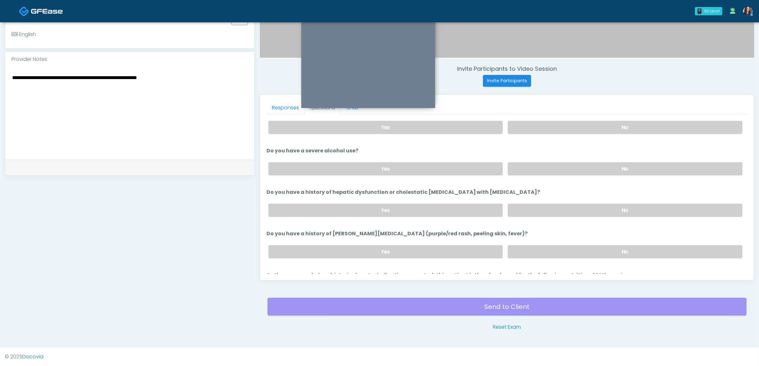
scroll to position [80, 0]
drag, startPoint x: 592, startPoint y: 204, endPoint x: 593, endPoint y: 221, distance: 16.3
click at [592, 204] on label "No" at bounding box center [625, 209] width 235 height 13
click at [583, 247] on label "No" at bounding box center [625, 250] width 235 height 13
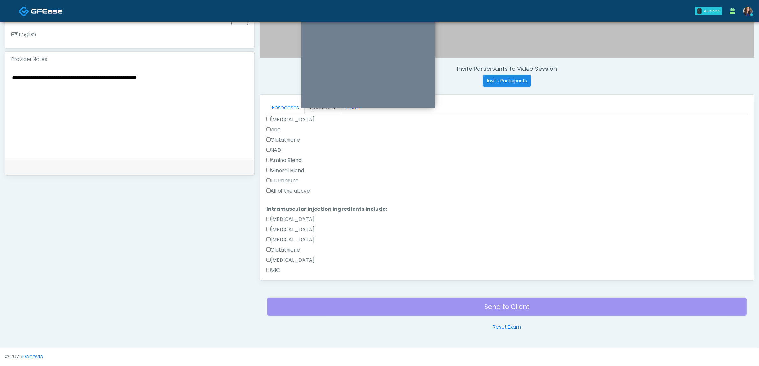
scroll to position [398, 0]
drag, startPoint x: 277, startPoint y: 185, endPoint x: 283, endPoint y: 219, distance: 34.4
click at [277, 186] on label "All of the above" at bounding box center [288, 190] width 44 height 8
click at [297, 187] on label "All of the above" at bounding box center [288, 190] width 44 height 8
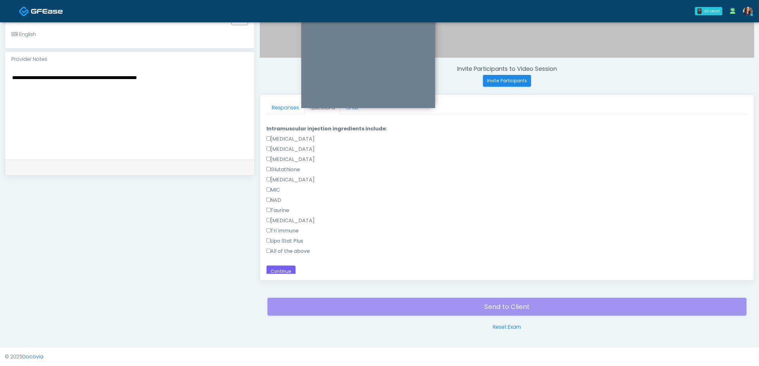
scroll to position [479, 0]
click at [283, 247] on label "All of the above" at bounding box center [288, 251] width 44 height 8
click at [284, 107] on link "Responses" at bounding box center [285, 107] width 38 height 13
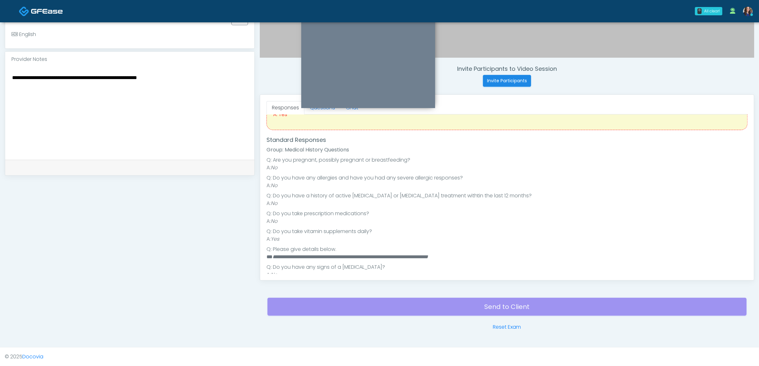
scroll to position [0, 0]
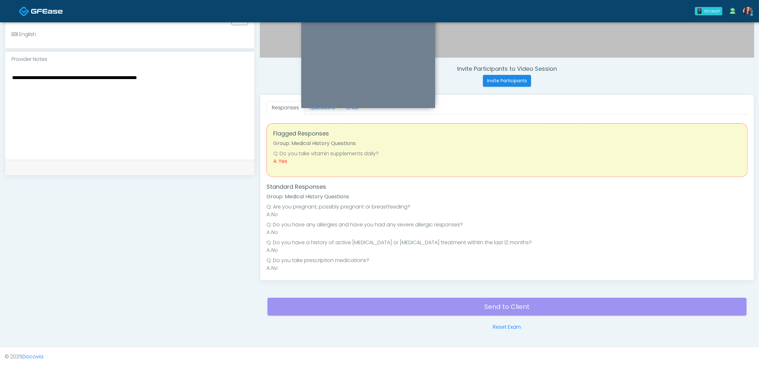
drag, startPoint x: 321, startPoint y: 111, endPoint x: 316, endPoint y: 138, distance: 27.5
click at [321, 111] on link "Questions" at bounding box center [322, 107] width 36 height 13
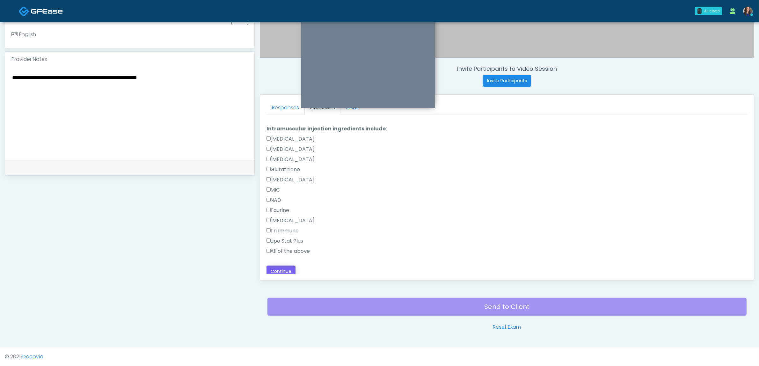
scroll to position [479, 0]
click at [292, 269] on button "Continue" at bounding box center [280, 271] width 29 height 12
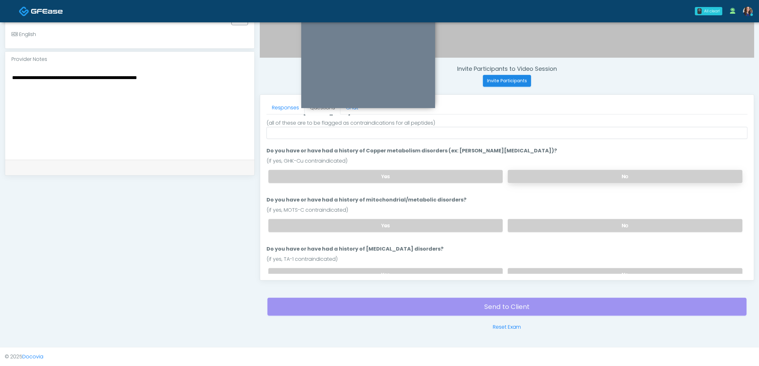
scroll to position [0, 0]
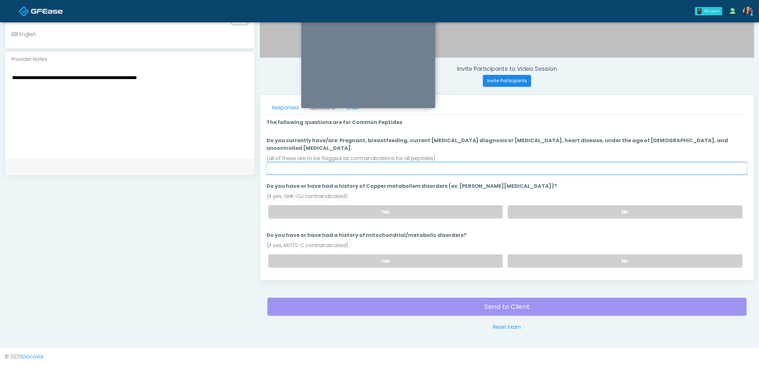
click at [399, 162] on input "Do you currently have/are: Pregnant, breastfeeding, current cancer diagnosis or…" at bounding box center [506, 168] width 481 height 12
type input "**"
click at [543, 205] on label "No" at bounding box center [625, 211] width 235 height 13
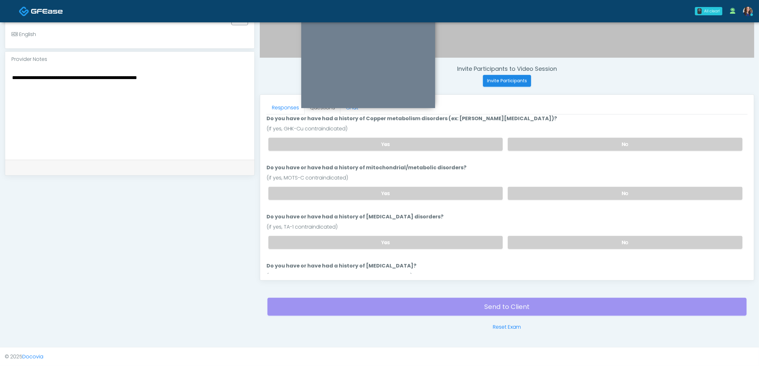
scroll to position [80, 0]
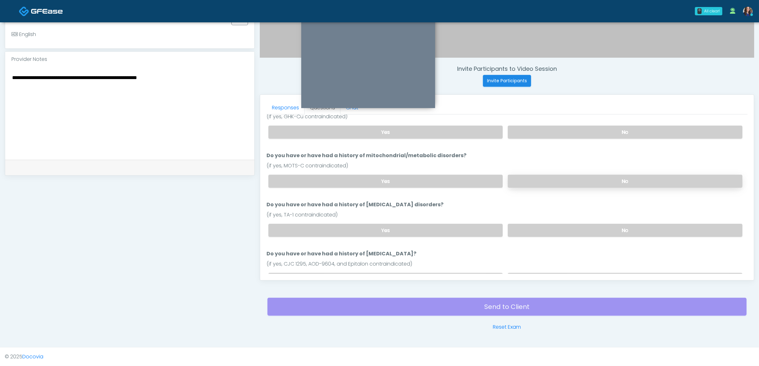
click at [560, 175] on label "No" at bounding box center [625, 181] width 235 height 13
click at [541, 224] on label "No" at bounding box center [625, 230] width 235 height 13
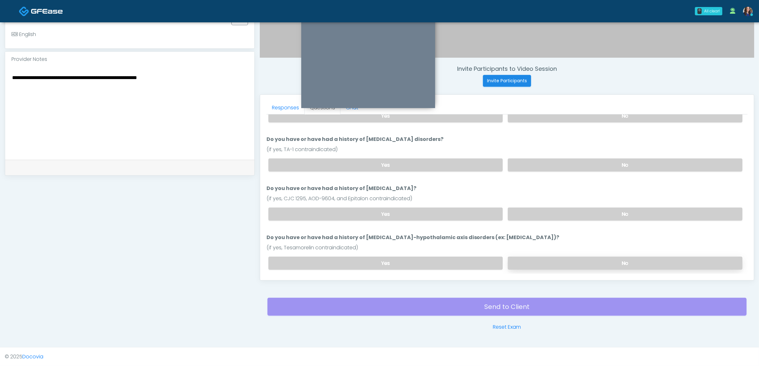
scroll to position [155, 0]
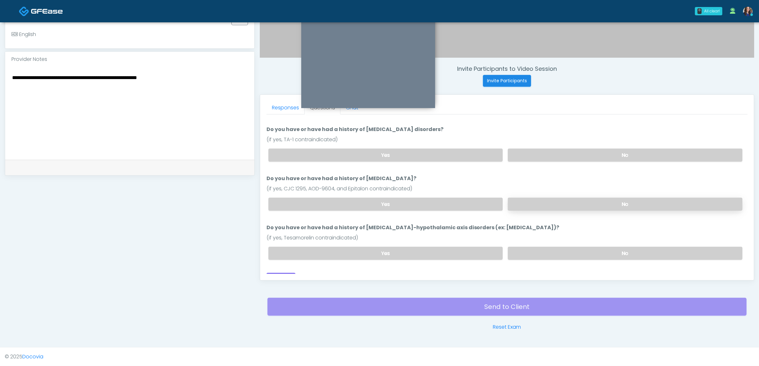
drag, startPoint x: 563, startPoint y: 191, endPoint x: 566, endPoint y: 198, distance: 7.8
click at [563, 198] on label "No" at bounding box center [625, 204] width 235 height 13
click at [551, 247] on label "No" at bounding box center [625, 253] width 235 height 13
click at [283, 273] on button "Continue" at bounding box center [280, 279] width 29 height 12
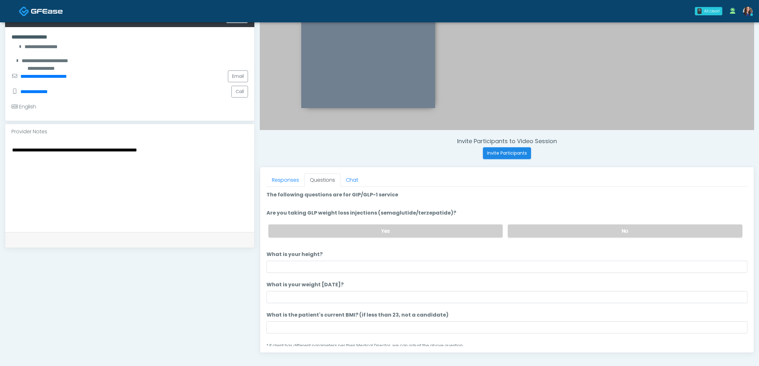
scroll to position [127, 0]
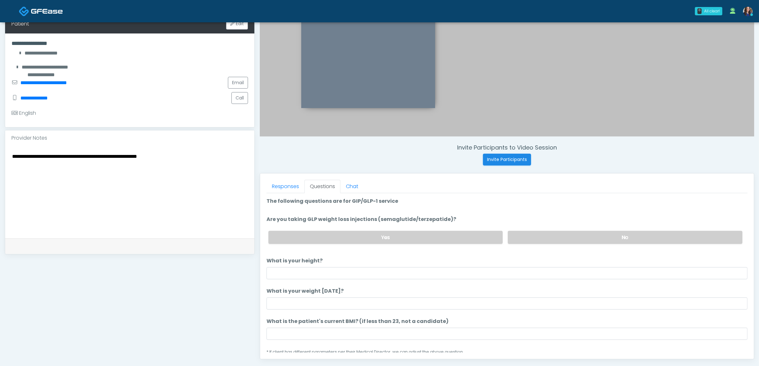
click at [378, 238] on label "Yes" at bounding box center [385, 237] width 235 height 13
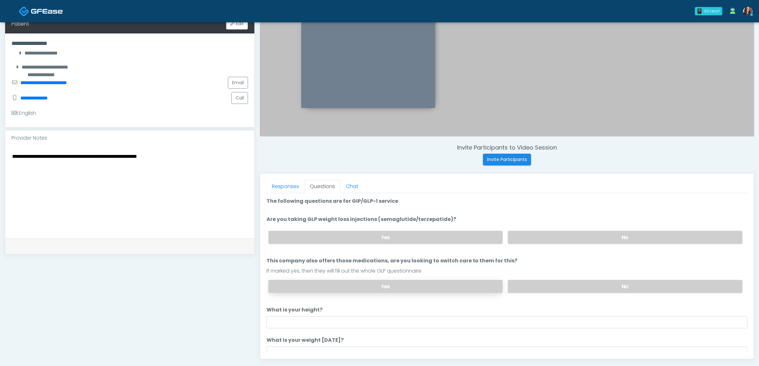
click at [351, 285] on label "Yes" at bounding box center [385, 286] width 235 height 13
click at [316, 321] on input "What is your height?" at bounding box center [506, 322] width 481 height 12
type input "*****"
click at [292, 346] on input "What is your weight today?" at bounding box center [506, 352] width 481 height 12
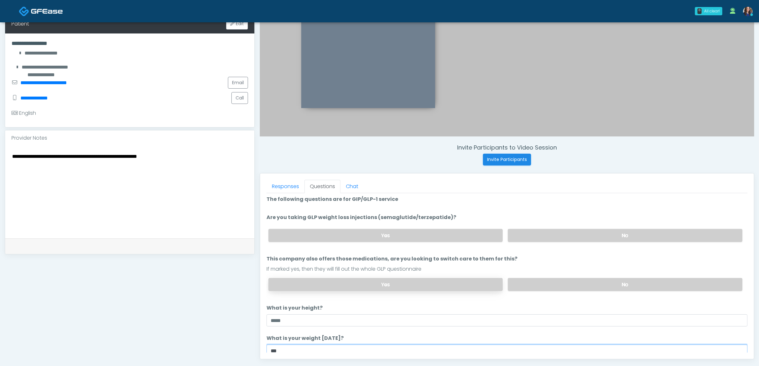
scroll to position [42, 0]
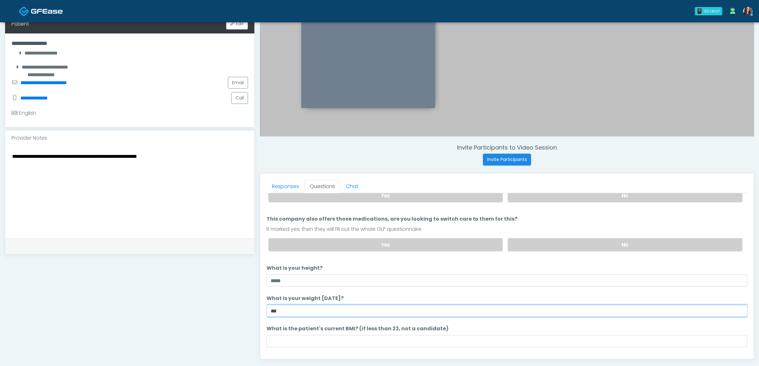
type input "***"
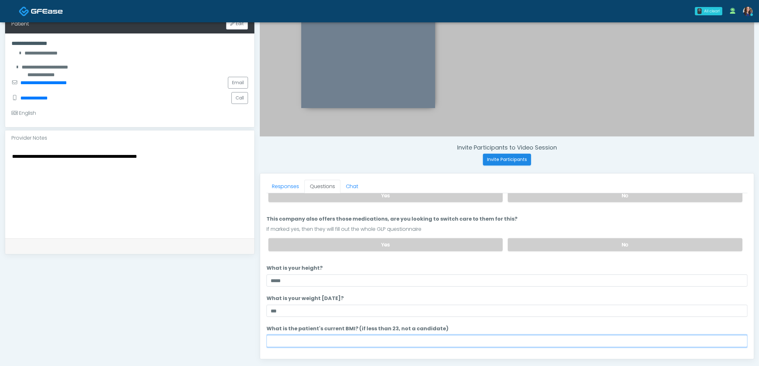
drag, startPoint x: 279, startPoint y: 340, endPoint x: 287, endPoint y: 333, distance: 10.9
click at [278, 340] on input "What is the patient's current BMI? (if less than 23, not a candidate)" at bounding box center [506, 341] width 481 height 12
paste input "****"
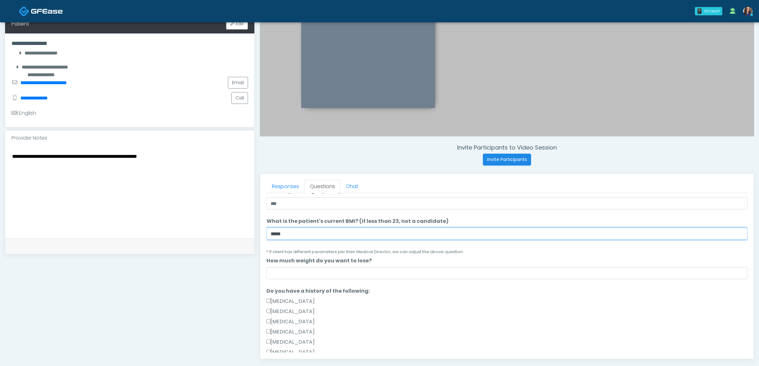
scroll to position [161, 0]
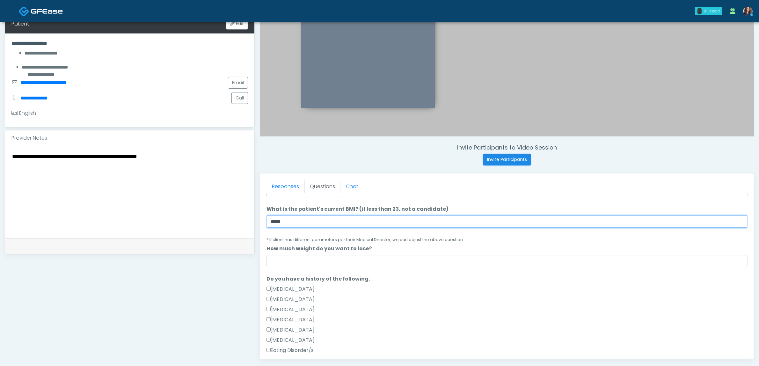
type input "****"
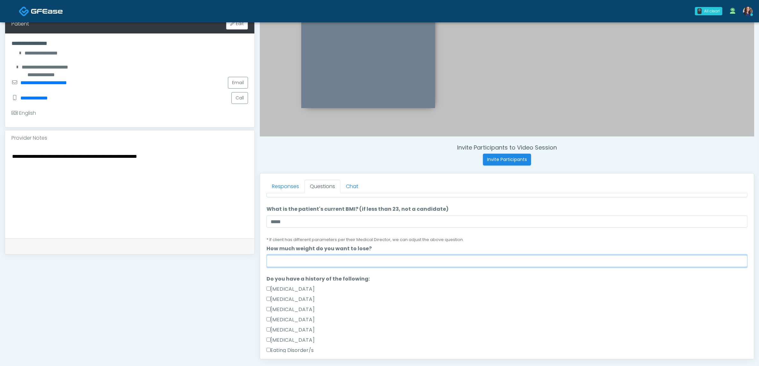
click at [289, 260] on input "How much weight do you want to lose?" at bounding box center [506, 261] width 481 height 12
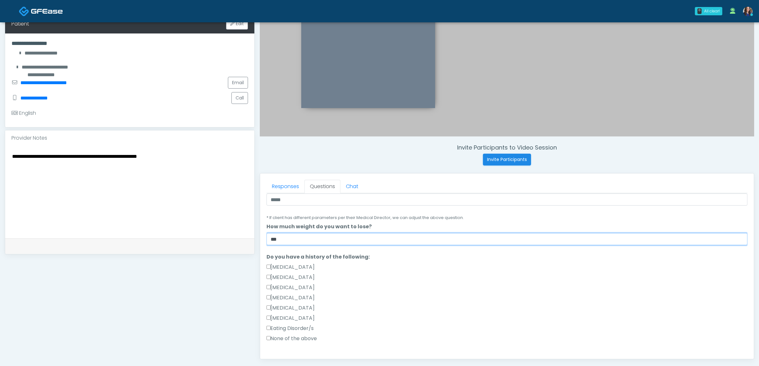
scroll to position [201, 0]
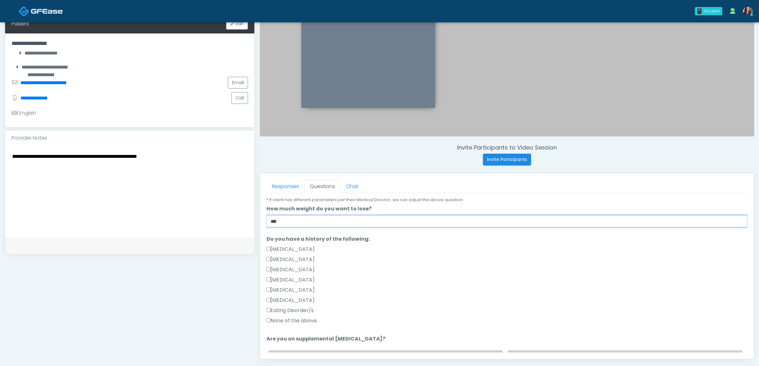
type input "***"
click at [294, 319] on label "None of the above" at bounding box center [291, 321] width 51 height 8
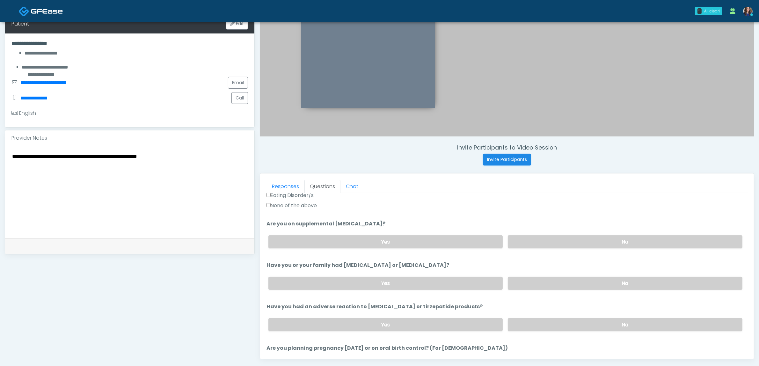
scroll to position [321, 0]
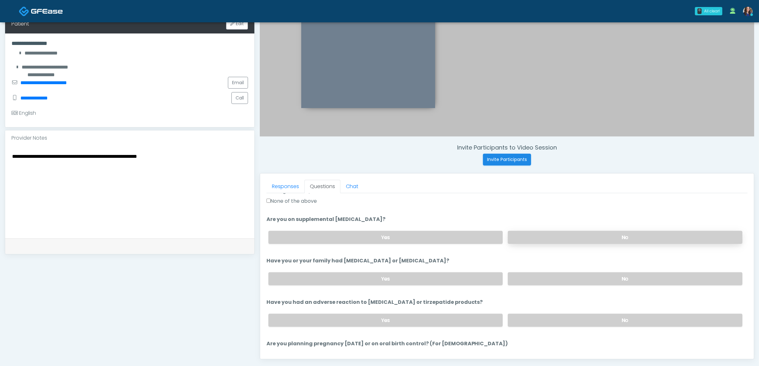
click at [583, 233] on label "No" at bounding box center [625, 237] width 235 height 13
click at [574, 276] on label "No" at bounding box center [625, 278] width 235 height 13
click at [580, 317] on label "No" at bounding box center [625, 320] width 235 height 13
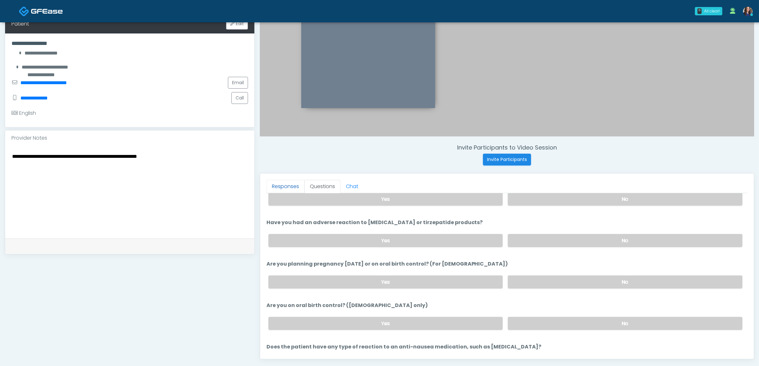
click at [291, 188] on link "Responses" at bounding box center [285, 186] width 38 height 13
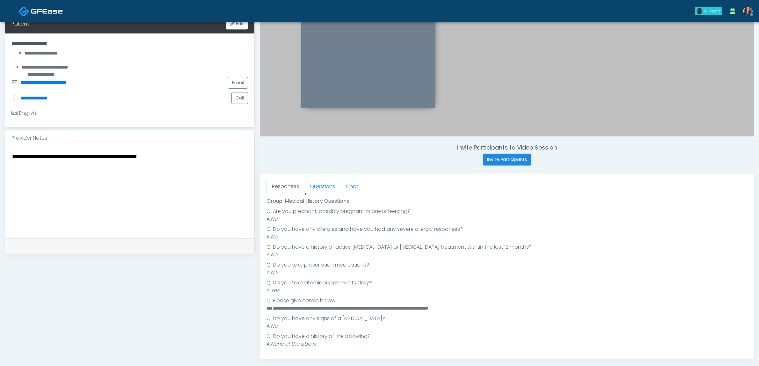
scroll to position [167, 0]
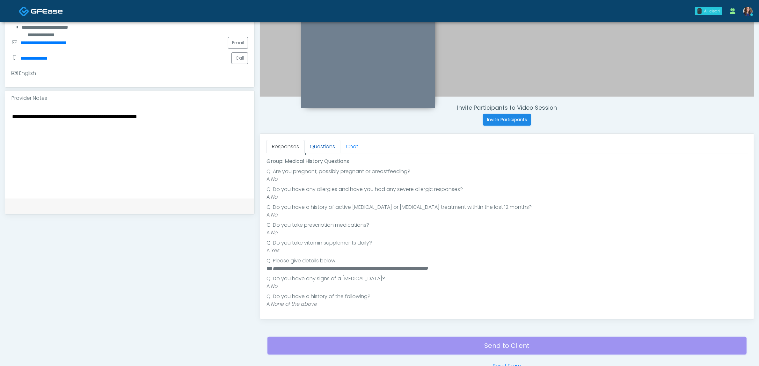
click at [317, 142] on link "Questions" at bounding box center [322, 146] width 36 height 13
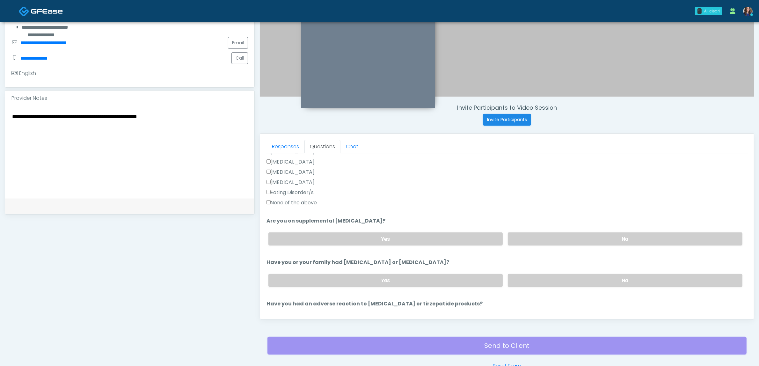
scroll to position [353, 0]
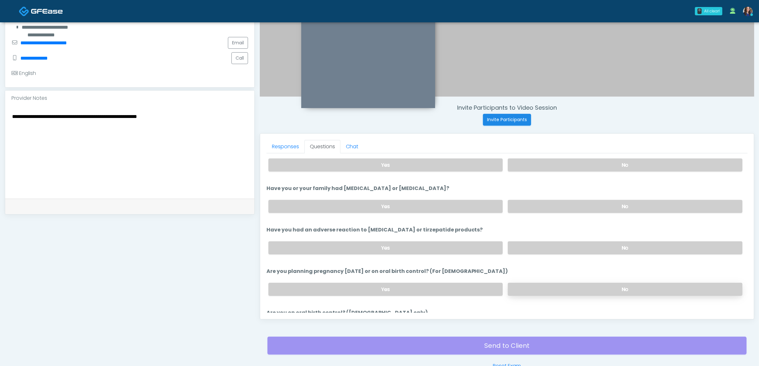
click at [561, 283] on label "No" at bounding box center [625, 289] width 235 height 13
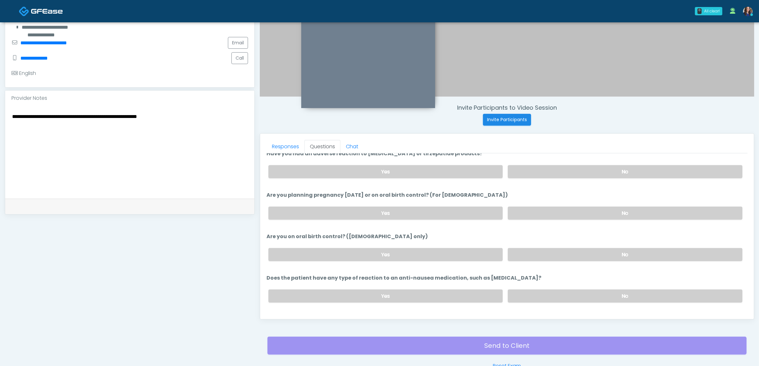
scroll to position [433, 0]
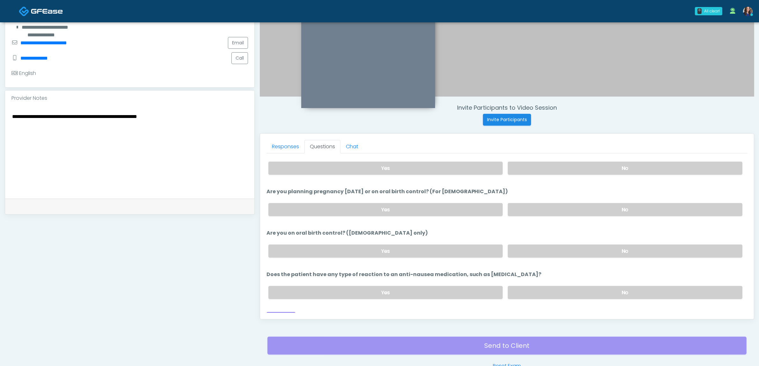
drag, startPoint x: 547, startPoint y: 243, endPoint x: 555, endPoint y: 274, distance: 32.5
click at [547, 244] on label "No" at bounding box center [625, 250] width 235 height 13
drag, startPoint x: 554, startPoint y: 282, endPoint x: 542, endPoint y: 282, distance: 12.1
click at [554, 286] on label "No" at bounding box center [625, 292] width 235 height 13
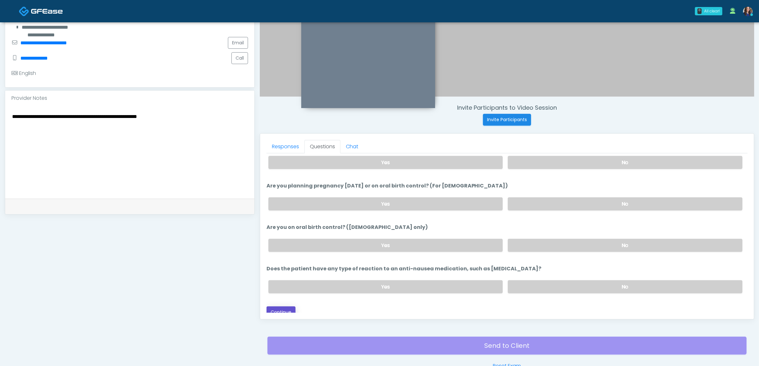
click at [279, 306] on button "Continue" at bounding box center [280, 312] width 29 height 12
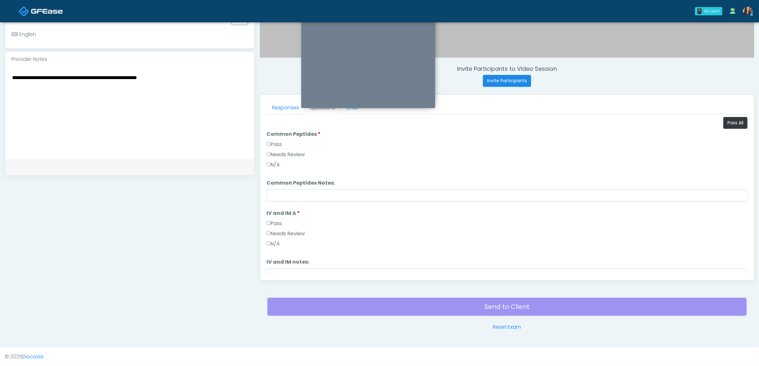
scroll to position [88, 0]
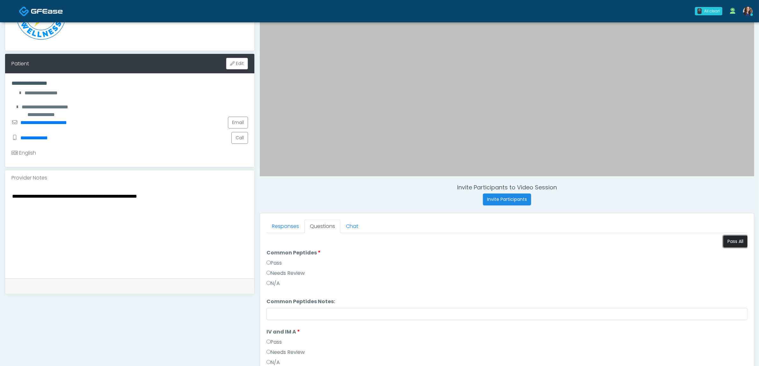
click at [729, 238] on button "Pass All" at bounding box center [735, 242] width 24 height 12
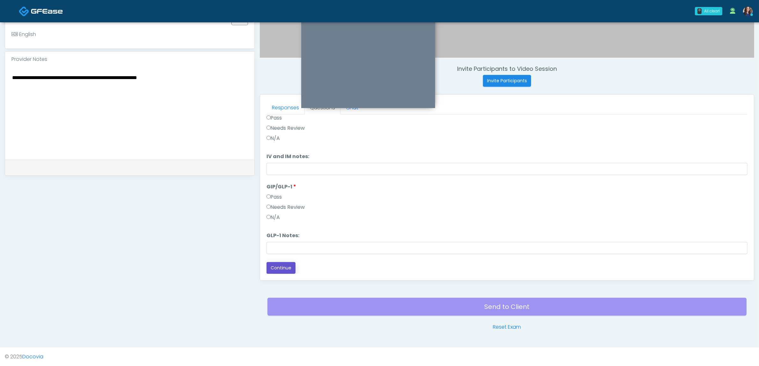
click at [284, 266] on button "Continue" at bounding box center [280, 268] width 29 height 12
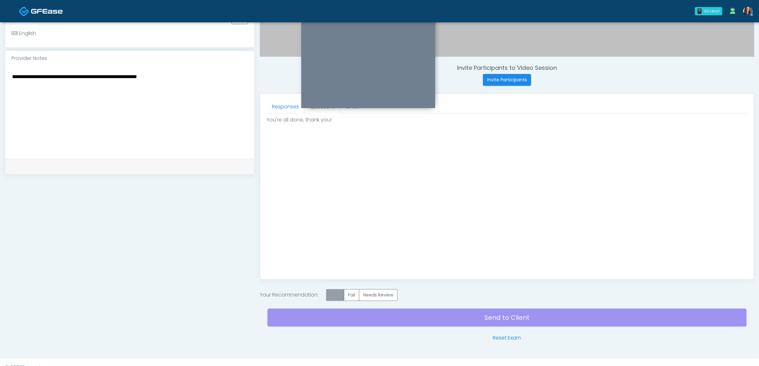
click at [333, 294] on label "Pass" at bounding box center [335, 295] width 18 height 12
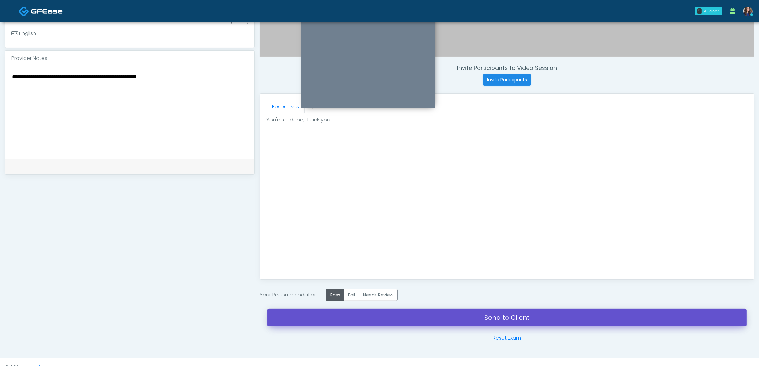
click at [438, 321] on link "Send to Client" at bounding box center [506, 318] width 479 height 18
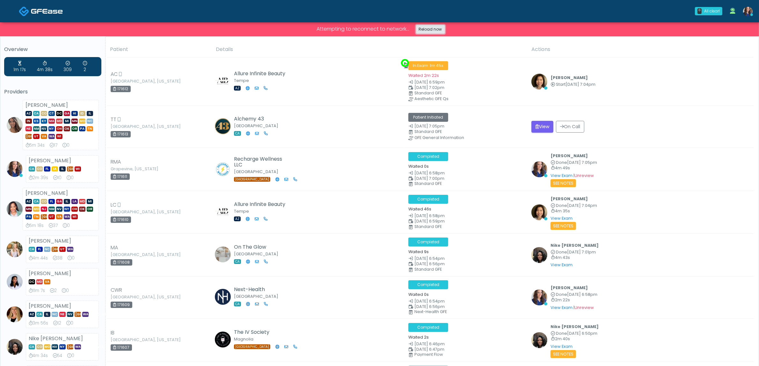
click at [426, 29] on link "Reload now" at bounding box center [430, 29] width 29 height 9
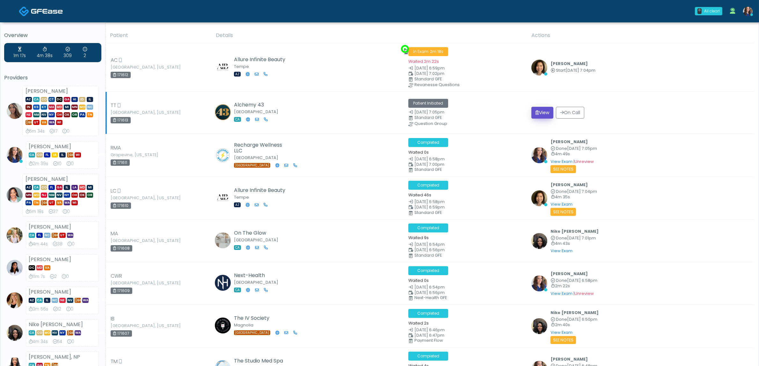
click at [541, 112] on button "View" at bounding box center [542, 113] width 22 height 12
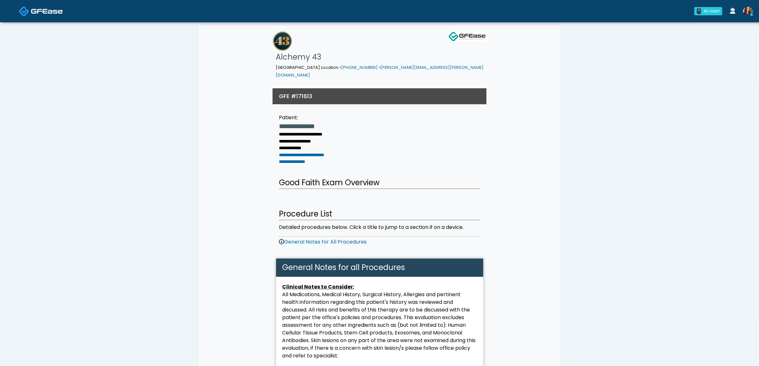
click at [42, 9] on img at bounding box center [47, 11] width 32 height 6
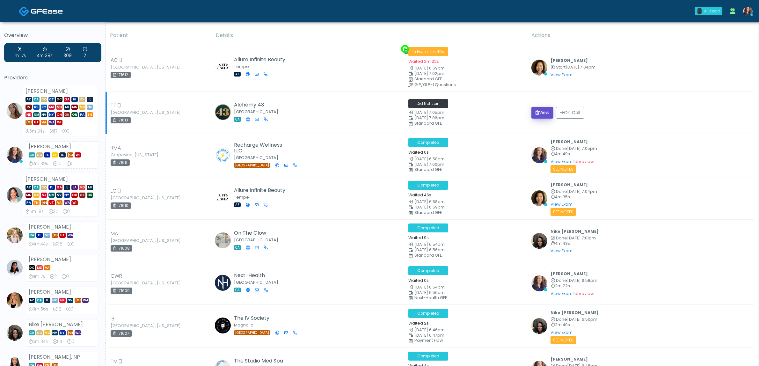
click at [541, 115] on button "View" at bounding box center [542, 113] width 22 height 12
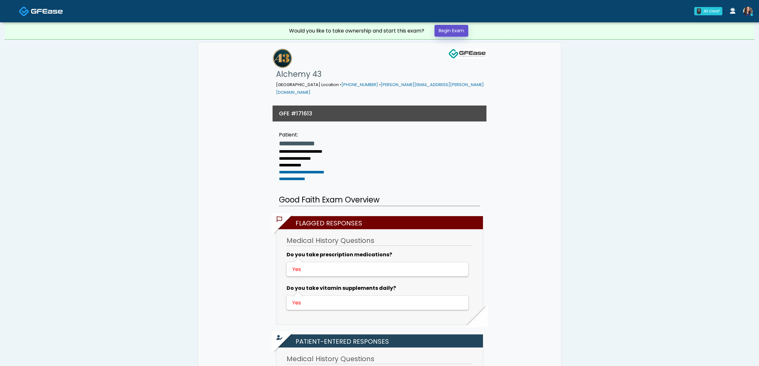
click at [452, 27] on link "Begin Exam" at bounding box center [451, 31] width 34 height 12
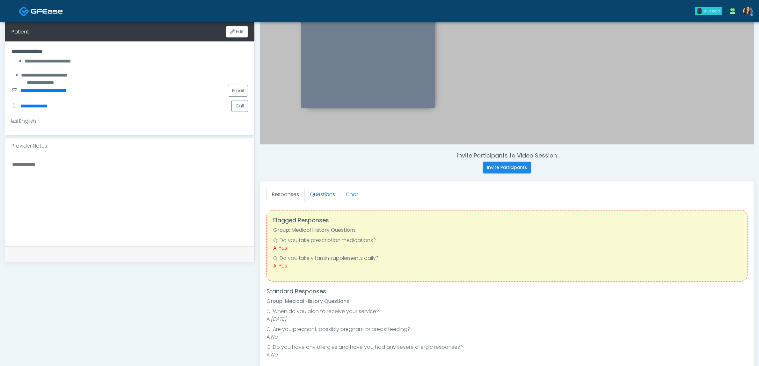
click at [317, 195] on link "Questions" at bounding box center [322, 194] width 36 height 13
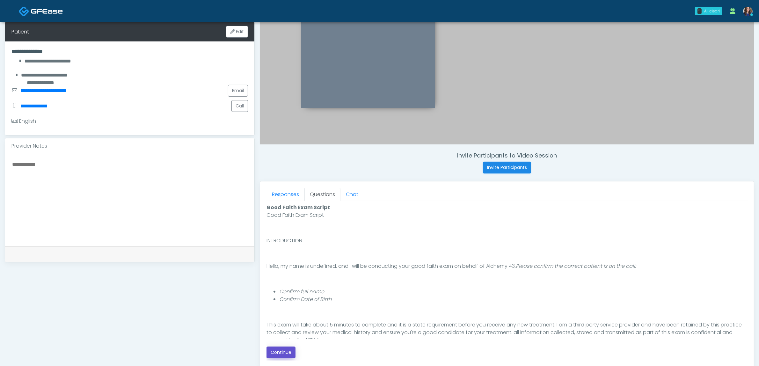
click at [282, 355] on button "Continue" at bounding box center [280, 352] width 29 height 12
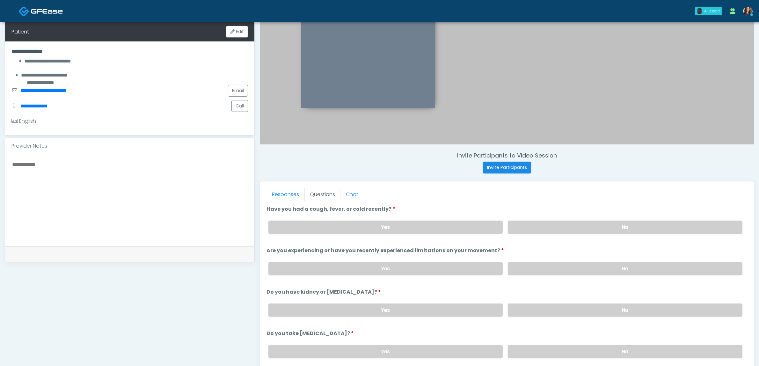
scroll to position [207, 0]
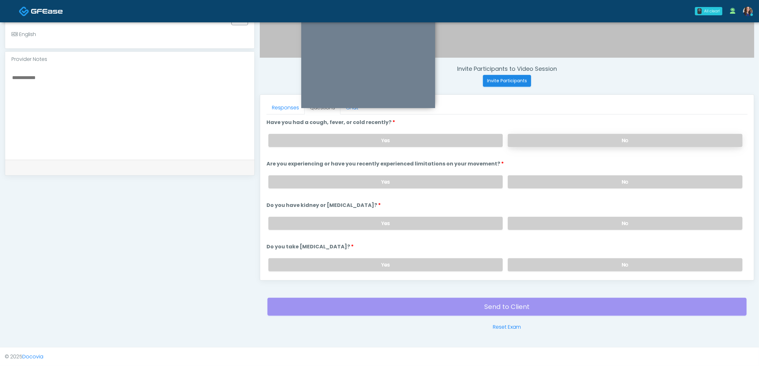
click at [599, 139] on label "No" at bounding box center [625, 140] width 235 height 13
click at [584, 178] on label "No" at bounding box center [625, 181] width 235 height 13
click at [575, 214] on div "Yes No" at bounding box center [505, 223] width 484 height 23
click at [576, 223] on label "No" at bounding box center [625, 223] width 235 height 13
click at [577, 263] on label "No" at bounding box center [625, 264] width 235 height 13
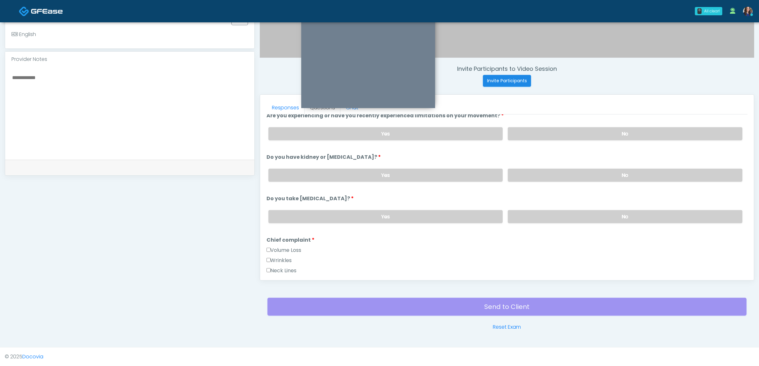
scroll to position [120, 0]
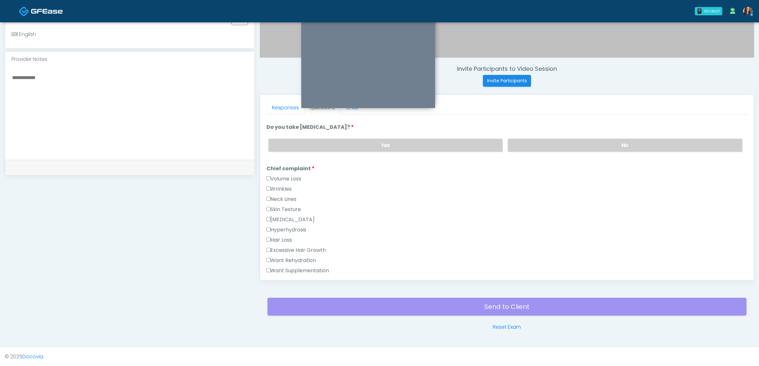
click at [278, 175] on label "Volume Loss" at bounding box center [283, 179] width 35 height 8
click at [282, 185] on label "Wrinkles" at bounding box center [278, 189] width 25 height 8
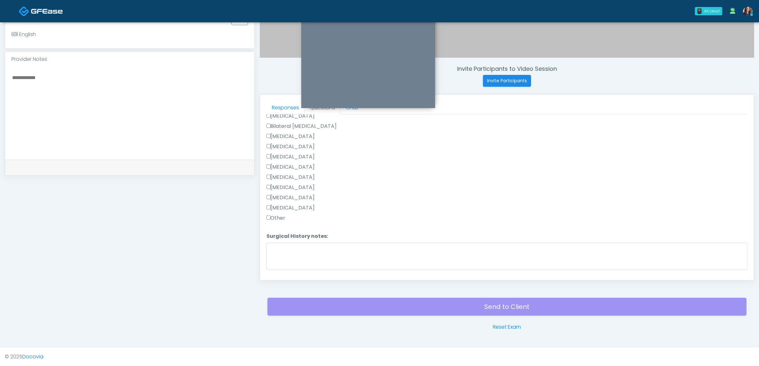
scroll to position [398, 0]
click at [281, 209] on label "Other" at bounding box center [275, 211] width 19 height 8
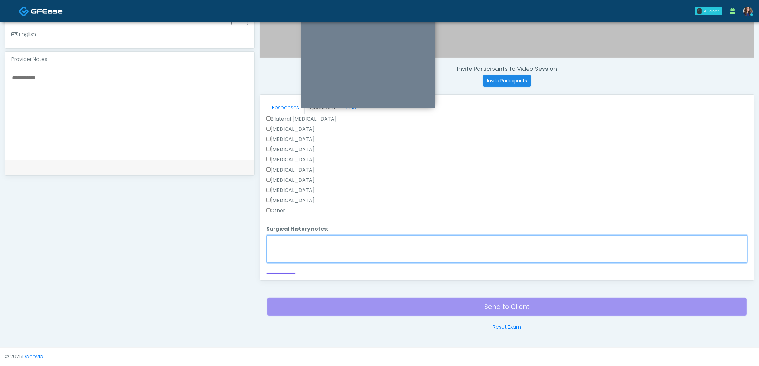
drag, startPoint x: 289, startPoint y: 251, endPoint x: 314, endPoint y: 265, distance: 29.1
click at [289, 251] on textarea "Surgical History notes:" at bounding box center [506, 248] width 481 height 27
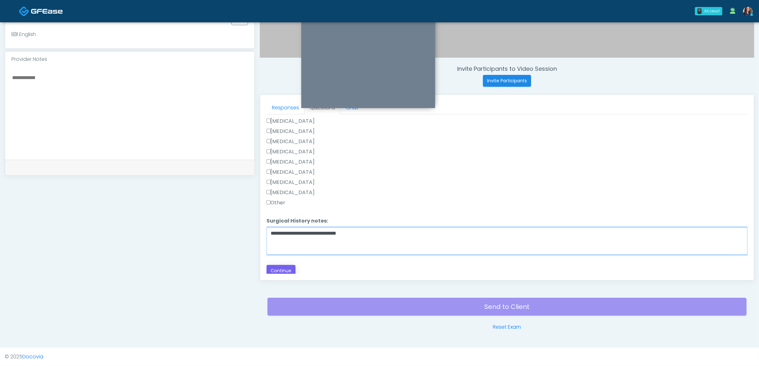
type textarea "**********"
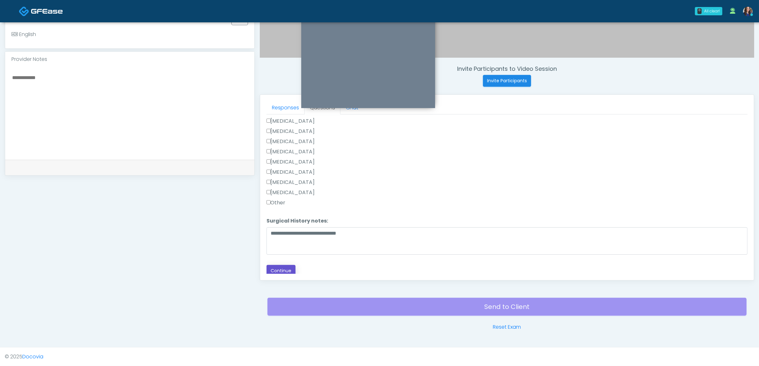
click at [279, 265] on button "Continue" at bounding box center [280, 271] width 29 height 12
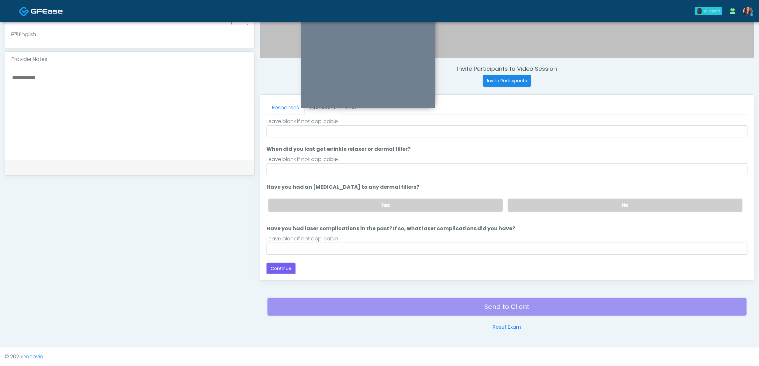
scroll to position [0, 0]
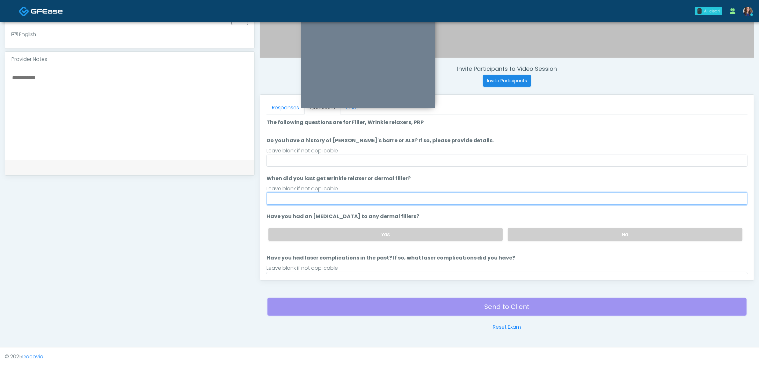
drag, startPoint x: 297, startPoint y: 202, endPoint x: 302, endPoint y: 202, distance: 5.1
click at [300, 202] on input "When did you last get wrinkle relaxer or dermal filler?" at bounding box center [506, 199] width 481 height 12
click at [288, 198] on input "**********" at bounding box center [506, 199] width 481 height 12
drag, startPoint x: 394, startPoint y: 200, endPoint x: 445, endPoint y: 205, distance: 51.9
click at [393, 200] on input "**********" at bounding box center [506, 199] width 481 height 12
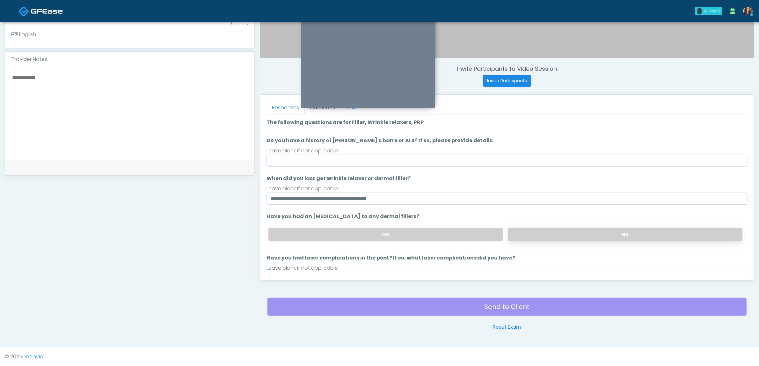
click at [525, 234] on label "No" at bounding box center [625, 234] width 235 height 13
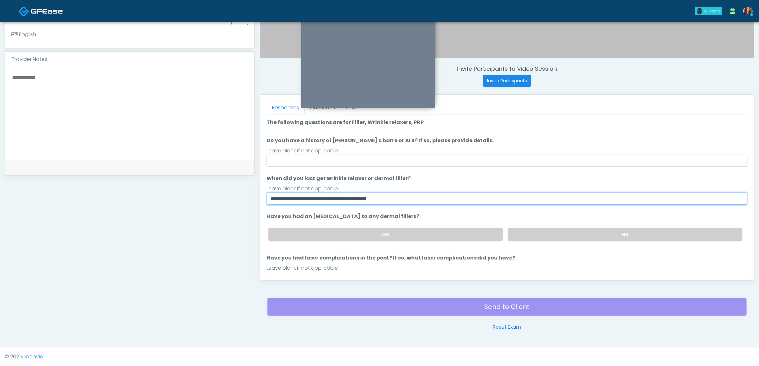
drag, startPoint x: 286, startPoint y: 199, endPoint x: 289, endPoint y: 199, distance: 3.6
click at [289, 199] on input "**********" at bounding box center [506, 199] width 481 height 12
click at [347, 199] on input "**********" at bounding box center [506, 199] width 481 height 12
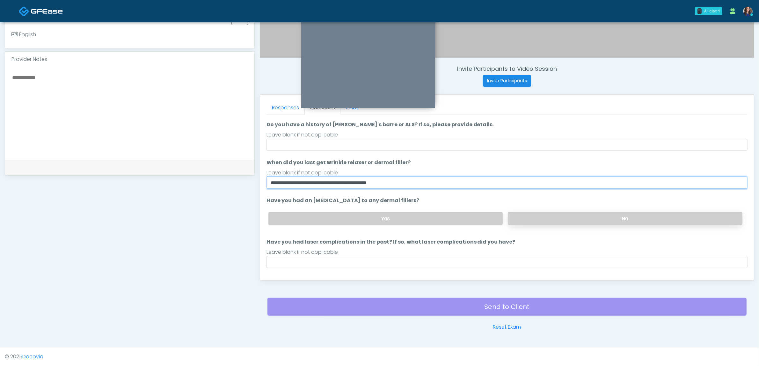
scroll to position [29, 0]
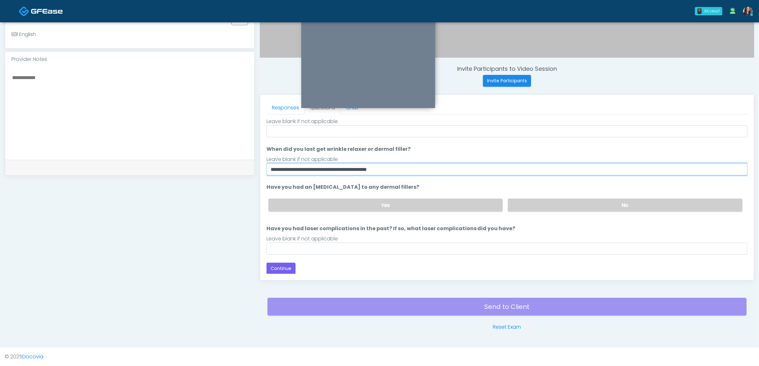
type input "**********"
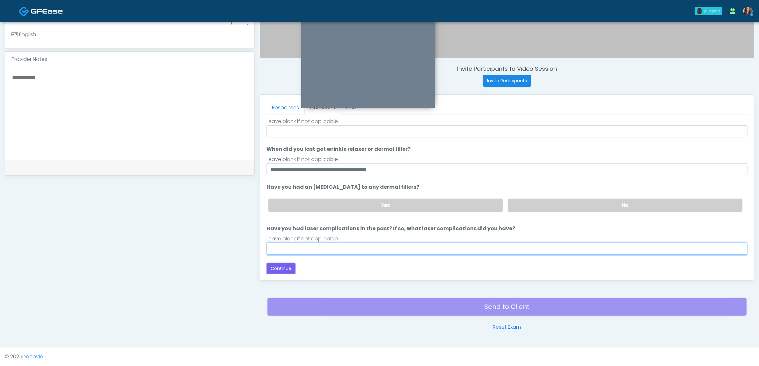
drag, startPoint x: 334, startPoint y: 245, endPoint x: 331, endPoint y: 251, distance: 5.7
click at [333, 247] on input "Have you had laser complications in the past? If so, what laser complications d…" at bounding box center [506, 249] width 481 height 12
type input "**"
click at [282, 260] on div "Loading... Connecting to your agent... Please wait while we prepare your person…" at bounding box center [506, 181] width 481 height 185
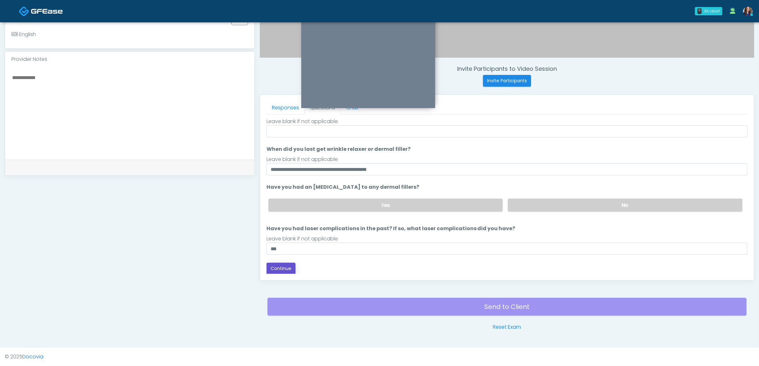
drag, startPoint x: 284, startPoint y: 262, endPoint x: 290, endPoint y: 268, distance: 8.4
click at [285, 263] on button "Continue" at bounding box center [280, 269] width 29 height 12
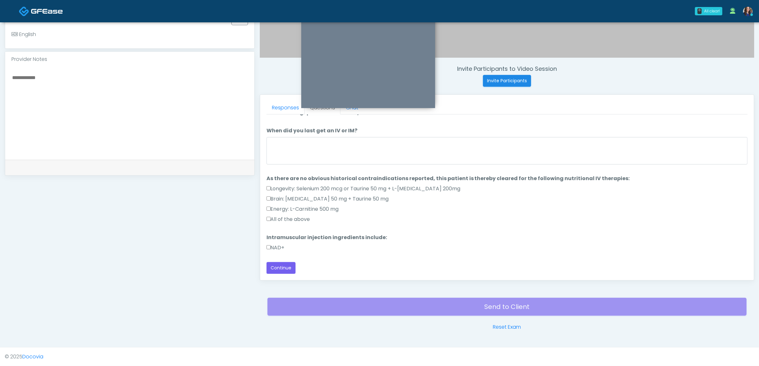
click at [280, 222] on label "All of the above" at bounding box center [288, 219] width 44 height 8
click at [275, 253] on div "NAD+" at bounding box center [506, 249] width 481 height 10
drag, startPoint x: 278, startPoint y: 246, endPoint x: 283, endPoint y: 259, distance: 13.9
click at [278, 246] on label "NAD+" at bounding box center [275, 248] width 18 height 8
click at [282, 268] on button "Continue" at bounding box center [280, 268] width 29 height 12
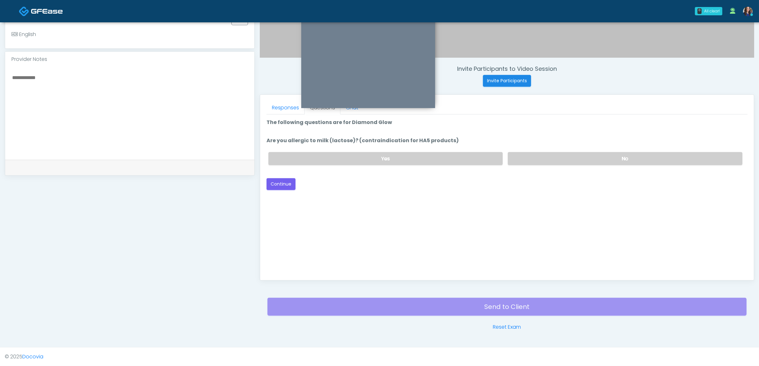
scroll to position [0, 0]
click at [542, 158] on label "No" at bounding box center [625, 158] width 235 height 13
click at [280, 184] on button "Continue" at bounding box center [280, 184] width 29 height 12
click at [557, 160] on label "No" at bounding box center [625, 158] width 235 height 13
click at [281, 181] on button "Continue" at bounding box center [280, 184] width 29 height 12
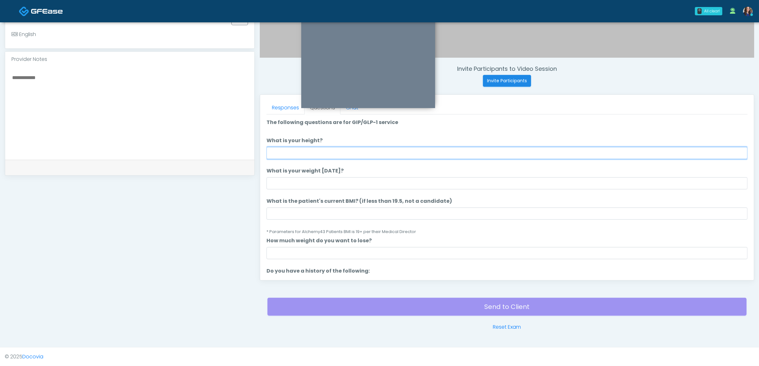
click at [500, 155] on input "What is your height?" at bounding box center [506, 153] width 481 height 12
type input "*****"
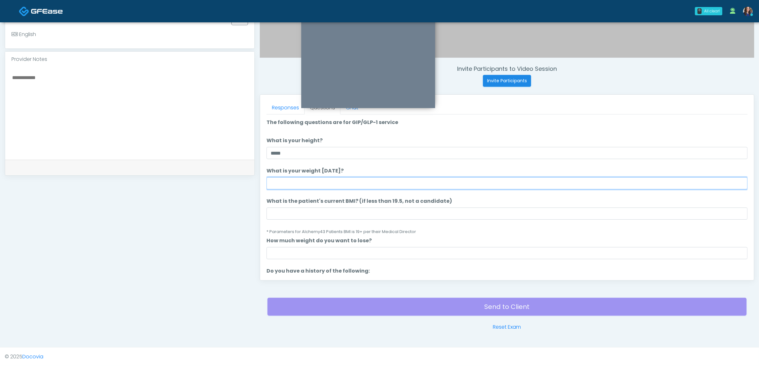
click at [358, 187] on input "What is your weight today?" at bounding box center [506, 183] width 481 height 12
type input "***"
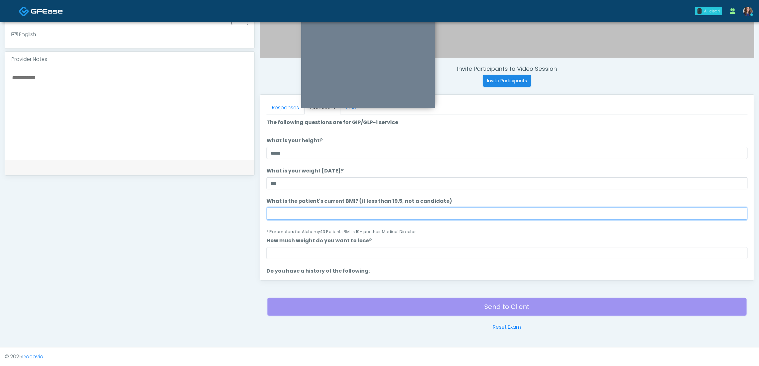
click at [338, 214] on input "What is the patient's current BMI? (if less than 19.5, not a candidate)" at bounding box center [506, 213] width 481 height 12
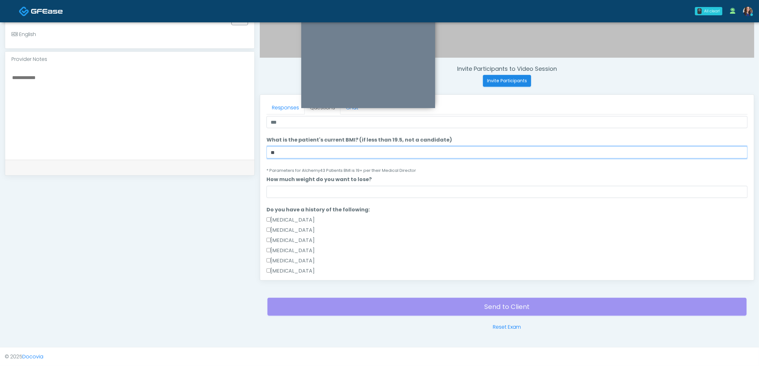
scroll to position [80, 0]
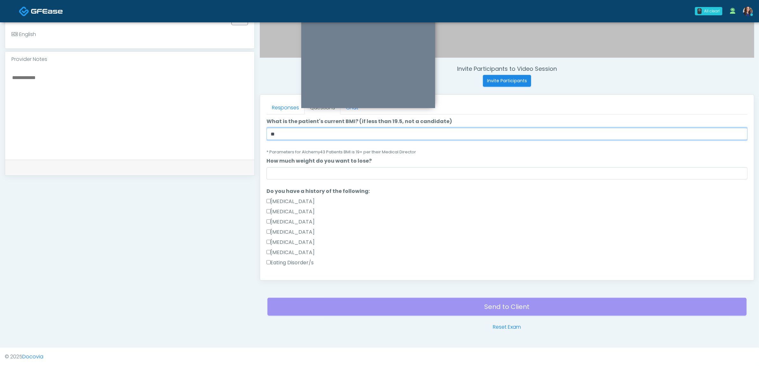
type input "**"
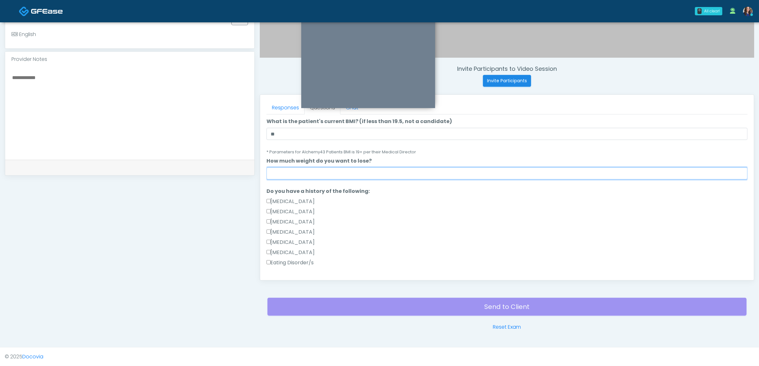
drag, startPoint x: 320, startPoint y: 168, endPoint x: 320, endPoint y: 179, distance: 10.5
click at [320, 168] on input "How much weight do you want to lose?" at bounding box center [506, 173] width 481 height 12
click at [496, 194] on li "Do you have a history of the following: Do you have a history of the following:…" at bounding box center [506, 228] width 481 height 82
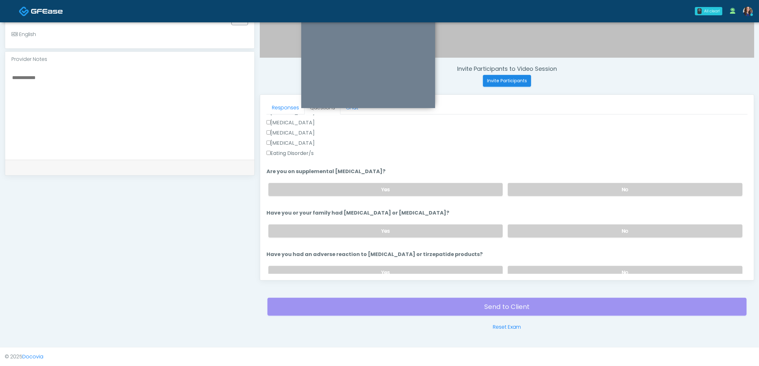
scroll to position [199, 0]
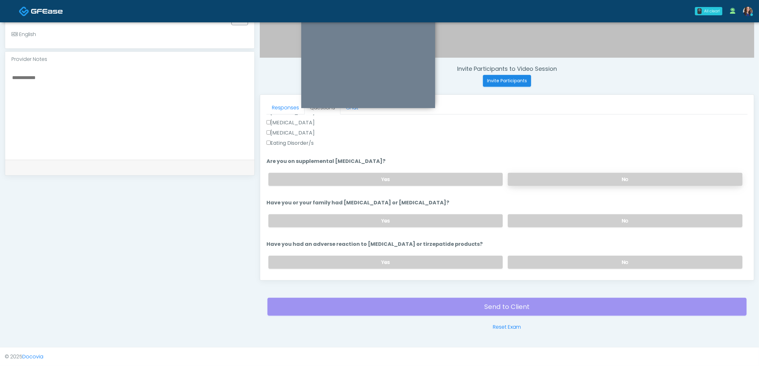
click at [563, 184] on label "No" at bounding box center [625, 179] width 235 height 13
click at [554, 226] on div "Yes No" at bounding box center [505, 220] width 484 height 23
click at [561, 217] on label "No" at bounding box center [625, 220] width 235 height 13
click at [540, 260] on label "No" at bounding box center [625, 262] width 235 height 13
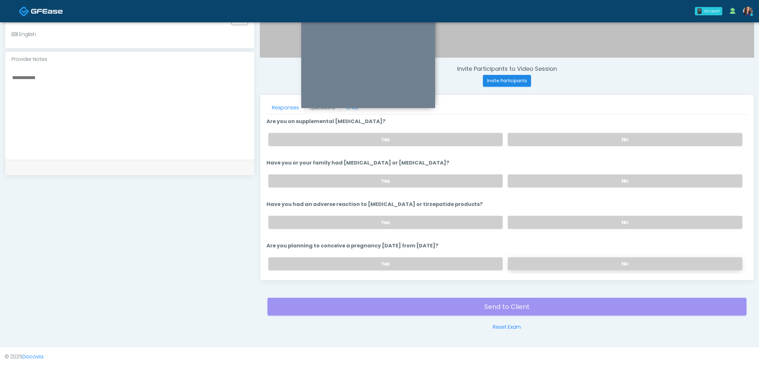
click at [531, 260] on label "No" at bounding box center [625, 263] width 235 height 13
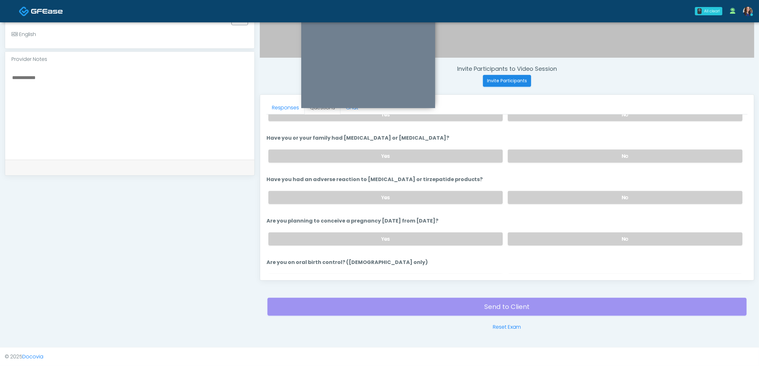
scroll to position [319, 0]
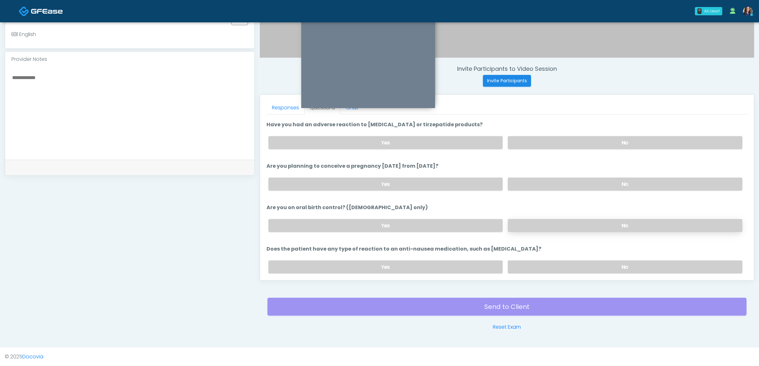
click at [543, 219] on label "No" at bounding box center [625, 225] width 235 height 13
click at [526, 260] on label "No" at bounding box center [625, 266] width 235 height 13
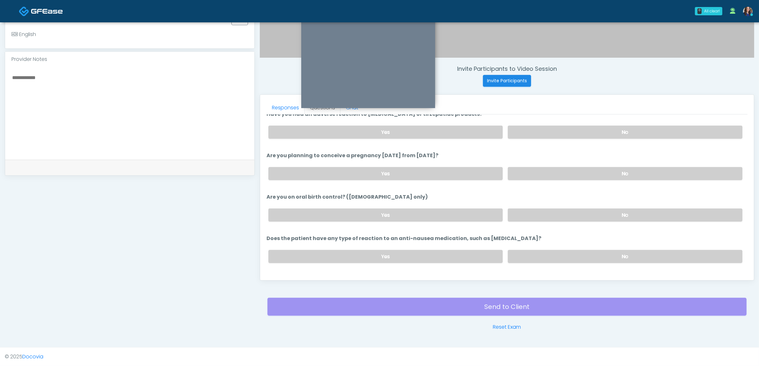
scroll to position [339, 0]
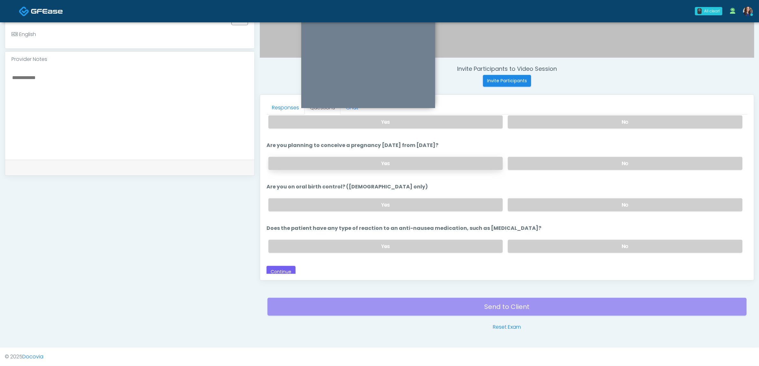
click at [351, 161] on label "Yes" at bounding box center [385, 163] width 235 height 13
click at [289, 267] on button "Continue" at bounding box center [280, 272] width 29 height 12
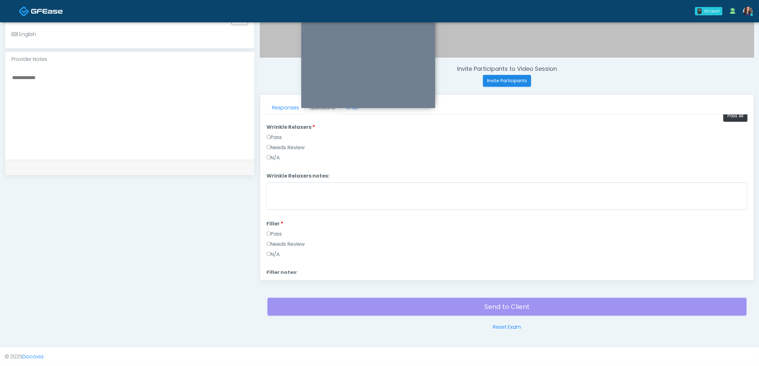
scroll to position [0, 0]
click at [731, 122] on button "Pass All" at bounding box center [735, 123] width 24 height 12
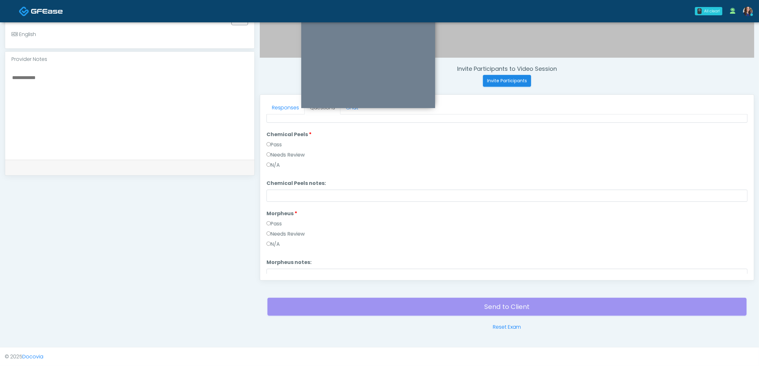
scroll to position [1159, 0]
drag, startPoint x: 284, startPoint y: 268, endPoint x: 289, endPoint y: 268, distance: 5.1
click at [284, 268] on button "Continue" at bounding box center [280, 269] width 29 height 12
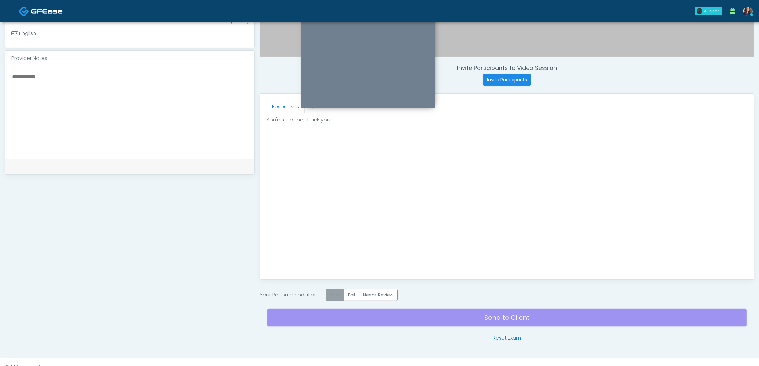
drag, startPoint x: 339, startPoint y: 295, endPoint x: 382, endPoint y: 313, distance: 46.6
click at [340, 295] on label "Pass" at bounding box center [335, 295] width 18 height 12
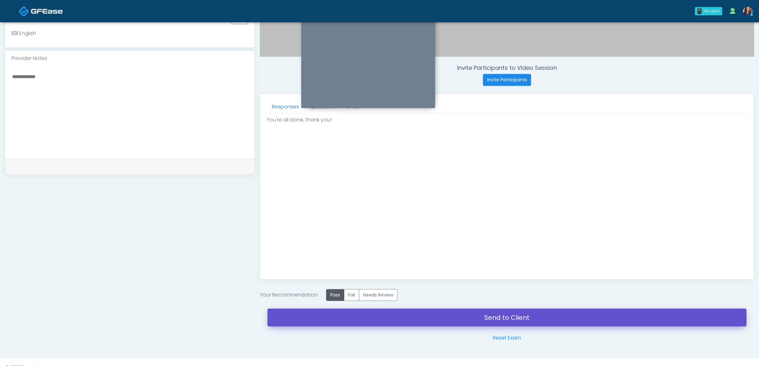
click at [419, 321] on link "Send to Client" at bounding box center [506, 318] width 479 height 18
click at [349, 318] on link "Send to Client" at bounding box center [506, 318] width 479 height 18
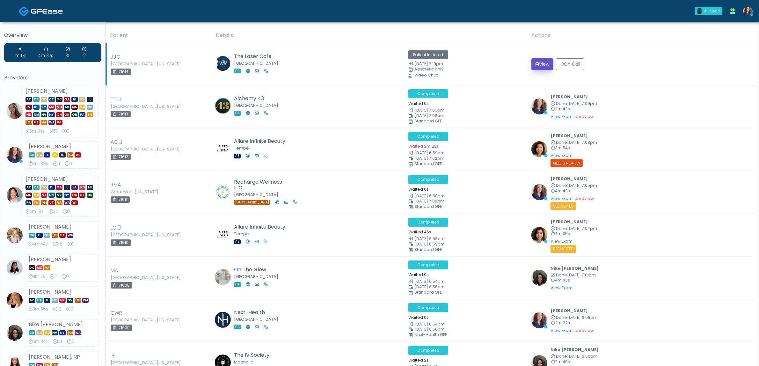
click at [543, 62] on button "View" at bounding box center [542, 64] width 22 height 12
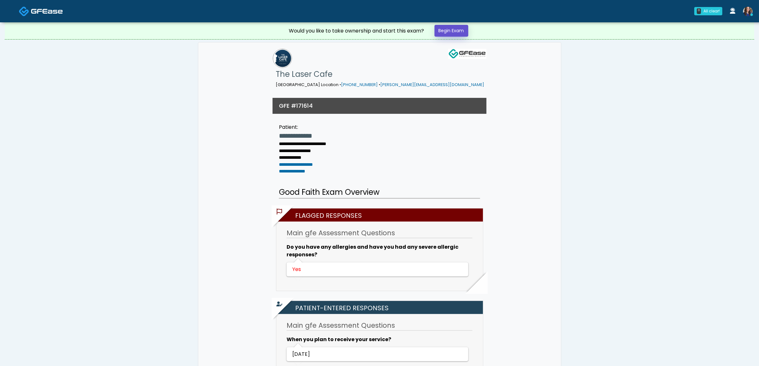
click at [438, 34] on link "Begin Exam" at bounding box center [451, 31] width 34 height 12
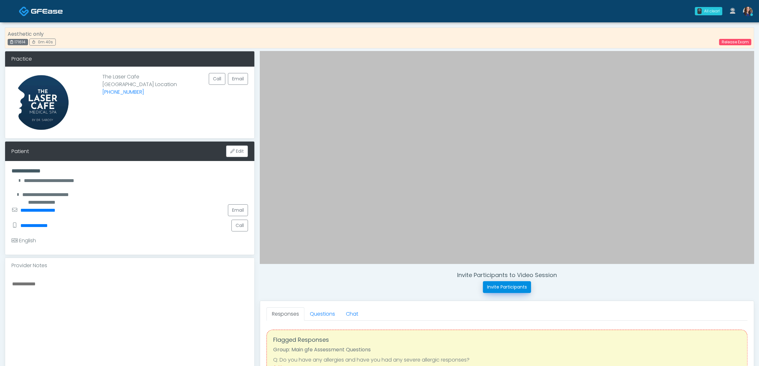
click at [498, 289] on button "Invite Participants" at bounding box center [507, 287] width 48 height 12
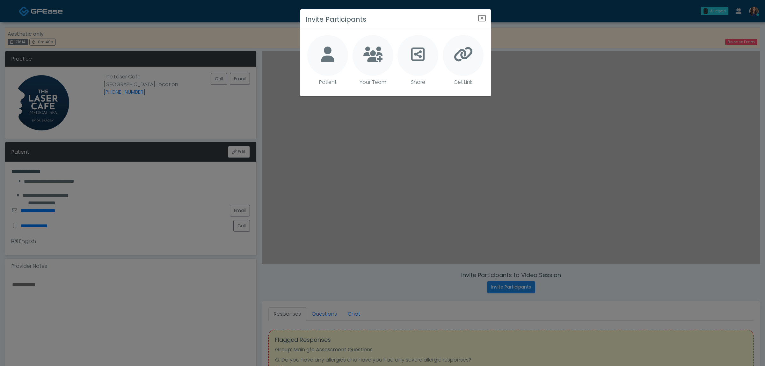
drag, startPoint x: 335, startPoint y: 56, endPoint x: 360, endPoint y: 64, distance: 26.5
click at [335, 56] on div at bounding box center [327, 55] width 41 height 41
type textarea "**********"
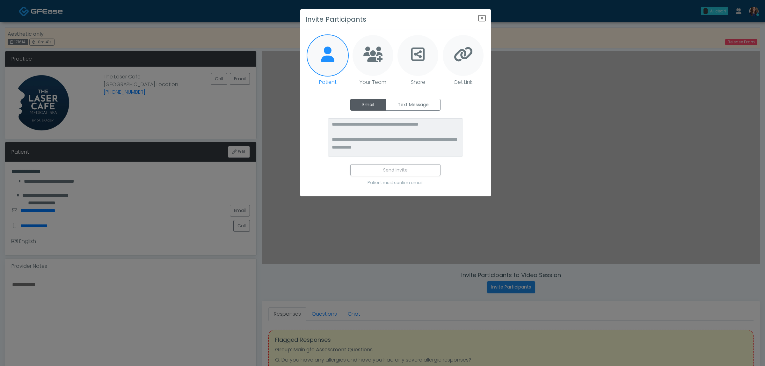
drag, startPoint x: 407, startPoint y: 107, endPoint x: 407, endPoint y: 115, distance: 8.0
click at [406, 107] on label "Text Message" at bounding box center [413, 105] width 55 height 12
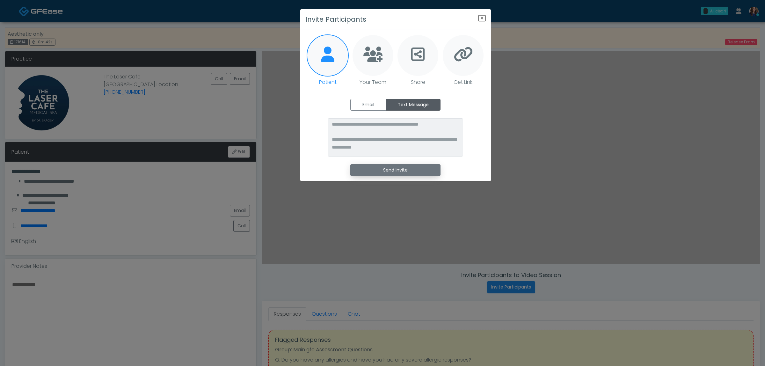
click at [388, 169] on button "Send Invite" at bounding box center [395, 170] width 90 height 12
click at [481, 17] on body "0 All clear! All clear! [PERSON_NAME] AZ CA CO CT DC [GEOGRAPHIC_DATA] HI ID IL…" at bounding box center [382, 286] width 765 height 572
click at [482, 17] on icon "Close" at bounding box center [482, 18] width 8 height 8
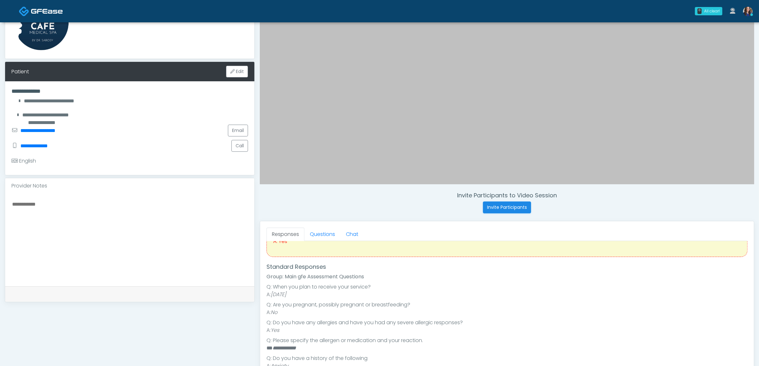
scroll to position [80, 0]
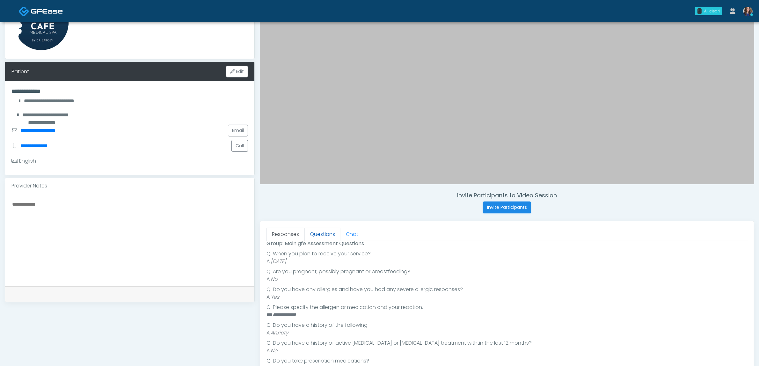
click at [316, 233] on link "Questions" at bounding box center [322, 234] width 36 height 13
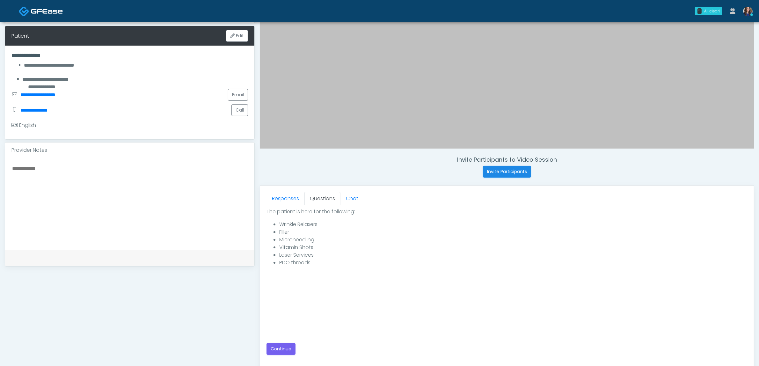
scroll to position [199, 0]
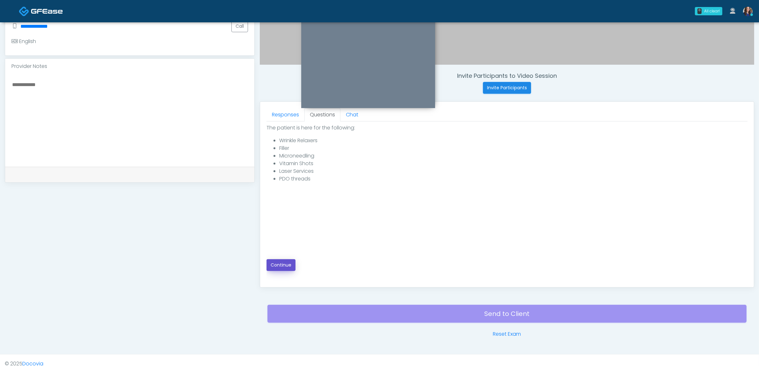
click at [278, 265] on button "Continue" at bounding box center [280, 265] width 29 height 12
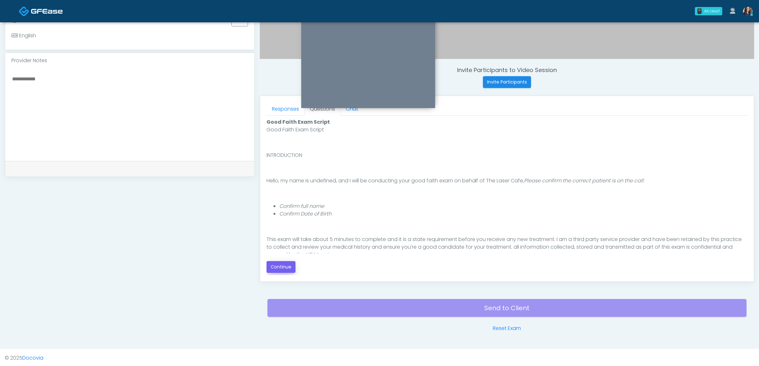
scroll to position [207, 0]
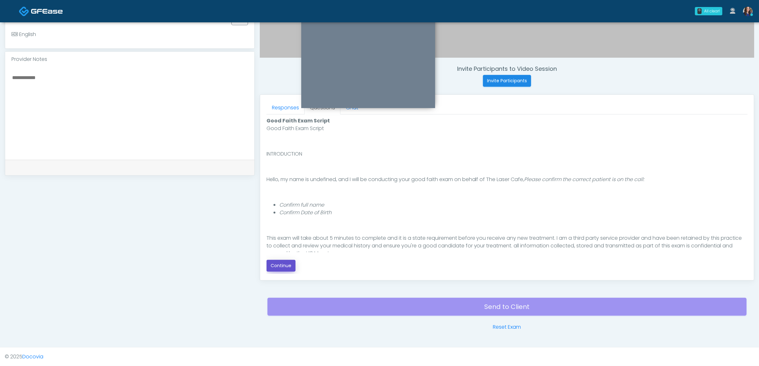
click at [291, 262] on button "Continue" at bounding box center [280, 266] width 29 height 12
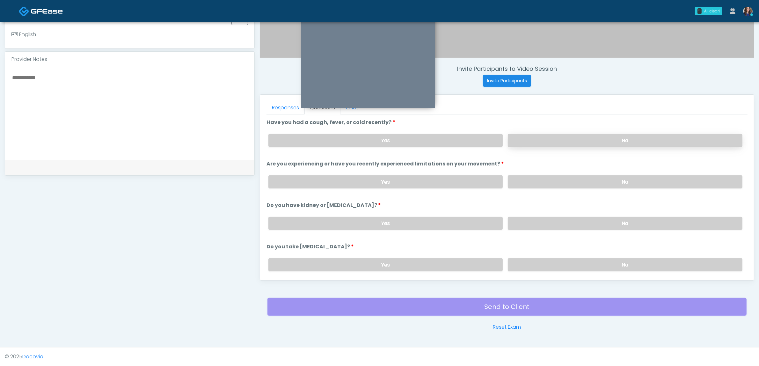
drag, startPoint x: 591, startPoint y: 136, endPoint x: 592, endPoint y: 144, distance: 7.7
click at [590, 136] on label "No" at bounding box center [625, 140] width 235 height 13
click at [584, 178] on label "No" at bounding box center [625, 181] width 235 height 13
click at [566, 218] on label "No" at bounding box center [625, 223] width 235 height 13
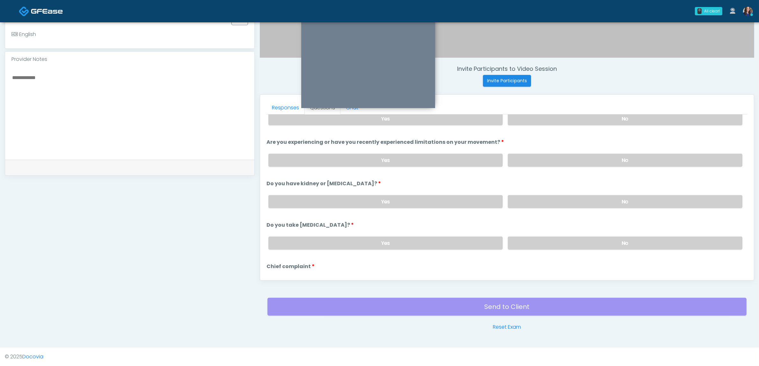
scroll to position [40, 0]
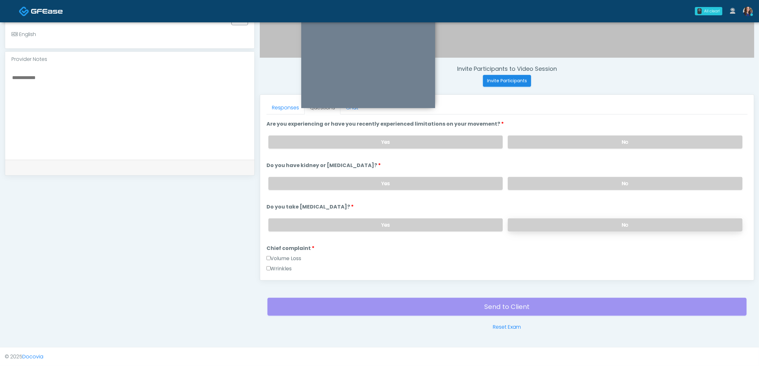
click at [579, 218] on label "No" at bounding box center [625, 224] width 235 height 13
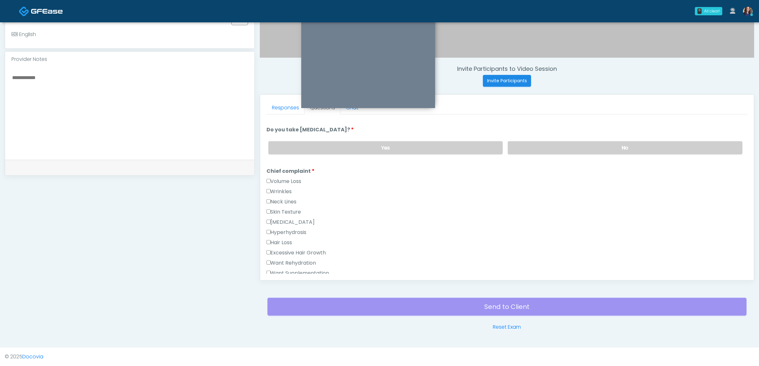
scroll to position [120, 0]
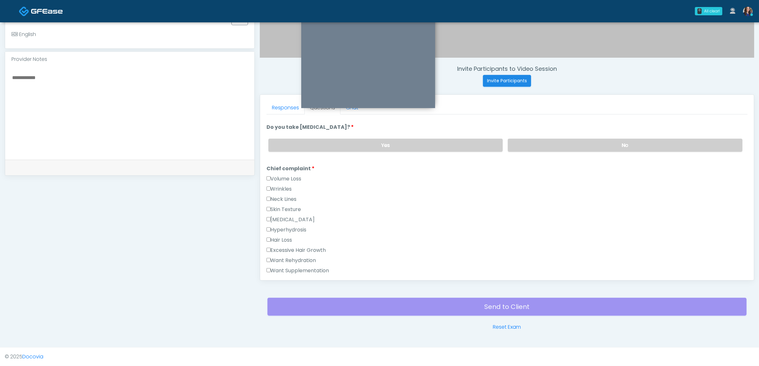
click at [298, 246] on label "Excessive Hair Growth" at bounding box center [296, 250] width 60 height 8
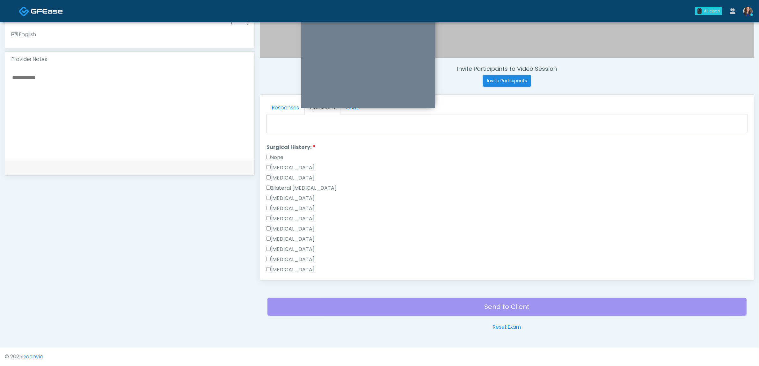
scroll to position [359, 0]
click at [278, 146] on label "None" at bounding box center [274, 149] width 17 height 8
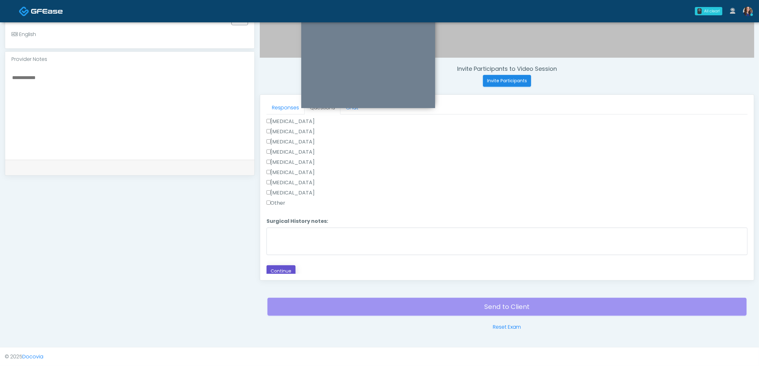
drag, startPoint x: 278, startPoint y: 262, endPoint x: 361, endPoint y: 260, distance: 82.9
click at [278, 265] on button "Continue" at bounding box center [280, 271] width 29 height 12
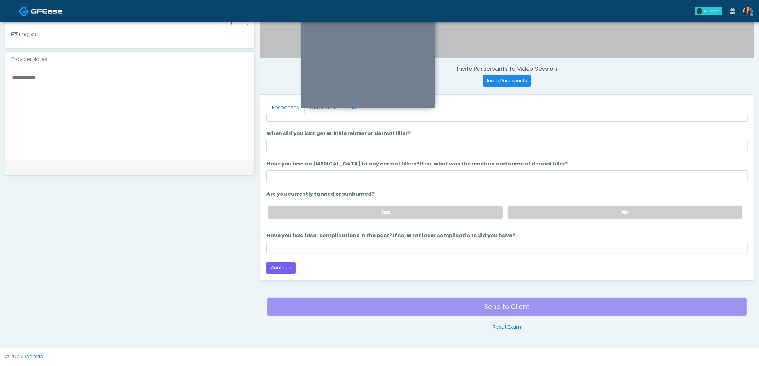
scroll to position [37, 0]
drag, startPoint x: 549, startPoint y: 210, endPoint x: 471, endPoint y: 222, distance: 79.1
click at [549, 210] on label "No" at bounding box center [625, 212] width 235 height 13
click at [397, 245] on input "Have you had laser complications in the past? If so, what laser complications d…" at bounding box center [506, 249] width 481 height 12
type input "**********"
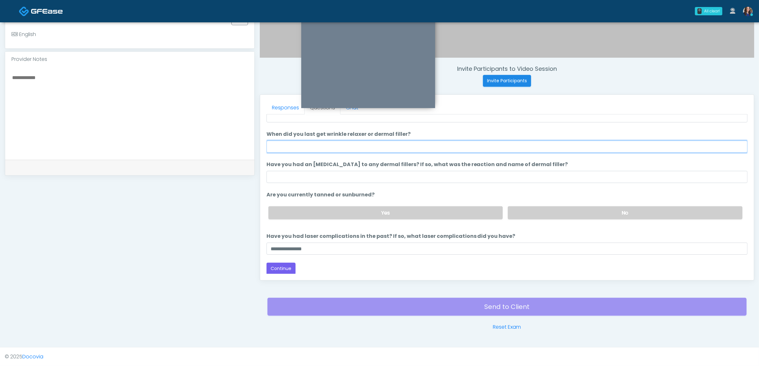
drag, startPoint x: 347, startPoint y: 142, endPoint x: 344, endPoint y: 147, distance: 5.7
click at [347, 142] on input "When did you last get wrinkle relaxer or dermal filler?" at bounding box center [506, 147] width 481 height 12
type input "**********"
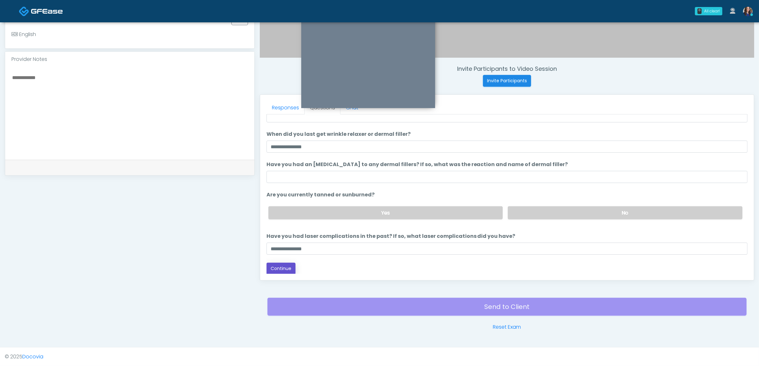
click at [286, 272] on button "Continue" at bounding box center [280, 269] width 29 height 12
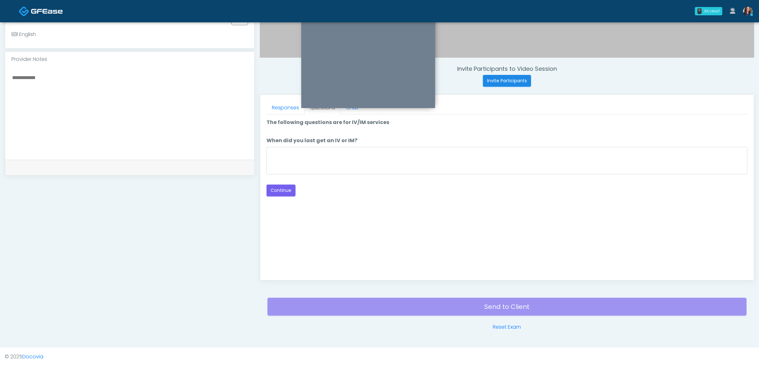
scroll to position [0, 0]
drag, startPoint x: 280, startPoint y: 190, endPoint x: 290, endPoint y: 191, distance: 10.6
click at [280, 190] on button "Continue" at bounding box center [280, 191] width 29 height 12
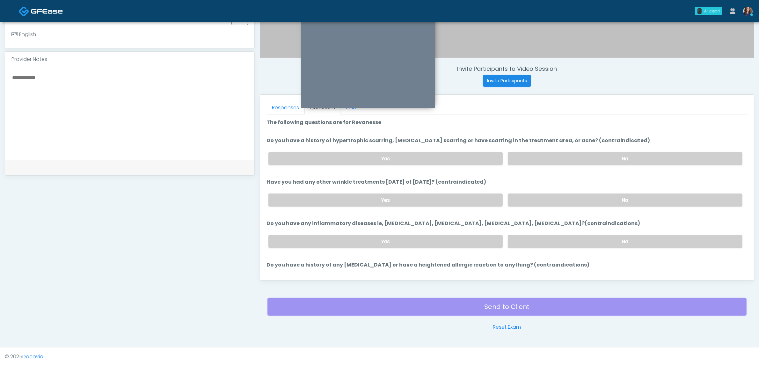
click at [568, 150] on div "Yes No" at bounding box center [505, 158] width 484 height 23
click at [561, 160] on label "No" at bounding box center [625, 158] width 235 height 13
click at [563, 210] on div "Yes No" at bounding box center [505, 199] width 484 height 23
drag, startPoint x: 575, startPoint y: 202, endPoint x: 578, endPoint y: 211, distance: 8.7
click at [576, 202] on label "No" at bounding box center [625, 199] width 235 height 13
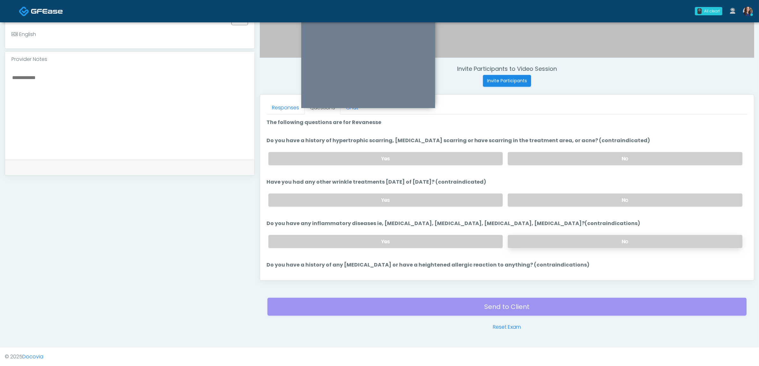
click at [544, 244] on label "No" at bounding box center [625, 241] width 235 height 13
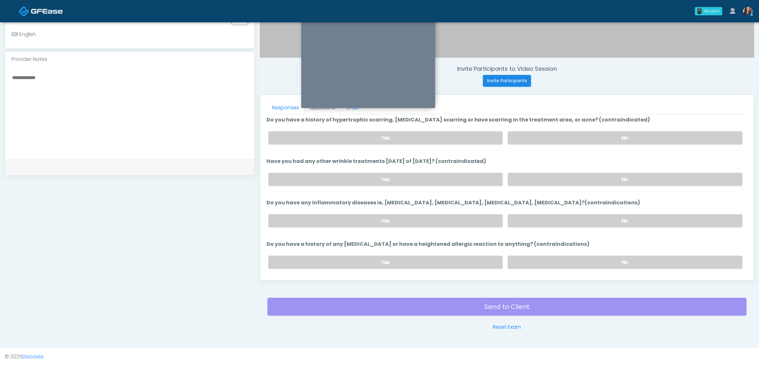
scroll to position [38, 0]
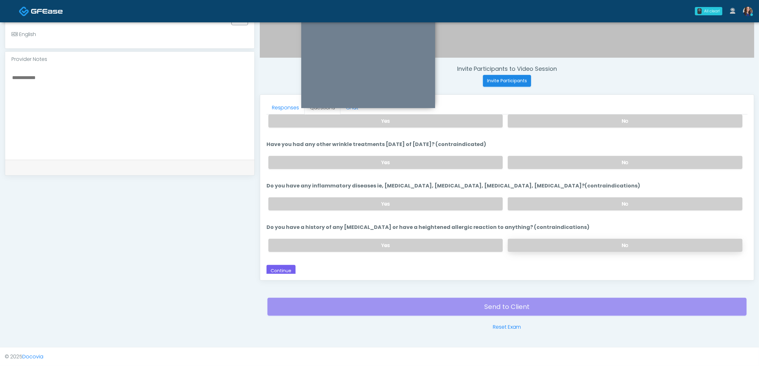
click at [546, 241] on label "No" at bounding box center [625, 245] width 235 height 13
click at [281, 265] on button "Continue" at bounding box center [280, 271] width 29 height 12
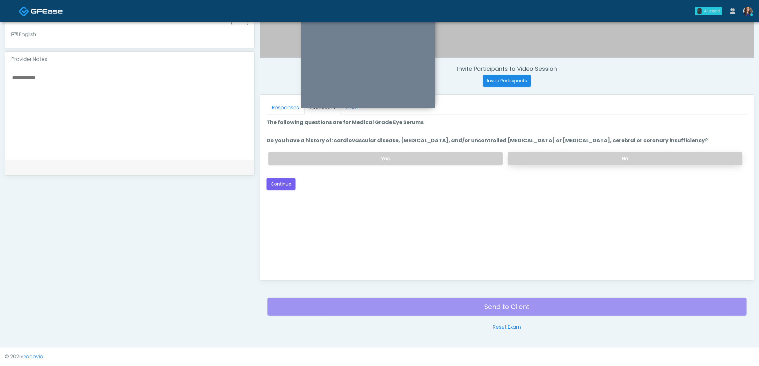
scroll to position [0, 0]
click at [587, 150] on div "Yes No" at bounding box center [505, 158] width 484 height 23
click at [574, 158] on label "No" at bounding box center [625, 158] width 235 height 13
click at [280, 184] on button "Continue" at bounding box center [280, 184] width 29 height 12
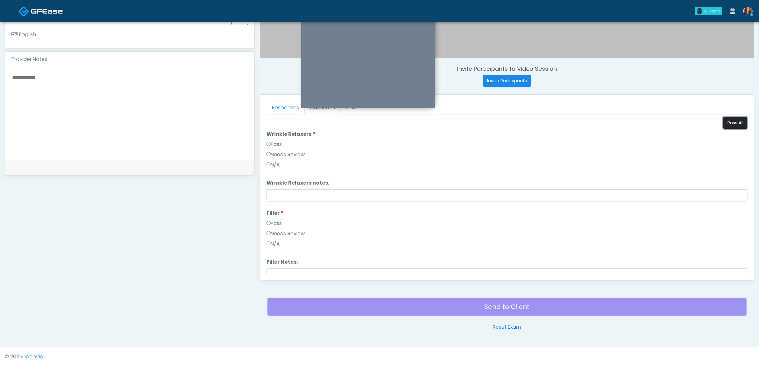
click at [728, 122] on button "Pass All" at bounding box center [735, 123] width 24 height 12
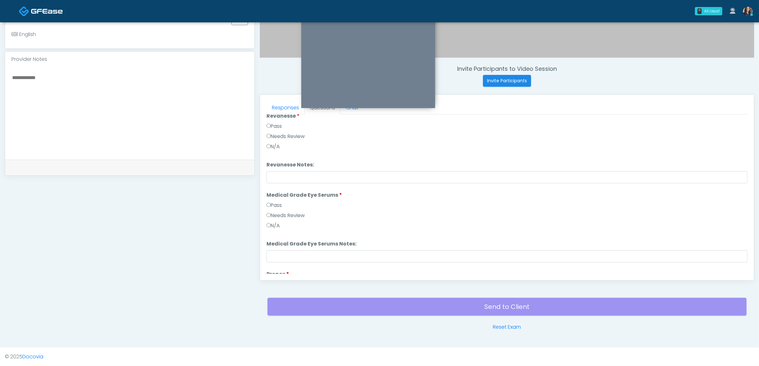
scroll to position [500, 0]
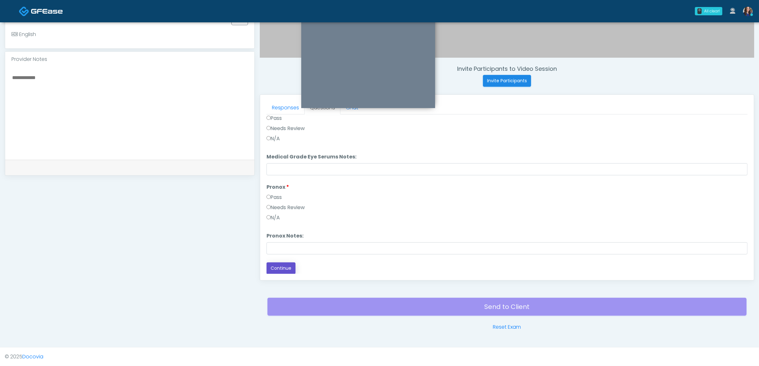
drag, startPoint x: 280, startPoint y: 269, endPoint x: 299, endPoint y: 273, distance: 19.9
click at [286, 270] on button "Continue" at bounding box center [280, 268] width 29 height 12
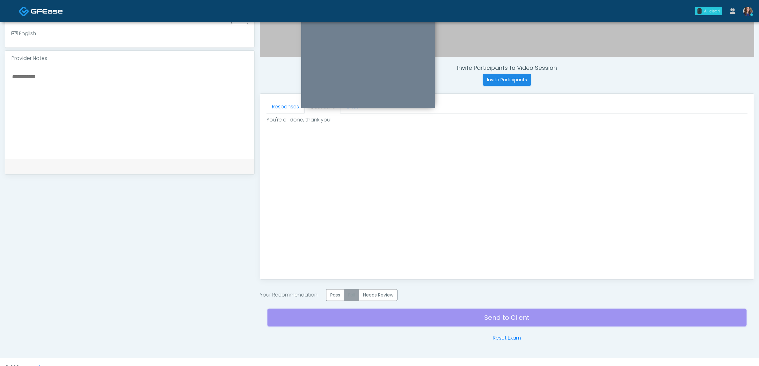
drag, startPoint x: 336, startPoint y: 291, endPoint x: 351, endPoint y: 295, distance: 15.3
click at [340, 292] on label "Pass" at bounding box center [335, 295] width 18 height 12
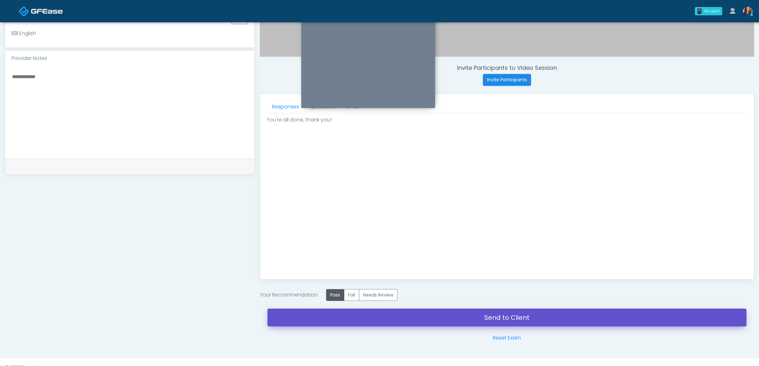
click at [396, 317] on link "Send to Client" at bounding box center [506, 318] width 479 height 18
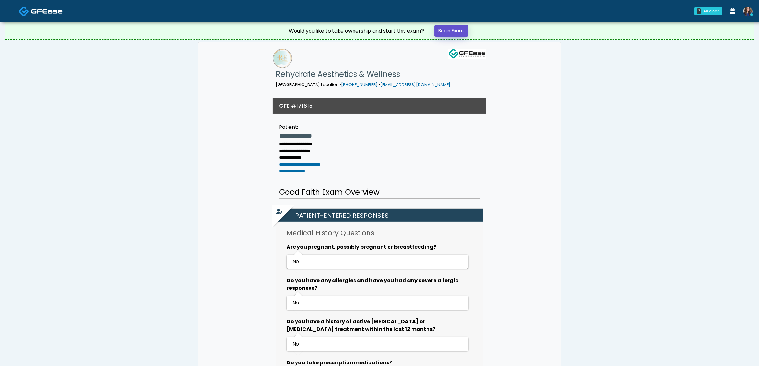
click at [457, 30] on link "Begin Exam" at bounding box center [451, 31] width 34 height 12
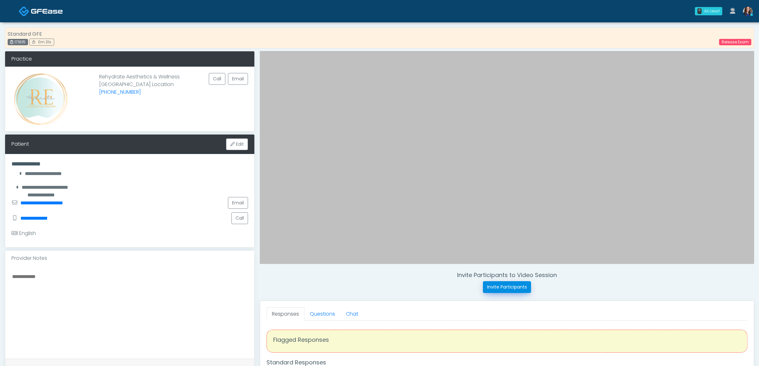
click at [498, 287] on button "Invite Participants" at bounding box center [507, 287] width 48 height 12
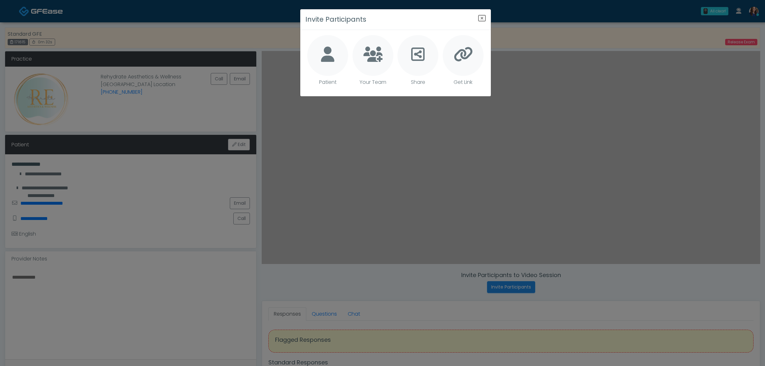
click at [331, 47] on icon at bounding box center [327, 54] width 13 height 15
type textarea "**********"
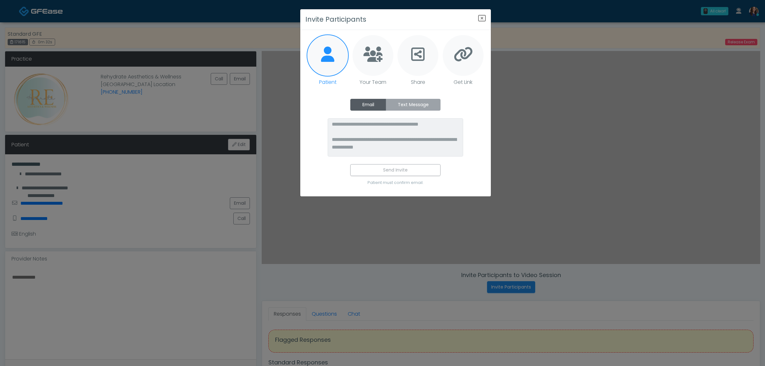
click at [405, 100] on label "Text Message" at bounding box center [413, 105] width 55 height 12
click at [480, 15] on icon "Close" at bounding box center [482, 18] width 8 height 8
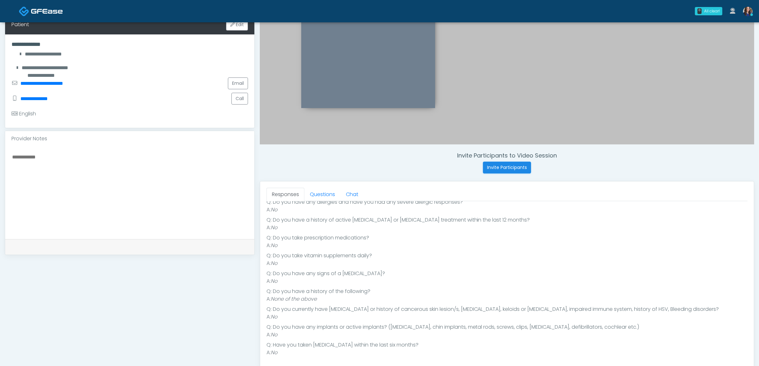
scroll to position [80, 0]
click at [321, 195] on link "Questions" at bounding box center [322, 194] width 36 height 13
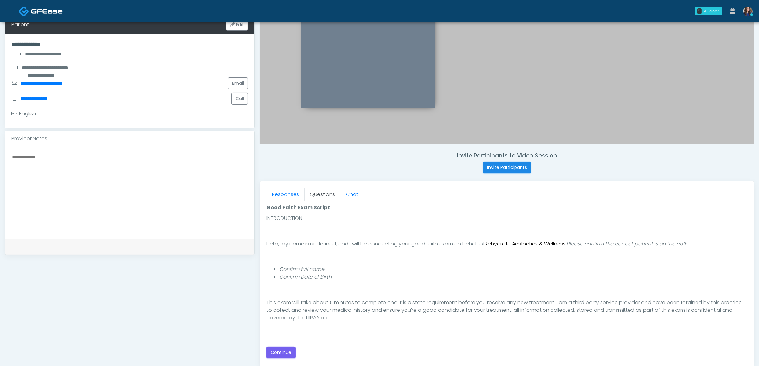
scroll to position [43, 0]
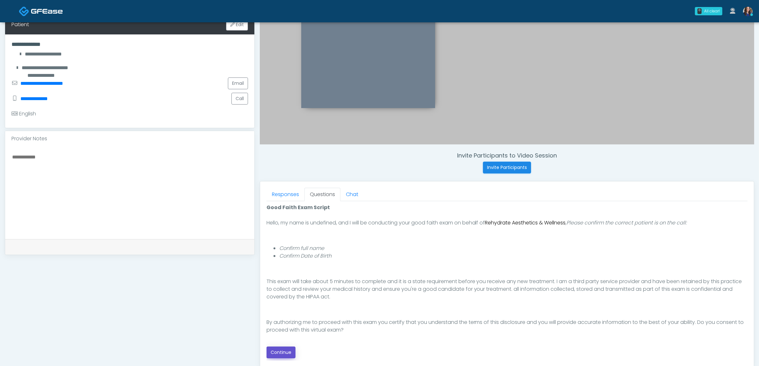
click at [293, 352] on button "Continue" at bounding box center [280, 352] width 29 height 12
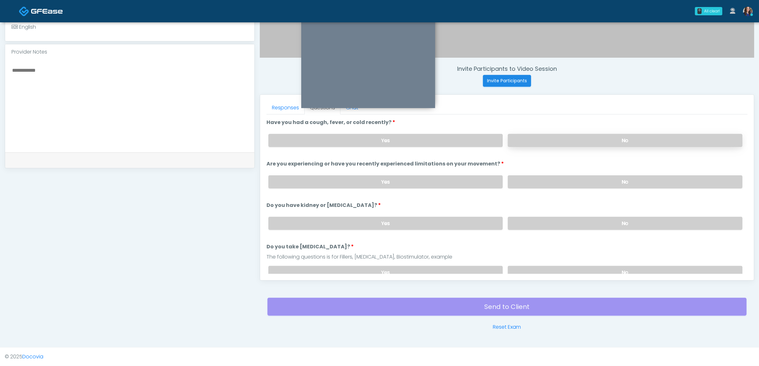
click at [570, 138] on label "No" at bounding box center [625, 140] width 235 height 13
click at [557, 176] on label "No" at bounding box center [625, 181] width 235 height 13
drag, startPoint x: 542, startPoint y: 217, endPoint x: 543, endPoint y: 222, distance: 5.1
click at [542, 217] on label "No" at bounding box center [625, 223] width 235 height 13
click at [524, 271] on label "No" at bounding box center [625, 272] width 235 height 13
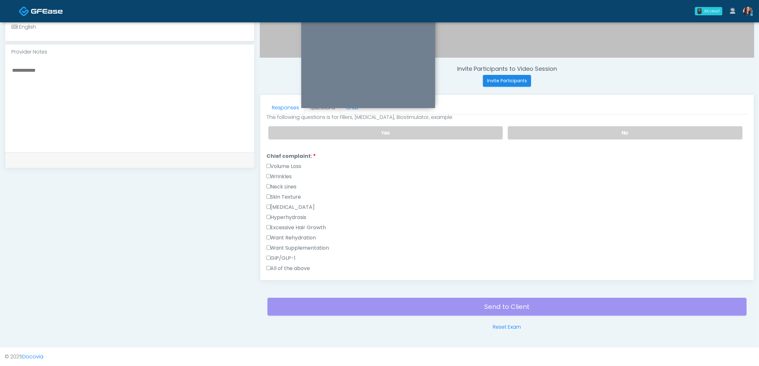
scroll to position [159, 0]
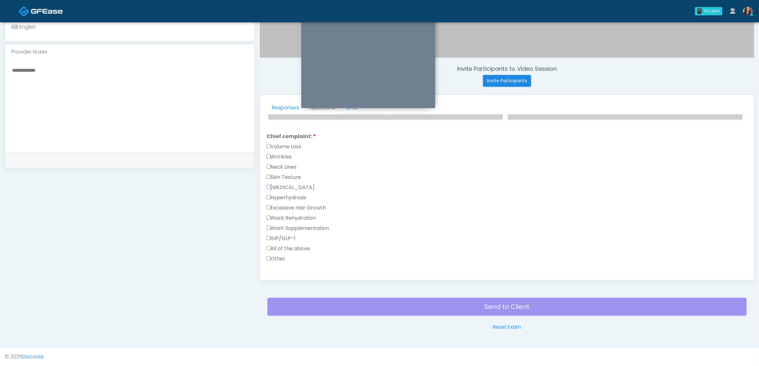
click at [285, 235] on label "GIP/GLP-1" at bounding box center [280, 239] width 29 height 8
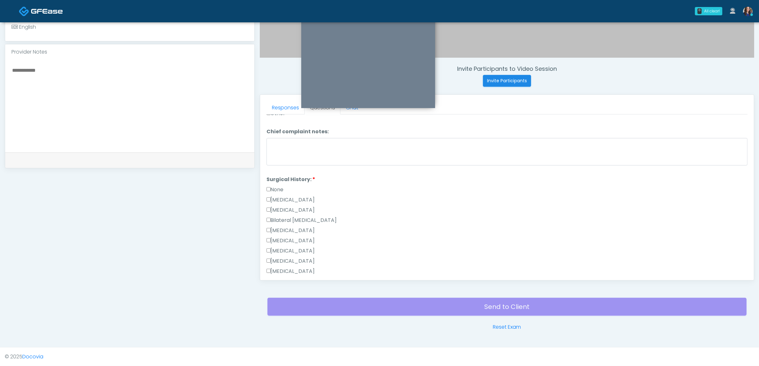
scroll to position [319, 0]
click at [278, 172] on label "None" at bounding box center [274, 176] width 17 height 8
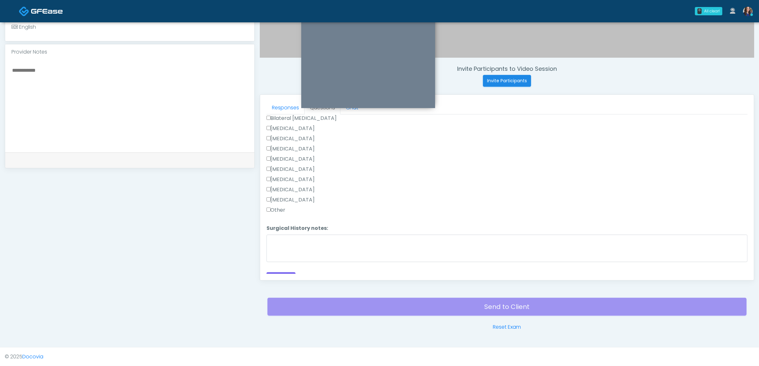
scroll to position [414, 0]
click at [275, 265] on button "Continue" at bounding box center [280, 271] width 29 height 12
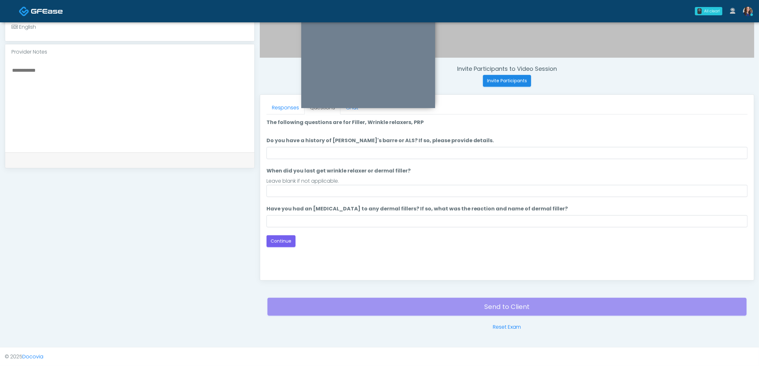
scroll to position [0, 0]
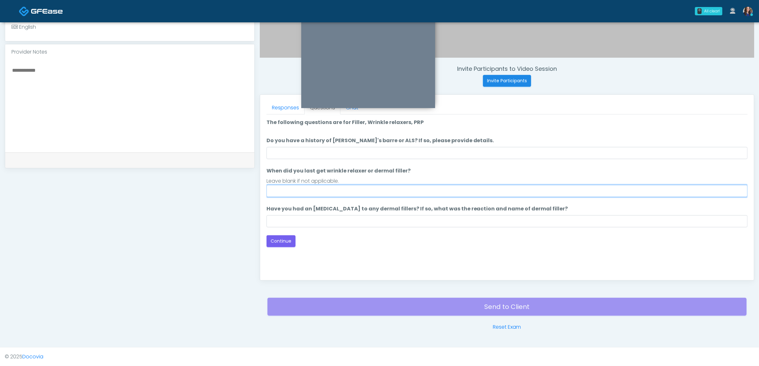
click at [302, 189] on input "When did you last get wrinkle relaxer or dermal filler?" at bounding box center [506, 191] width 481 height 12
type input "**"
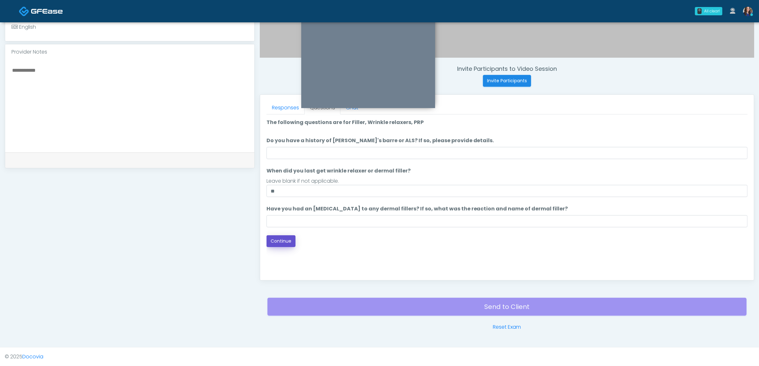
click at [273, 238] on button "Continue" at bounding box center [280, 241] width 29 height 12
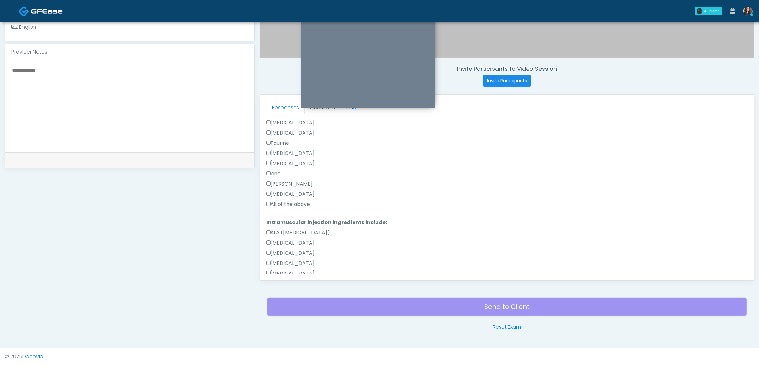
click at [279, 203] on label "All of the above" at bounding box center [288, 204] width 44 height 8
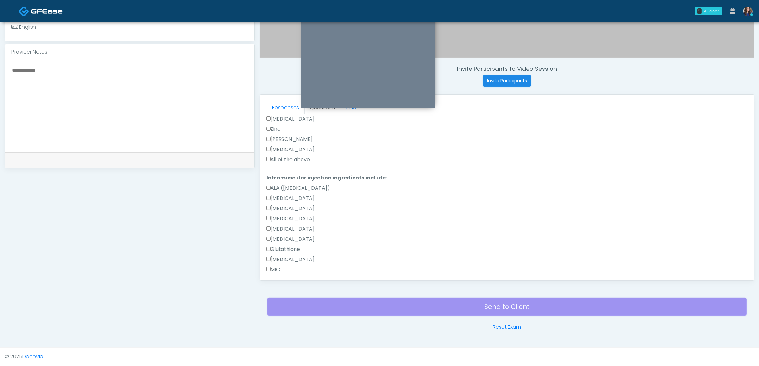
scroll to position [427, 0]
click at [280, 246] on label "All of the above" at bounding box center [288, 248] width 44 height 8
drag, startPoint x: 288, startPoint y: 107, endPoint x: 299, endPoint y: 122, distance: 18.1
click at [288, 107] on link "Responses" at bounding box center [285, 107] width 38 height 13
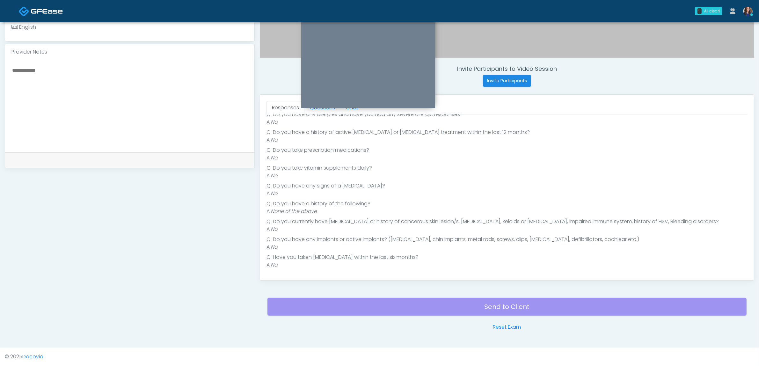
scroll to position [40, 0]
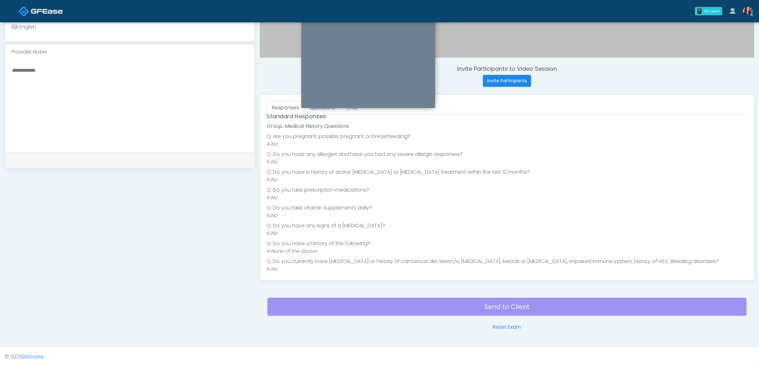
click at [313, 111] on link "Questions" at bounding box center [322, 107] width 36 height 13
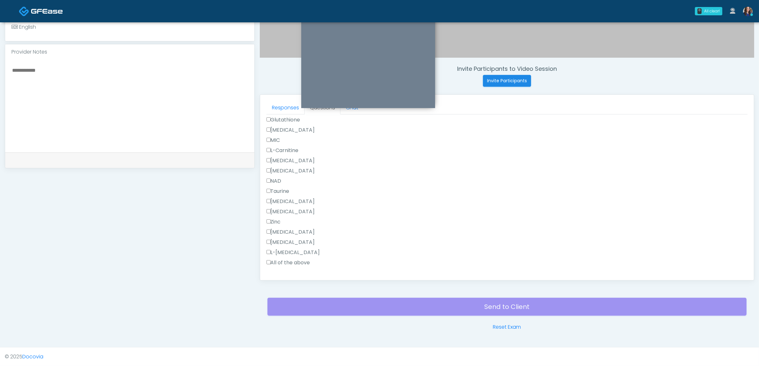
scroll to position [427, 0]
click at [283, 269] on button "Continue" at bounding box center [280, 269] width 29 height 12
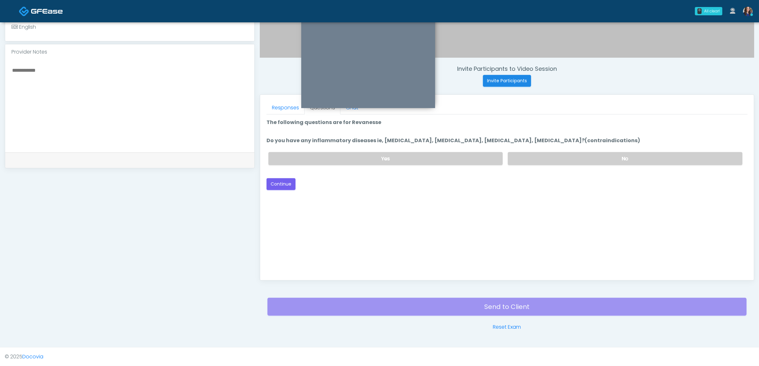
click at [571, 150] on div "Yes No" at bounding box center [505, 158] width 484 height 23
click at [599, 159] on label "No" at bounding box center [625, 158] width 235 height 13
click at [286, 178] on button "Continue" at bounding box center [280, 184] width 29 height 12
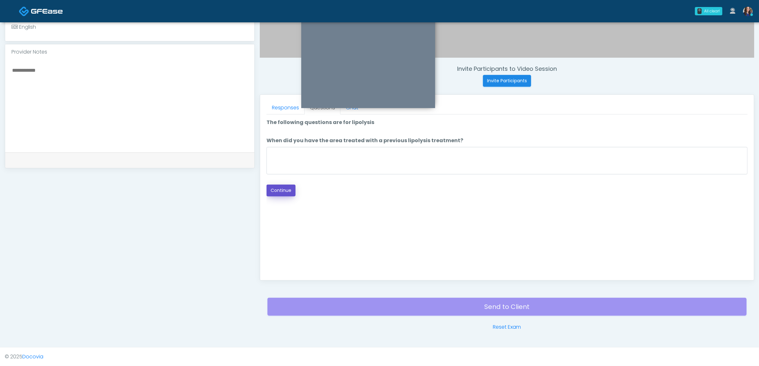
click at [282, 191] on button "Continue" at bounding box center [280, 191] width 29 height 12
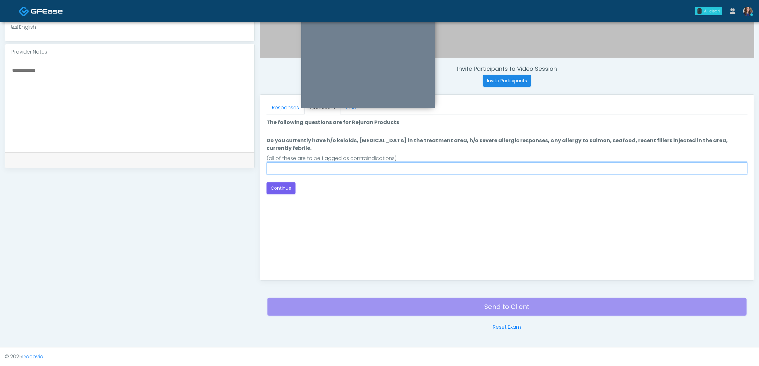
drag, startPoint x: 456, startPoint y: 166, endPoint x: 447, endPoint y: 164, distance: 9.5
click at [456, 166] on input "Do you currently have h/o keloids, skin infection in the treatment area, h/o se…" at bounding box center [506, 168] width 481 height 12
type input "**"
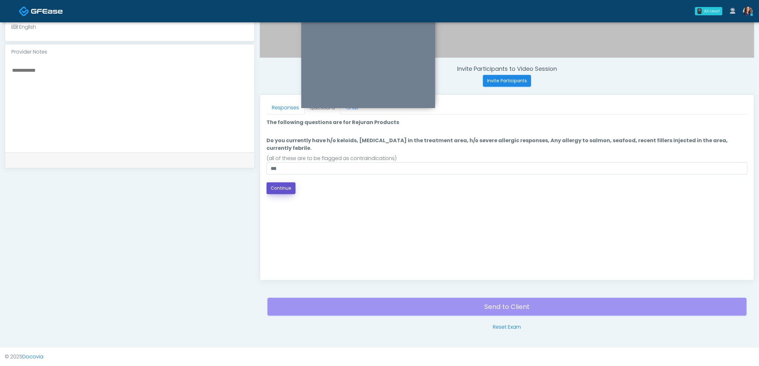
click at [286, 182] on button "Continue" at bounding box center [280, 188] width 29 height 12
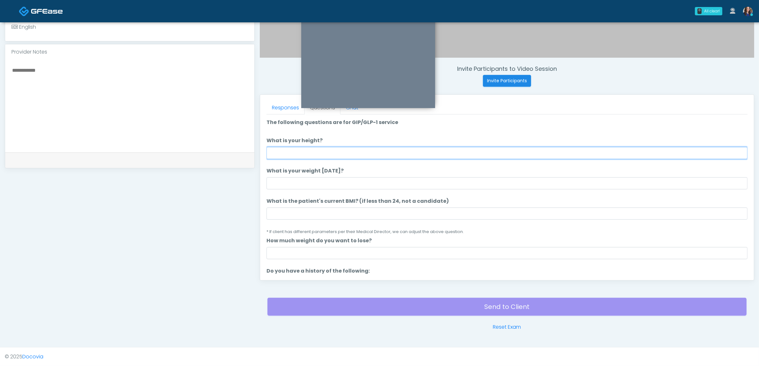
click at [464, 152] on input "What is your height?" at bounding box center [506, 153] width 481 height 12
type input "******"
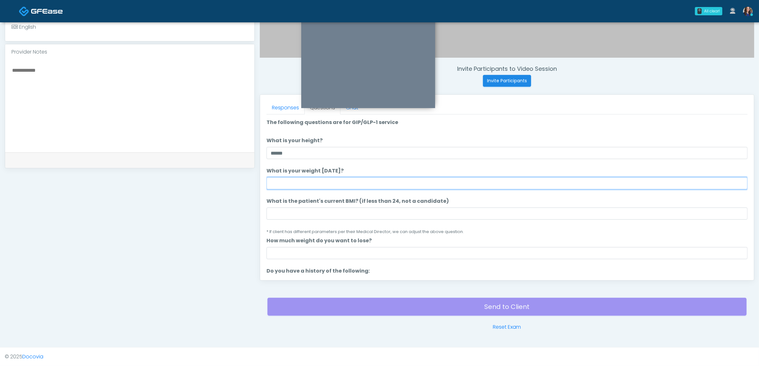
click at [417, 186] on input "What is your weight today?" at bounding box center [506, 183] width 481 height 12
click at [417, 186] on input "***" at bounding box center [506, 183] width 481 height 12
type input "***"
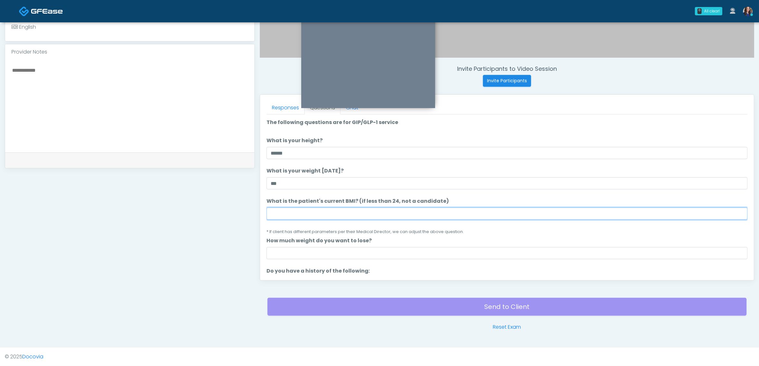
click at [357, 214] on input "What is the patient's current BMI? (if less than 24, not a candidate)" at bounding box center [506, 213] width 481 height 12
type input "**"
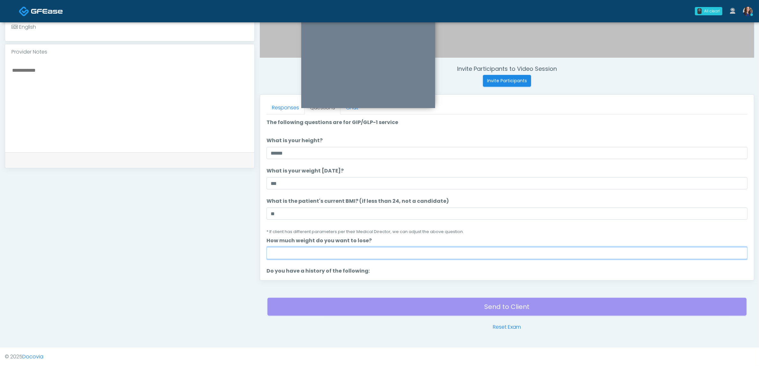
click at [338, 248] on input "How much weight do you want to lose?" at bounding box center [506, 253] width 481 height 12
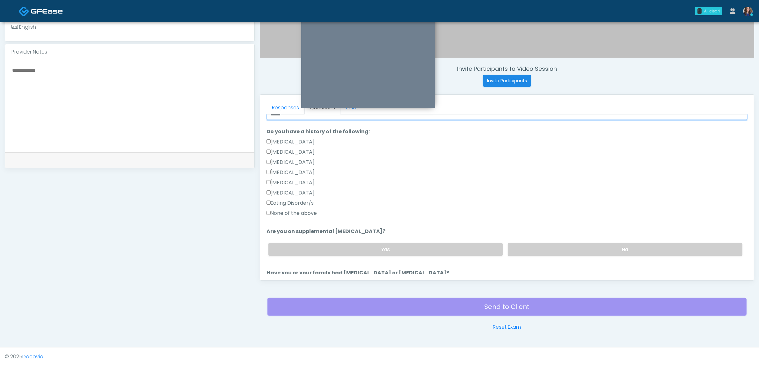
scroll to position [159, 0]
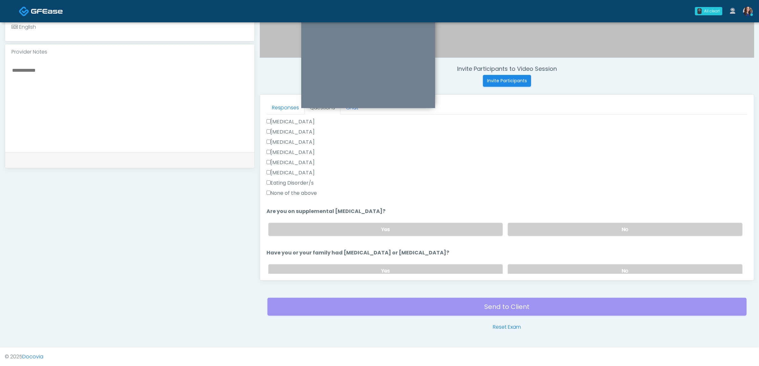
type input "*****"
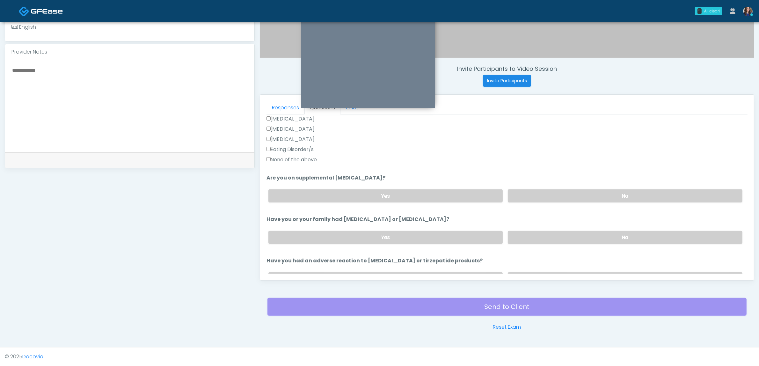
scroll to position [239, 0]
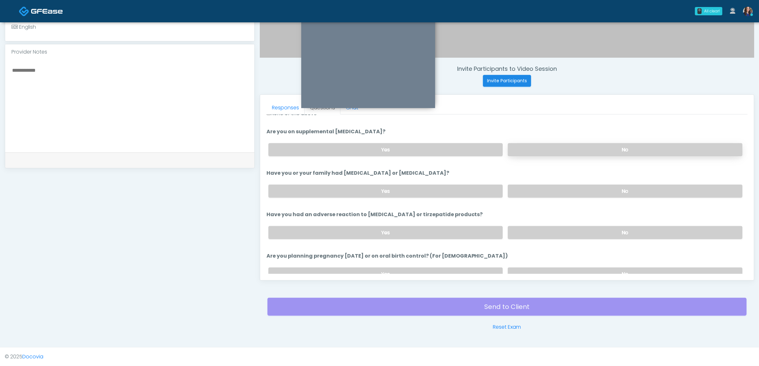
click at [653, 150] on label "No" at bounding box center [625, 149] width 235 height 13
click at [647, 192] on label "No" at bounding box center [625, 191] width 235 height 13
drag, startPoint x: 623, startPoint y: 227, endPoint x: 623, endPoint y: 232, distance: 4.5
click at [624, 227] on label "No" at bounding box center [625, 232] width 235 height 13
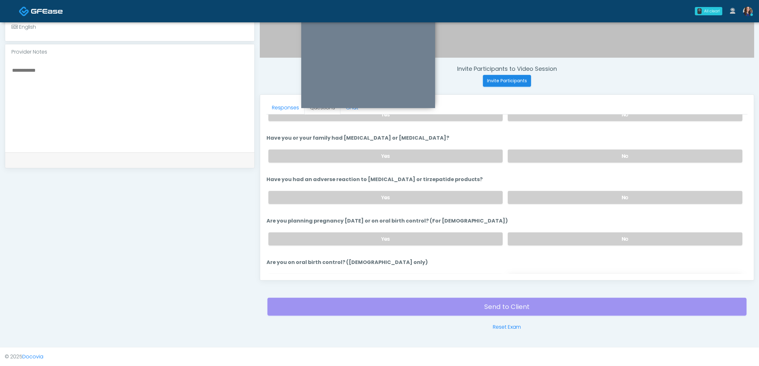
scroll to position [319, 0]
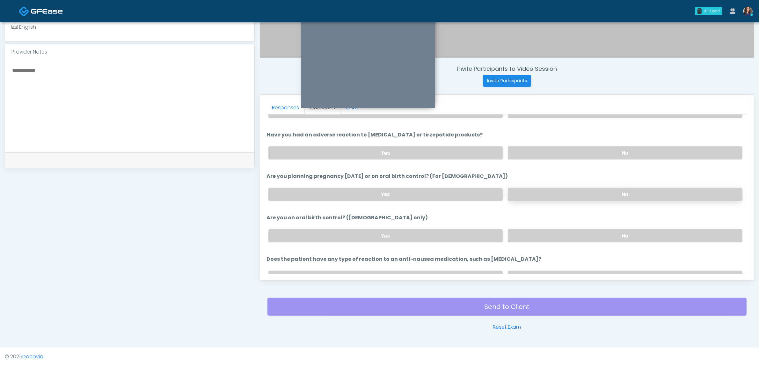
click at [606, 188] on label "No" at bounding box center [625, 194] width 235 height 13
drag, startPoint x: 588, startPoint y: 233, endPoint x: 588, endPoint y: 236, distance: 3.2
click at [588, 234] on label "No" at bounding box center [625, 235] width 235 height 13
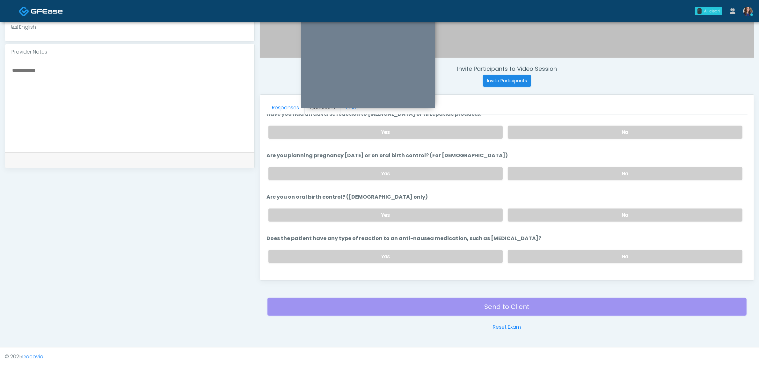
scroll to position [349, 0]
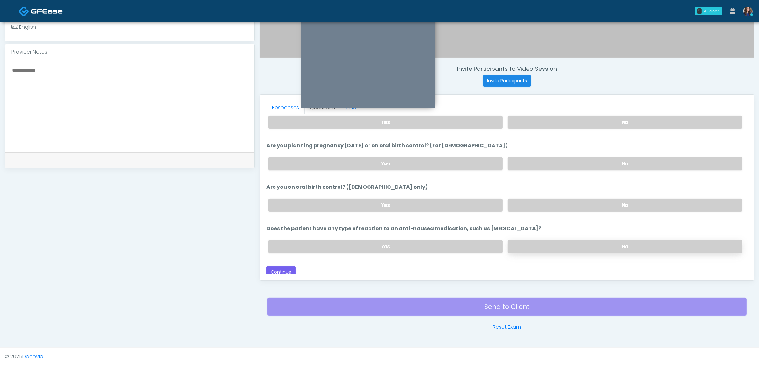
click at [576, 244] on label "No" at bounding box center [625, 246] width 235 height 13
click at [287, 261] on div "Loading... Connecting to your agent... Please wait while we prepare your person…" at bounding box center [506, 23] width 481 height 509
click at [285, 267] on button "Continue" at bounding box center [280, 272] width 29 height 12
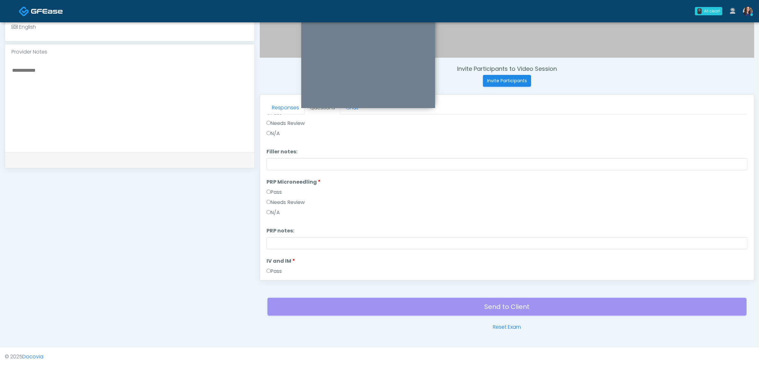
scroll to position [0, 0]
click at [734, 122] on button "Pass All" at bounding box center [735, 123] width 24 height 12
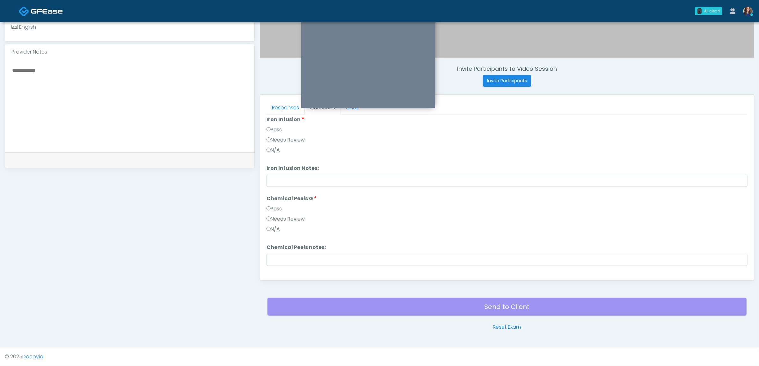
scroll to position [737, 0]
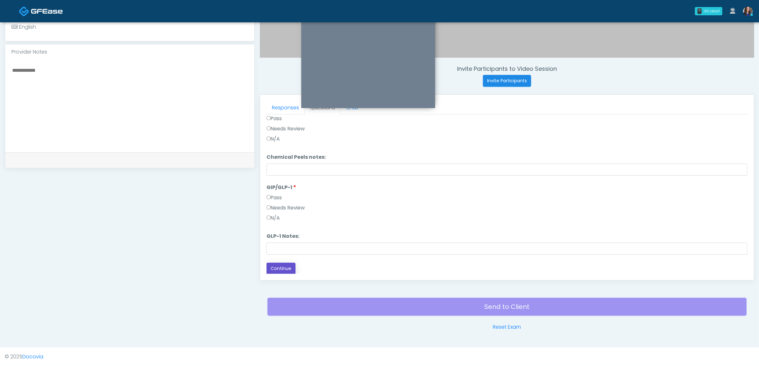
click at [277, 265] on button "Continue" at bounding box center [280, 269] width 29 height 12
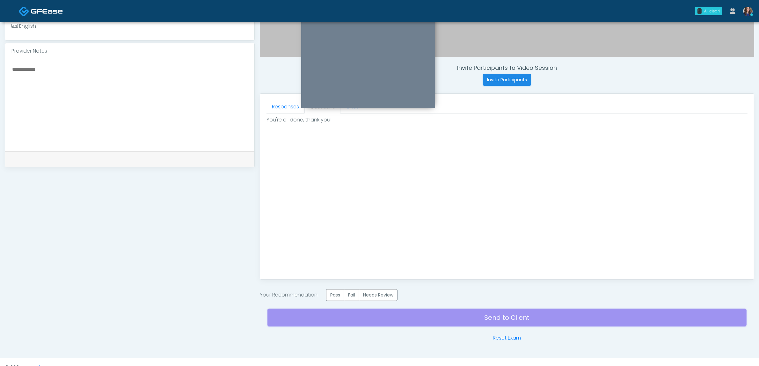
scroll to position [0, 0]
click at [335, 296] on label "Pass" at bounding box center [335, 295] width 18 height 12
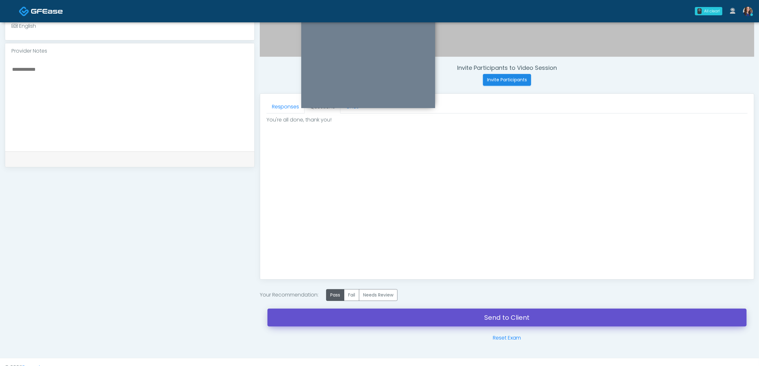
drag, startPoint x: 395, startPoint y: 316, endPoint x: 390, endPoint y: 104, distance: 212.3
click at [396, 316] on link "Send to Client" at bounding box center [506, 318] width 479 height 18
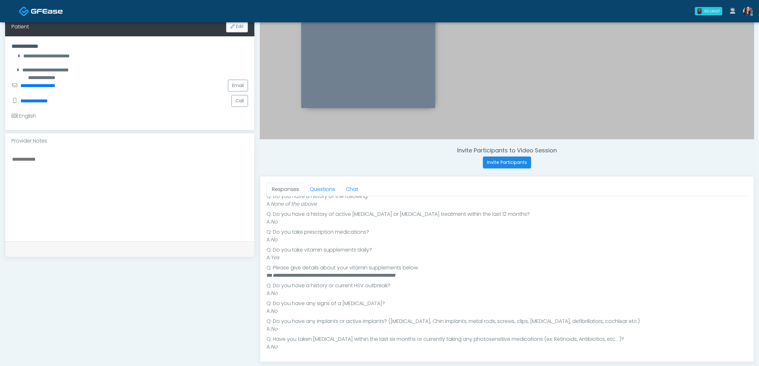
scroll to position [159, 0]
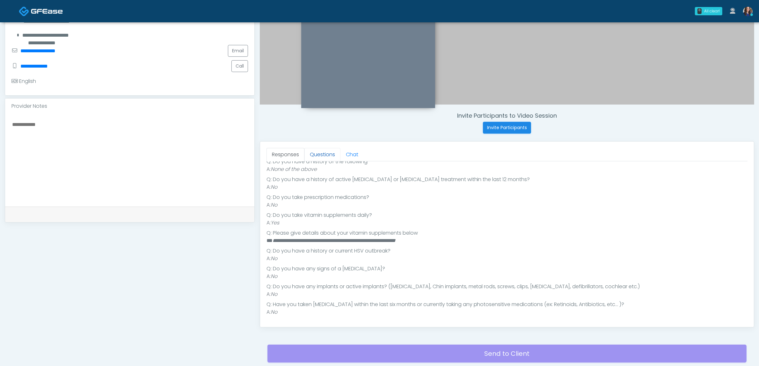
click at [326, 156] on link "Questions" at bounding box center [322, 154] width 36 height 13
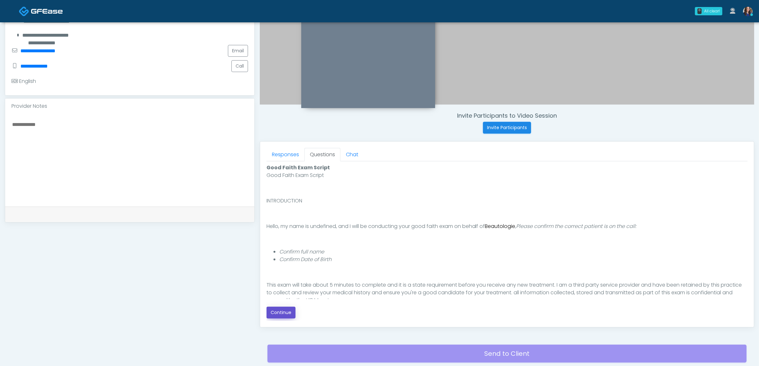
click at [289, 311] on button "Continue" at bounding box center [280, 313] width 29 height 12
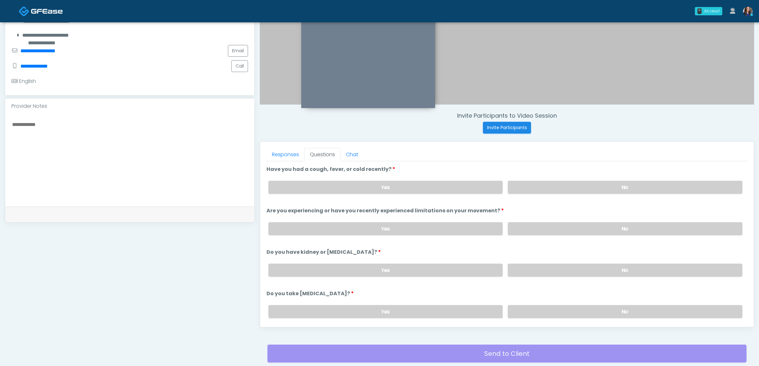
scroll to position [207, 0]
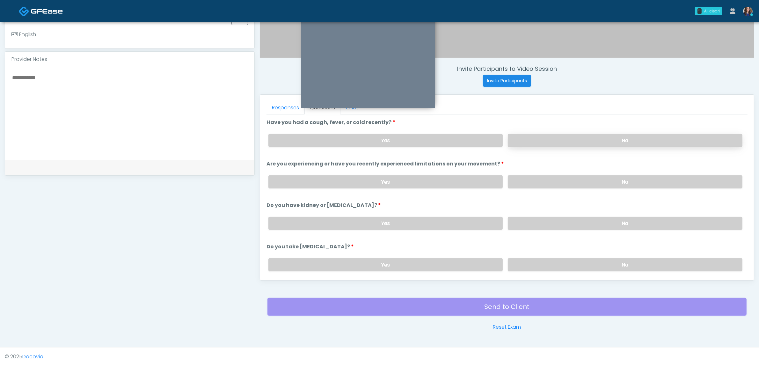
click at [628, 139] on label "No" at bounding box center [625, 140] width 235 height 13
click at [617, 179] on label "No" at bounding box center [625, 181] width 235 height 13
click at [591, 221] on label "No" at bounding box center [625, 223] width 235 height 13
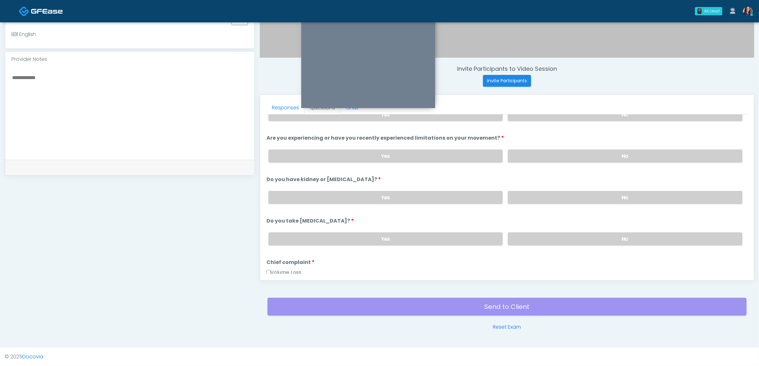
scroll to position [40, 0]
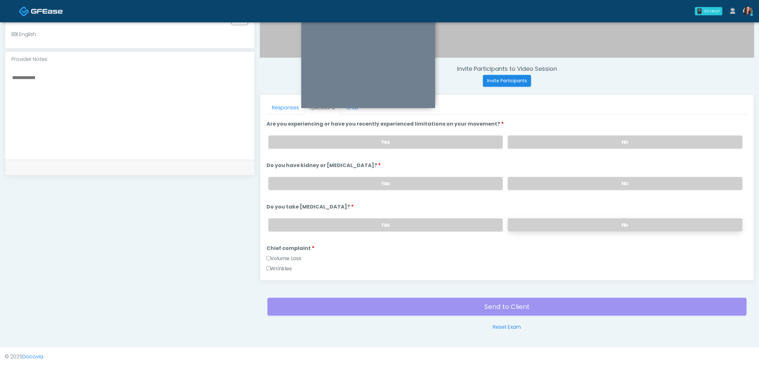
click at [592, 220] on label "No" at bounding box center [625, 224] width 235 height 13
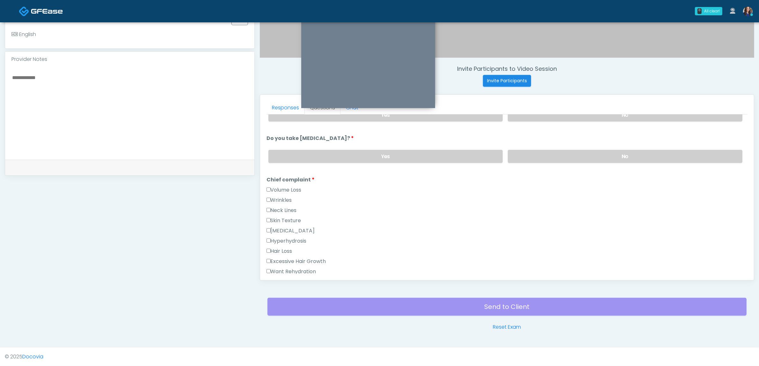
scroll to position [120, 0]
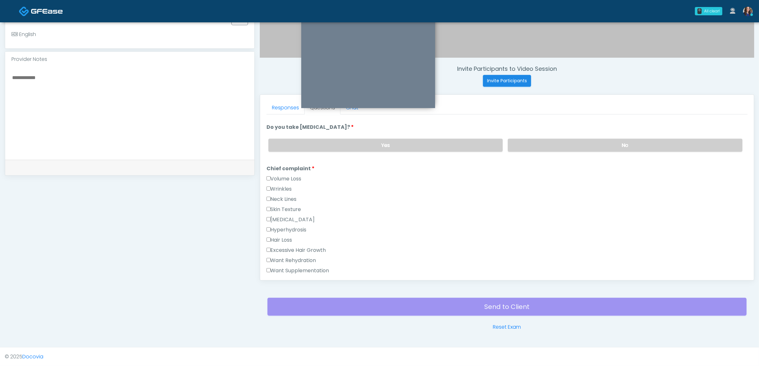
drag, startPoint x: 279, startPoint y: 177, endPoint x: 280, endPoint y: 184, distance: 7.0
click at [280, 177] on label "Volume Loss" at bounding box center [283, 179] width 35 height 8
click at [275, 185] on label "Wrinkles" at bounding box center [278, 189] width 25 height 8
click at [287, 249] on label "Excessive Hair Growth" at bounding box center [296, 250] width 60 height 8
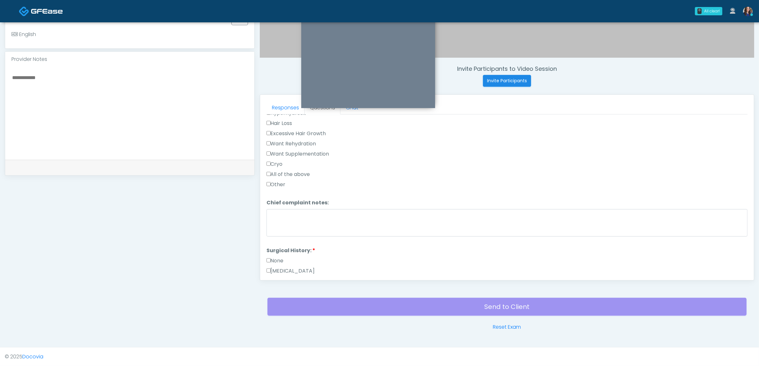
scroll to position [239, 0]
drag, startPoint x: 283, startPoint y: 127, endPoint x: 280, endPoint y: 134, distance: 7.6
click at [283, 127] on label "Excessive Hair Growth" at bounding box center [296, 131] width 60 height 8
drag, startPoint x: 274, startPoint y: 148, endPoint x: 278, endPoint y: 151, distance: 4.3
click at [275, 148] on label "Want Supplementation" at bounding box center [297, 151] width 63 height 8
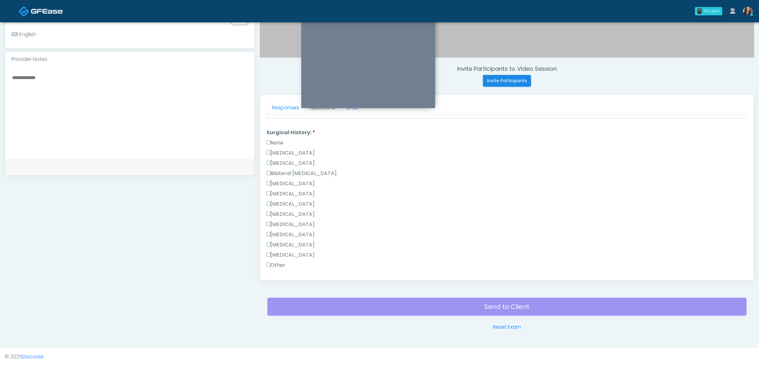
scroll to position [359, 0]
click at [283, 258] on label "Other" at bounding box center [275, 261] width 19 height 8
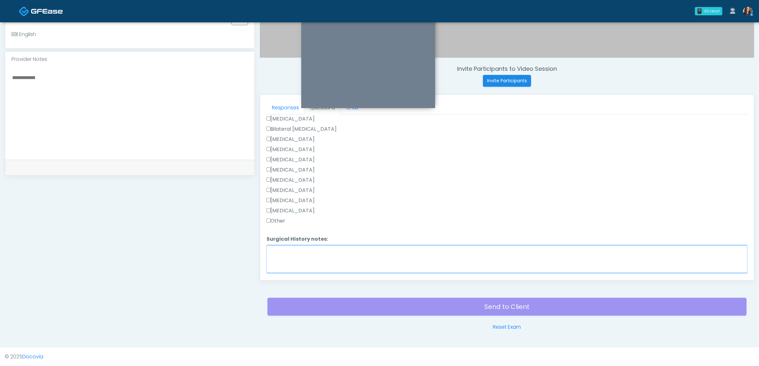
click at [323, 254] on textarea "Surgical History notes:" at bounding box center [506, 258] width 481 height 27
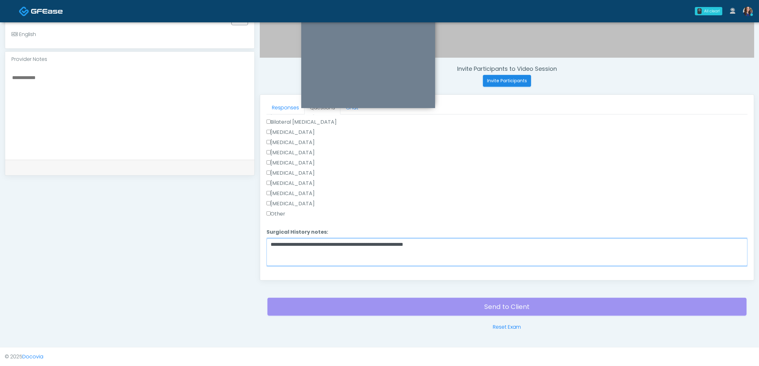
scroll to position [417, 0]
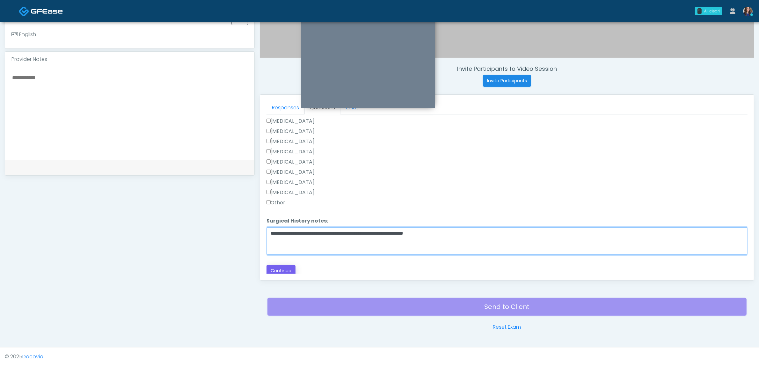
type textarea "**********"
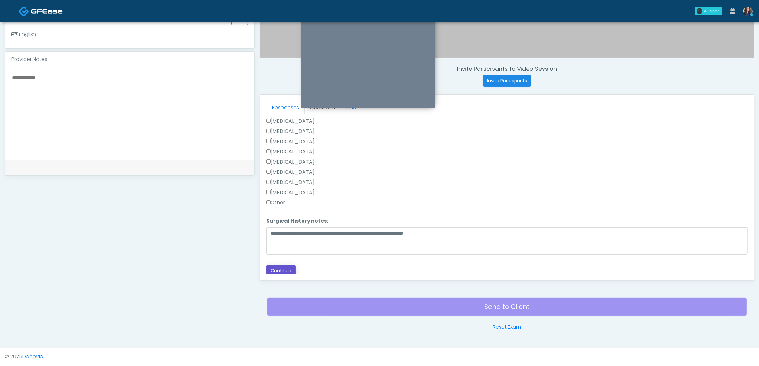
drag, startPoint x: 283, startPoint y: 268, endPoint x: 289, endPoint y: 266, distance: 6.2
click at [283, 268] on button "Continue" at bounding box center [280, 271] width 29 height 12
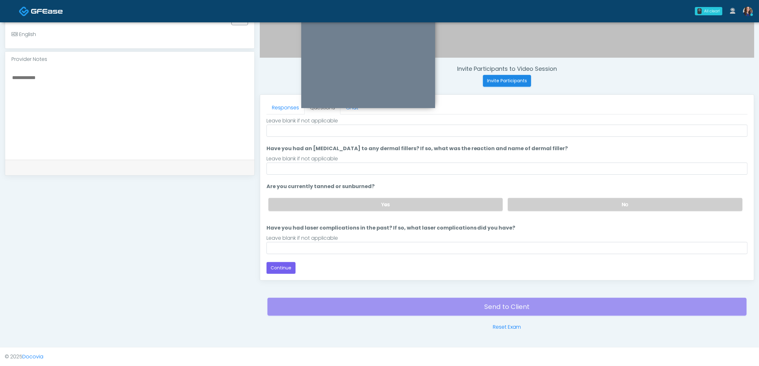
scroll to position [60, 0]
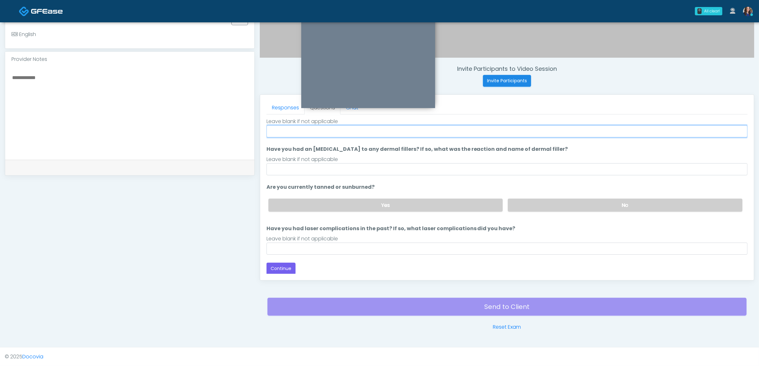
click at [324, 131] on input "When did you last get wrinkle relaxer or dermal filler?" at bounding box center [506, 131] width 481 height 12
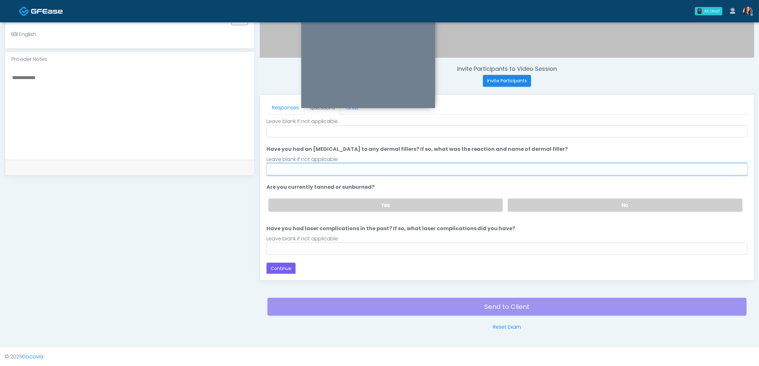
click at [293, 168] on input "Have you had an [MEDICAL_DATA] to any dermal fillers? If so, what was the react…" at bounding box center [506, 169] width 481 height 12
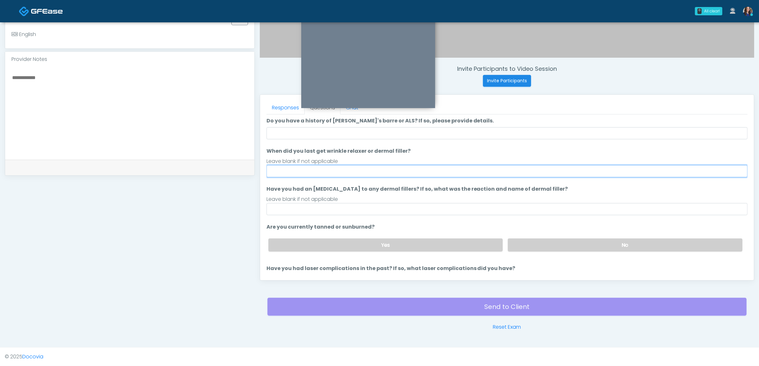
click at [303, 172] on input "When did you last get wrinkle relaxer or dermal filler?" at bounding box center [506, 171] width 481 height 12
type input "**********"
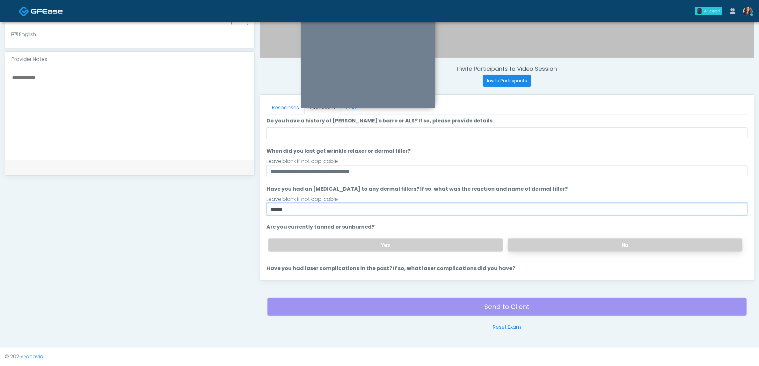
type input "*****"
click at [585, 246] on label "No" at bounding box center [625, 244] width 235 height 13
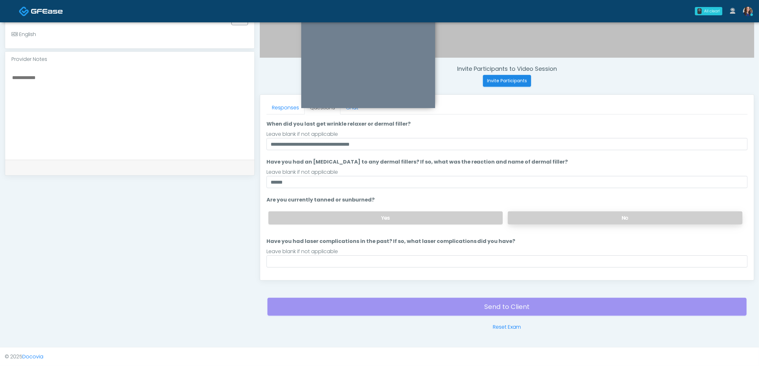
scroll to position [60, 0]
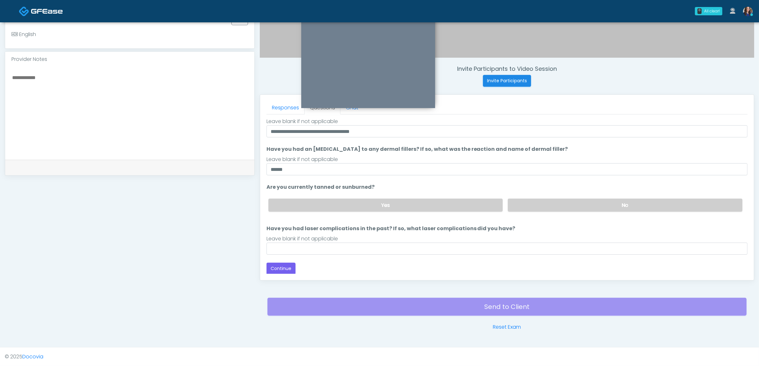
click at [346, 256] on div "Loading... Connecting to your agent... Please wait while we prepare your person…" at bounding box center [506, 166] width 481 height 215
click at [345, 246] on input "Have you had laser complications in the past? If so, what laser complications d…" at bounding box center [506, 249] width 481 height 12
type input "**"
click at [272, 268] on button "Continue" at bounding box center [280, 269] width 29 height 12
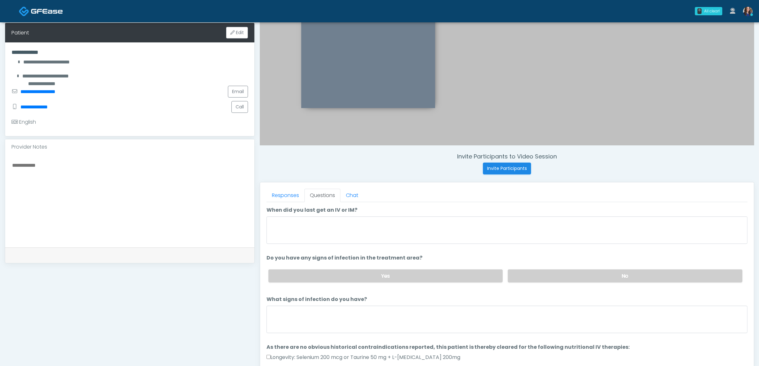
scroll to position [88, 0]
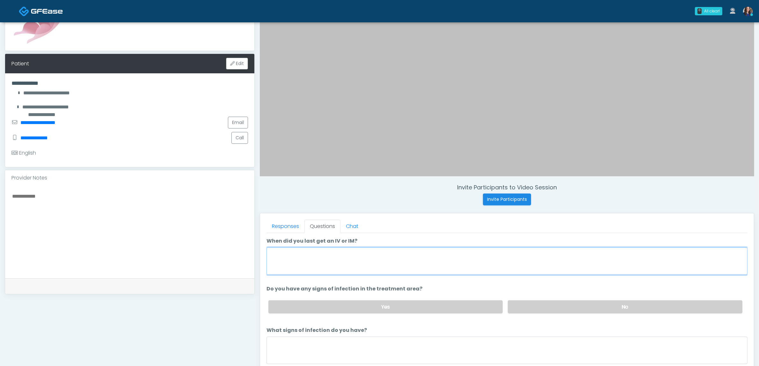
click at [382, 258] on textarea "When did you last get an IV or IM?" at bounding box center [506, 260] width 481 height 27
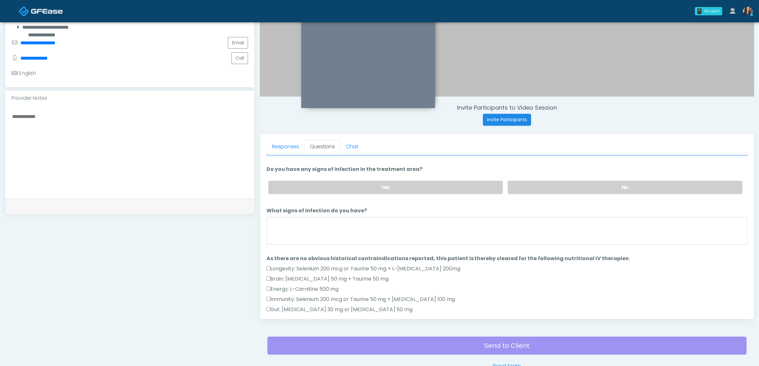
scroll to position [0, 0]
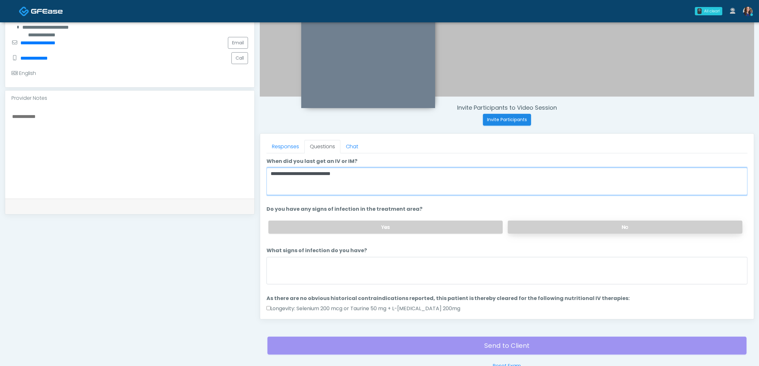
type textarea "**********"
drag, startPoint x: 562, startPoint y: 227, endPoint x: 534, endPoint y: 191, distance: 46.0
click at [562, 227] on label "No" at bounding box center [625, 227] width 235 height 13
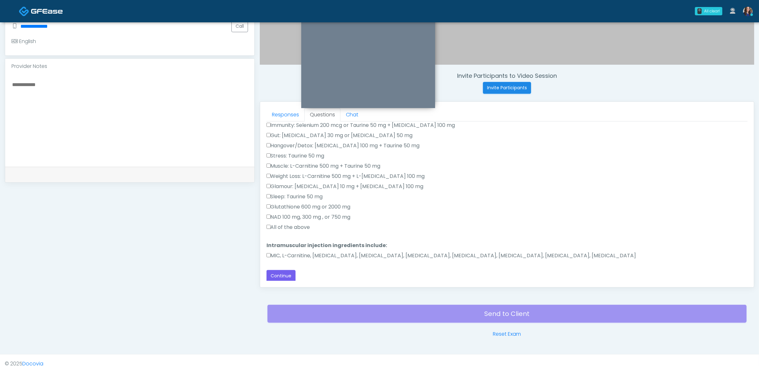
scroll to position [207, 0]
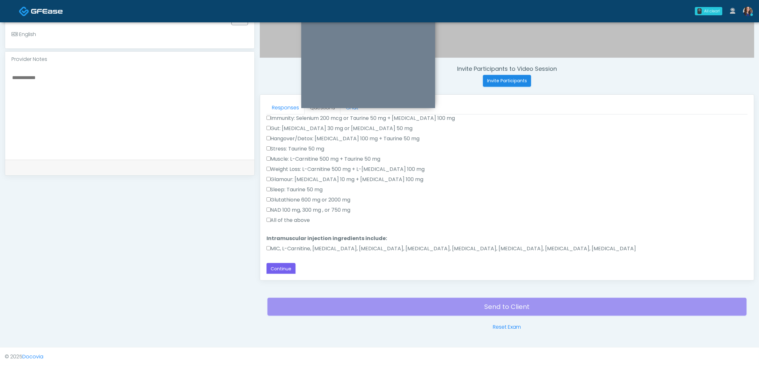
click at [286, 219] on label "All of the above" at bounding box center [288, 220] width 44 height 8
drag, startPoint x: 286, startPoint y: 244, endPoint x: 284, endPoint y: 280, distance: 36.4
click at [286, 246] on label "MIC, L-Carnitine, Methylcobalamin, Glycine, B-Complex, Lycine, Biotin, Vitamin …" at bounding box center [451, 249] width 370 height 8
click at [282, 266] on button "Continue" at bounding box center [280, 269] width 29 height 12
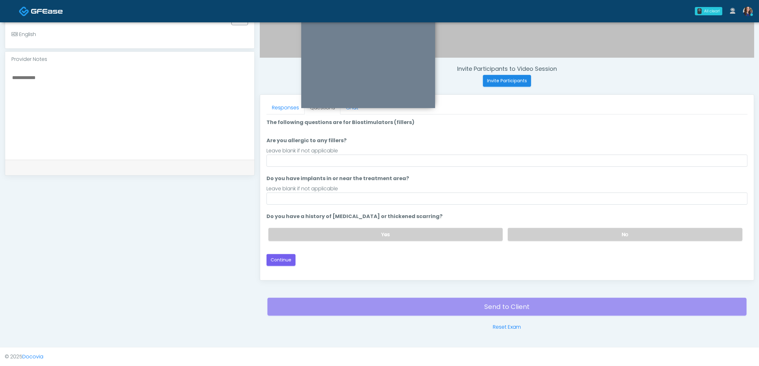
scroll to position [0, 0]
click at [346, 159] on input "Are you allergic to any fillers?" at bounding box center [506, 161] width 481 height 12
type input "**"
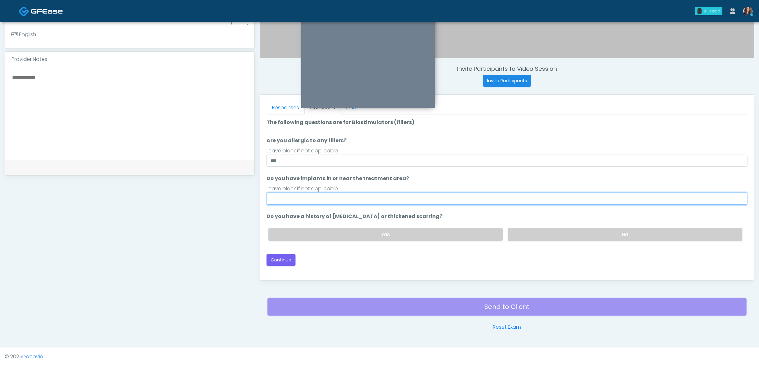
click at [328, 201] on input "Do you have implants in or near the treatment area?" at bounding box center [506, 199] width 481 height 12
type input "**"
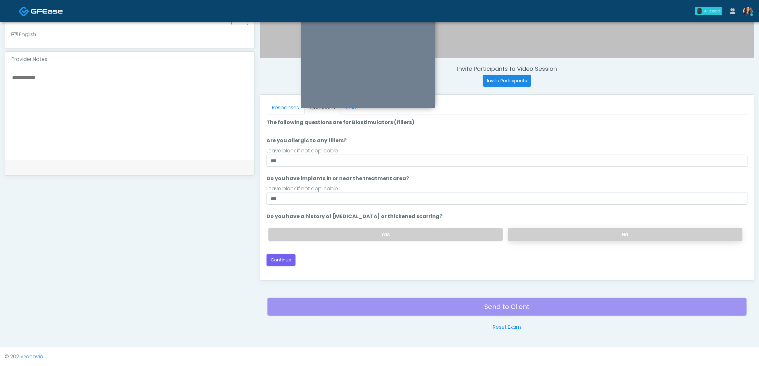
click at [637, 238] on label "No" at bounding box center [625, 234] width 235 height 13
drag, startPoint x: 268, startPoint y: 257, endPoint x: 294, endPoint y: 257, distance: 25.8
click at [267, 257] on button "Continue" at bounding box center [280, 260] width 29 height 12
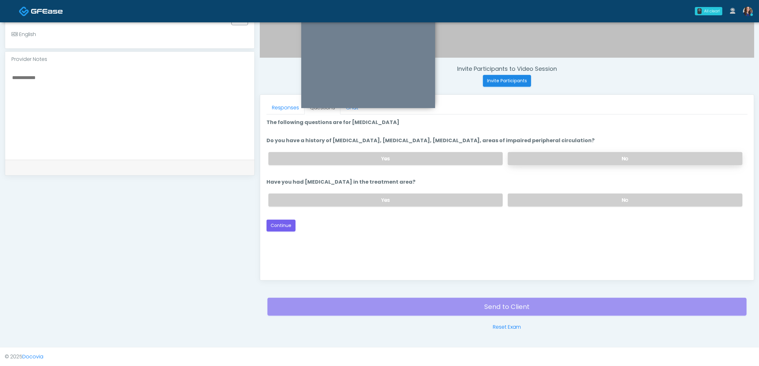
click at [571, 159] on label "No" at bounding box center [625, 158] width 235 height 13
drag, startPoint x: 564, startPoint y: 194, endPoint x: 560, endPoint y: 198, distance: 6.1
click at [564, 194] on label "No" at bounding box center [625, 199] width 235 height 13
click at [279, 225] on button "Continue" at bounding box center [280, 226] width 29 height 12
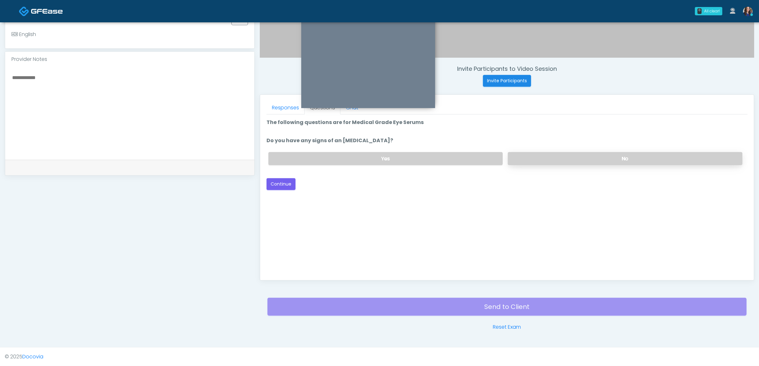
click at [549, 152] on label "No" at bounding box center [625, 158] width 235 height 13
click at [289, 182] on button "Continue" at bounding box center [280, 184] width 29 height 12
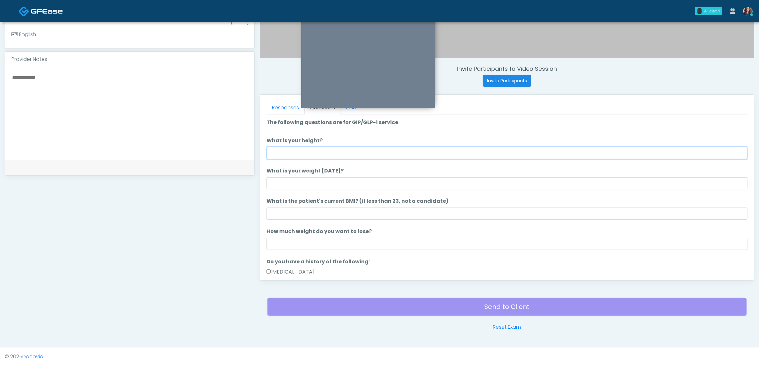
click at [520, 155] on input "What is your height?" at bounding box center [506, 153] width 481 height 12
type input "*****"
click at [450, 176] on li "What is your weight today? What is your weight today?" at bounding box center [506, 178] width 481 height 22
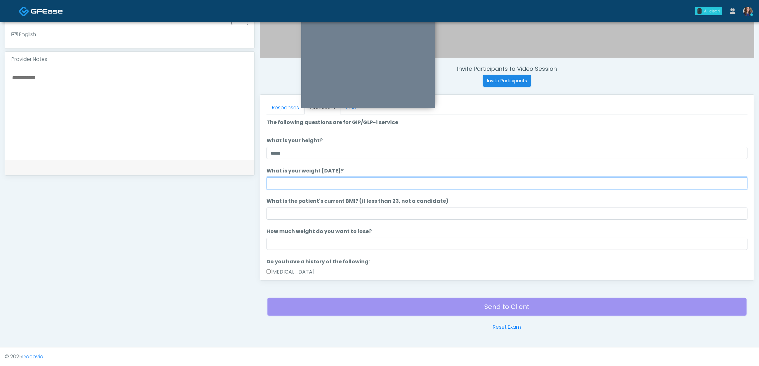
click at [450, 178] on input "What is your weight [DATE]?" at bounding box center [506, 183] width 481 height 12
type input "***"
click at [396, 200] on label "What is the patient's current BMI? (if less than 23, not a candidate)" at bounding box center [357, 201] width 182 height 8
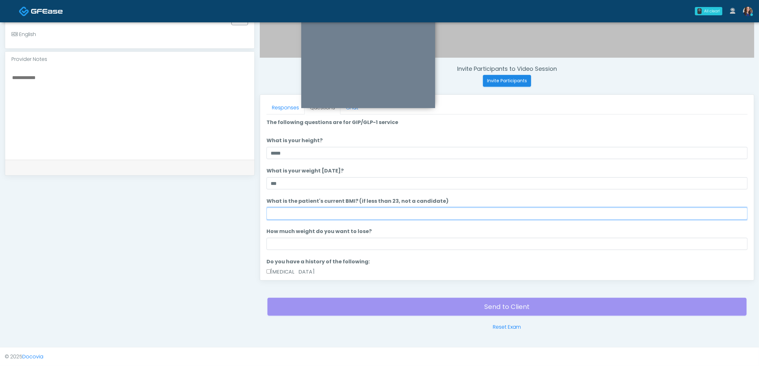
click at [396, 207] on input "What is the patient's current BMI? (if less than 23, not a candidate)" at bounding box center [506, 213] width 481 height 12
click at [392, 213] on input "What is the patient's current BMI? (if less than 23, not a candidate)" at bounding box center [506, 213] width 481 height 12
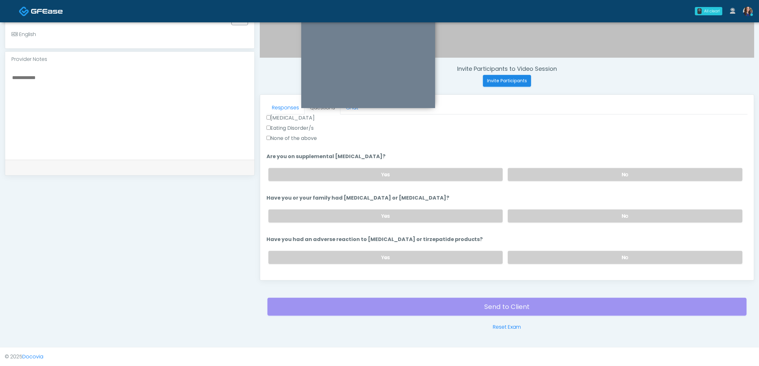
scroll to position [239, 0]
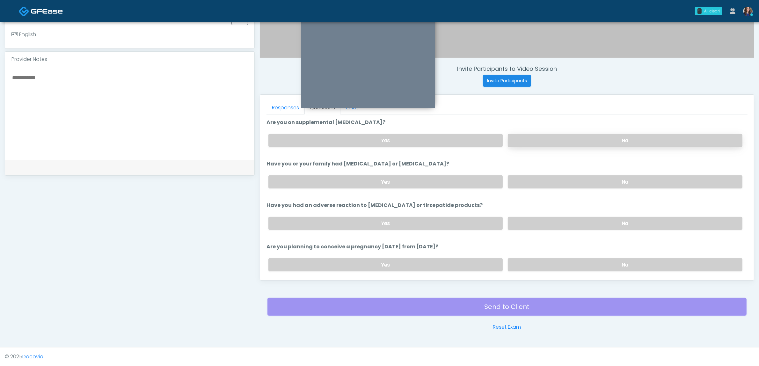
type input "**"
click at [560, 144] on label "No" at bounding box center [625, 140] width 235 height 13
click at [538, 178] on label "No" at bounding box center [625, 181] width 235 height 13
click at [548, 179] on label "No" at bounding box center [625, 181] width 235 height 13
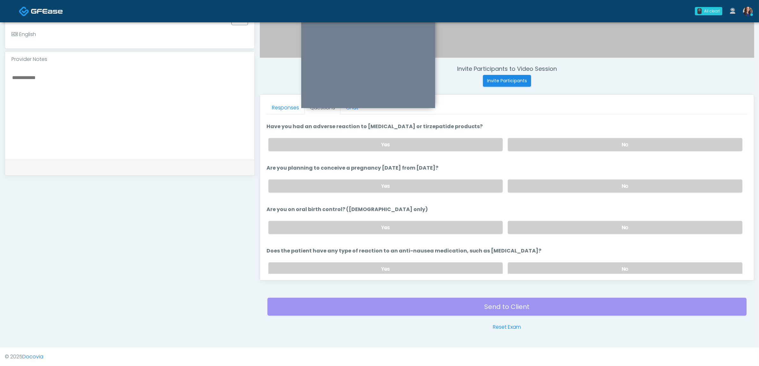
scroll to position [319, 0]
click at [564, 180] on label "No" at bounding box center [625, 184] width 235 height 13
drag, startPoint x: 543, startPoint y: 221, endPoint x: 545, endPoint y: 231, distance: 11.0
click at [543, 221] on label "No" at bounding box center [625, 226] width 235 height 13
click at [544, 263] on label "No" at bounding box center [625, 267] width 235 height 13
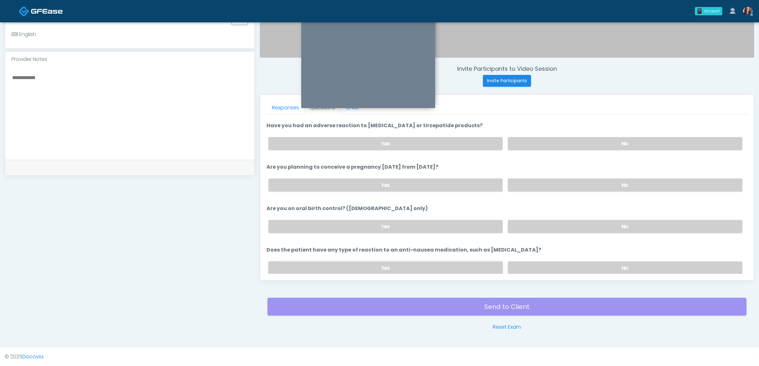
scroll to position [340, 0]
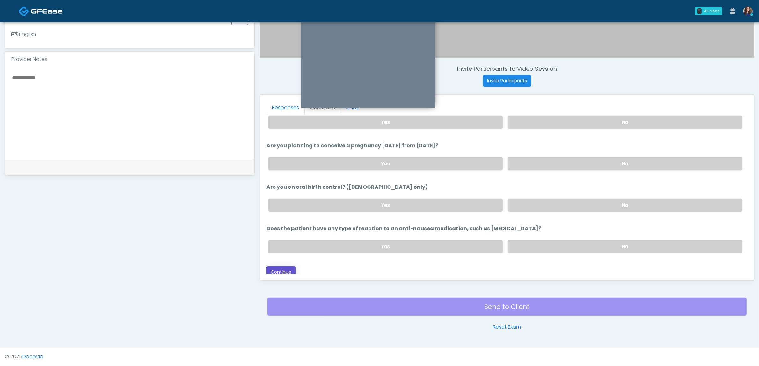
click at [291, 266] on button "Continue" at bounding box center [280, 272] width 29 height 12
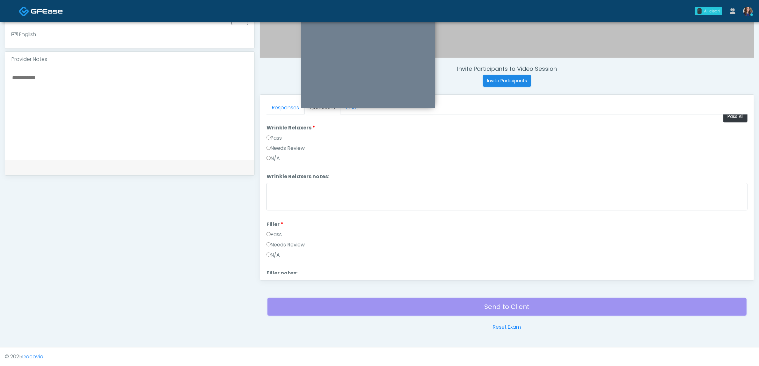
scroll to position [0, 0]
click at [727, 123] on button "Pass All" at bounding box center [735, 123] width 24 height 12
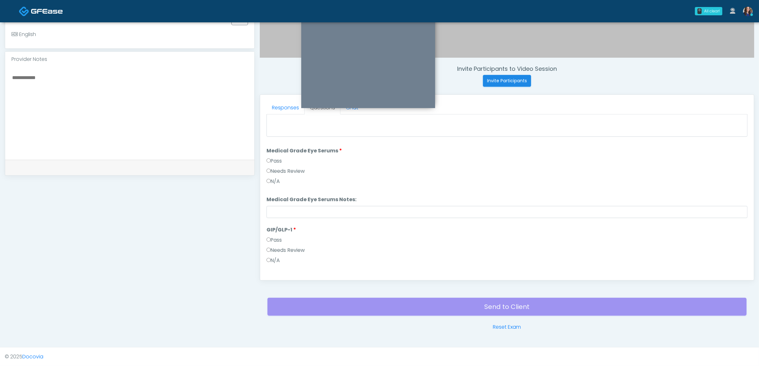
scroll to position [877, 0]
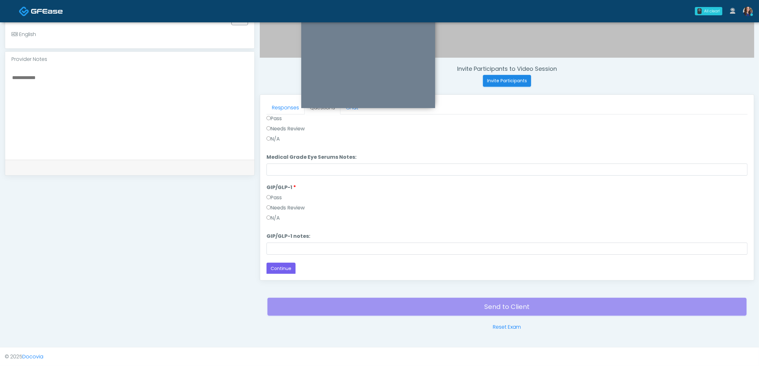
drag, startPoint x: 277, startPoint y: 205, endPoint x: 288, endPoint y: 242, distance: 38.6
click at [276, 206] on label "Needs Review" at bounding box center [285, 208] width 39 height 8
click at [288, 246] on input "GIP/GLP-1 notes:" at bounding box center [506, 249] width 481 height 12
click at [325, 248] on input "GIP/GLP-1 notes:" at bounding box center [506, 249] width 481 height 12
type input "******"
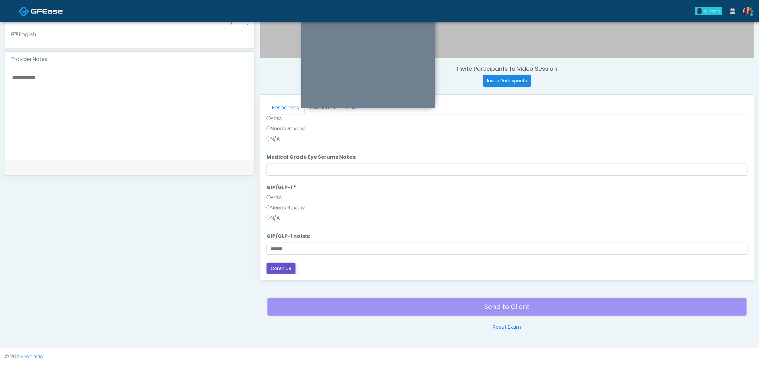
drag, startPoint x: 289, startPoint y: 263, endPoint x: 332, endPoint y: 273, distance: 43.8
click at [289, 263] on button "Continue" at bounding box center [280, 269] width 29 height 12
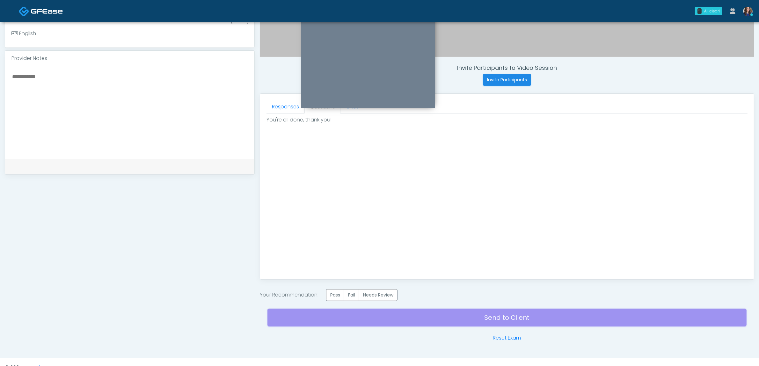
scroll to position [0, 0]
click at [339, 295] on label "Pass" at bounding box center [335, 295] width 18 height 12
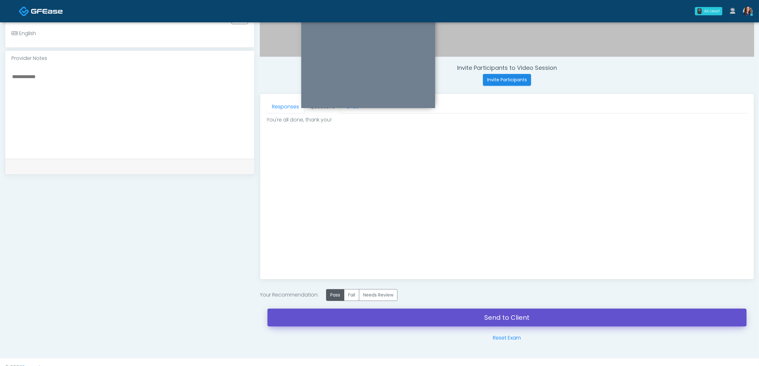
click at [437, 323] on link "Send to Client" at bounding box center [506, 318] width 479 height 18
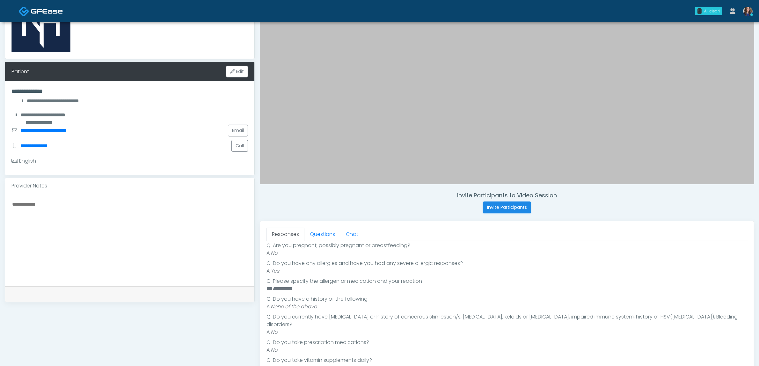
scroll to position [120, 0]
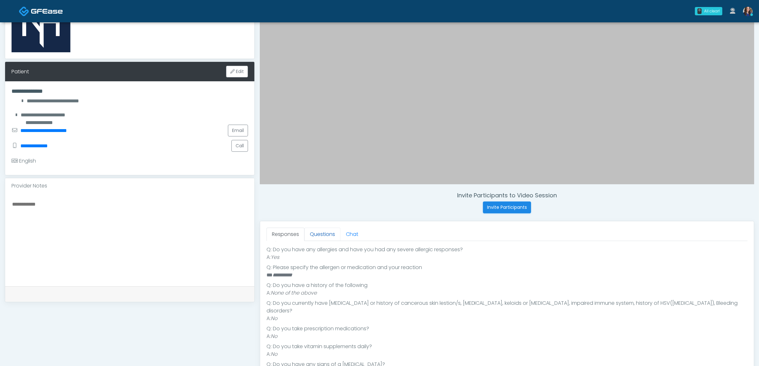
click at [329, 238] on link "Questions" at bounding box center [322, 234] width 36 height 13
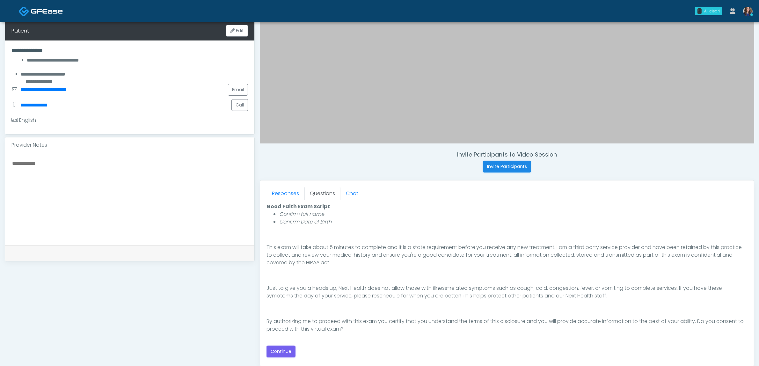
scroll to position [159, 0]
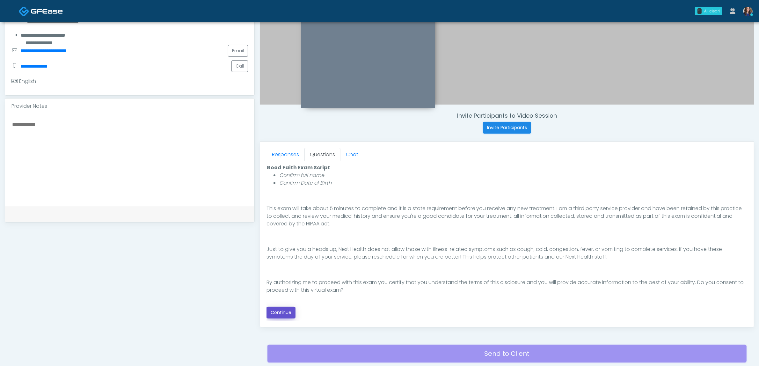
drag, startPoint x: 284, startPoint y: 311, endPoint x: 345, endPoint y: 303, distance: 61.7
click at [284, 311] on button "Continue" at bounding box center [280, 313] width 29 height 12
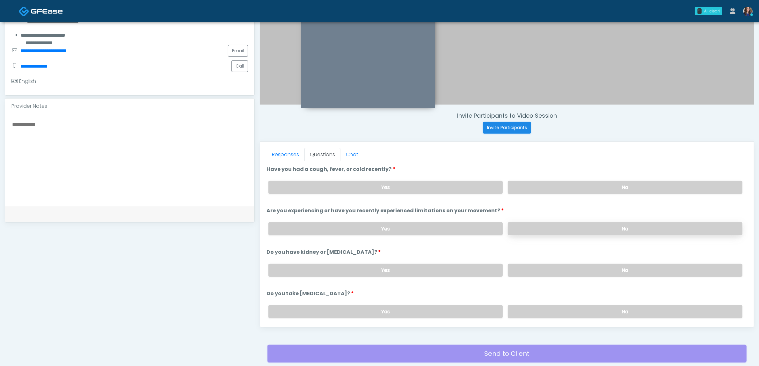
scroll to position [207, 0]
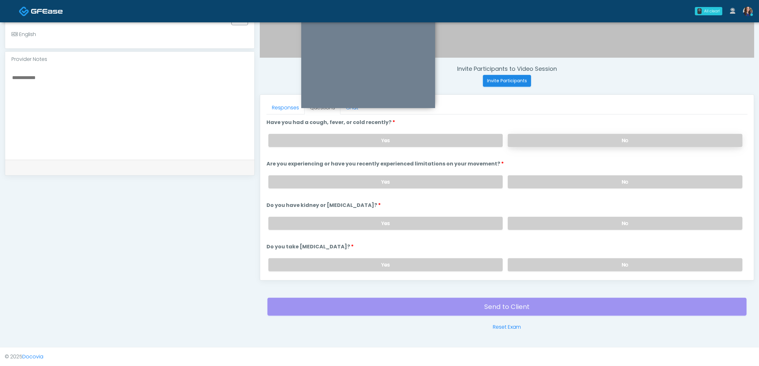
click at [620, 137] on label "No" at bounding box center [625, 140] width 235 height 13
click at [600, 178] on label "No" at bounding box center [625, 181] width 235 height 13
click at [594, 217] on label "No" at bounding box center [625, 223] width 235 height 13
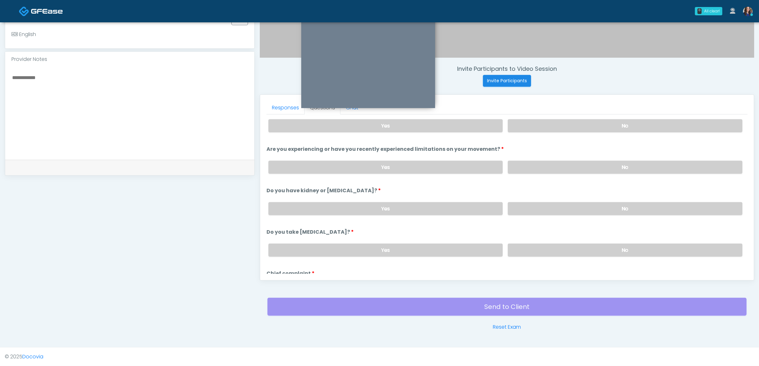
scroll to position [40, 0]
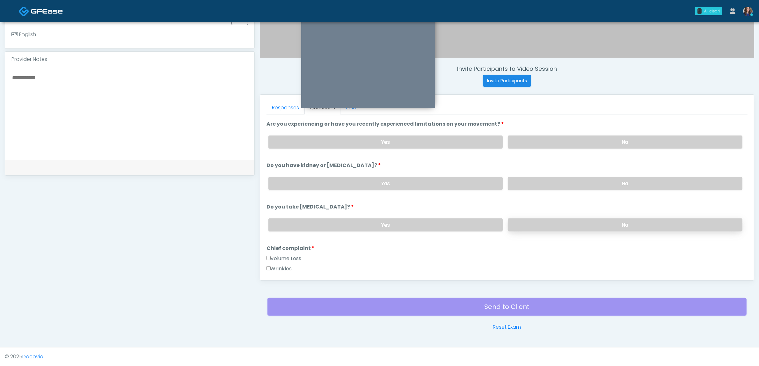
click at [587, 223] on label "No" at bounding box center [625, 224] width 235 height 13
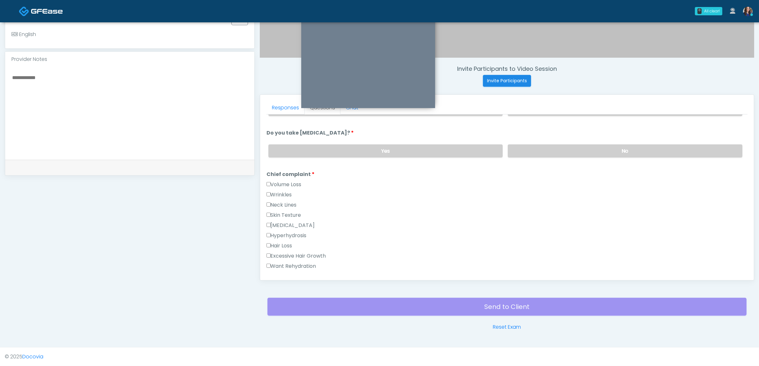
scroll to position [120, 0]
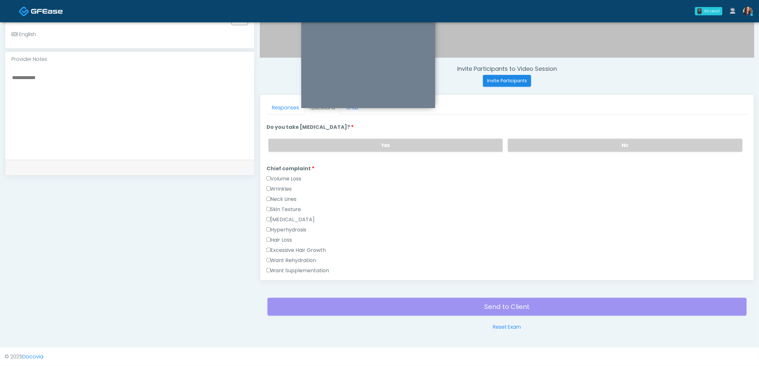
click at [277, 175] on label "Volume Loss" at bounding box center [283, 179] width 35 height 8
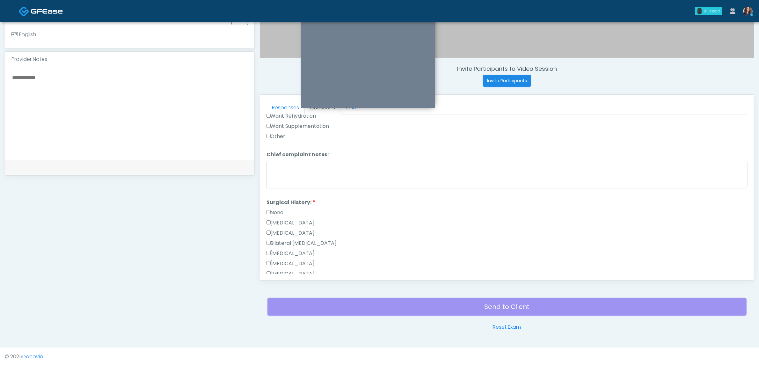
scroll to position [279, 0]
click at [276, 195] on label "None" at bounding box center [274, 198] width 17 height 8
click at [276, 115] on ol "Have you had a cough, fever, or cold recently? Have you had a cough, fever, or …" at bounding box center [506, 73] width 481 height 534
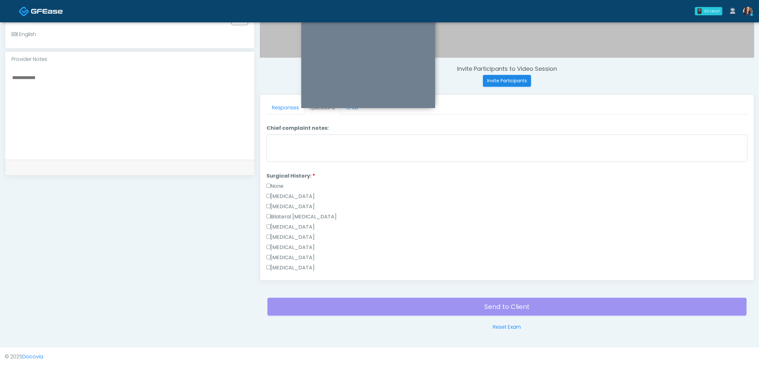
click at [273, 184] on label "None" at bounding box center [274, 186] width 17 height 8
click at [286, 225] on label "Breast Augmentation" at bounding box center [290, 227] width 48 height 8
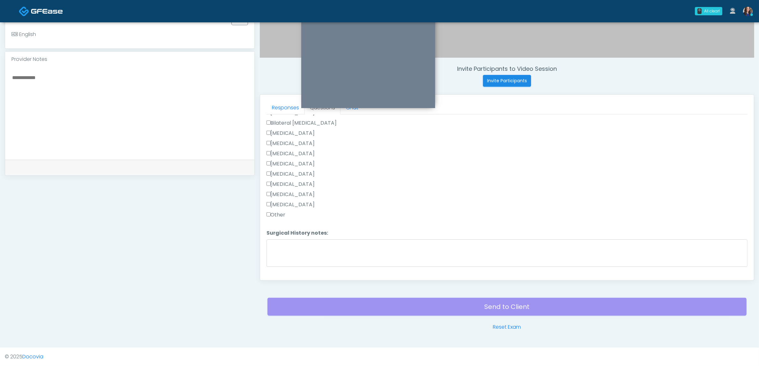
scroll to position [396, 0]
drag, startPoint x: 273, startPoint y: 261, endPoint x: 280, endPoint y: 261, distance: 6.7
click at [273, 261] on div "Loading... Connecting to your agent... Please wait while we prepare your person…" at bounding box center [506, -1] width 481 height 554
click at [280, 265] on button "Continue" at bounding box center [280, 271] width 29 height 12
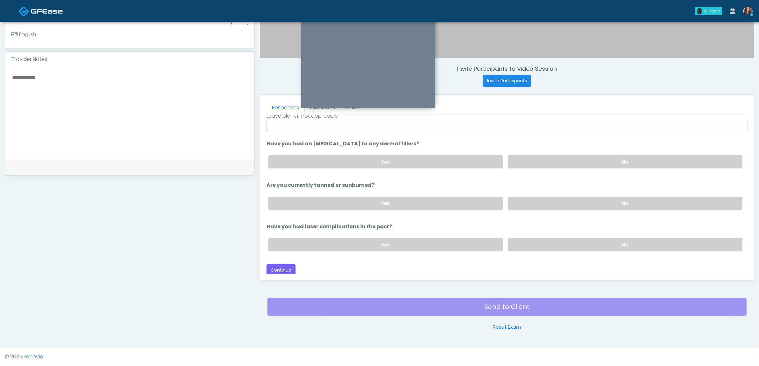
scroll to position [0, 0]
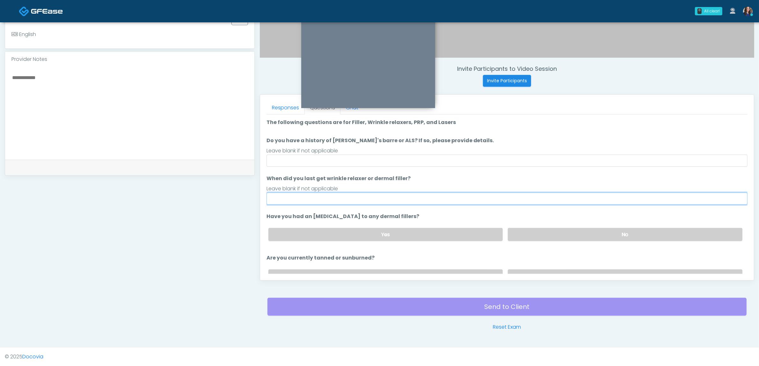
click at [308, 201] on input "When did you last get wrinkle relaxer or dermal filler?" at bounding box center [506, 199] width 481 height 12
type input "**********"
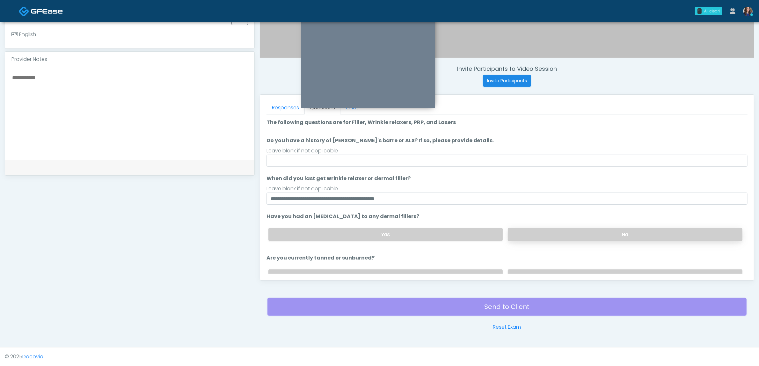
click at [577, 236] on label "No" at bounding box center [625, 234] width 235 height 13
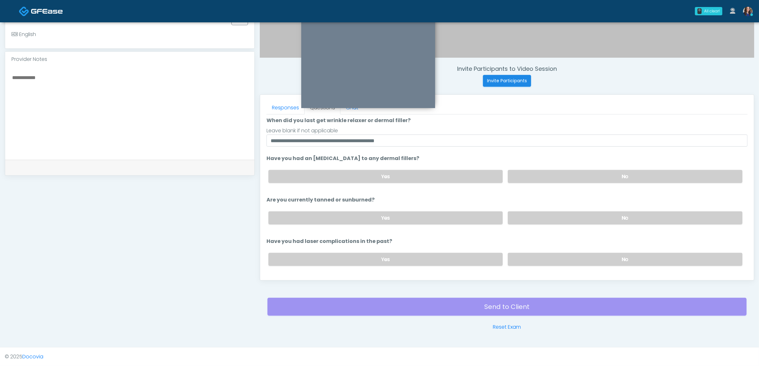
scroll to position [73, 0]
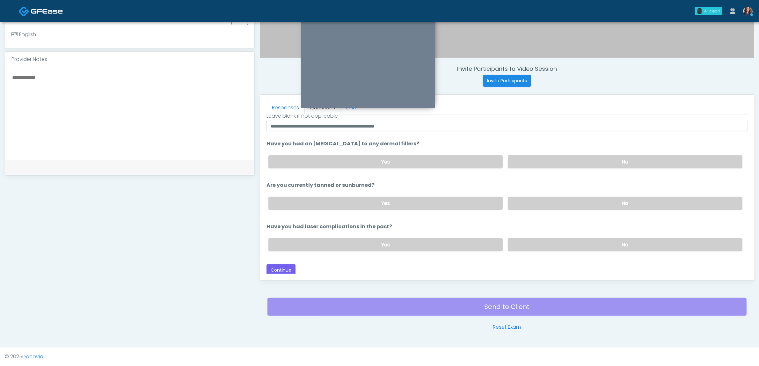
click at [545, 192] on div "Yes No" at bounding box center [505, 203] width 484 height 23
click at [557, 201] on label "No" at bounding box center [625, 203] width 235 height 13
click at [547, 246] on label "No" at bounding box center [625, 244] width 235 height 13
click at [276, 266] on button "Continue" at bounding box center [280, 270] width 29 height 12
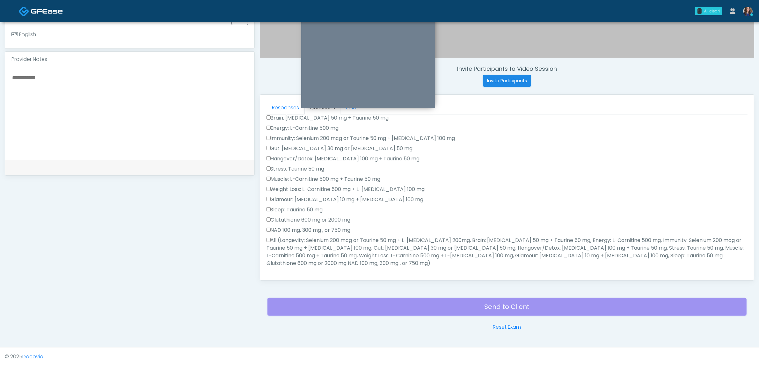
click at [292, 246] on label "All (Longevity: Selenium 200 mcg or Taurine 50 mg + L-Arginine 200mg, Brain: Gl…" at bounding box center [506, 251] width 481 height 31
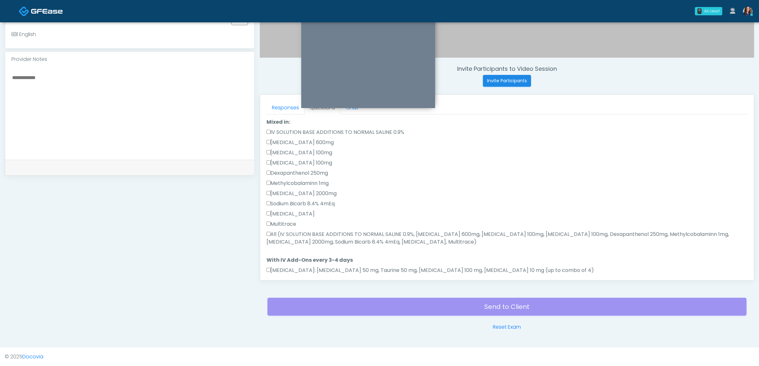
click at [304, 230] on label "All (IV SOLUTION BASE ADDITIONS TO NORMAL SALINE 0.9%, Magnesium Chloride 600mg…" at bounding box center [506, 237] width 481 height 15
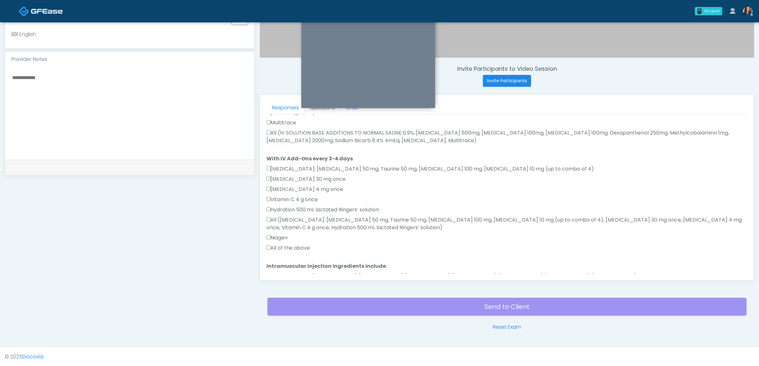
scroll to position [352, 0]
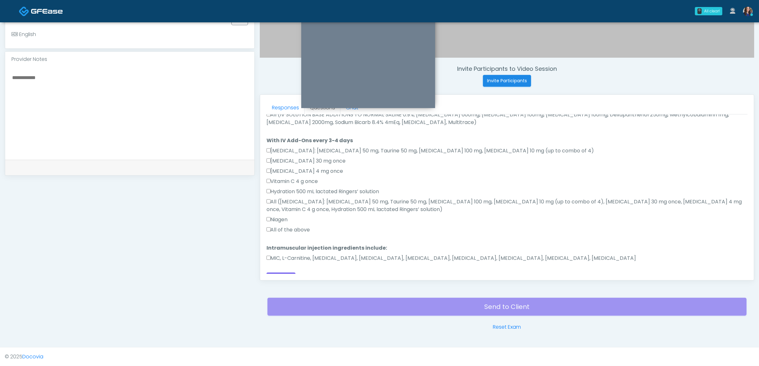
click at [275, 226] on label "All of the above" at bounding box center [288, 230] width 44 height 8
click at [295, 254] on label "MIC, L-Carnitine, Methylcobalamin, Glycine, B-Complex, Lycine, Biotin, Vitamin …" at bounding box center [451, 258] width 370 height 8
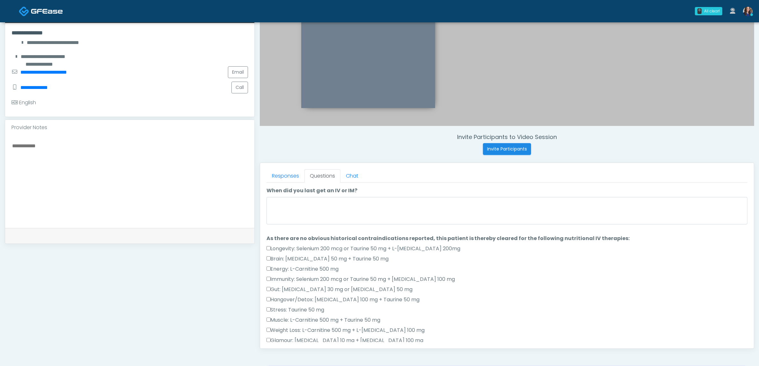
scroll to position [127, 0]
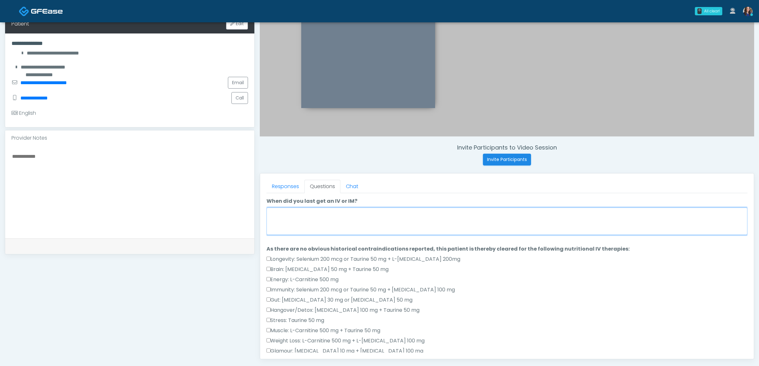
click at [335, 222] on textarea "When did you last get an IV or IM?" at bounding box center [506, 220] width 481 height 27
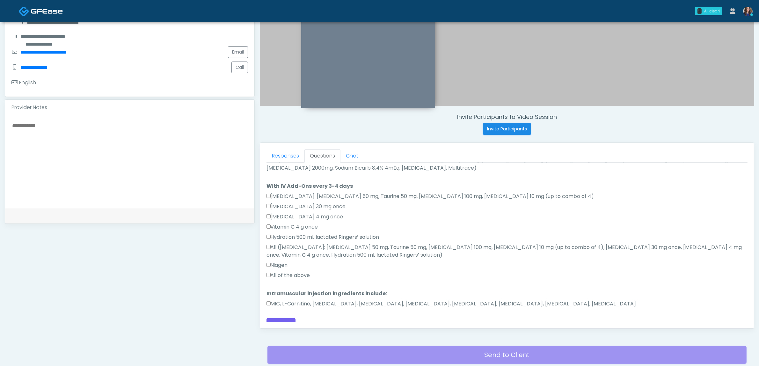
scroll to position [207, 0]
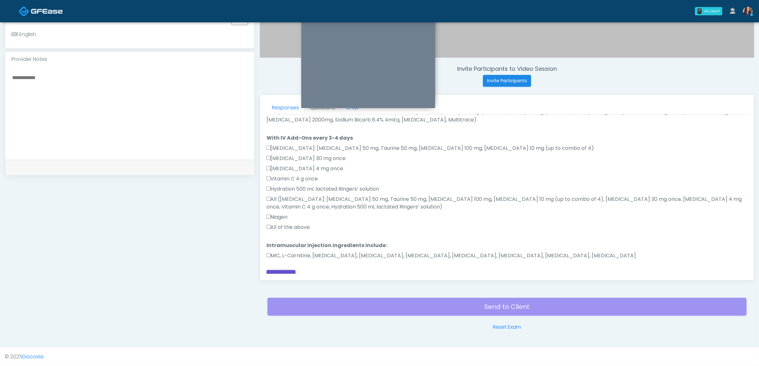
click at [284, 270] on button "Continue" at bounding box center [280, 276] width 29 height 12
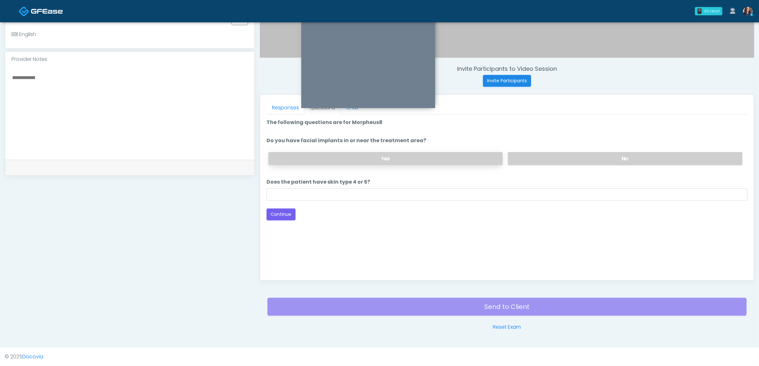
scroll to position [0, 0]
drag, startPoint x: 574, startPoint y: 161, endPoint x: 514, endPoint y: 179, distance: 62.6
click at [573, 162] on label "No" at bounding box center [625, 158] width 235 height 13
click at [380, 208] on div "Back Continue" at bounding box center [506, 214] width 481 height 12
click at [375, 198] on input "Does the patient have skin type 4 or 5?" at bounding box center [506, 194] width 481 height 12
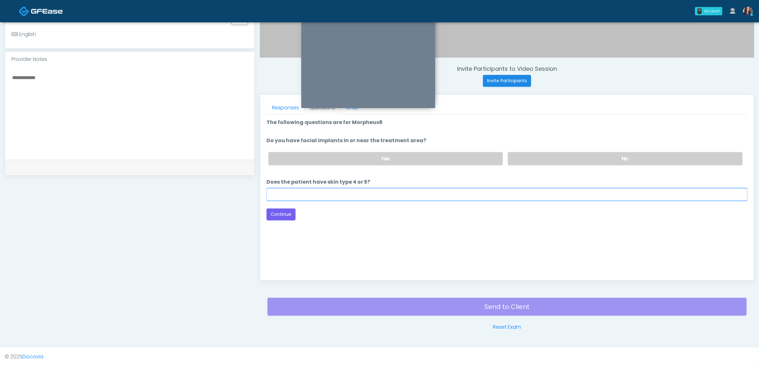
type input "**"
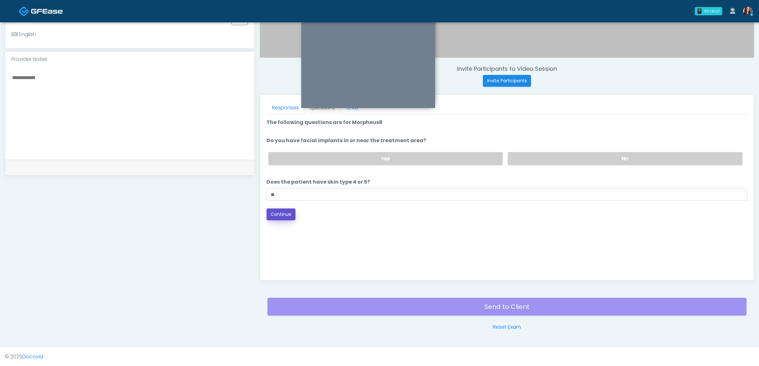
click at [286, 216] on button "Continue" at bounding box center [280, 214] width 29 height 12
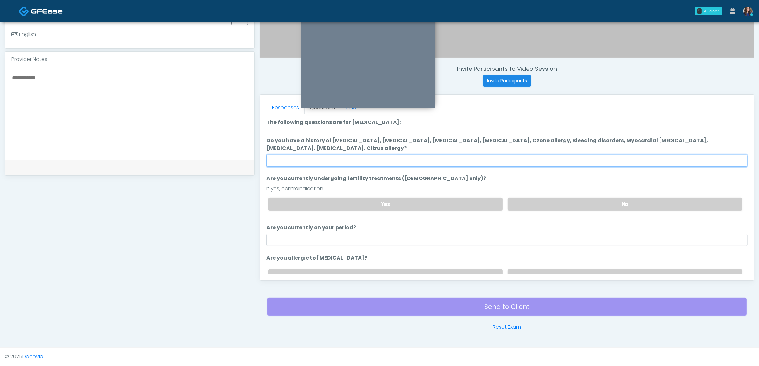
click at [438, 158] on input "Do you have a history of Hyperthyroidism, Hypotension, Hypocalcemia, Hypoglycem…" at bounding box center [506, 161] width 481 height 12
type input "**"
click at [526, 200] on label "No" at bounding box center [625, 204] width 235 height 13
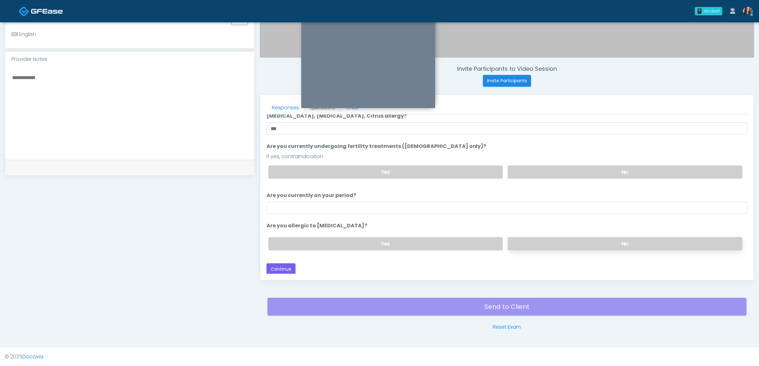
click at [553, 248] on label "No" at bounding box center [625, 243] width 235 height 13
click at [284, 266] on button "Continue" at bounding box center [280, 269] width 29 height 12
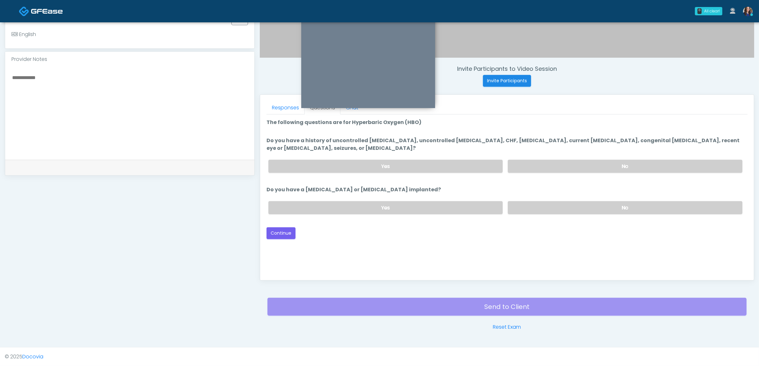
scroll to position [0, 0]
click at [566, 166] on label "No" at bounding box center [625, 166] width 235 height 13
click at [552, 206] on label "No" at bounding box center [625, 207] width 235 height 13
click at [274, 232] on button "Continue" at bounding box center [280, 233] width 29 height 12
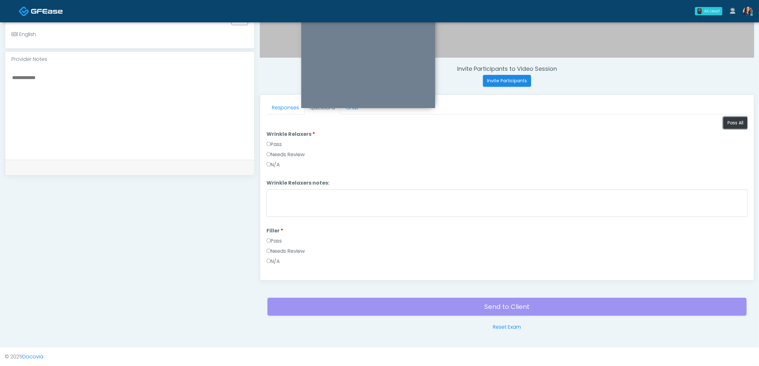
drag, startPoint x: 724, startPoint y: 120, endPoint x: 699, endPoint y: 124, distance: 26.1
click at [723, 121] on button "Pass All" at bounding box center [735, 123] width 24 height 12
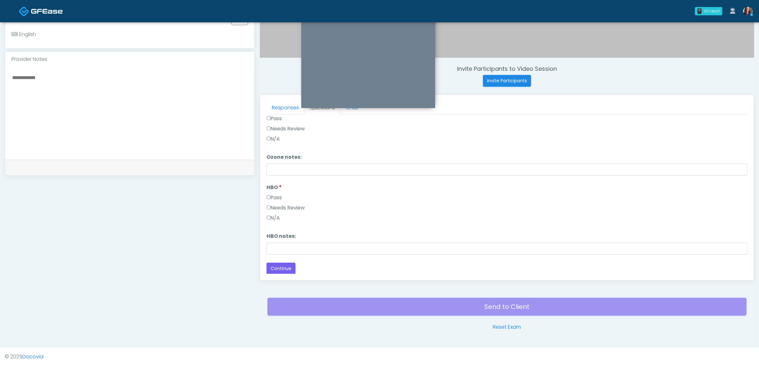
scroll to position [799, 0]
click at [275, 266] on button "Continue" at bounding box center [280, 268] width 29 height 12
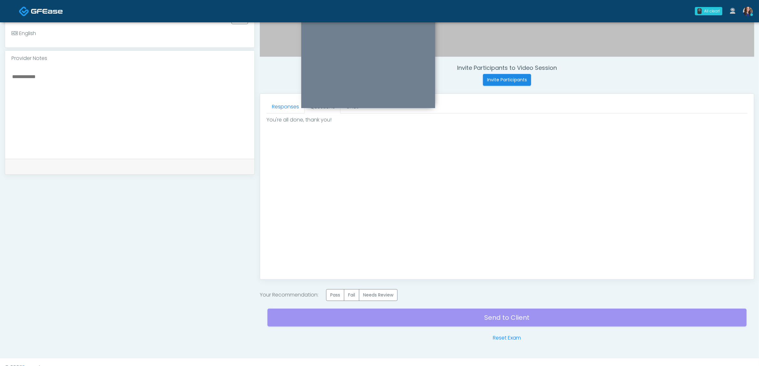
scroll to position [0, 0]
drag, startPoint x: 330, startPoint y: 300, endPoint x: 351, endPoint y: 304, distance: 21.0
click at [331, 300] on label "Pass" at bounding box center [335, 295] width 18 height 12
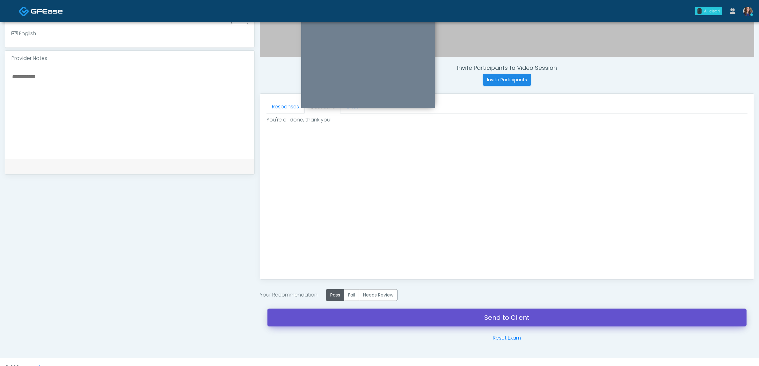
click at [499, 319] on link "Send to Client" at bounding box center [506, 318] width 479 height 18
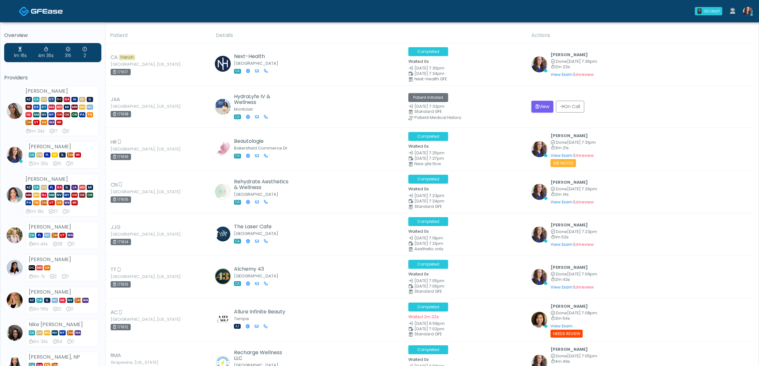
click at [756, 11] on nav "0 All clear! All clear! [PERSON_NAME] AZ CA CO CT DC [GEOGRAPHIC_DATA] HI ID IL…" at bounding box center [379, 11] width 759 height 22
click at [748, 13] on img at bounding box center [748, 12] width 10 height 10
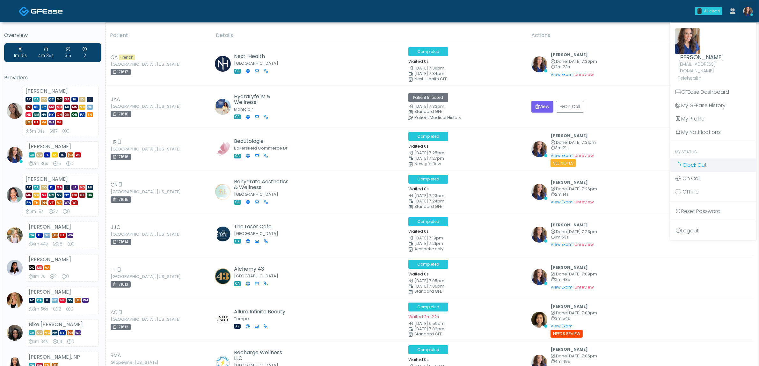
click at [692, 161] on span "Clock Out" at bounding box center [694, 164] width 24 height 7
